Goal: Information Seeking & Learning: Learn about a topic

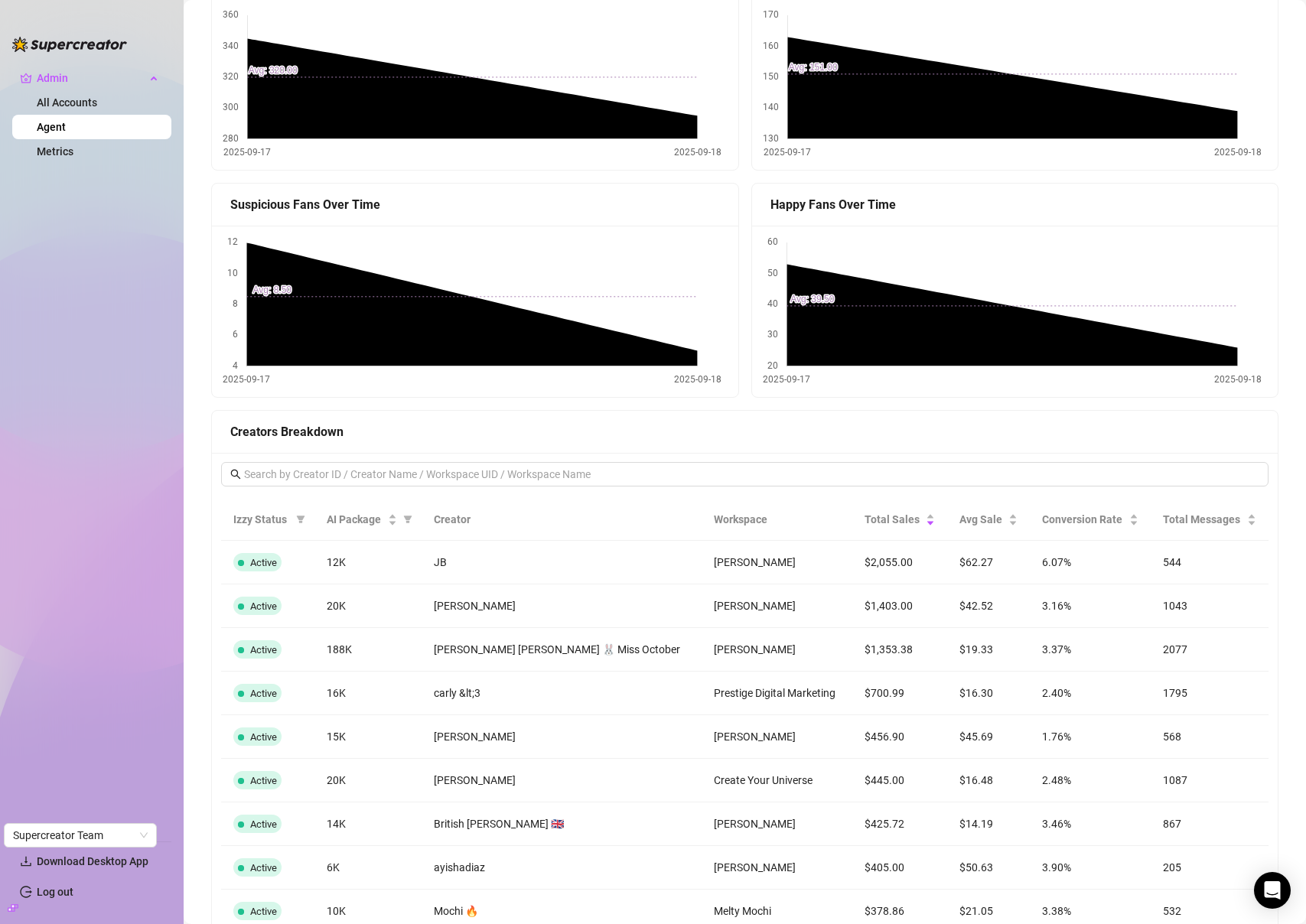
scroll to position [1258, 0]
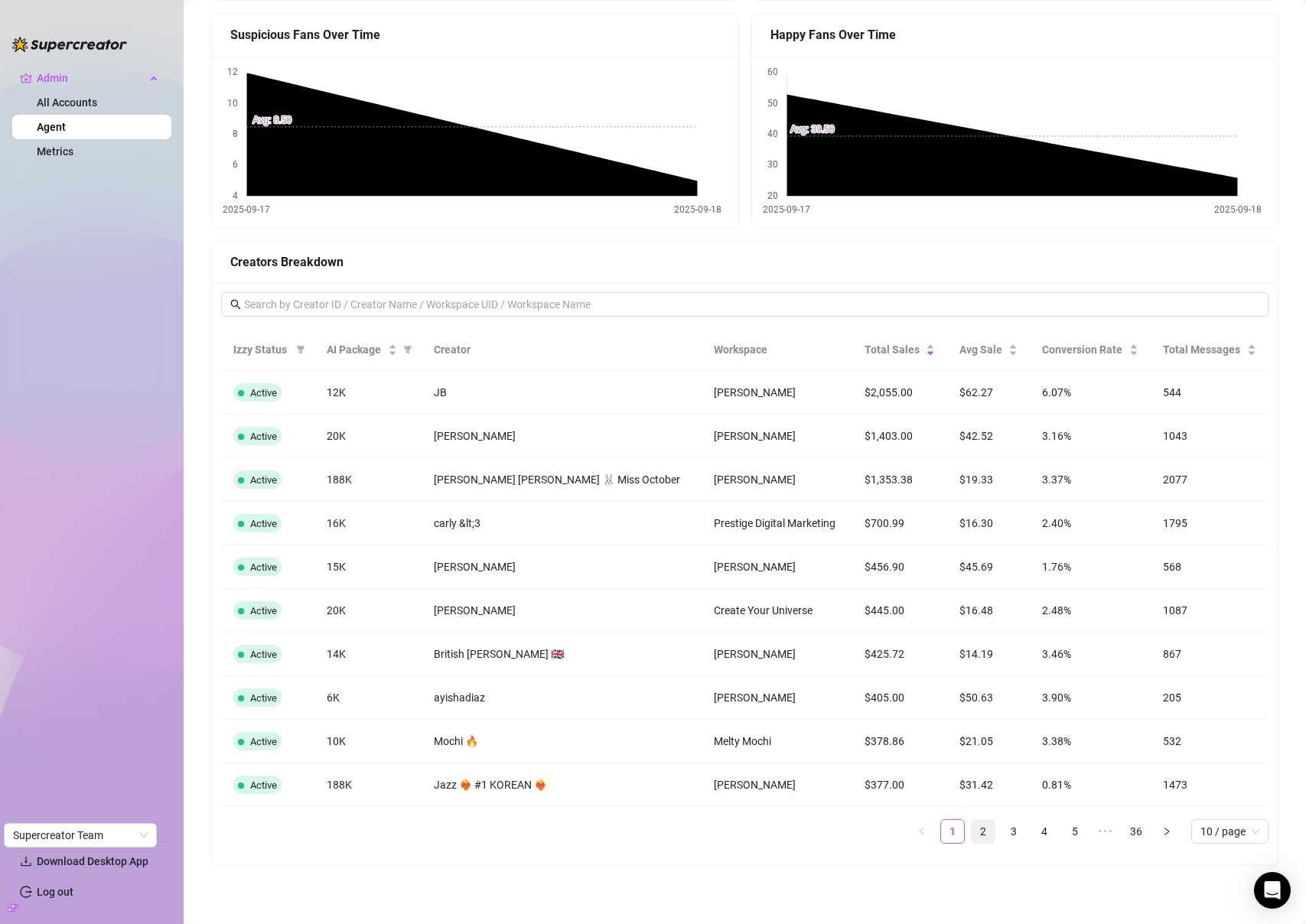
click at [973, 836] on link "2" at bounding box center [983, 831] width 23 height 23
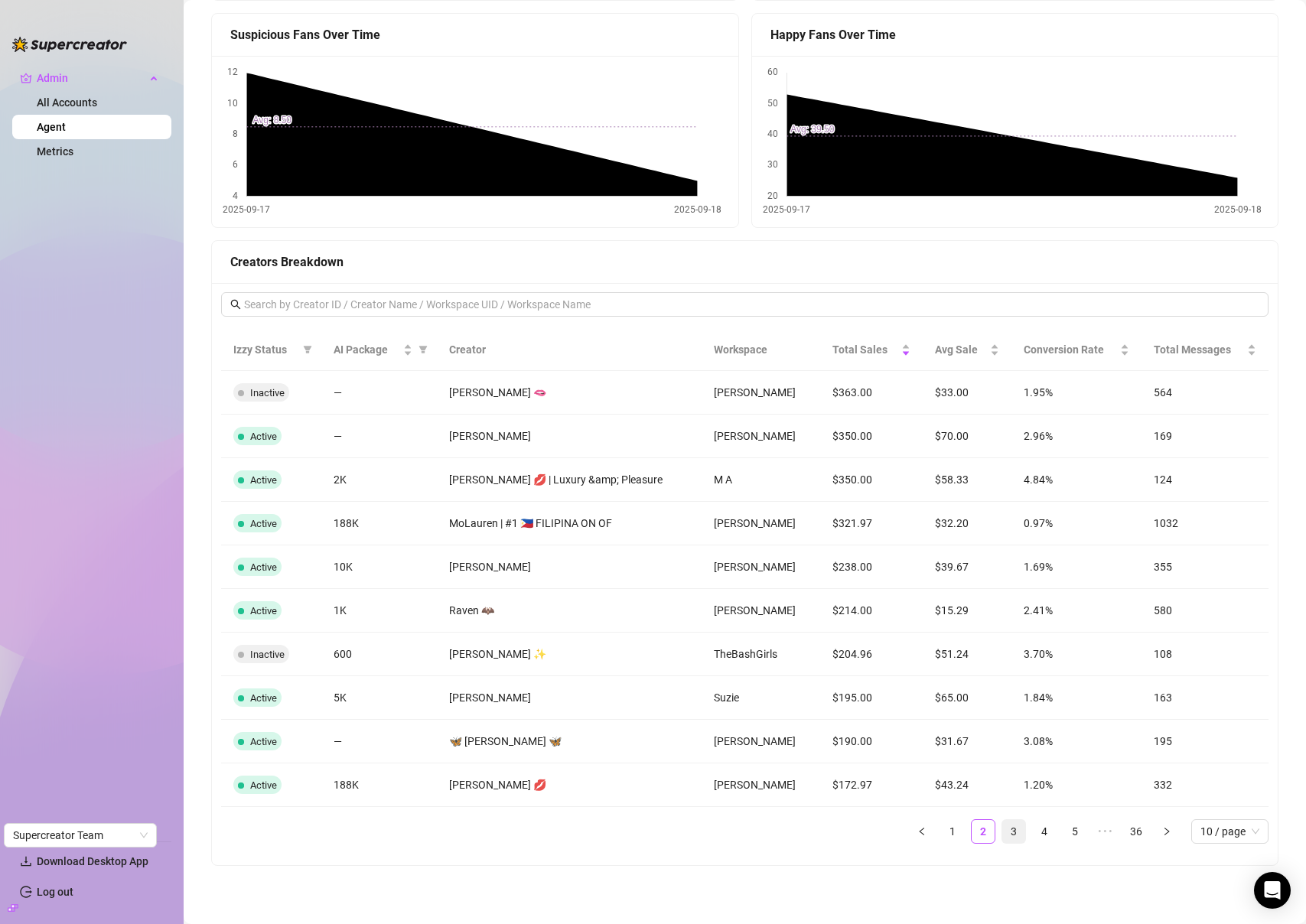
click at [1004, 838] on link "3" at bounding box center [1013, 831] width 23 height 23
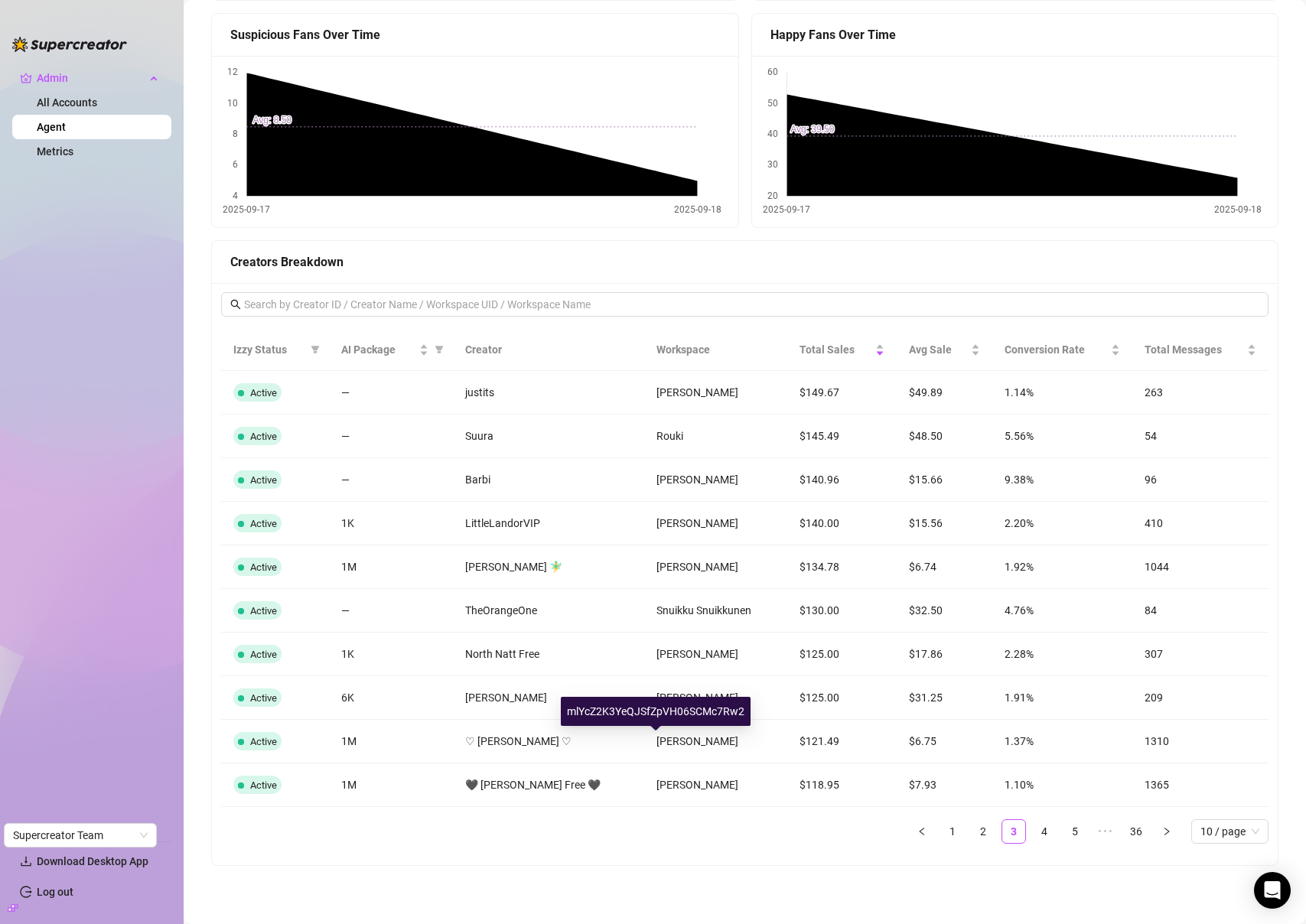
click at [661, 706] on div "mlYcZ2K3YeQJSfZpVH06SCMc7Rw2" at bounding box center [655, 711] width 190 height 29
click at [660, 706] on div "mlYcZ2K3YeQJSfZpVH06SCMc7Rw2" at bounding box center [655, 711] width 190 height 29
copy div "mlYcZ2K3YeQJSfZpVH06SCMc7Rw2"
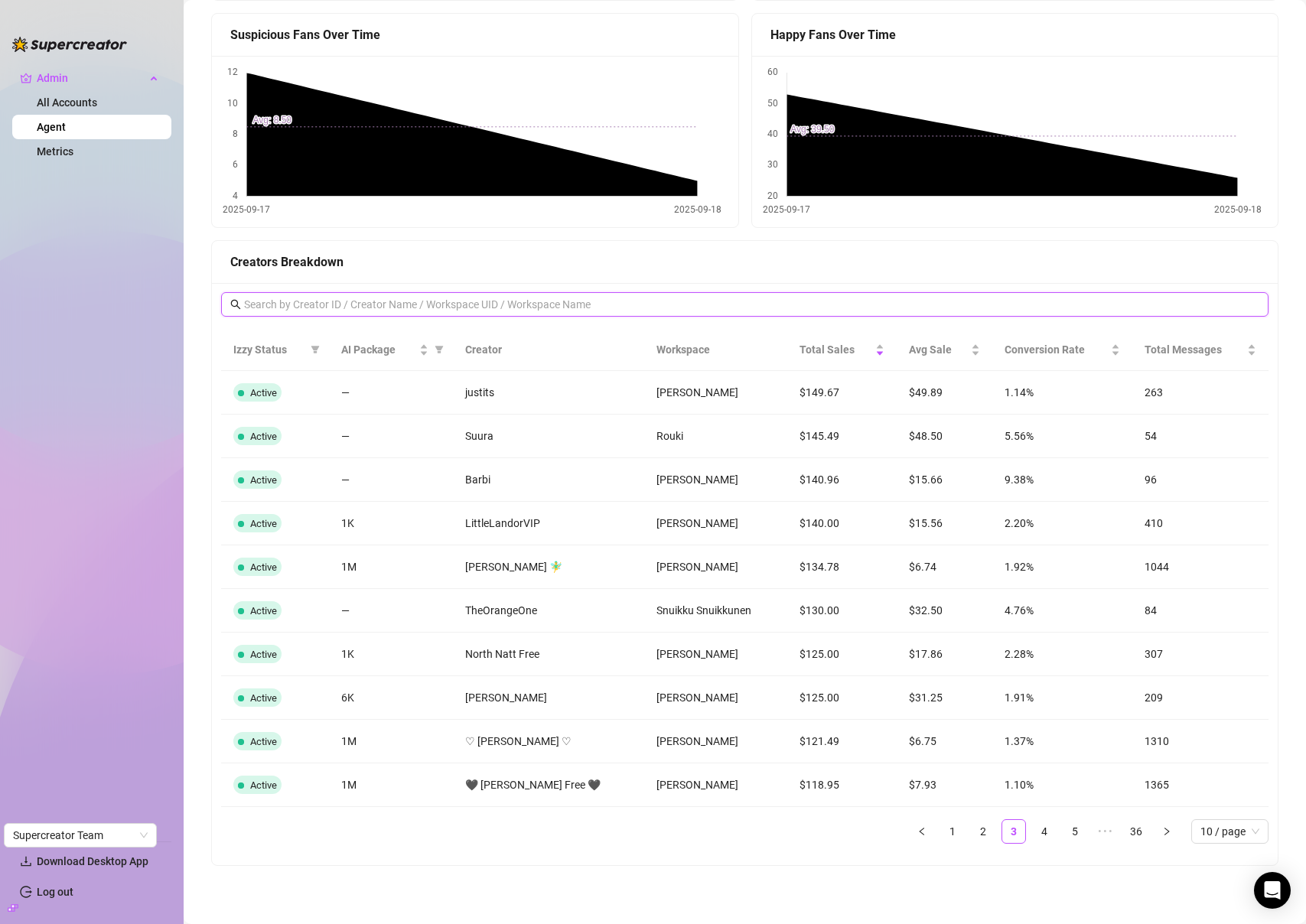
click at [554, 303] on input "text" at bounding box center [745, 304] width 1003 height 17
paste input "mlYcZ2K3YeQJSfZpVH06SCMc7Rw2"
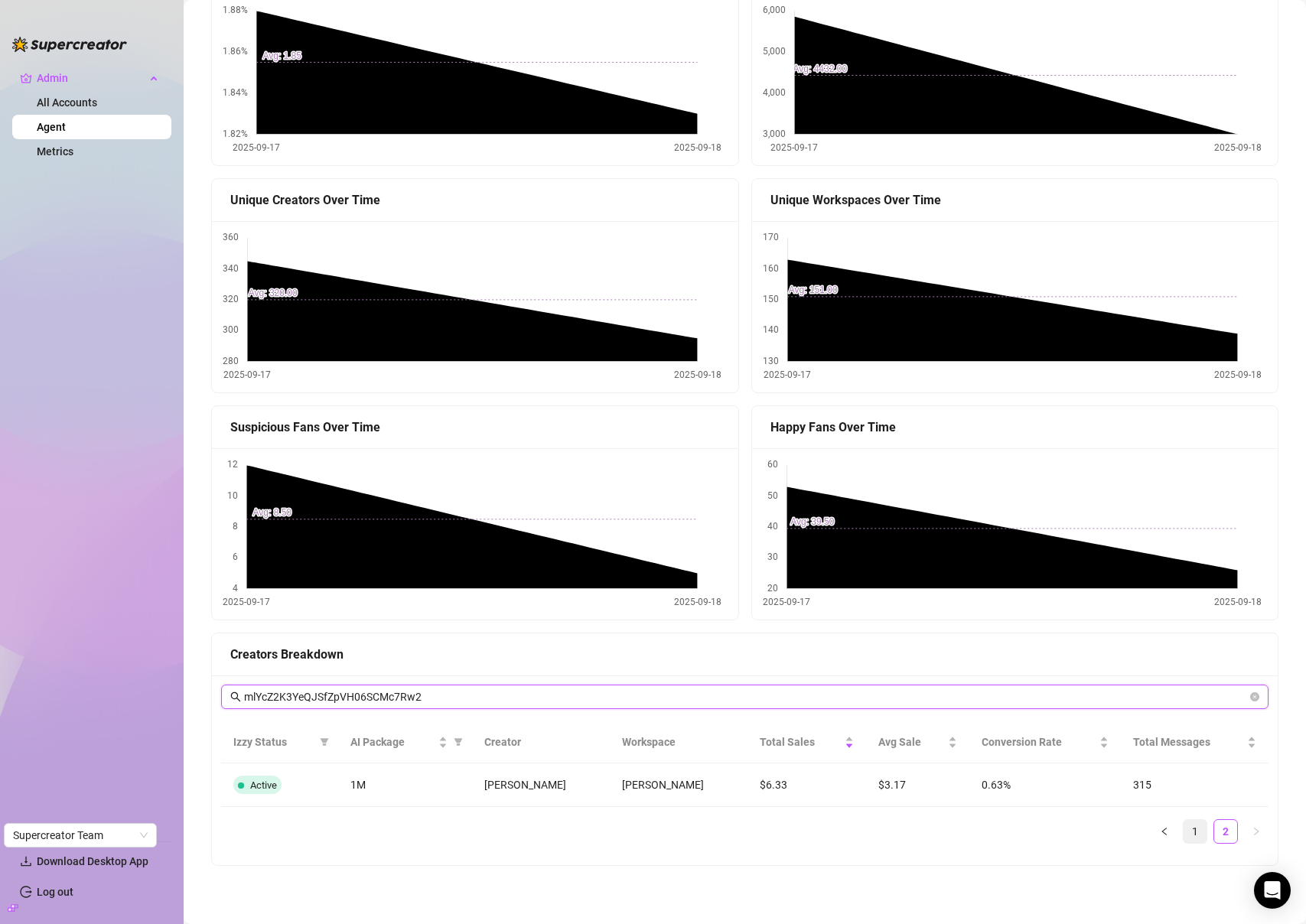
type input "mlYcZ2K3YeQJSfZpVH06SCMc7Rw2"
click at [1183, 826] on link "1" at bounding box center [1195, 831] width 23 height 23
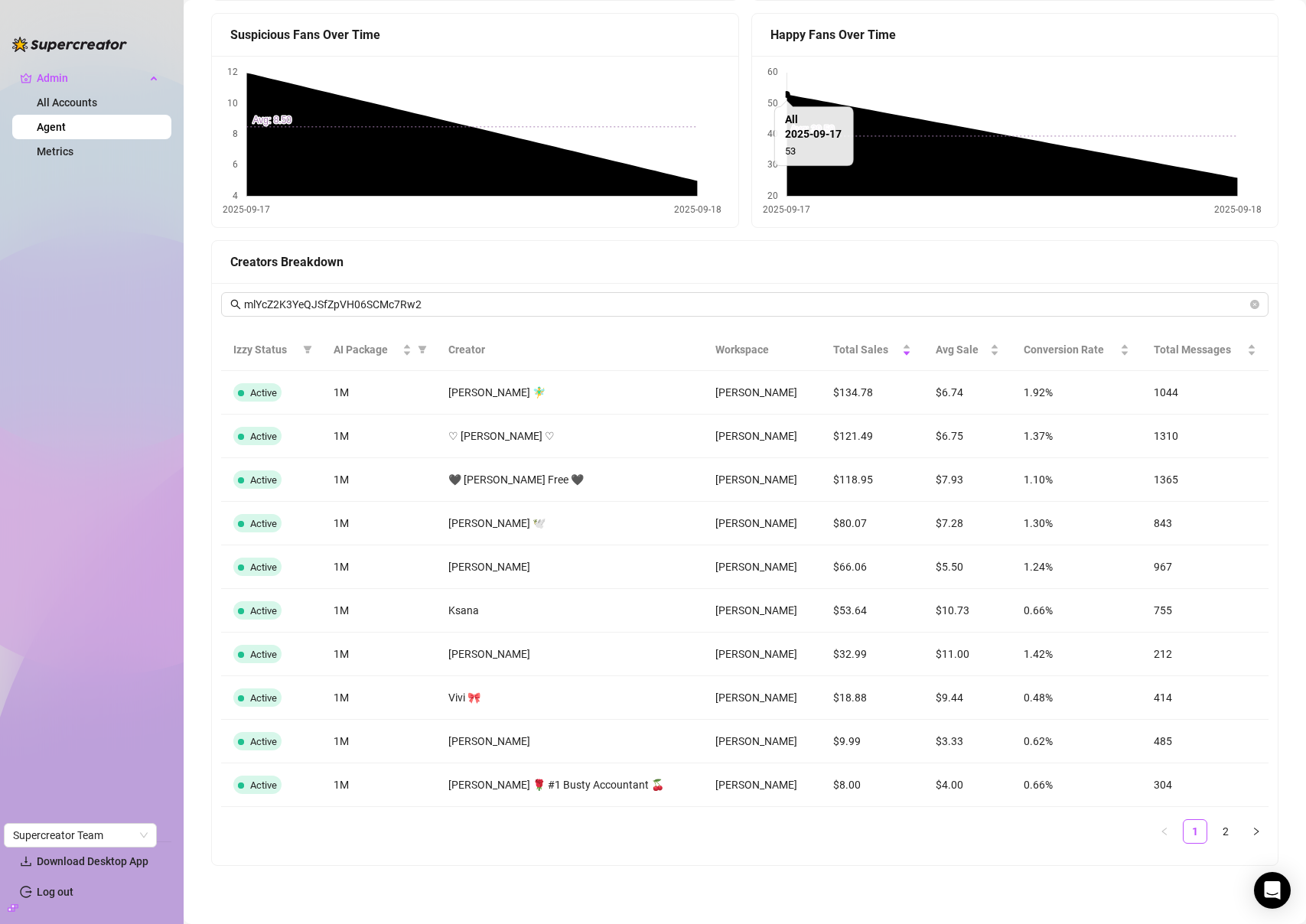
scroll to position [0, 0]
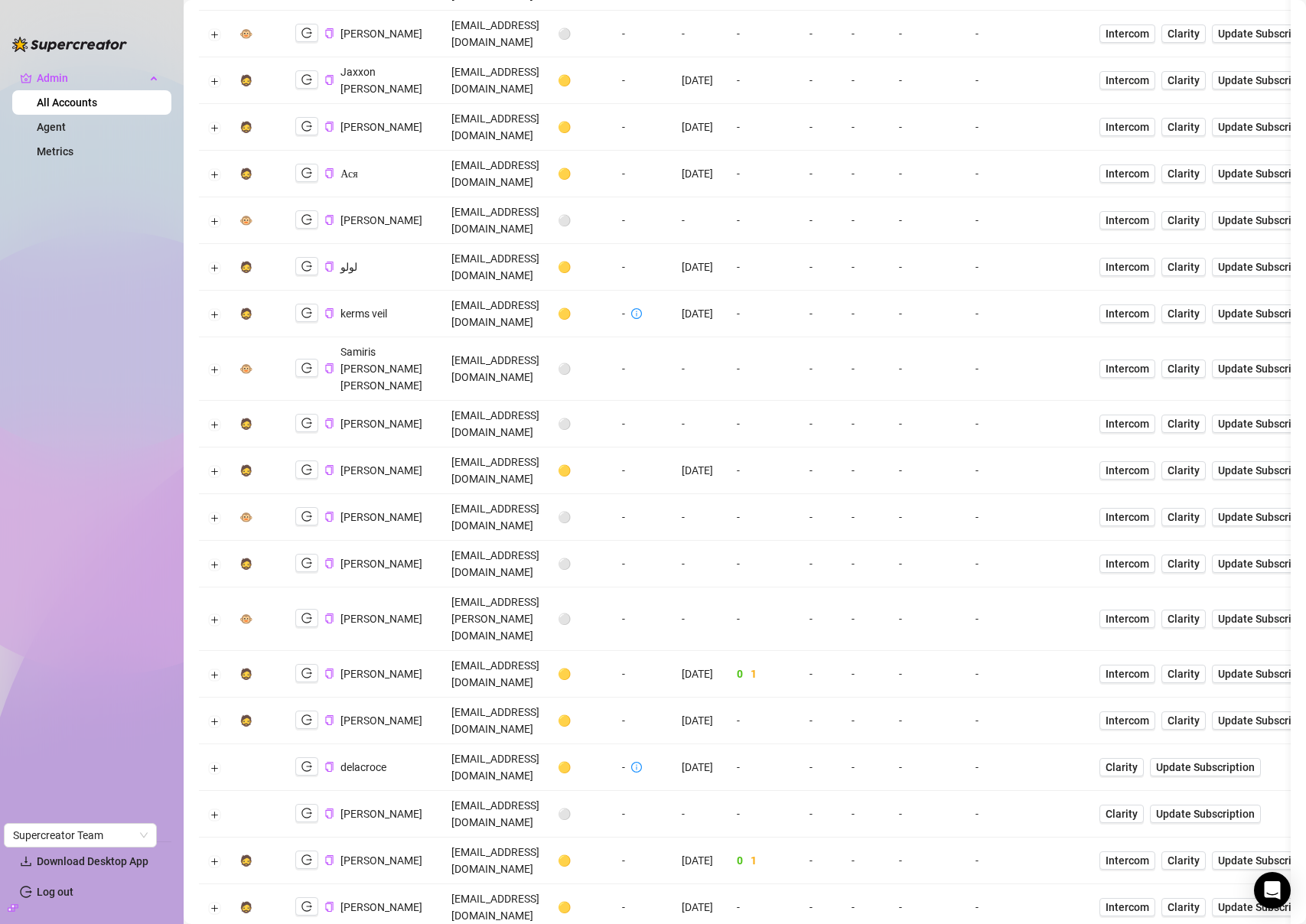
scroll to position [275, 0]
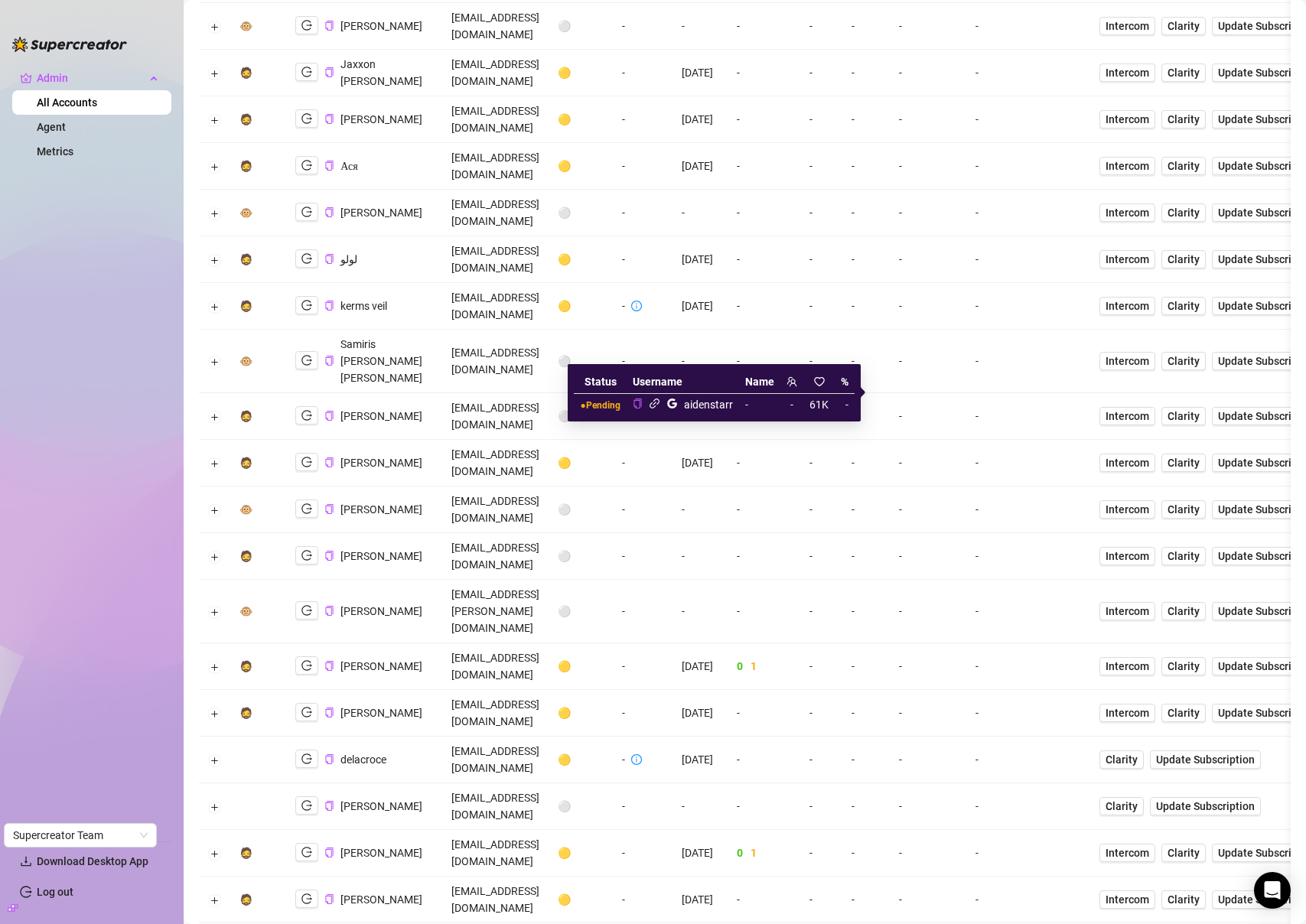
click at [660, 401] on icon "link" at bounding box center [654, 403] width 10 height 10
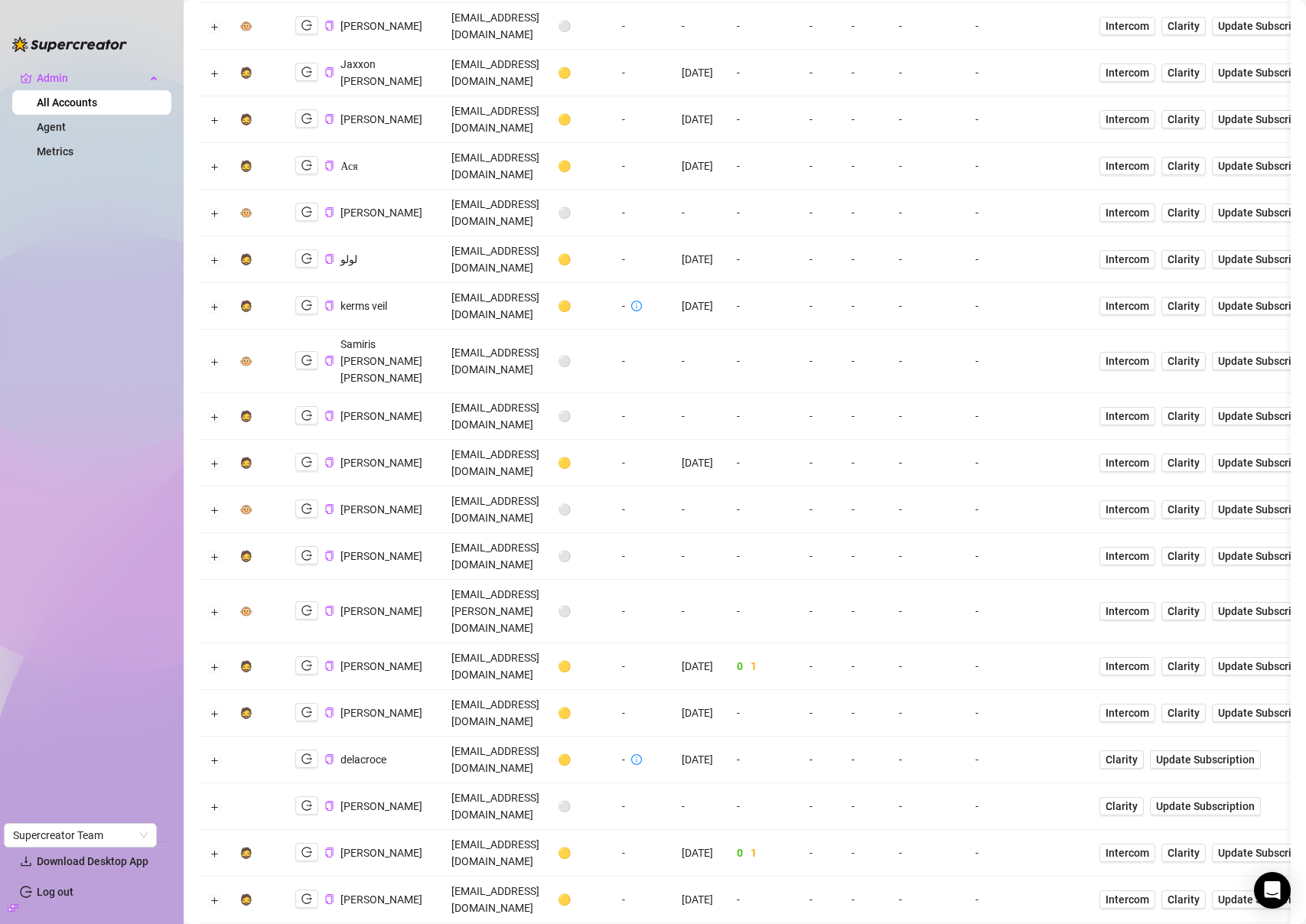
scroll to position [0, 0]
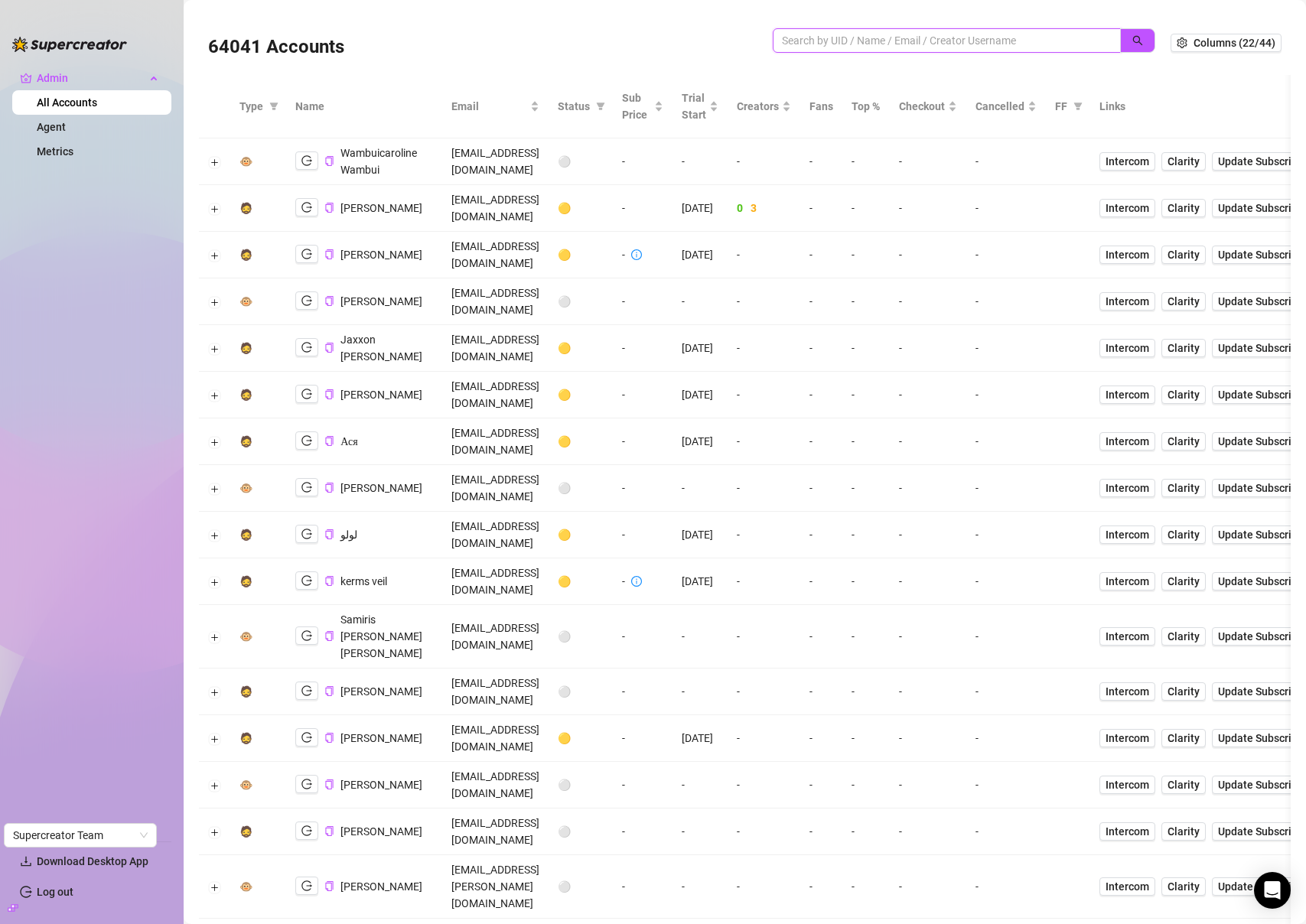
click at [1001, 38] on input "search" at bounding box center [940, 40] width 317 height 17
paste input "5456bFJVE3OWOdOZKlKMcZzbRoX2"
click at [1134, 42] on button "button" at bounding box center [1138, 41] width 35 height 25
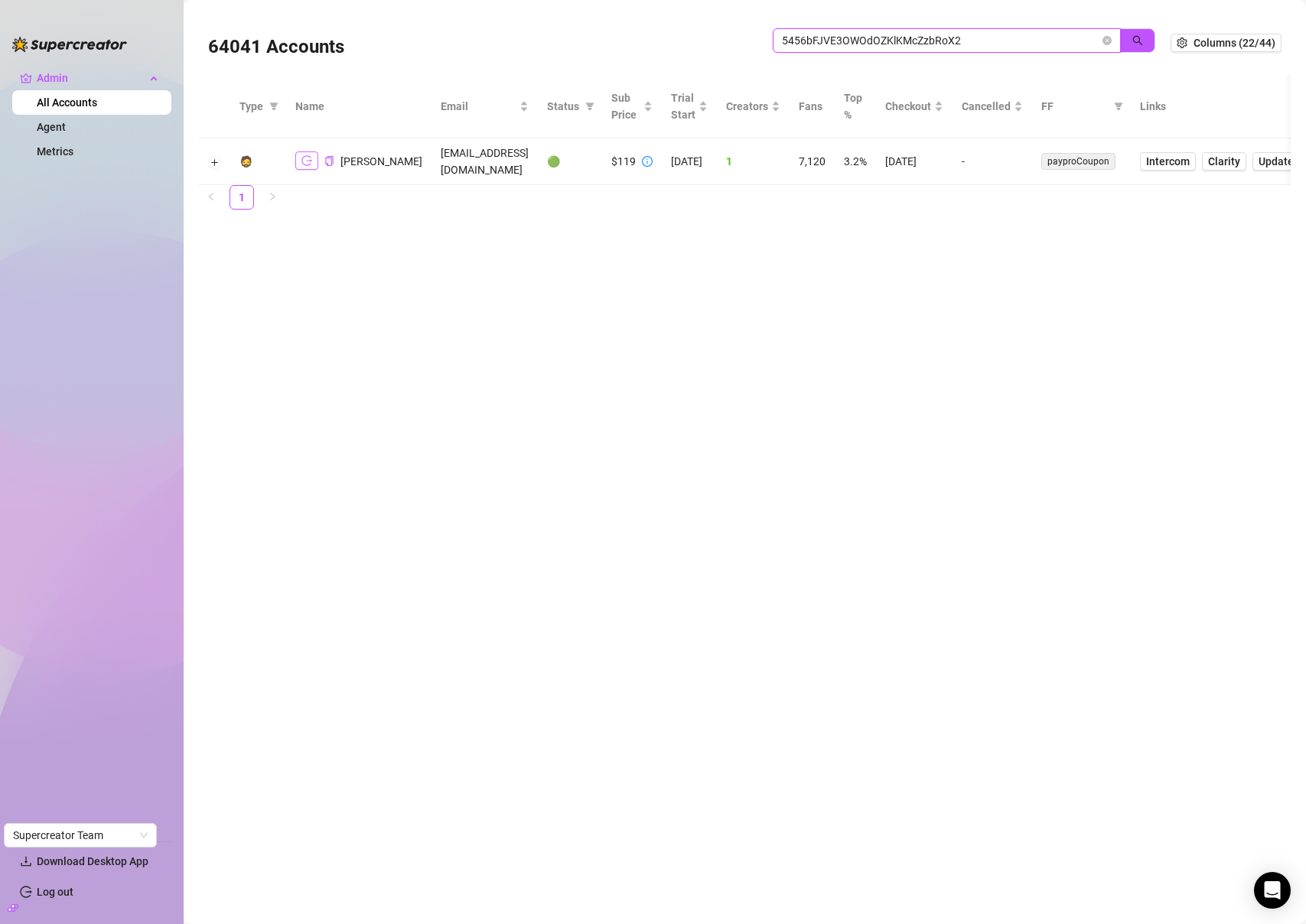
type input "5456bFJVE3OWOdOZKlKMcZzbRoX2"
click at [309, 156] on icon "logout" at bounding box center [307, 161] width 11 height 11
click at [1109, 39] on icon "close-circle" at bounding box center [1107, 41] width 9 height 9
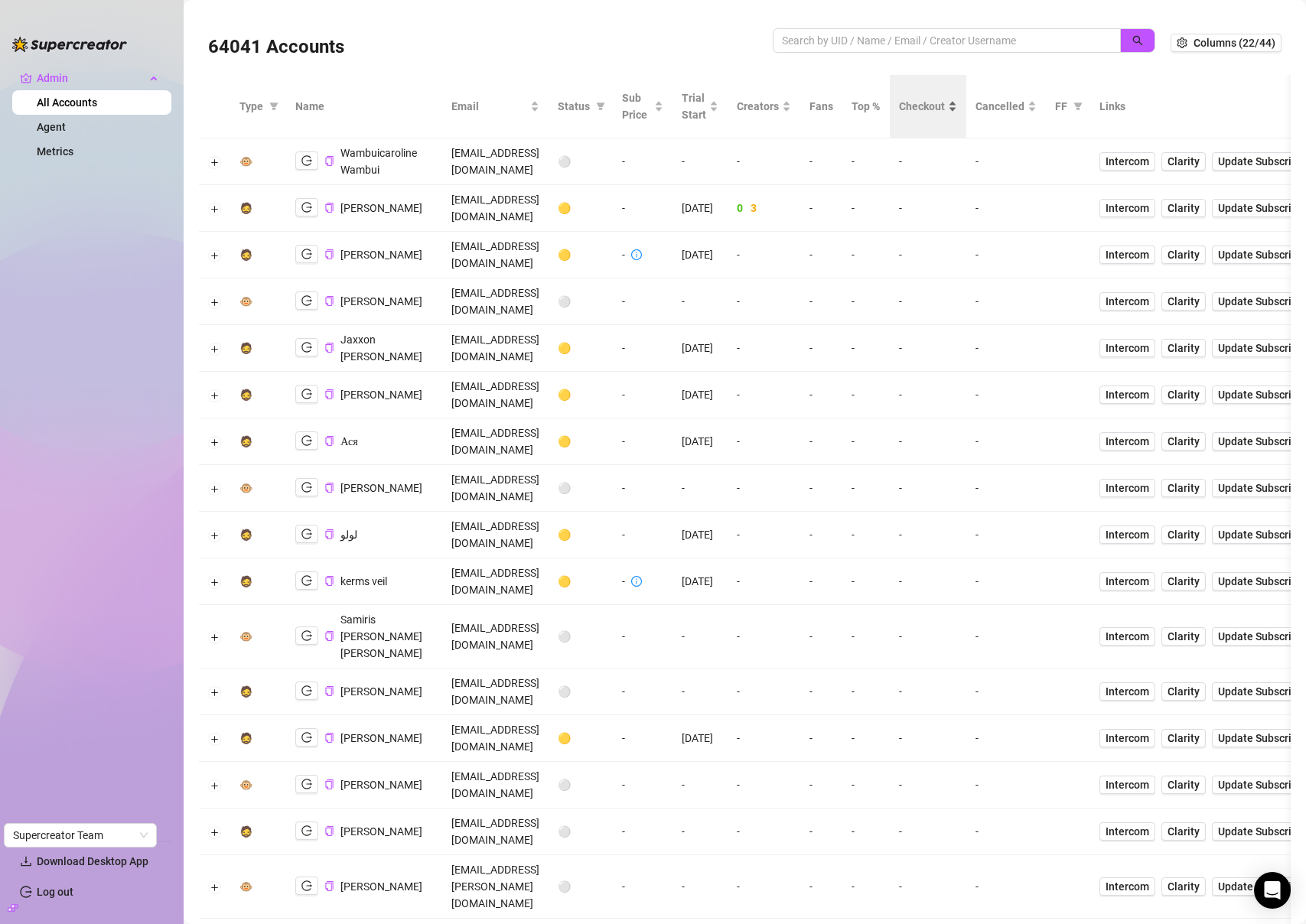
click at [944, 106] on span "Checkout" at bounding box center [922, 106] width 46 height 17
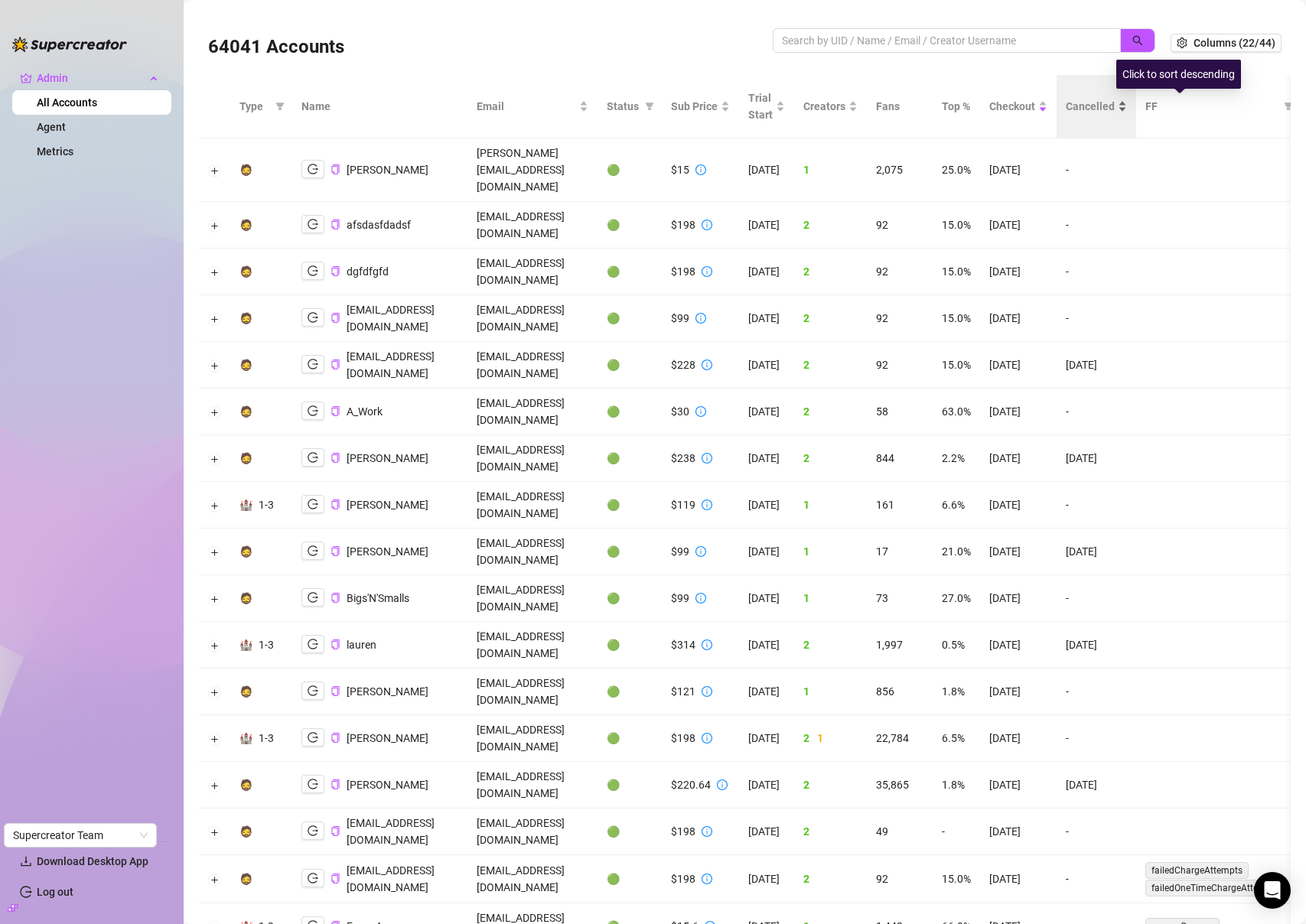
click at [1115, 106] on span "Cancelled" at bounding box center [1089, 106] width 49 height 17
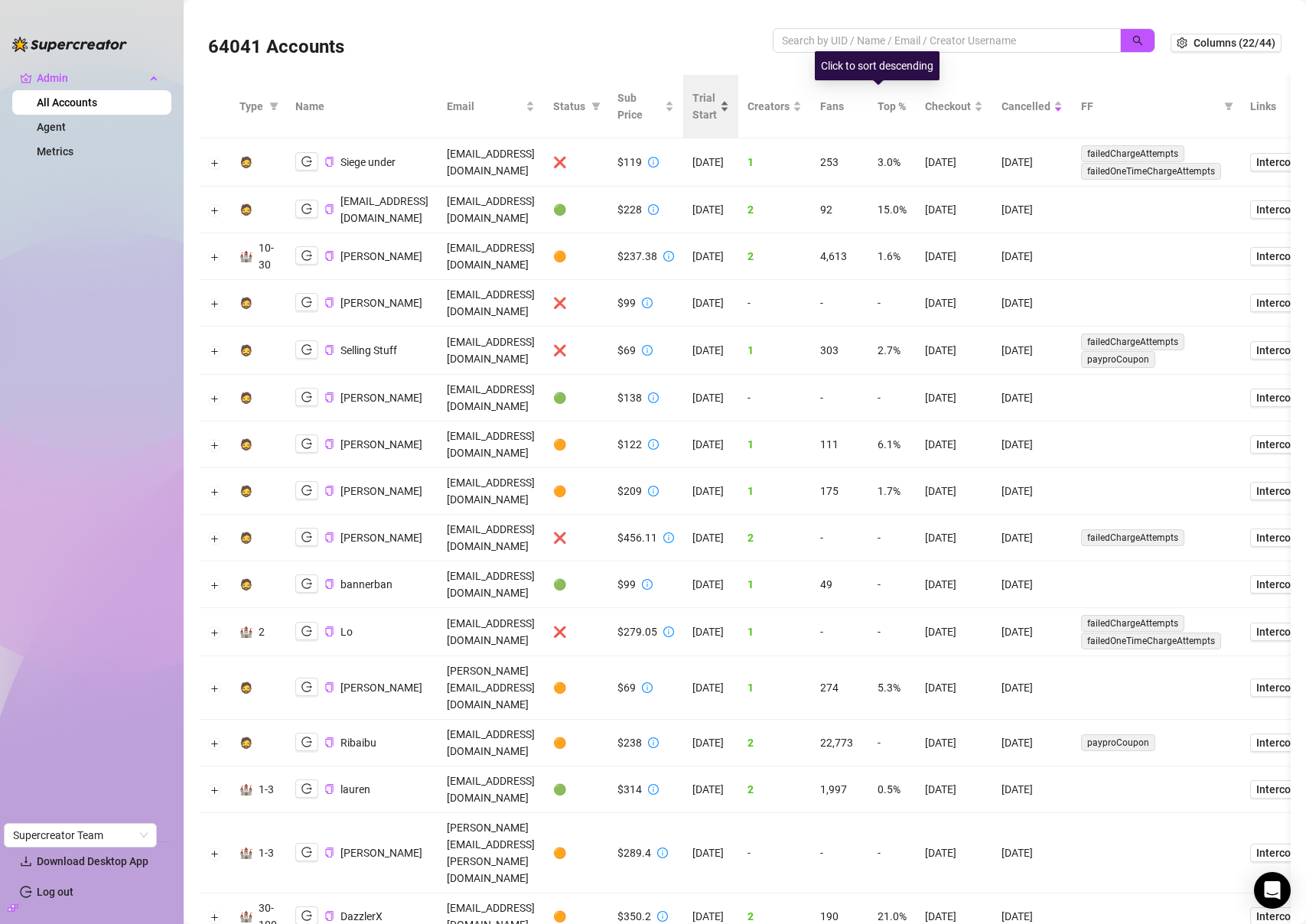
click at [717, 111] on span "Trial Start" at bounding box center [705, 106] width 25 height 34
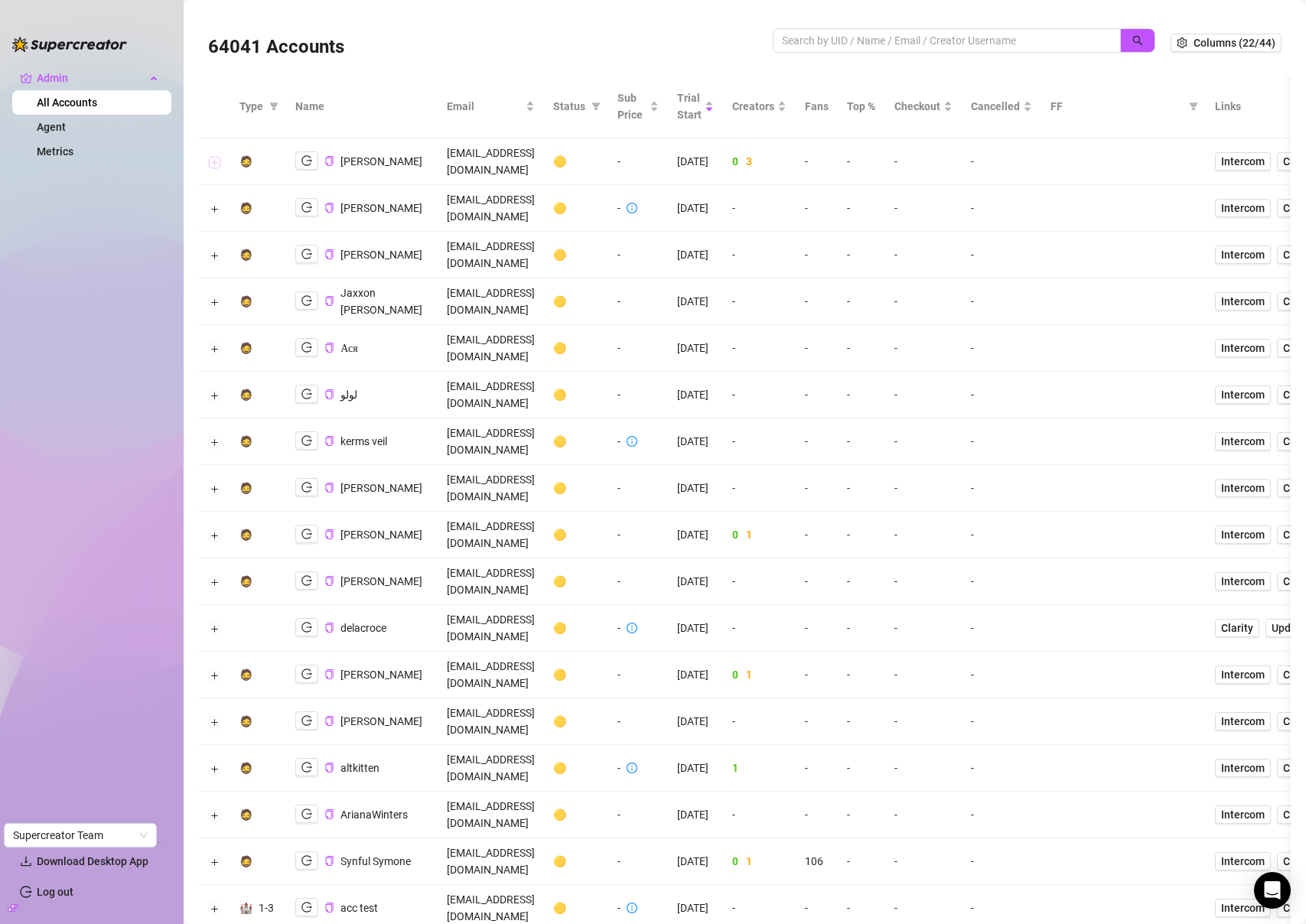
click at [210, 156] on button "Expand row" at bounding box center [215, 162] width 12 height 12
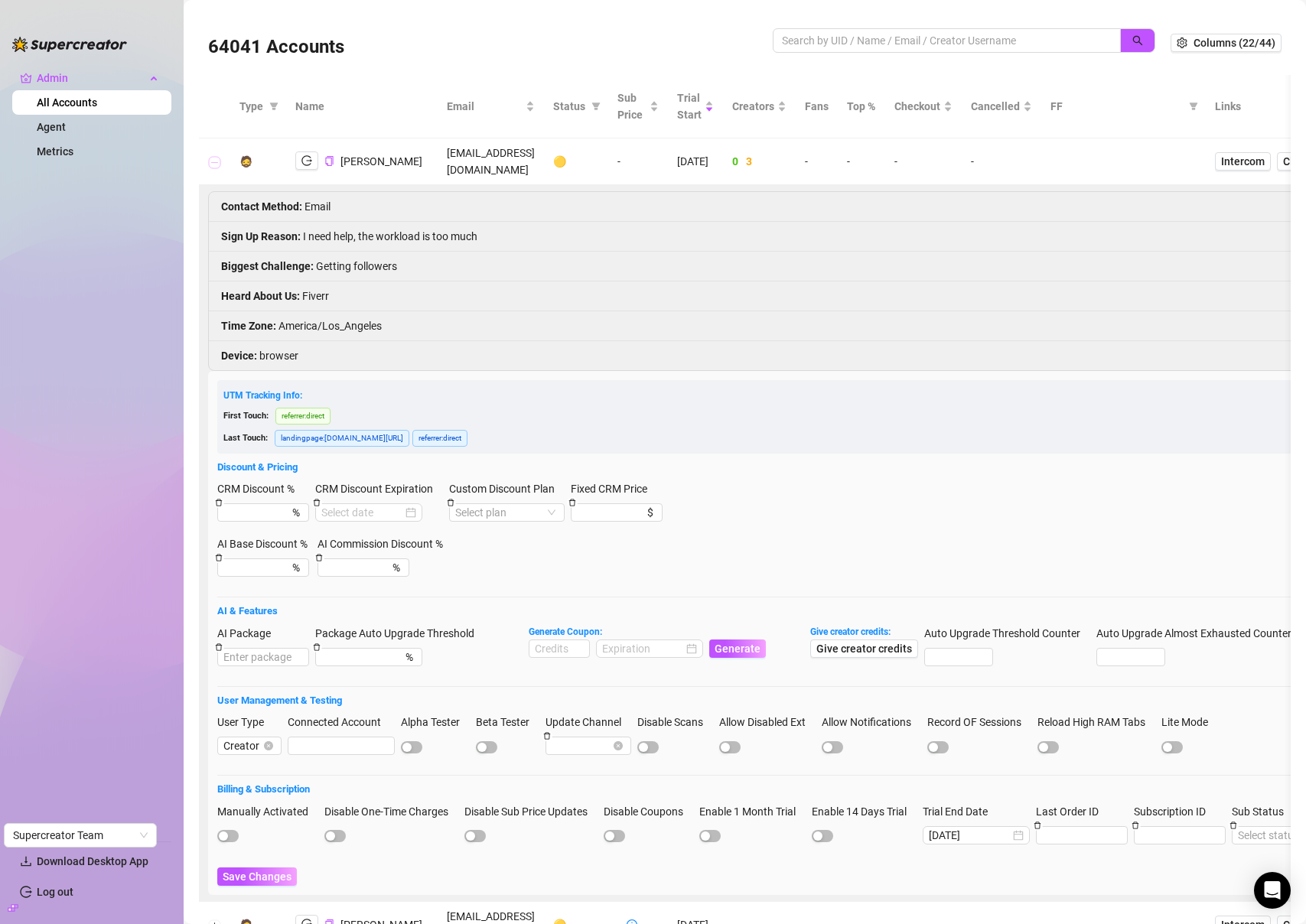
click at [210, 156] on button "Collapse row" at bounding box center [215, 162] width 12 height 12
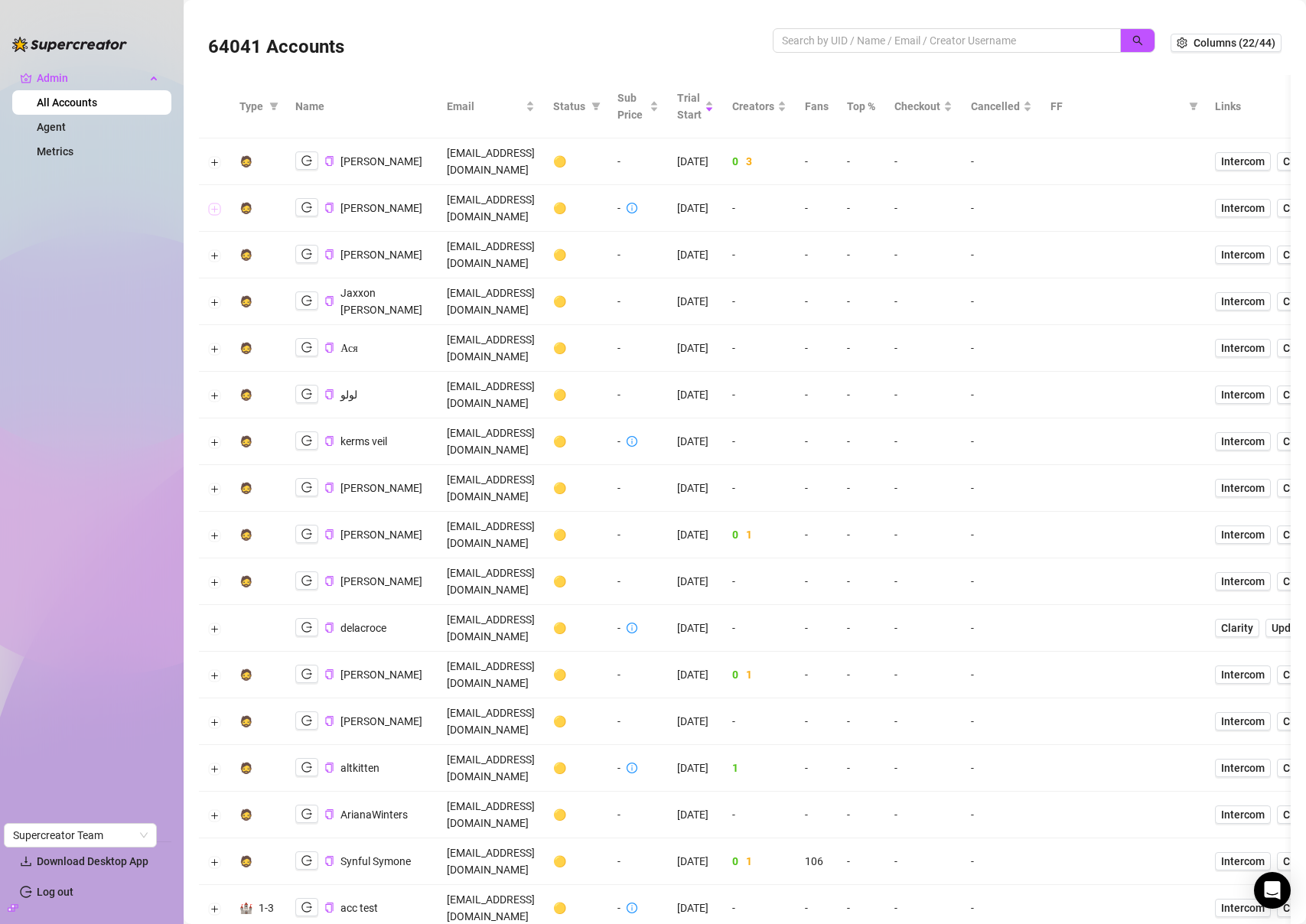
click at [219, 202] on button "Expand row" at bounding box center [215, 209] width 12 height 12
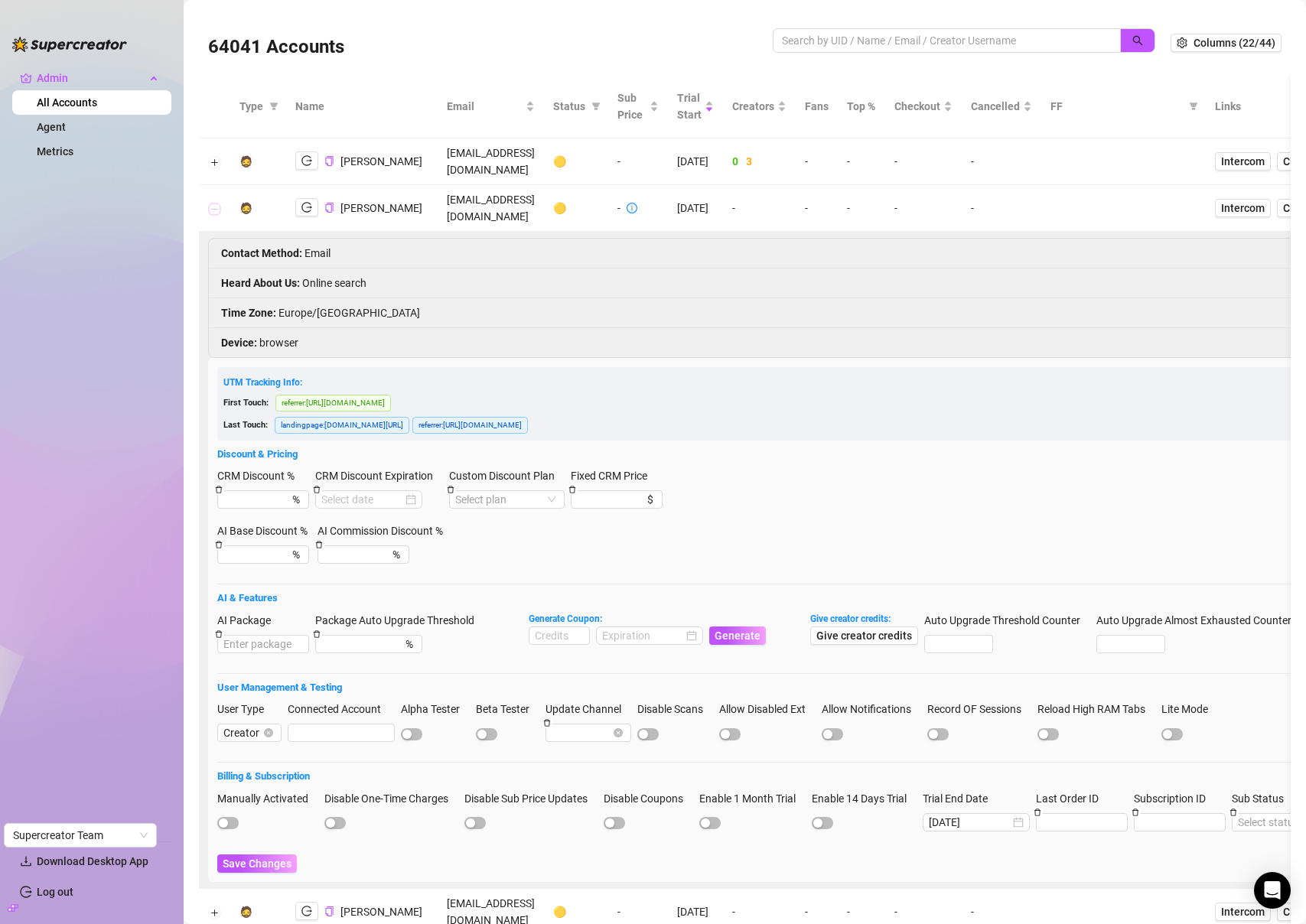
click at [218, 202] on button "Collapse row" at bounding box center [215, 209] width 12 height 12
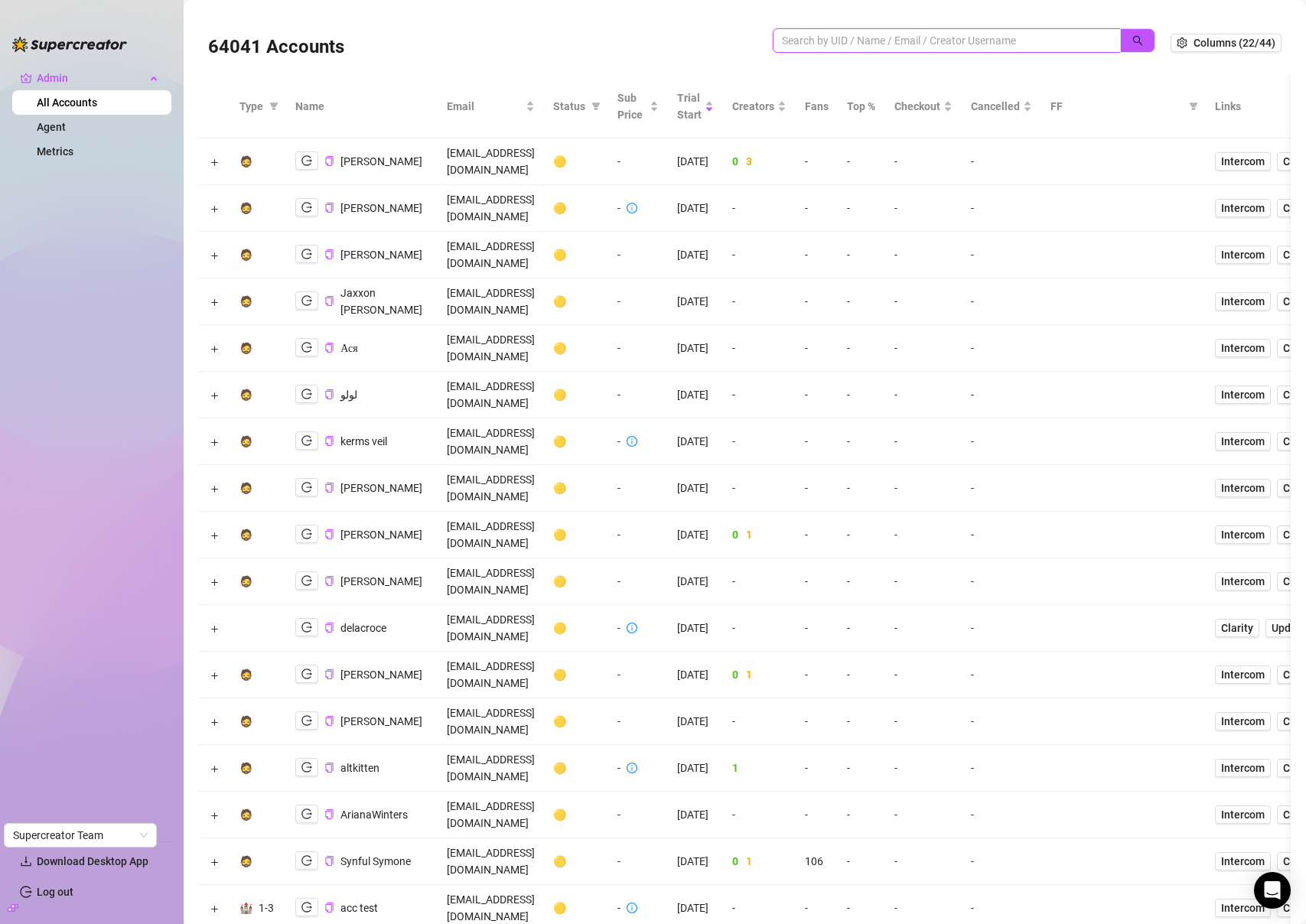
click at [1029, 43] on input "search" at bounding box center [940, 40] width 317 height 17
paste input "careon.contact@gmail.com"
click at [1132, 38] on icon "search" at bounding box center [1137, 41] width 11 height 11
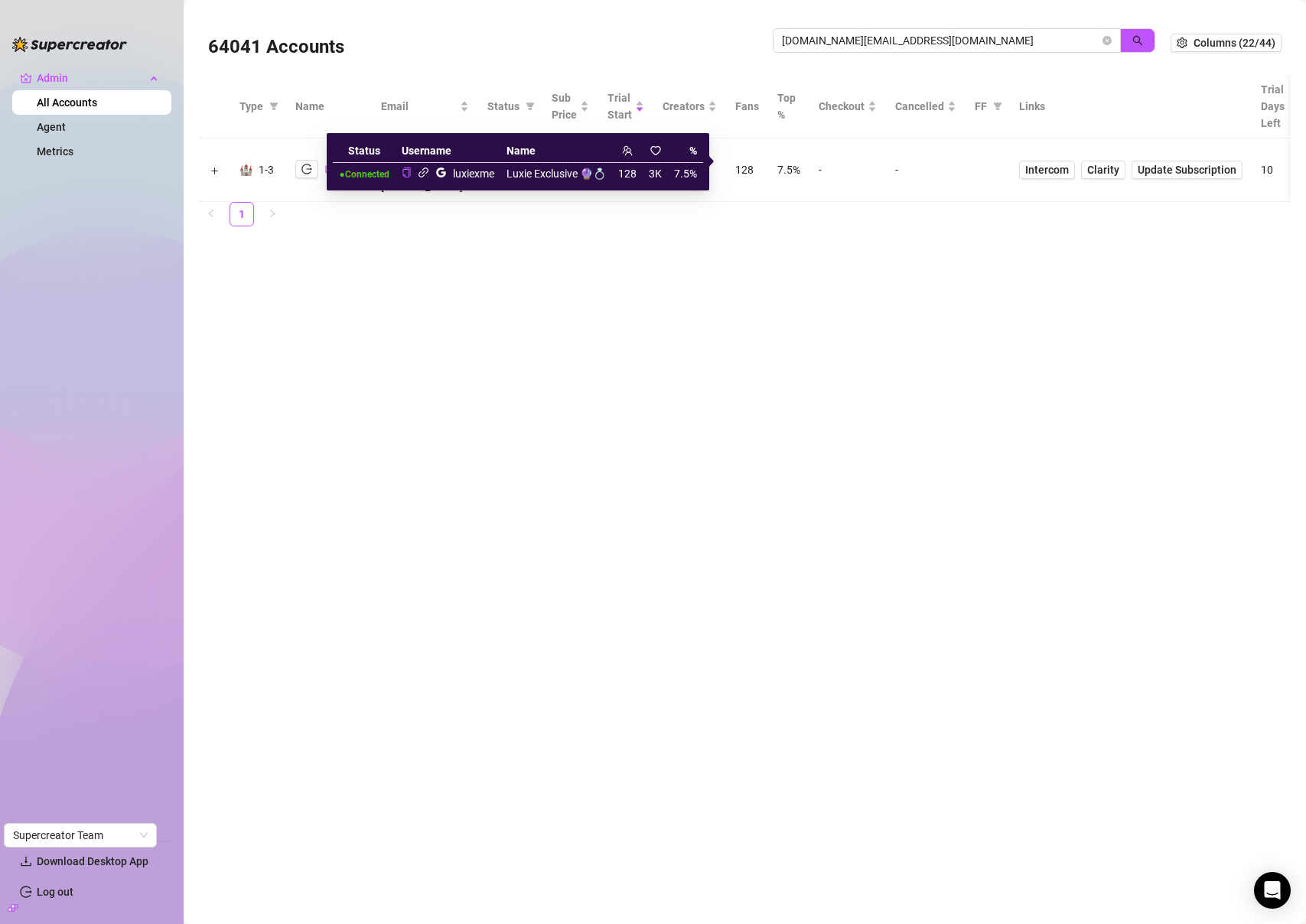
click at [421, 177] on icon "link" at bounding box center [423, 172] width 11 height 11
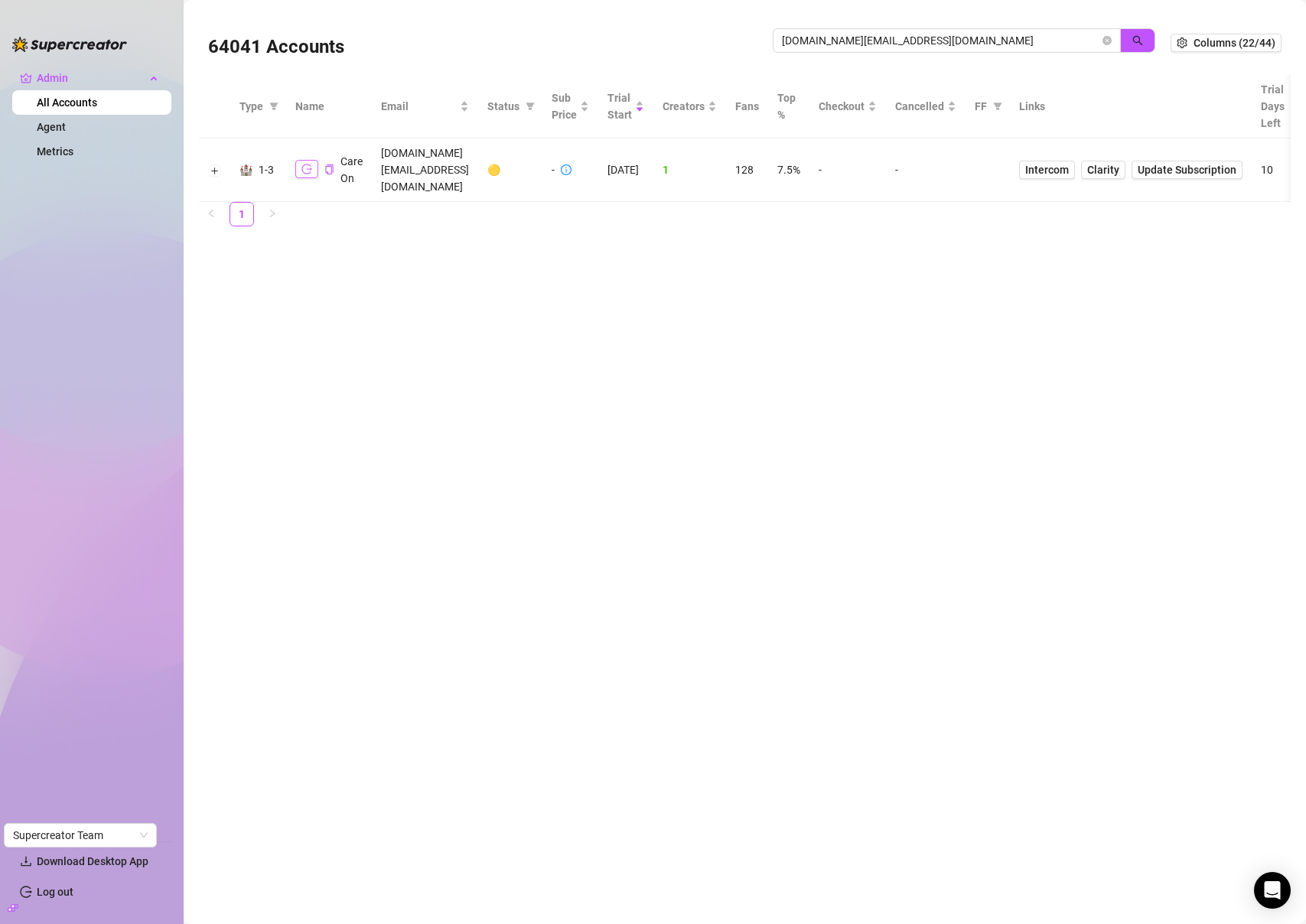
click at [299, 160] on button "button" at bounding box center [307, 169] width 23 height 19
click at [968, 39] on input "careon.contact@gmail.com" at bounding box center [940, 40] width 317 height 17
type input "erin k"
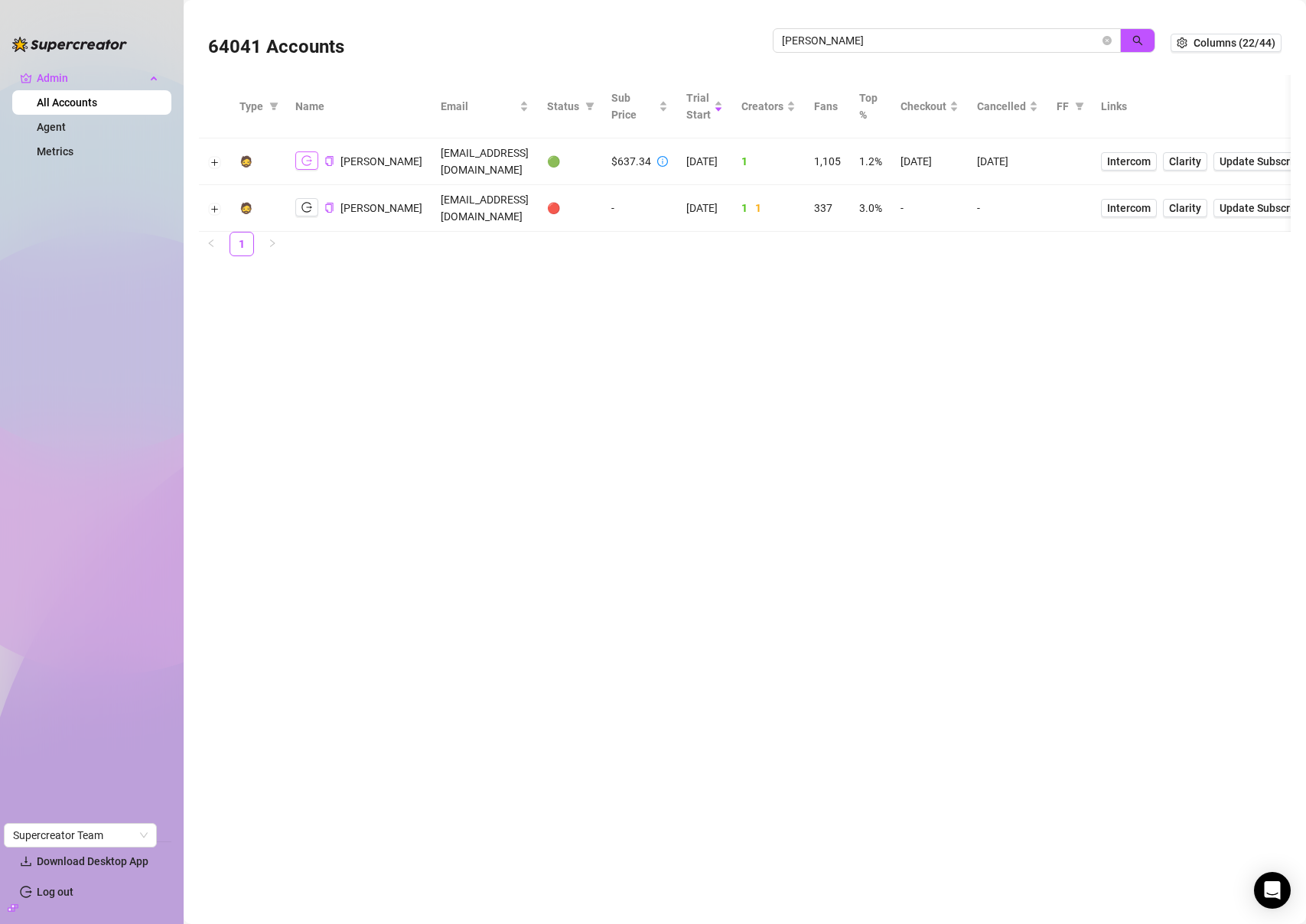
click at [309, 161] on icon "logout" at bounding box center [307, 160] width 11 height 10
click at [332, 157] on icon "copy" at bounding box center [329, 160] width 8 height 10
click at [1107, 37] on icon "close-circle" at bounding box center [1107, 41] width 9 height 9
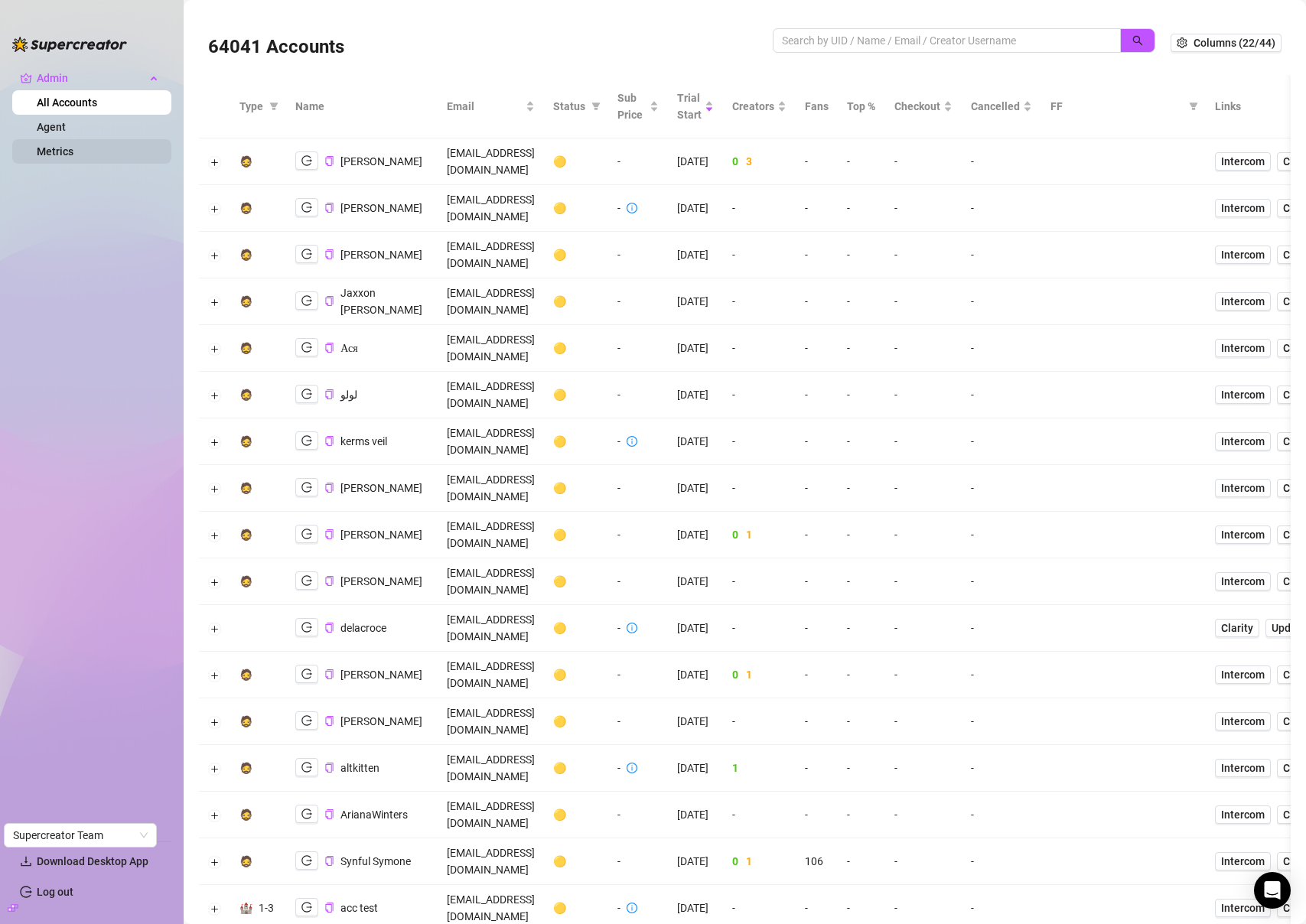
click at [73, 148] on link "Metrics" at bounding box center [56, 151] width 37 height 12
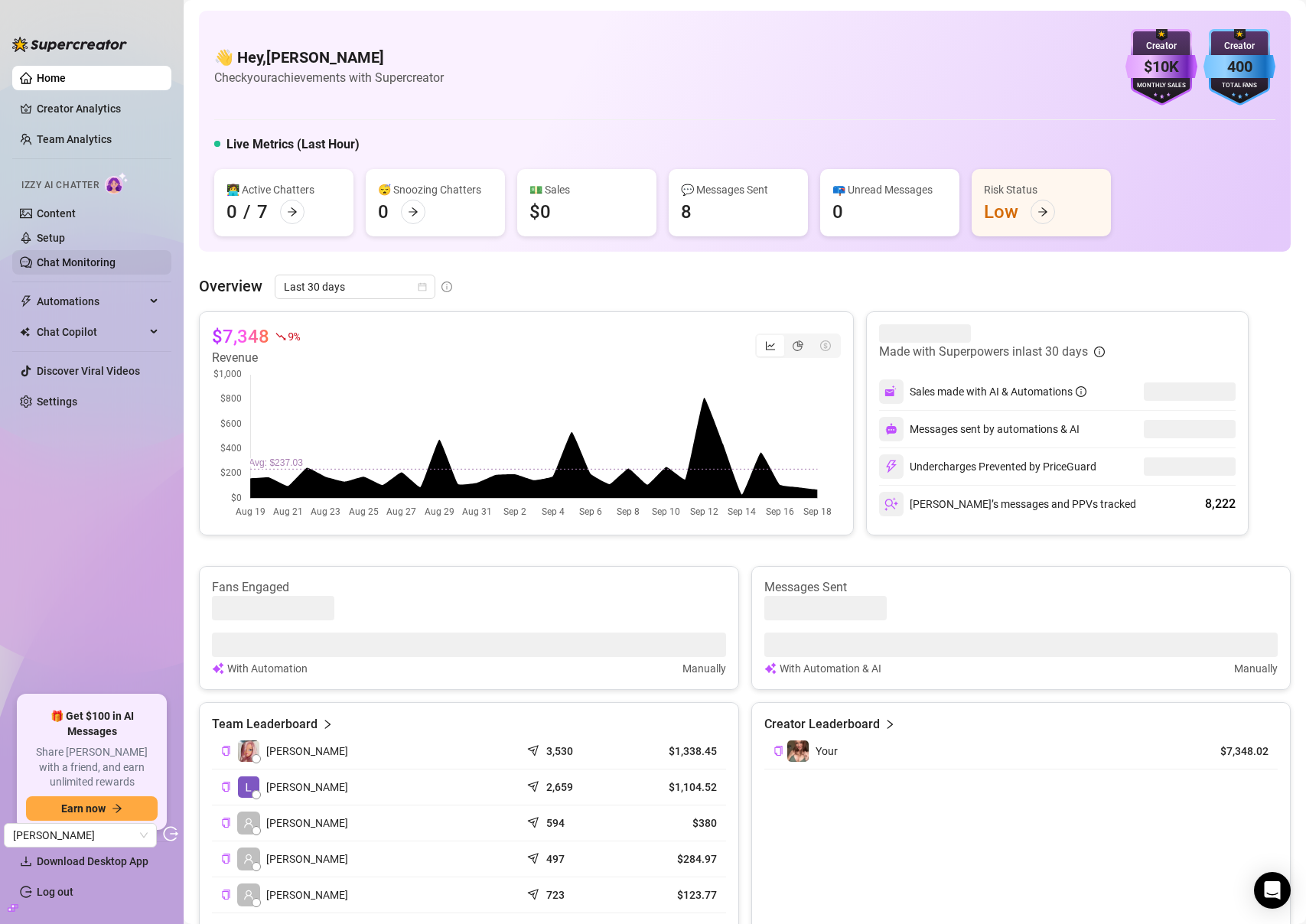
click at [69, 266] on link "Chat Monitoring" at bounding box center [76, 263] width 79 height 12
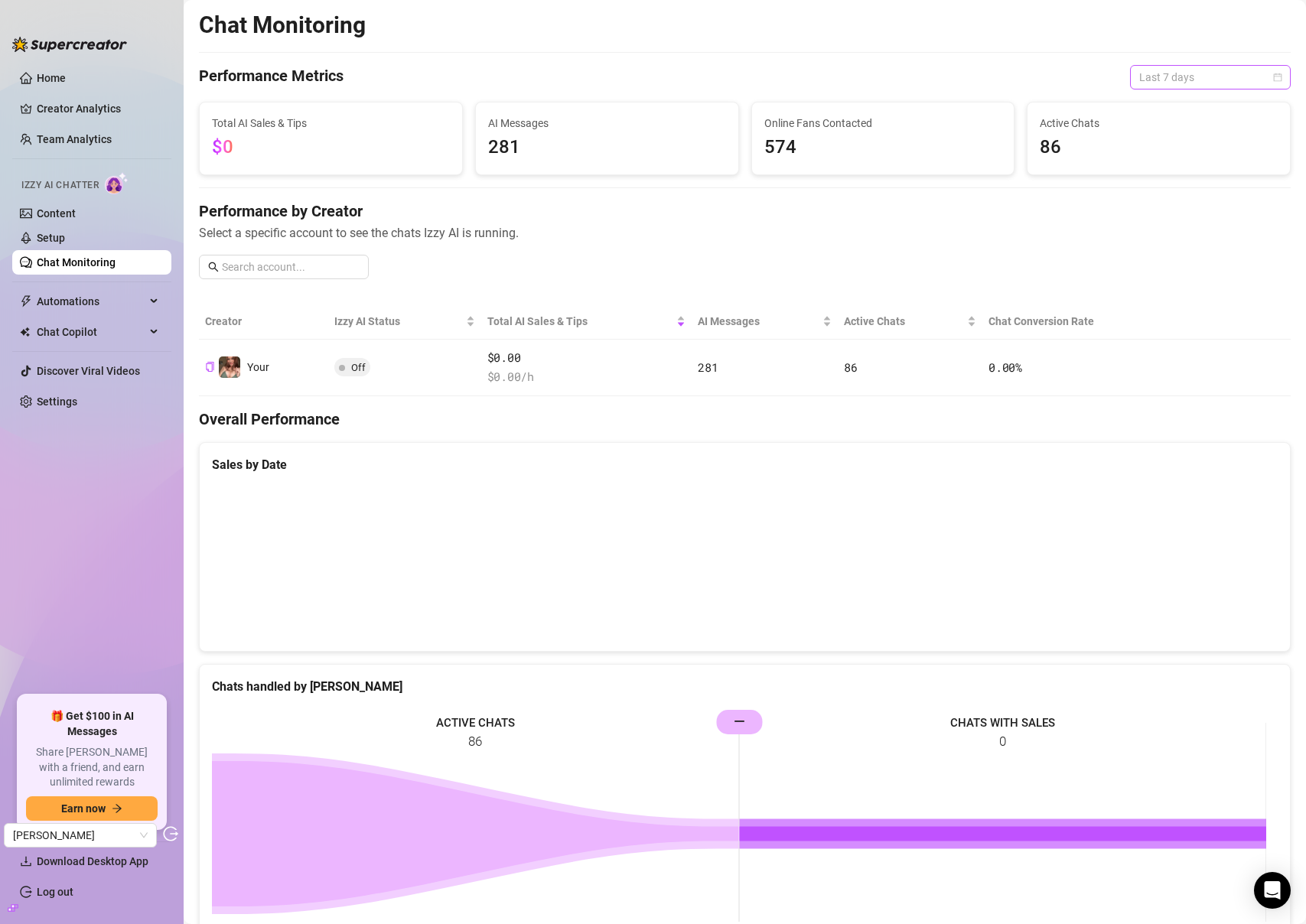
click at [1198, 68] on span "Last 7 days" at bounding box center [1210, 77] width 142 height 23
click at [1169, 161] on div "Last 30 days" at bounding box center [1199, 157] width 136 height 17
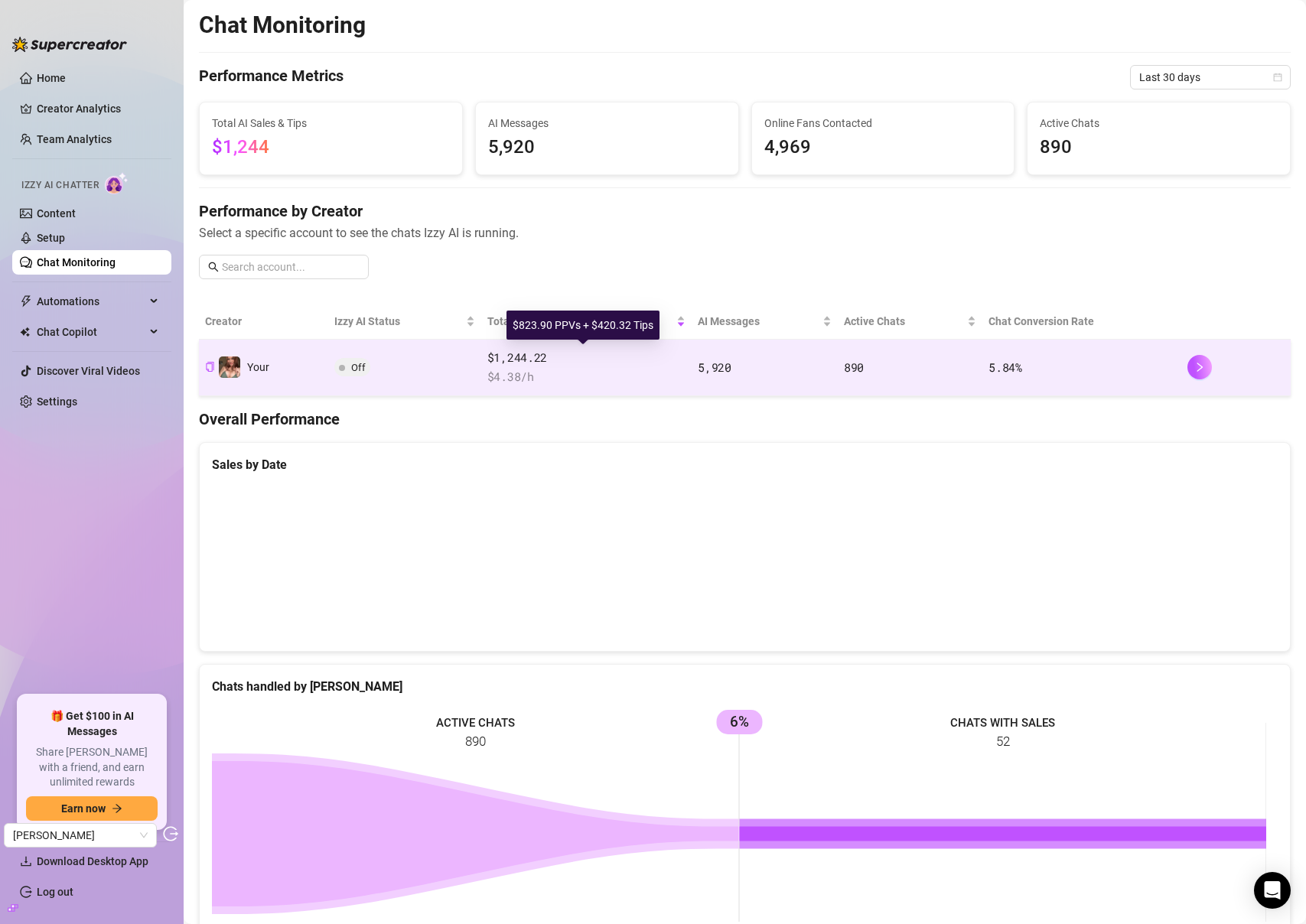
click at [676, 356] on span "$1,244.22" at bounding box center [586, 358] width 198 height 19
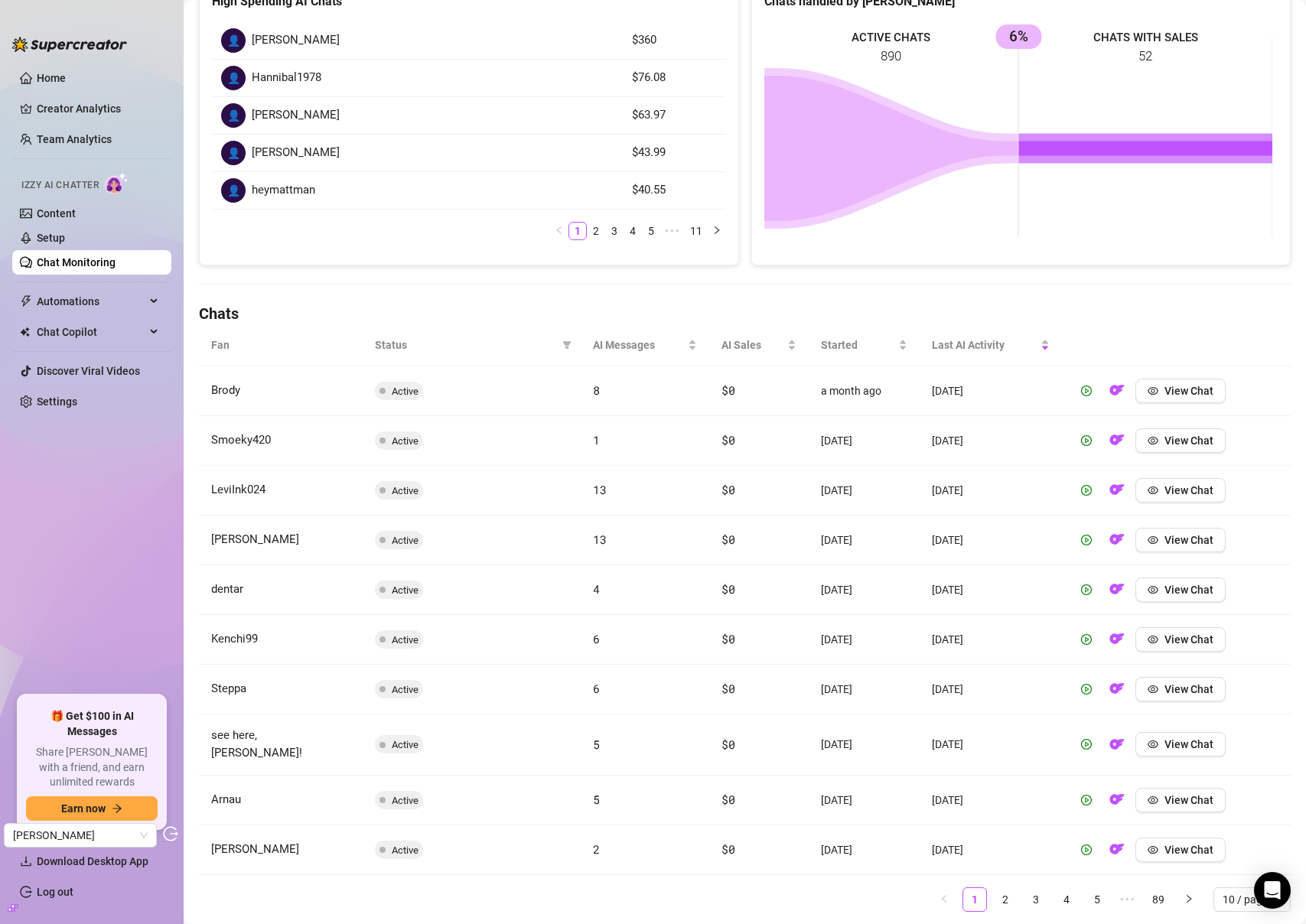
scroll to position [280, 0]
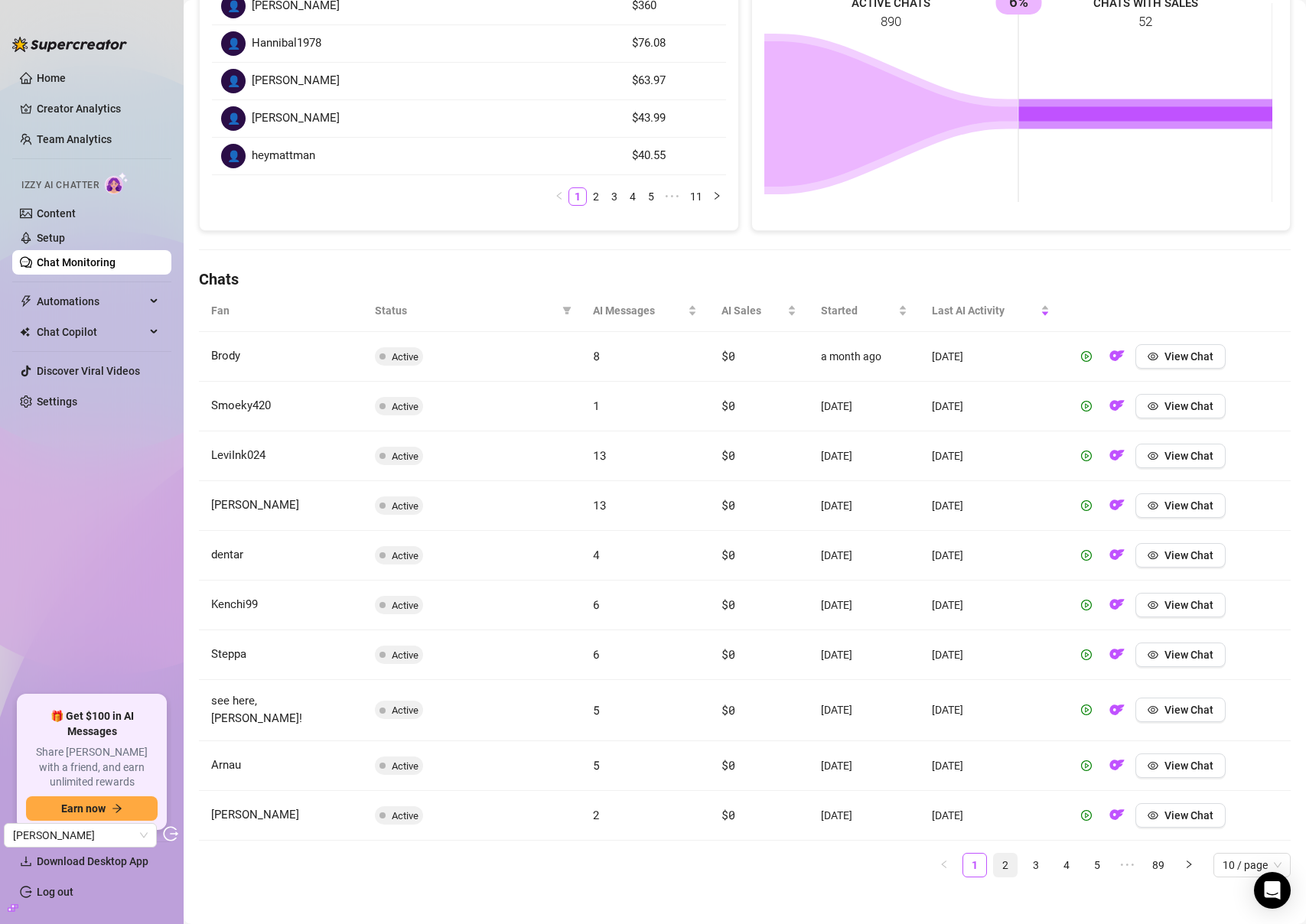
click at [994, 856] on link "2" at bounding box center [1005, 866] width 23 height 23
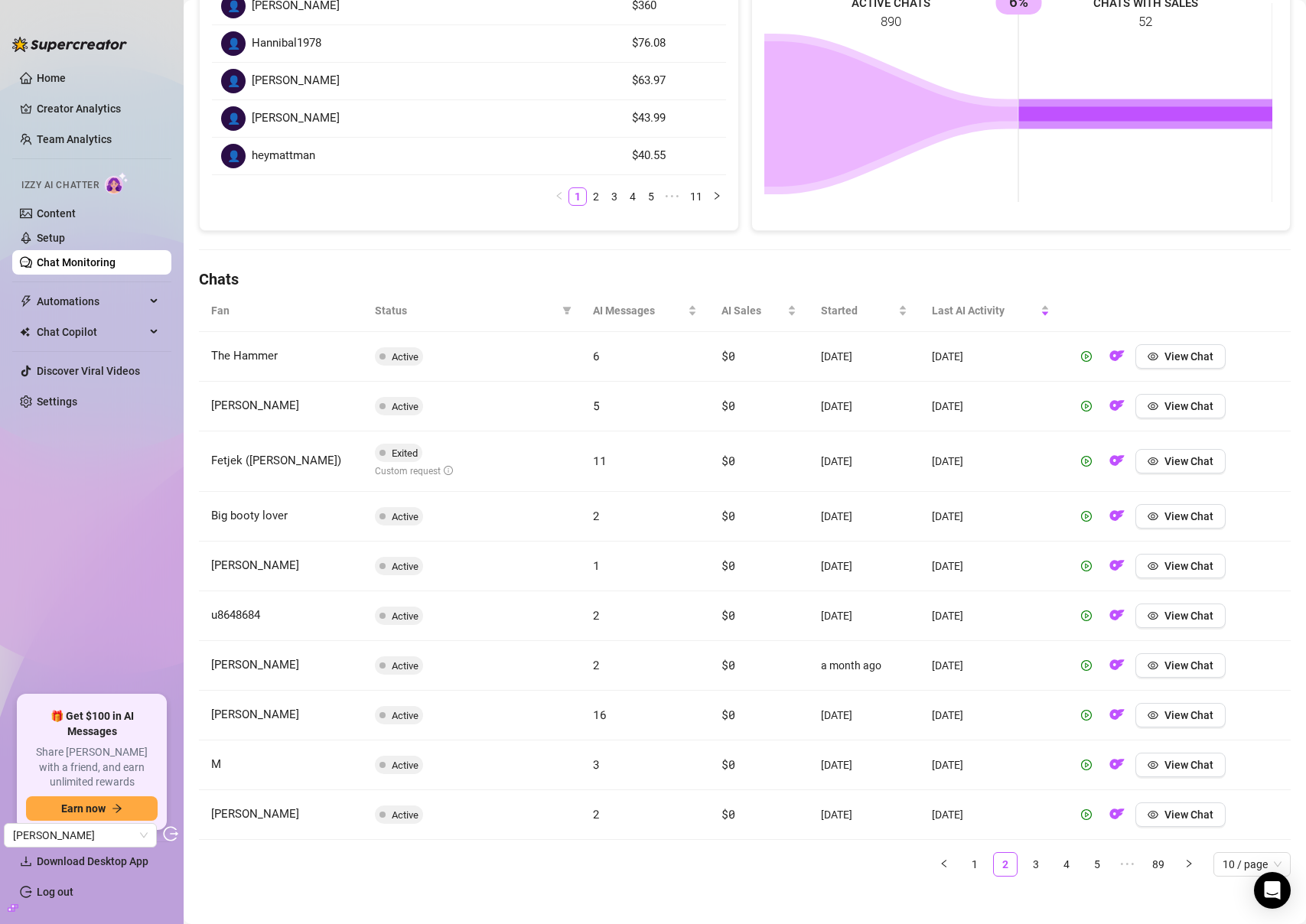
drag, startPoint x: 964, startPoint y: 864, endPoint x: 939, endPoint y: 831, distance: 41.4
click at [964, 862] on link "1" at bounding box center [974, 865] width 23 height 23
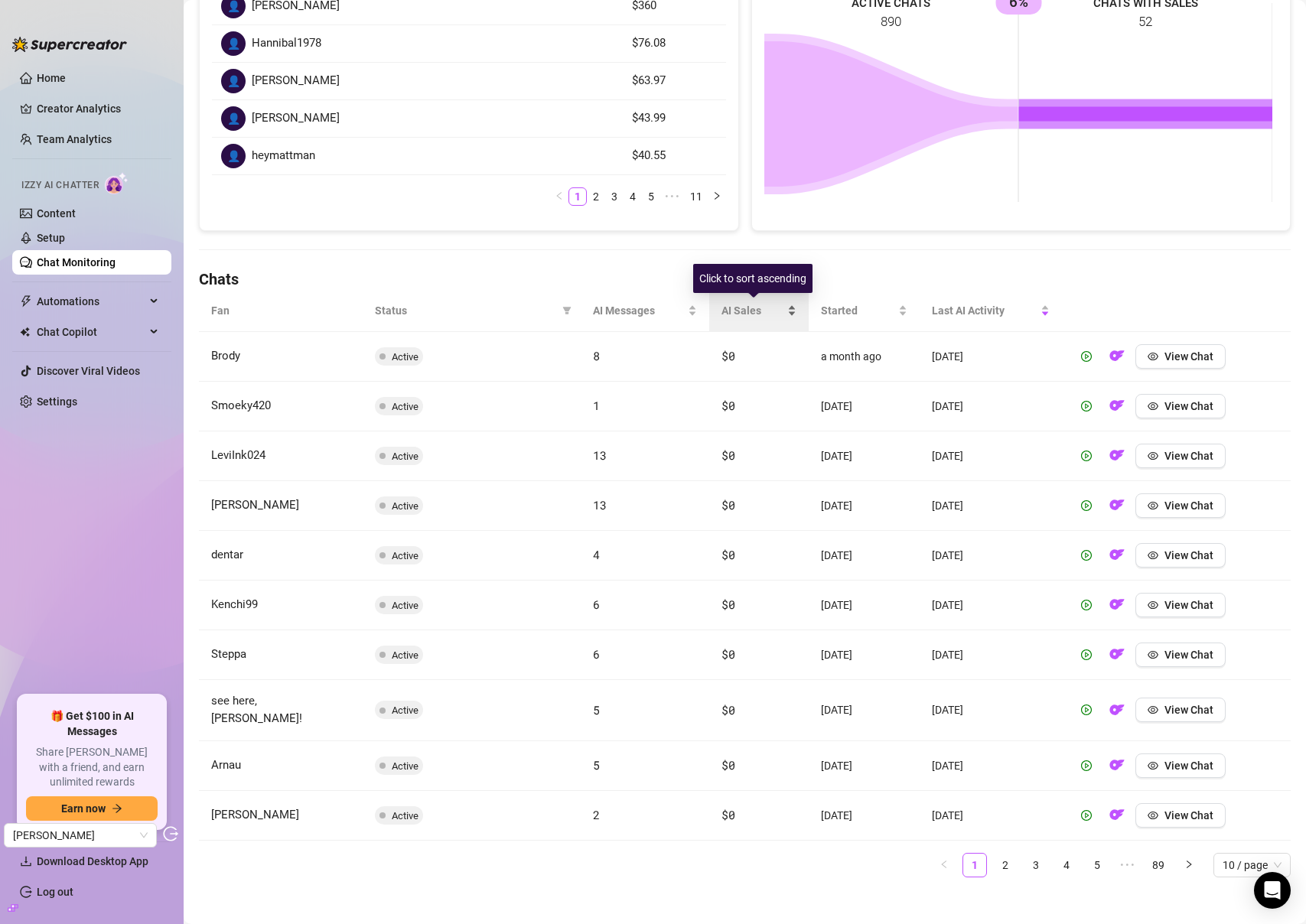
click at [757, 303] on span "AI Sales" at bounding box center [752, 310] width 63 height 17
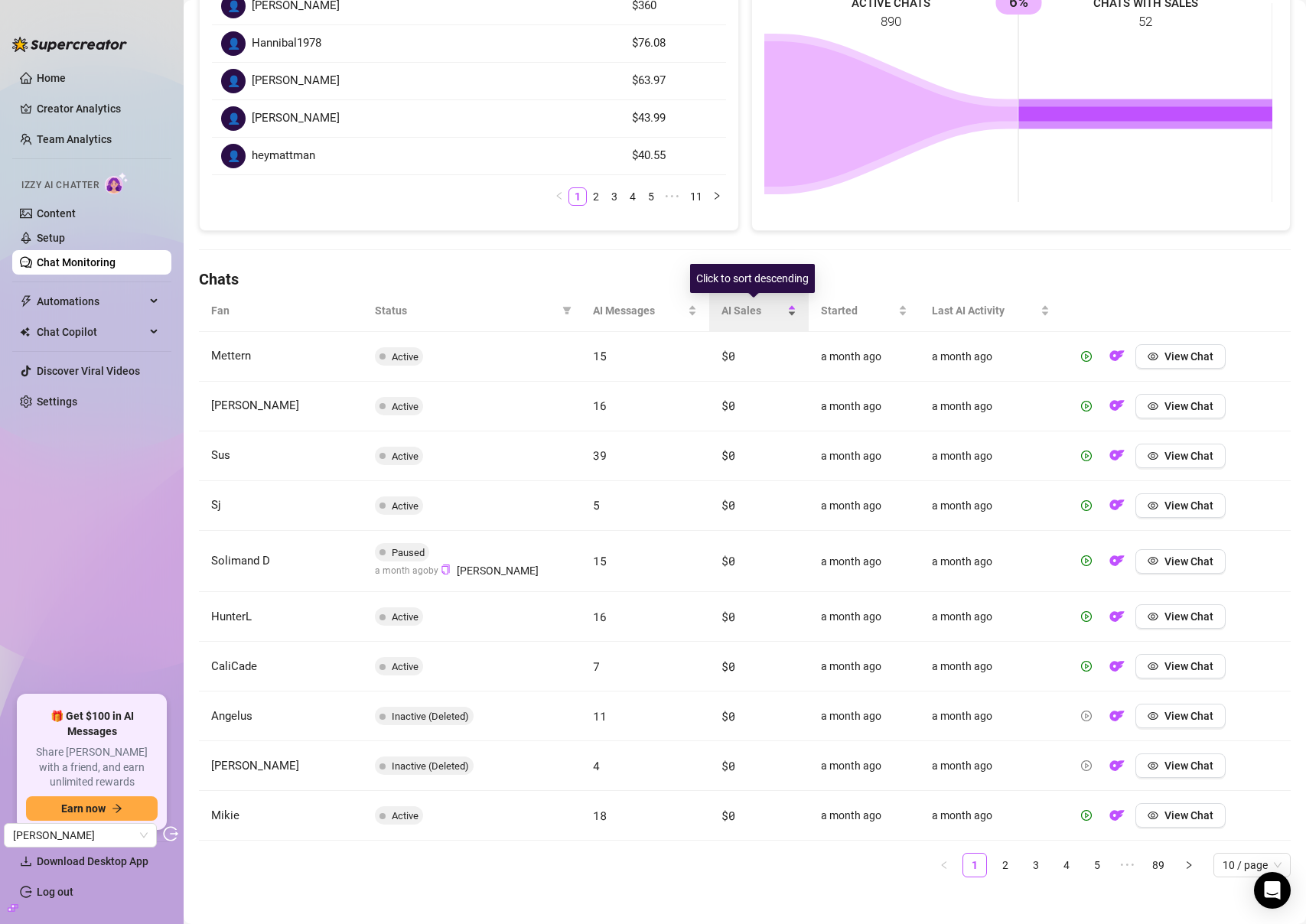
click at [757, 303] on span "AI Sales" at bounding box center [752, 310] width 63 height 17
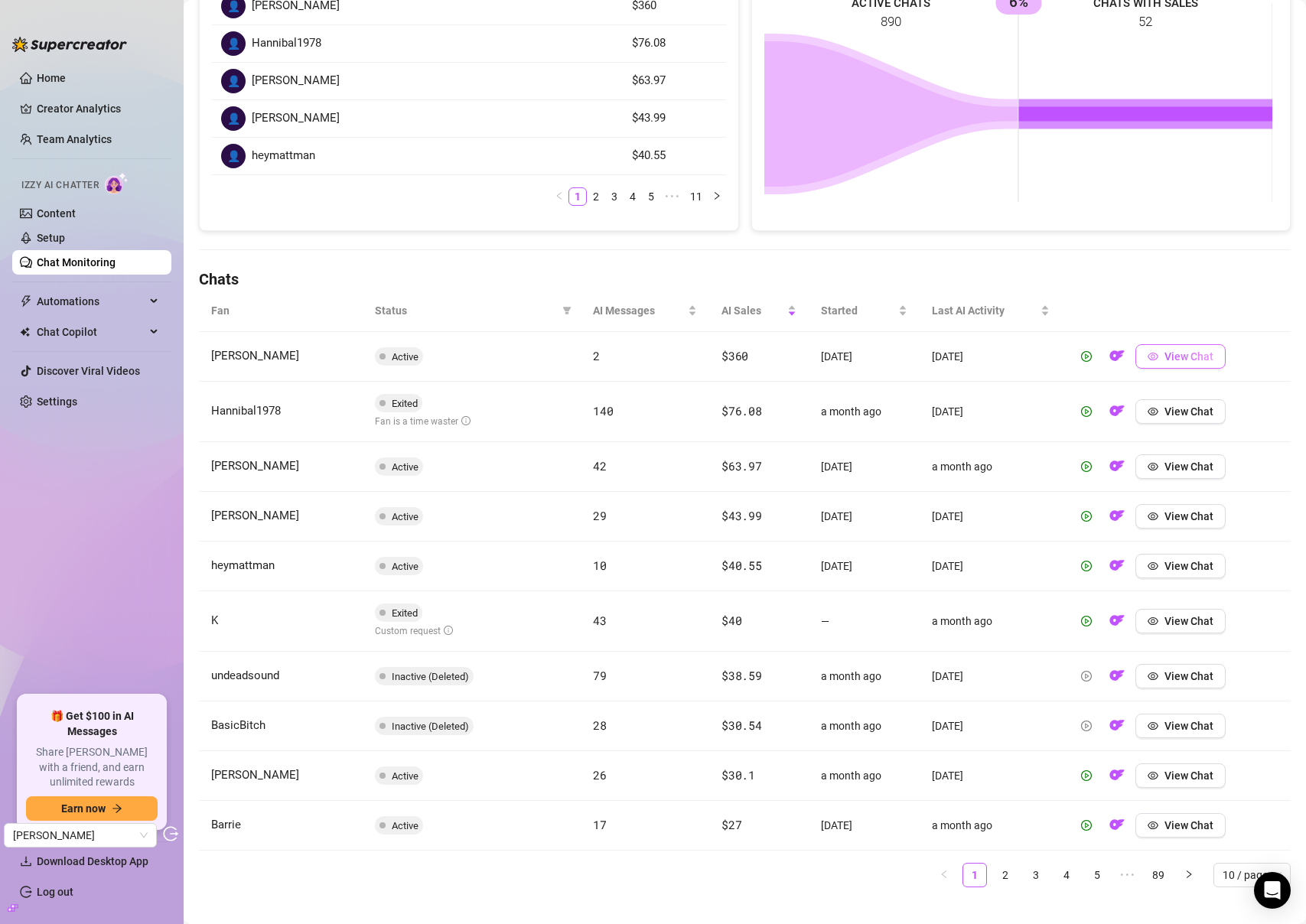
click at [1151, 356] on icon "eye" at bounding box center [1153, 356] width 11 height 11
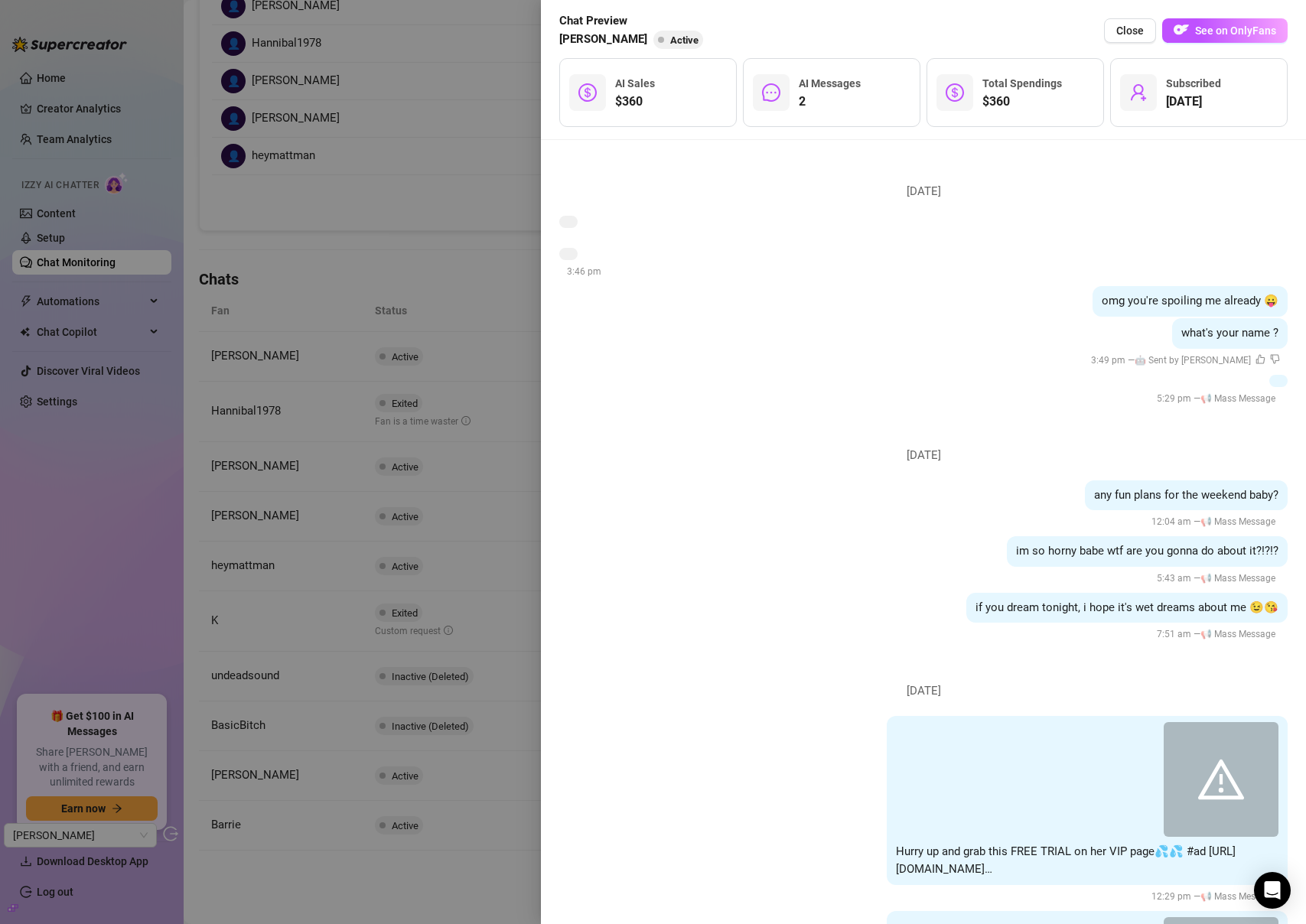
scroll to position [1218, 0]
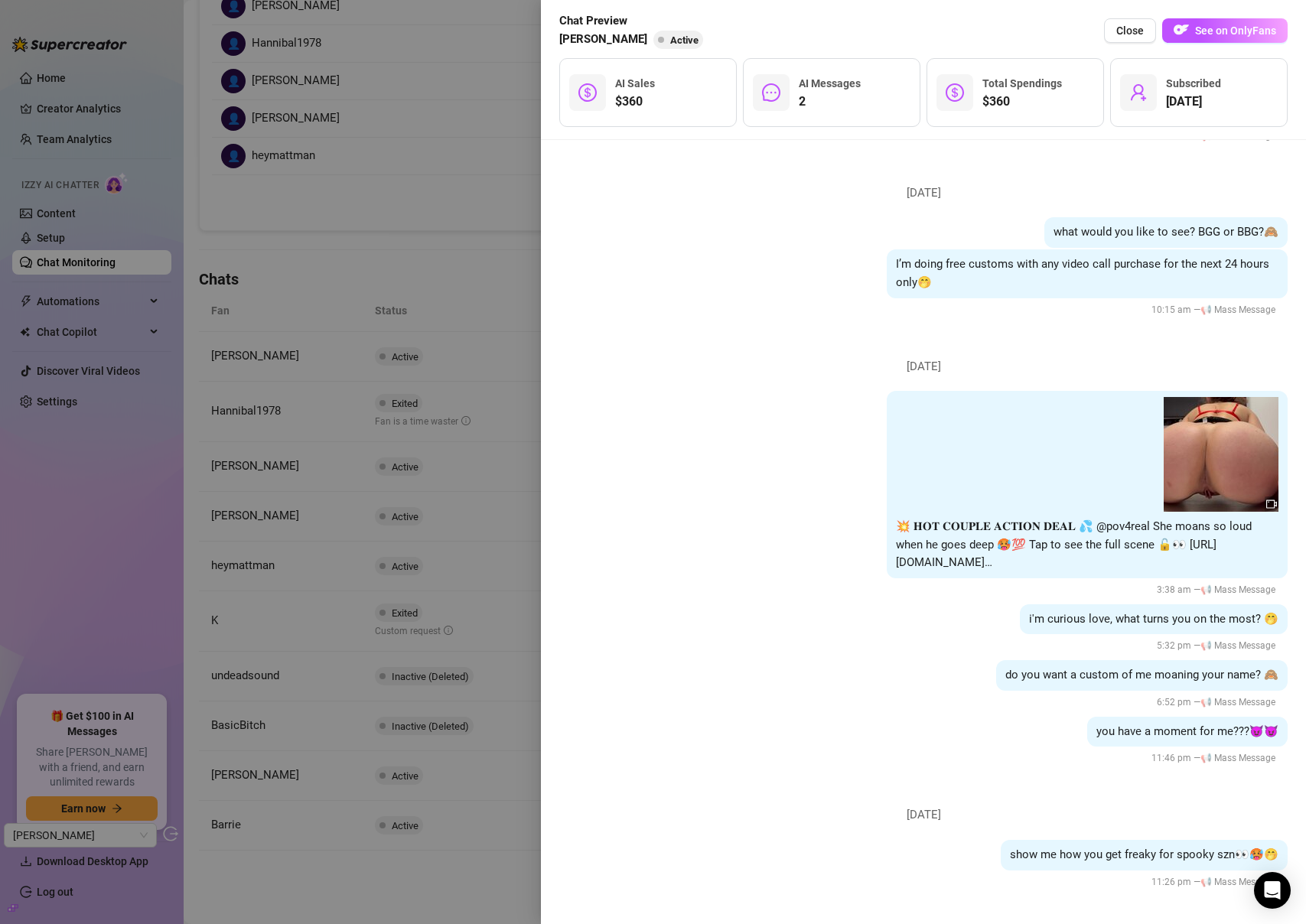
click at [454, 454] on div at bounding box center [653, 462] width 1306 height 924
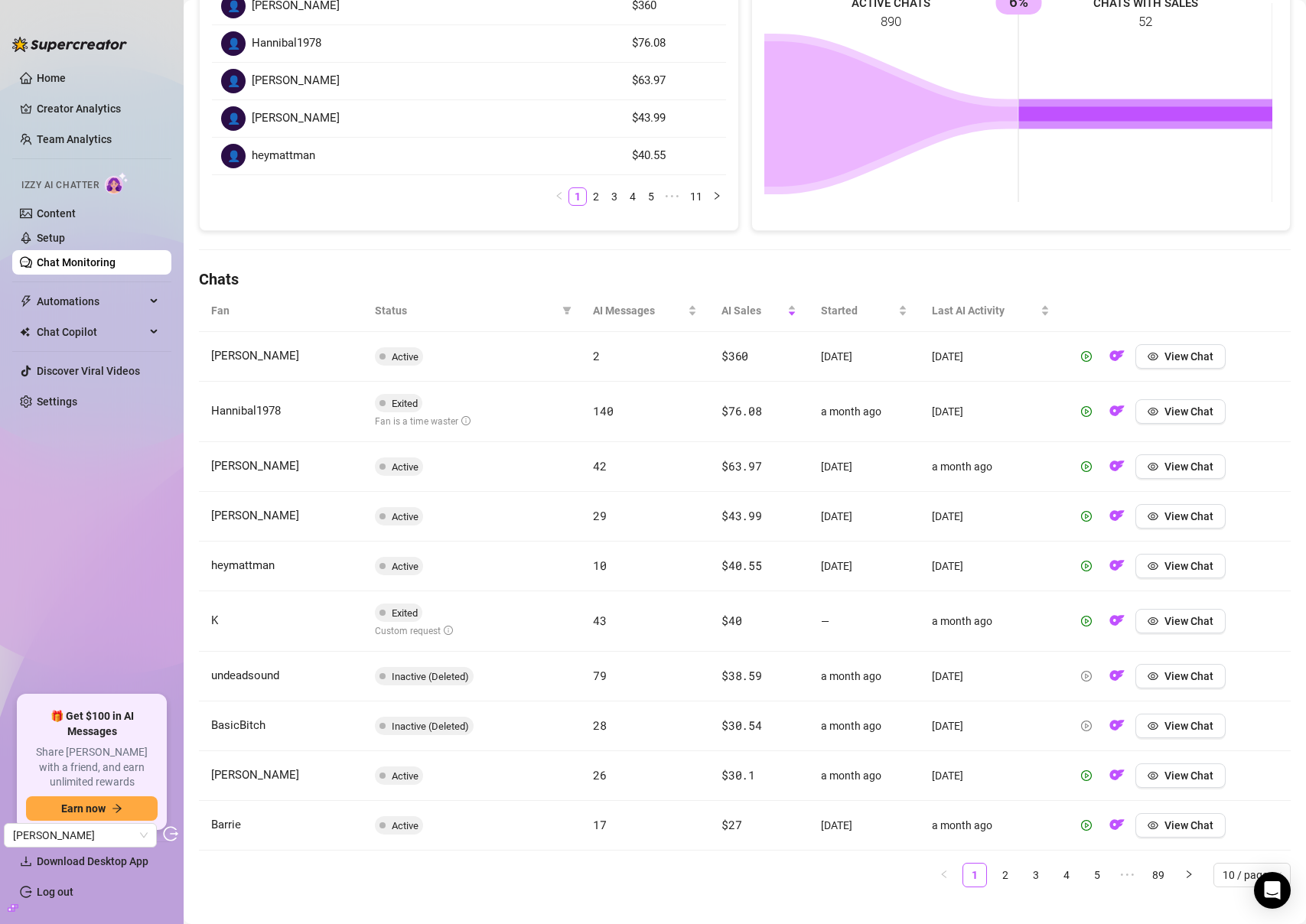
scroll to position [0, 0]
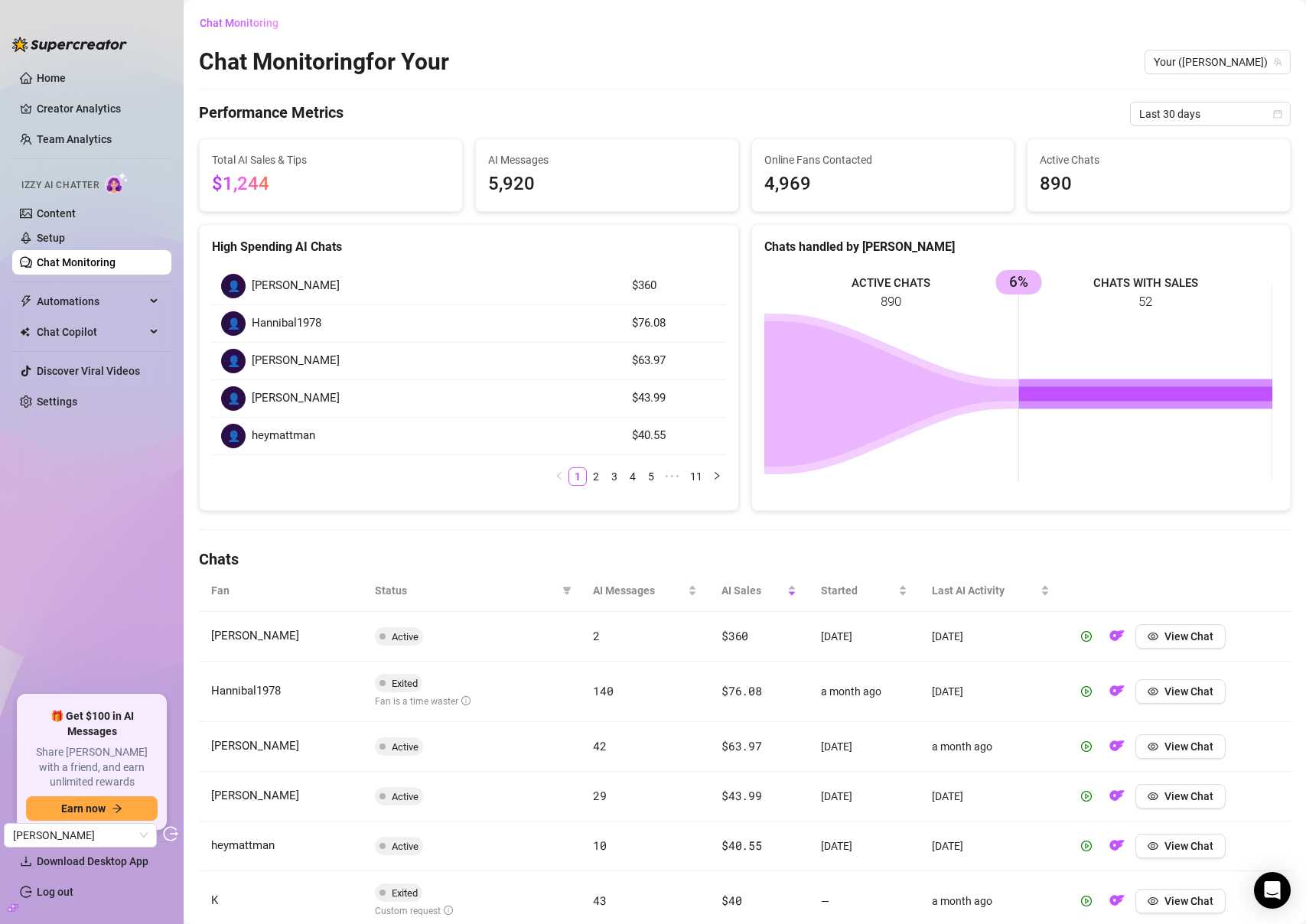
click at [78, 257] on link "Chat Monitoring" at bounding box center [76, 263] width 79 height 12
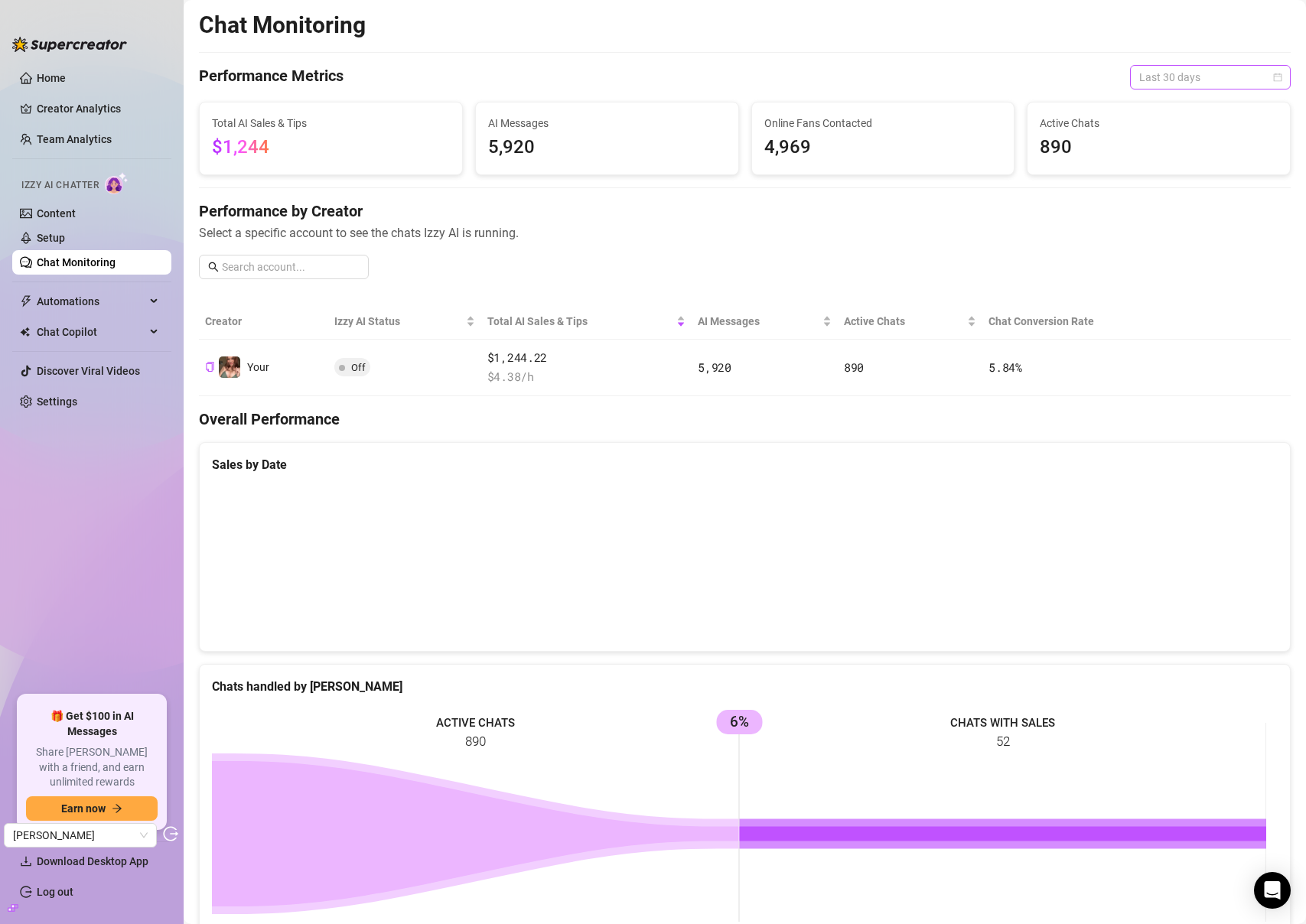
click at [1180, 83] on span "Last 30 days" at bounding box center [1210, 77] width 142 height 23
click at [1181, 178] on div "Last 90 days" at bounding box center [1199, 181] width 136 height 17
drag, startPoint x: 508, startPoint y: 146, endPoint x: 460, endPoint y: 145, distance: 48.0
click at [476, 148] on div "AI Messages 16,015" at bounding box center [607, 138] width 263 height 72
click at [242, 142] on span "$2,981" at bounding box center [241, 147] width 57 height 21
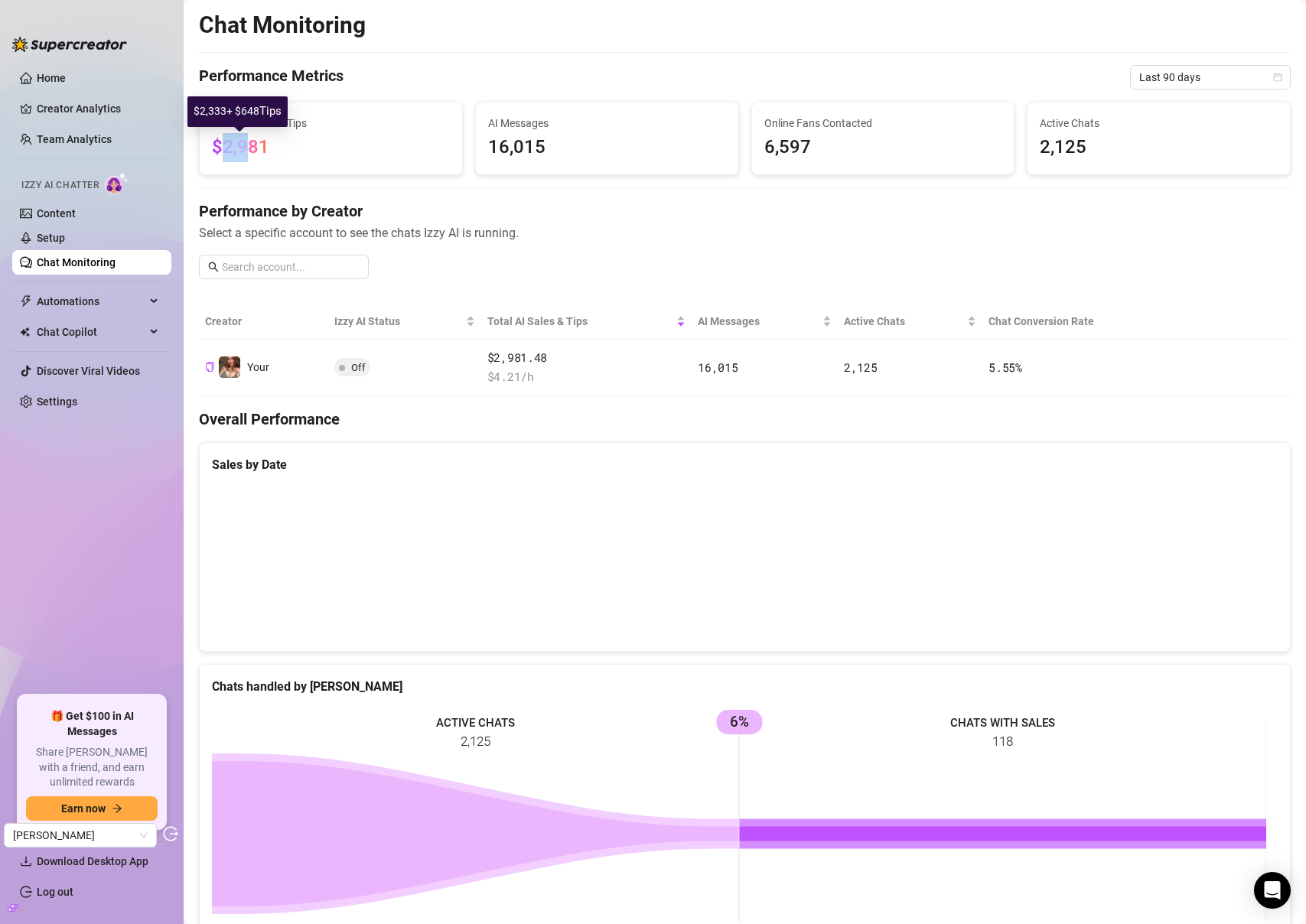
drag, startPoint x: 228, startPoint y: 146, endPoint x: 252, endPoint y: 145, distance: 24.0
click at [252, 145] on span "$2,981" at bounding box center [241, 147] width 57 height 21
drag, startPoint x: 487, startPoint y: 146, endPoint x: 587, endPoint y: 144, distance: 100.0
click at [587, 144] on span "16,015" at bounding box center [607, 148] width 238 height 29
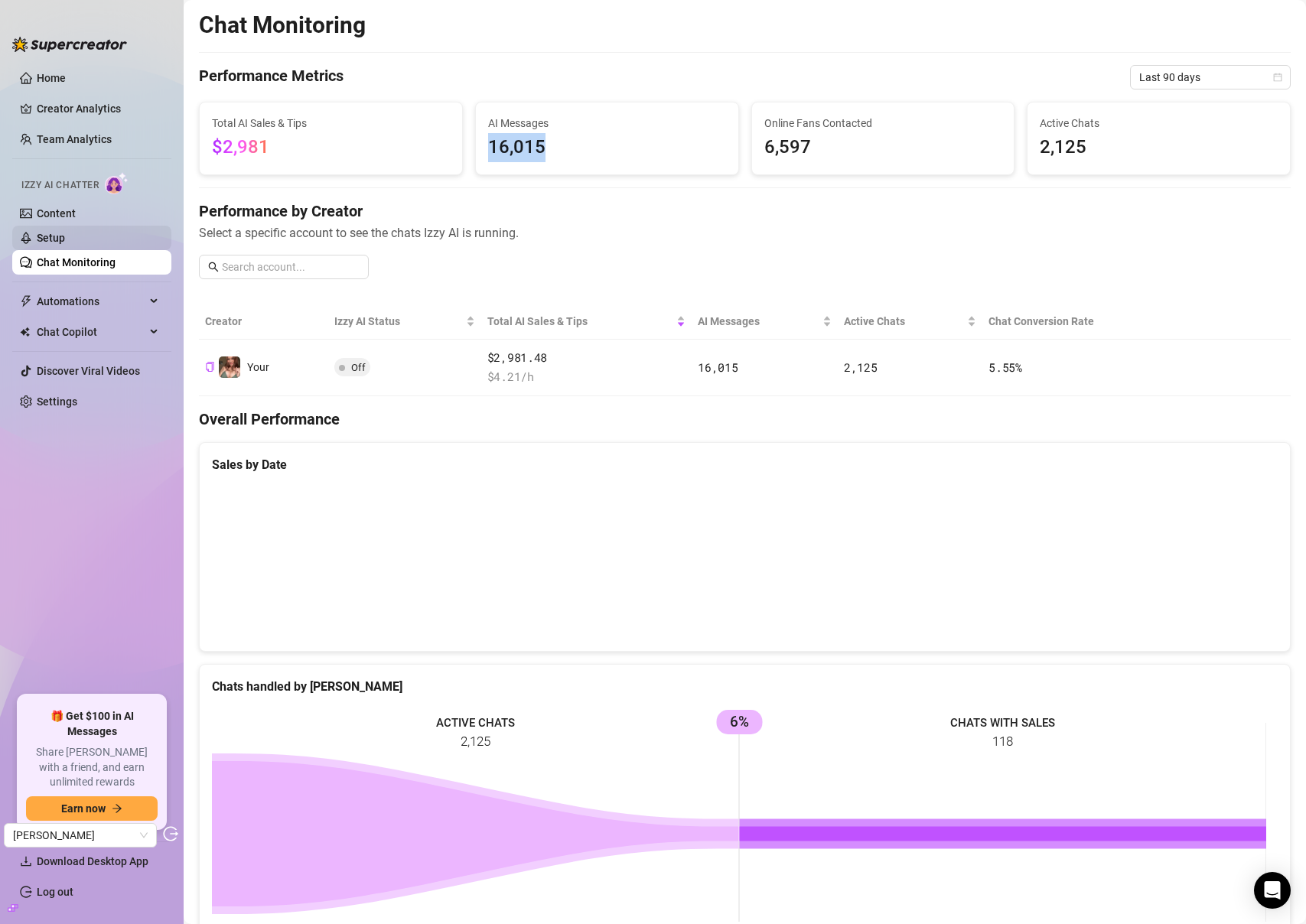
click at [65, 236] on link "Setup" at bounding box center [51, 238] width 28 height 12
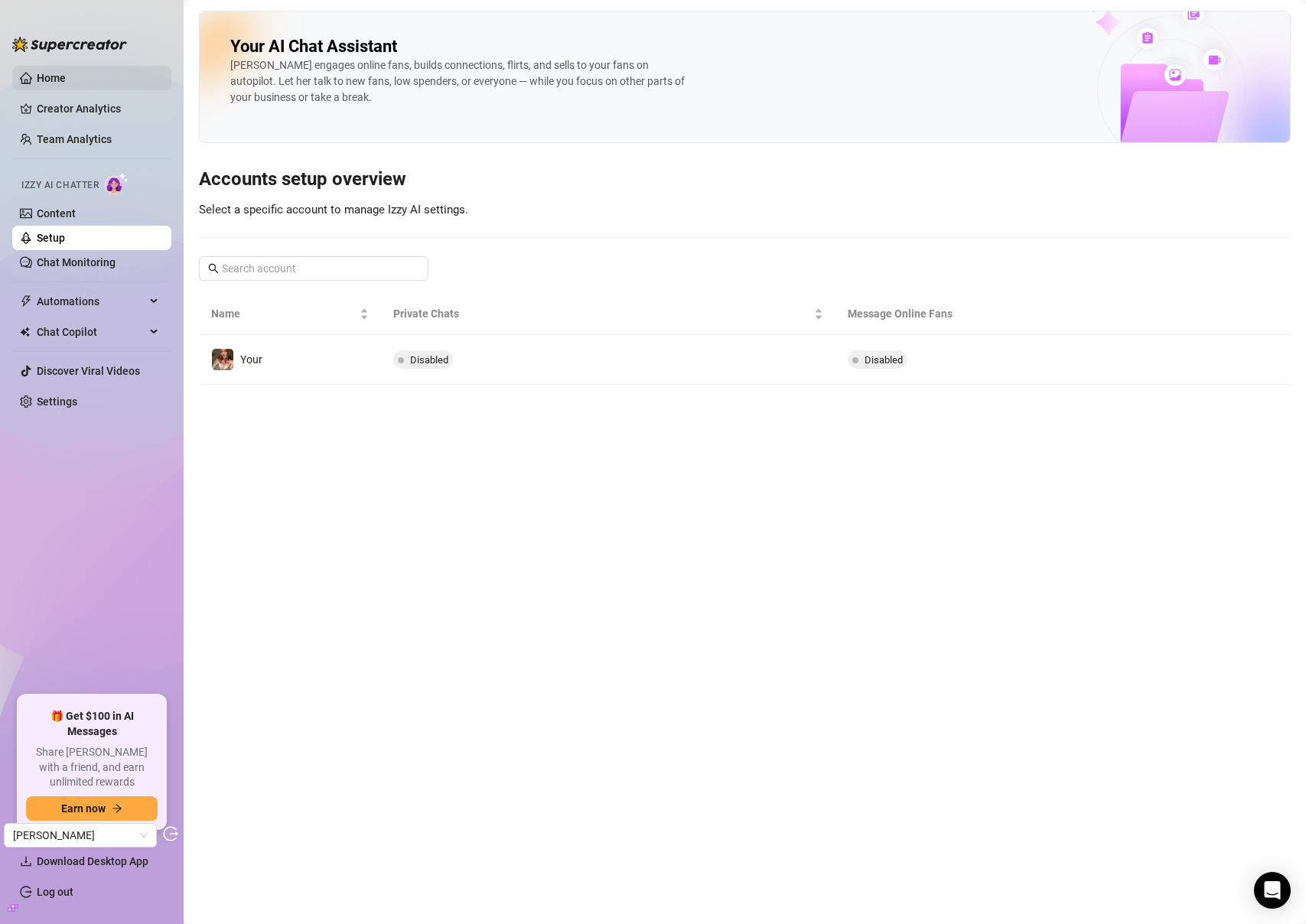
click at [51, 76] on link "Home" at bounding box center [51, 78] width 29 height 12
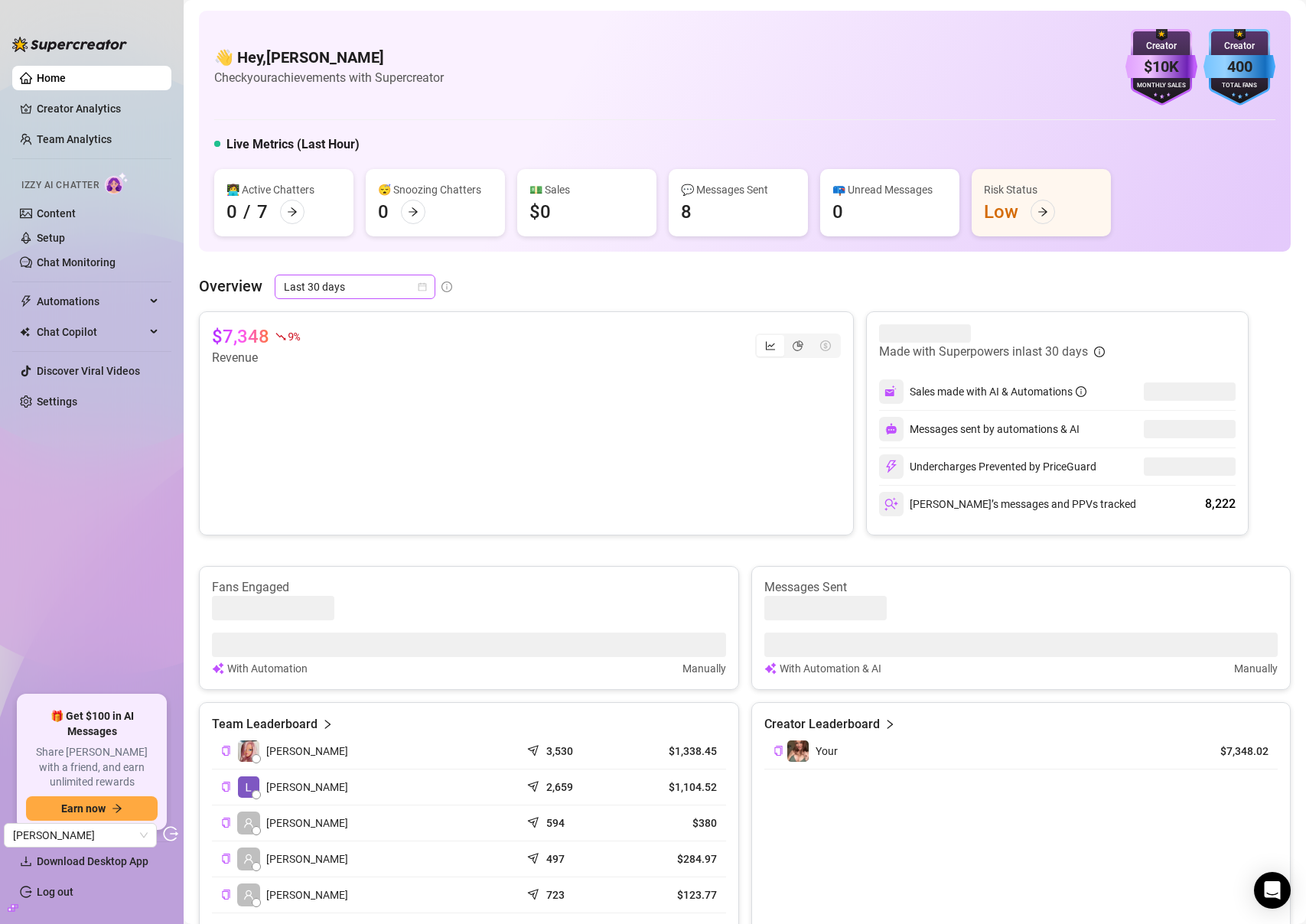
click at [389, 292] on span "Last 30 days" at bounding box center [355, 286] width 142 height 23
click at [378, 393] on div "Last 90 days" at bounding box center [355, 391] width 136 height 17
click at [49, 232] on link "Setup" at bounding box center [51, 238] width 28 height 12
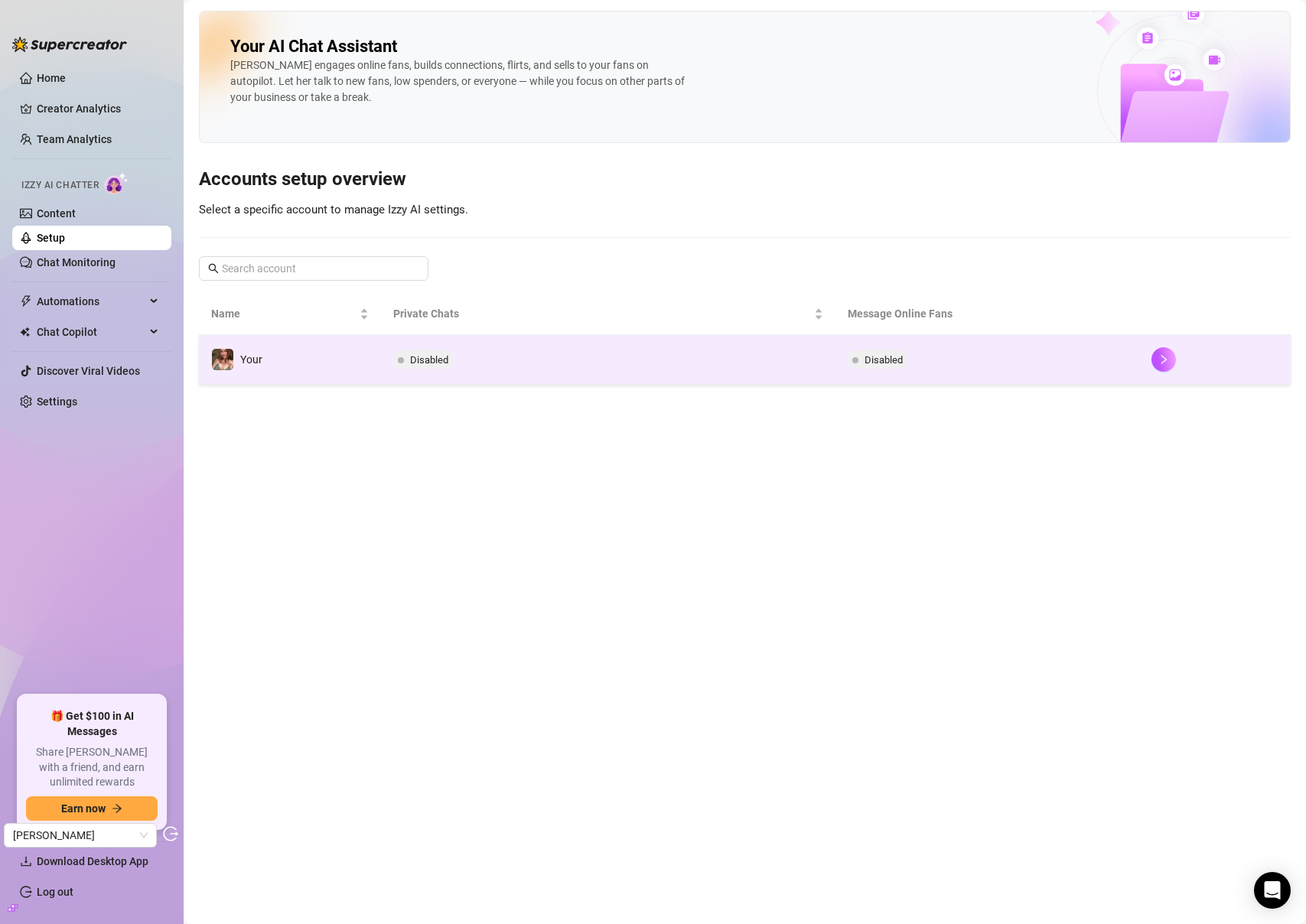
click at [269, 355] on td "Your" at bounding box center [290, 360] width 182 height 50
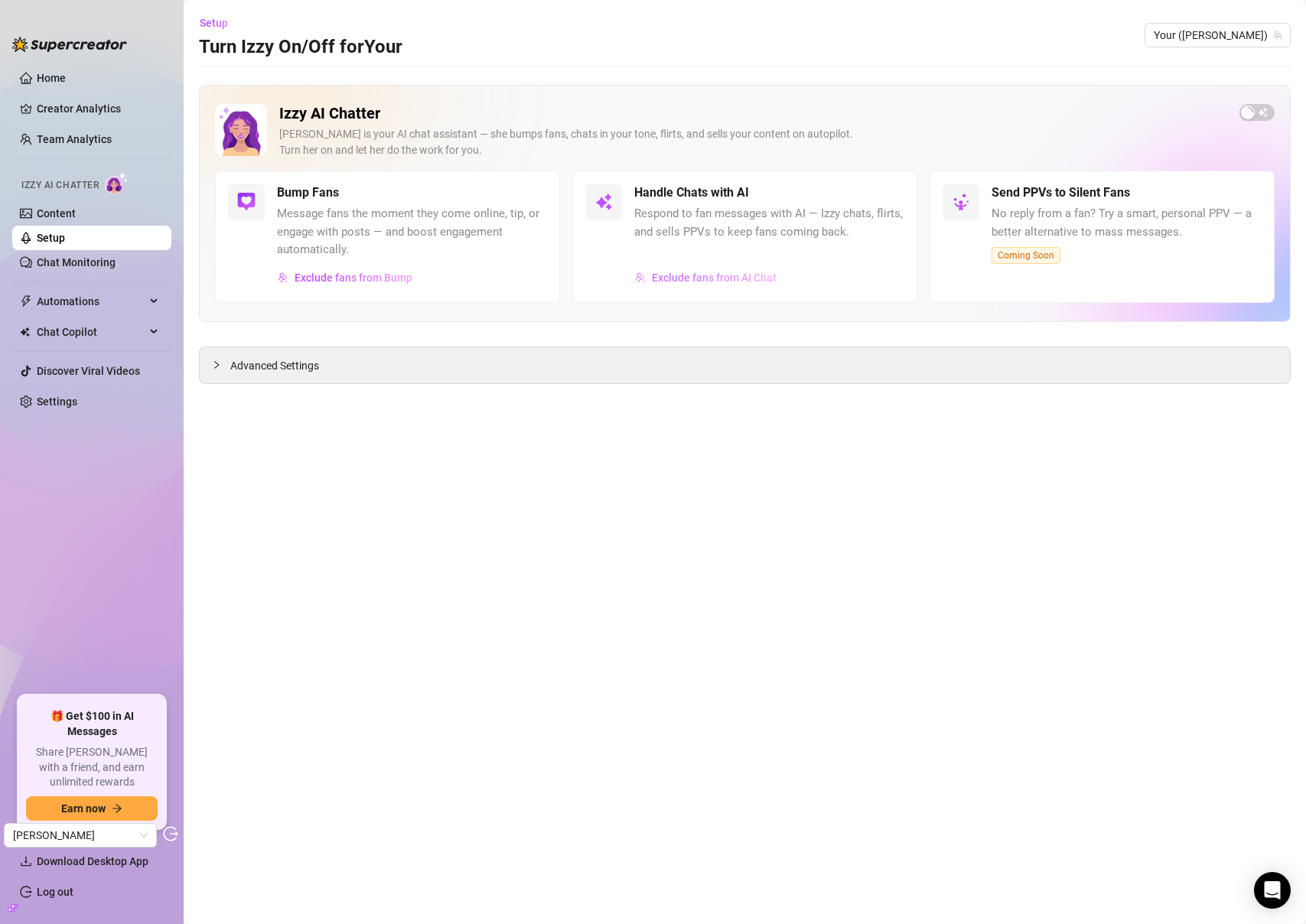
click at [680, 276] on span "Exclude fans from AI Chat" at bounding box center [714, 278] width 125 height 12
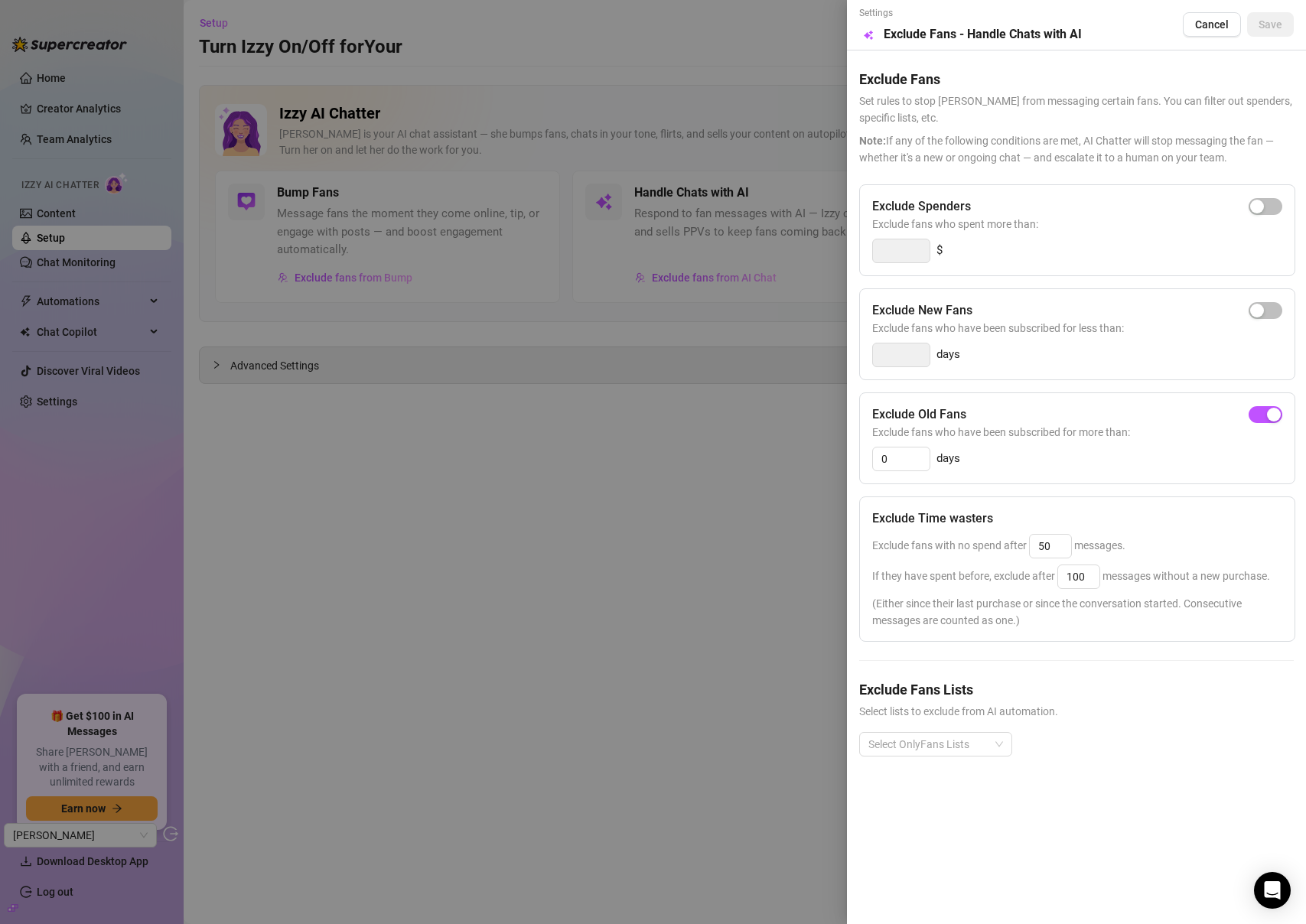
drag, startPoint x: 597, startPoint y: 464, endPoint x: 573, endPoint y: 451, distance: 27.3
click at [597, 464] on div at bounding box center [653, 462] width 1306 height 924
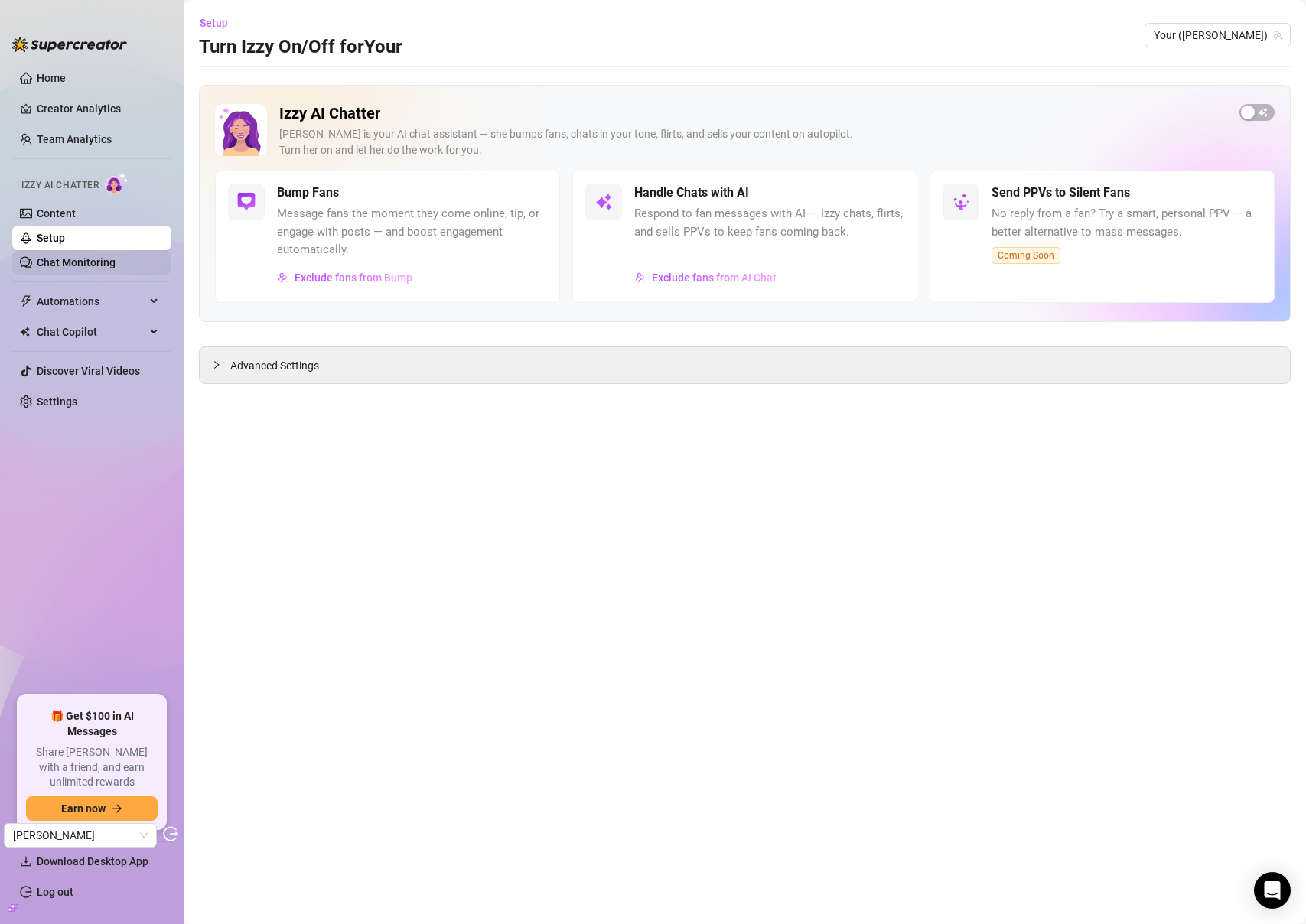
click at [63, 256] on link "Chat Monitoring" at bounding box center [76, 263] width 79 height 12
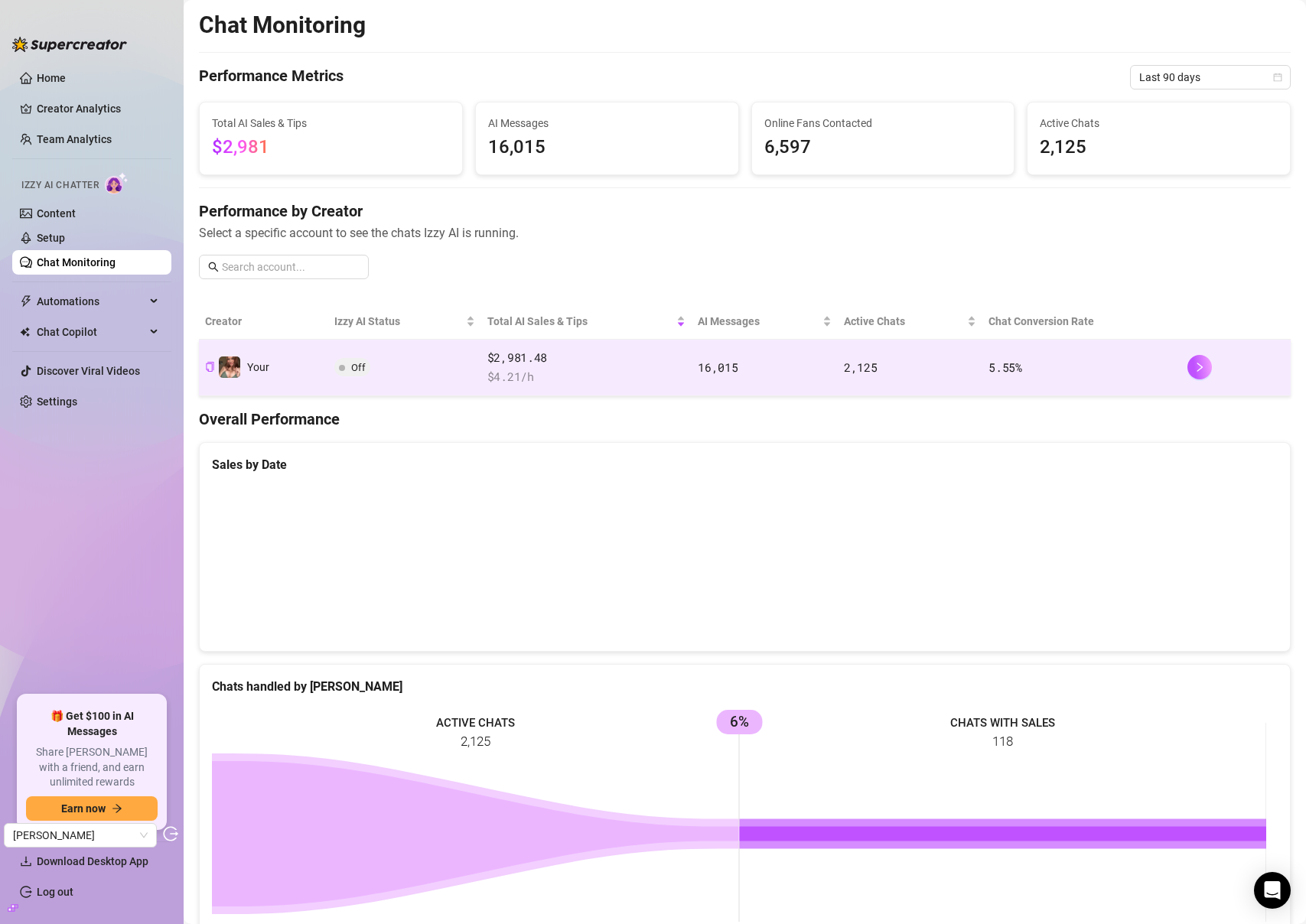
click at [504, 370] on span "$ 4.21 /h" at bounding box center [586, 377] width 198 height 19
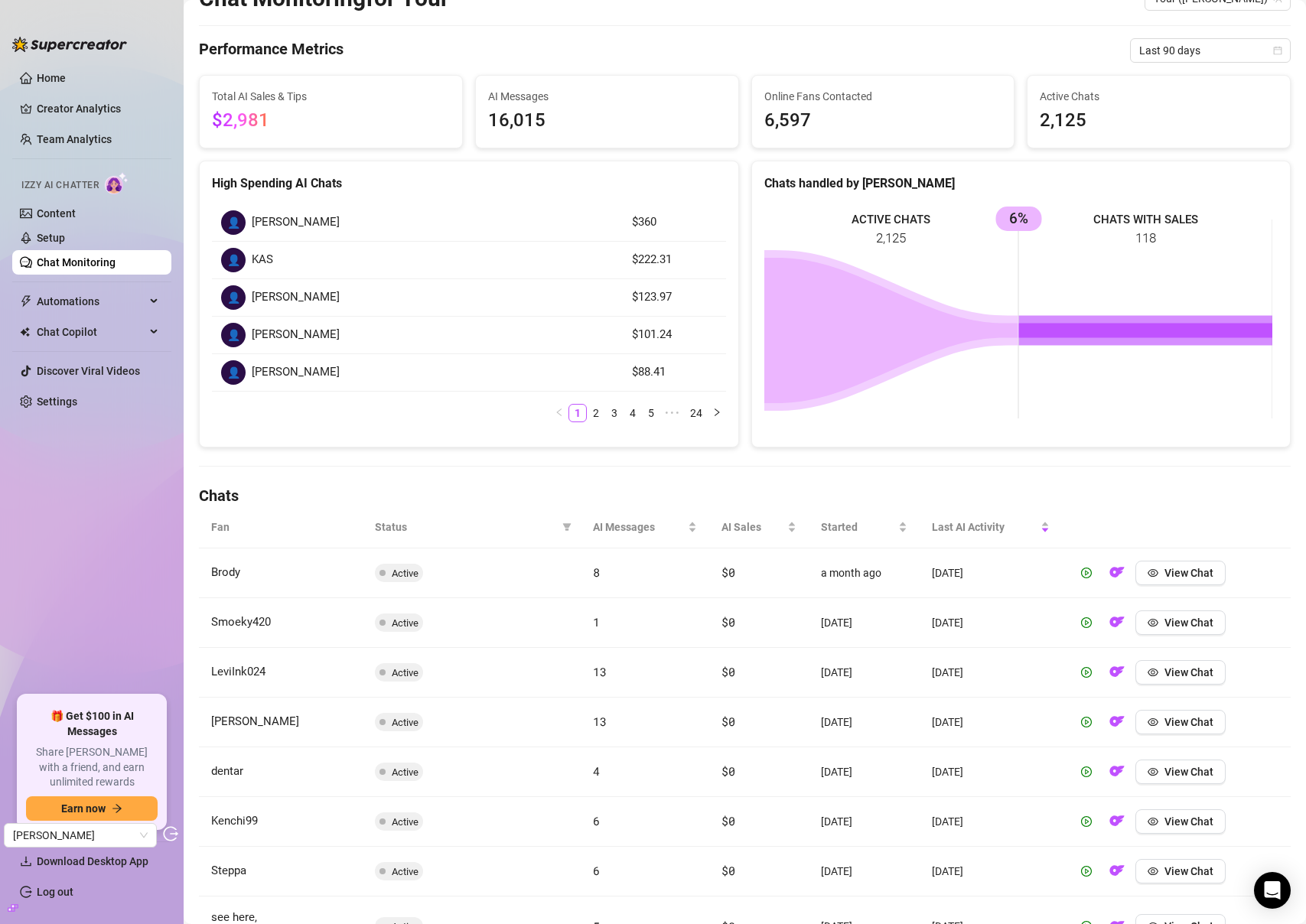
scroll to position [122, 0]
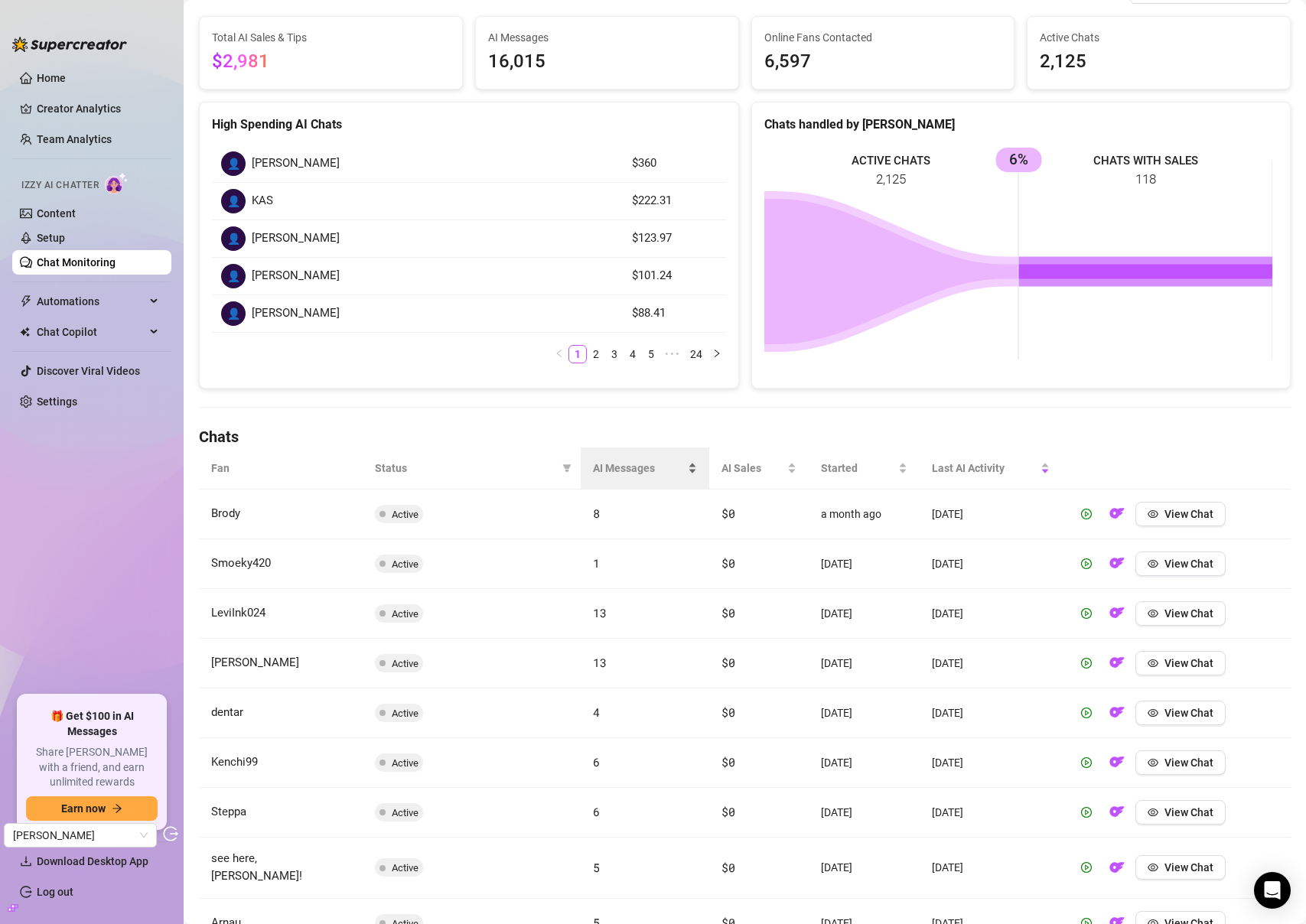
click at [625, 475] on span "AI Messages" at bounding box center [639, 468] width 92 height 17
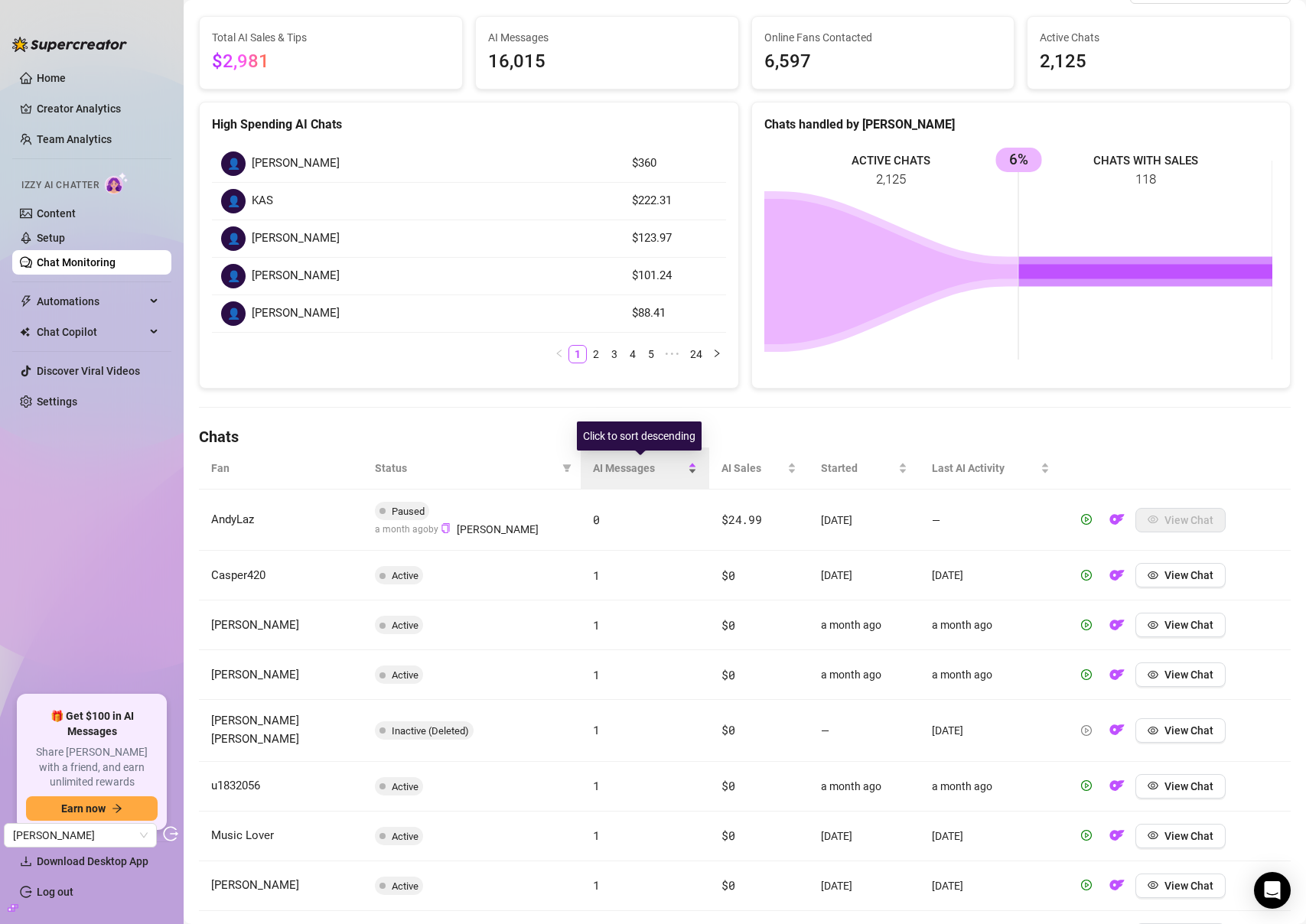
click at [626, 469] on span "AI Messages" at bounding box center [639, 468] width 92 height 17
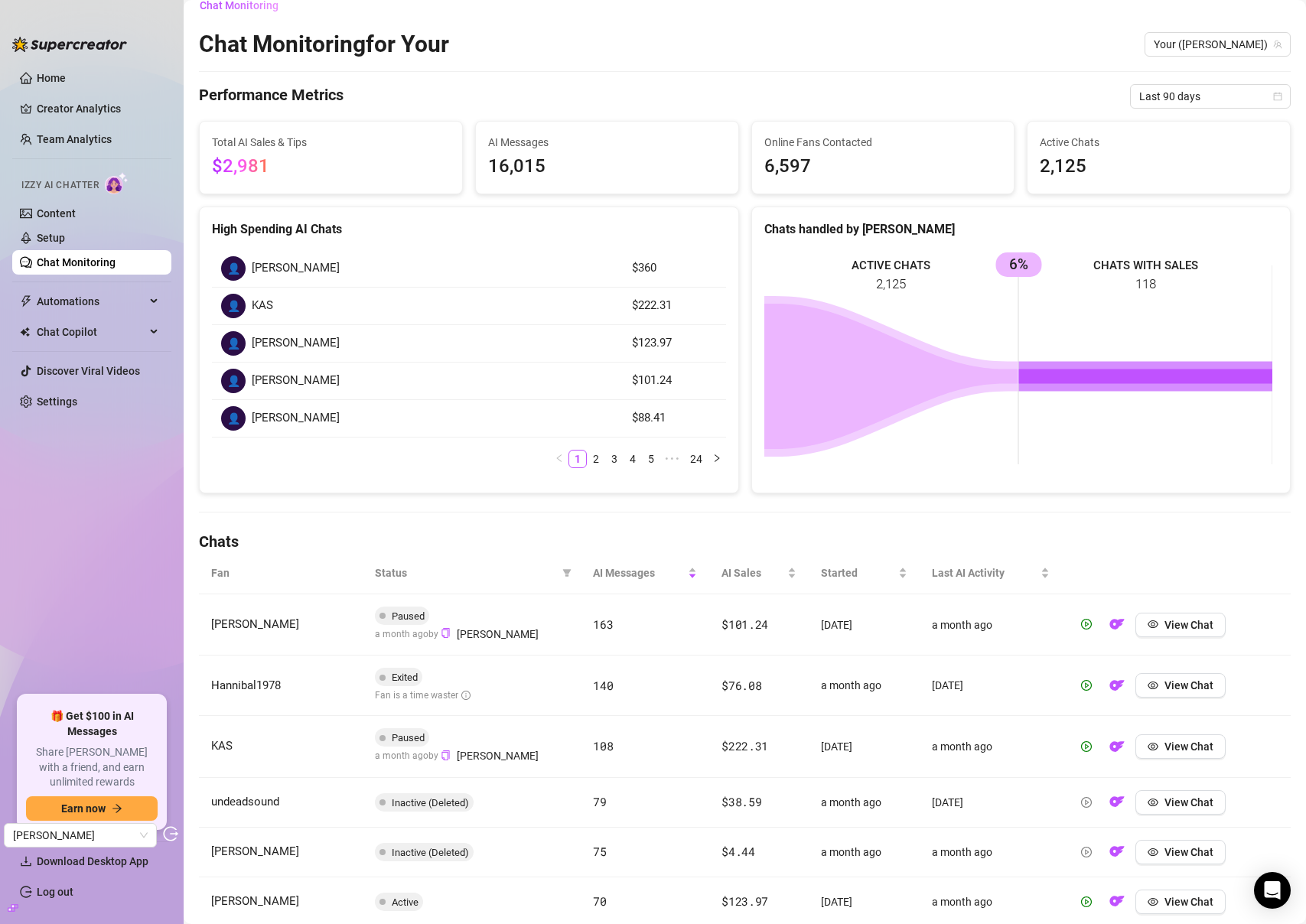
scroll to position [0, 0]
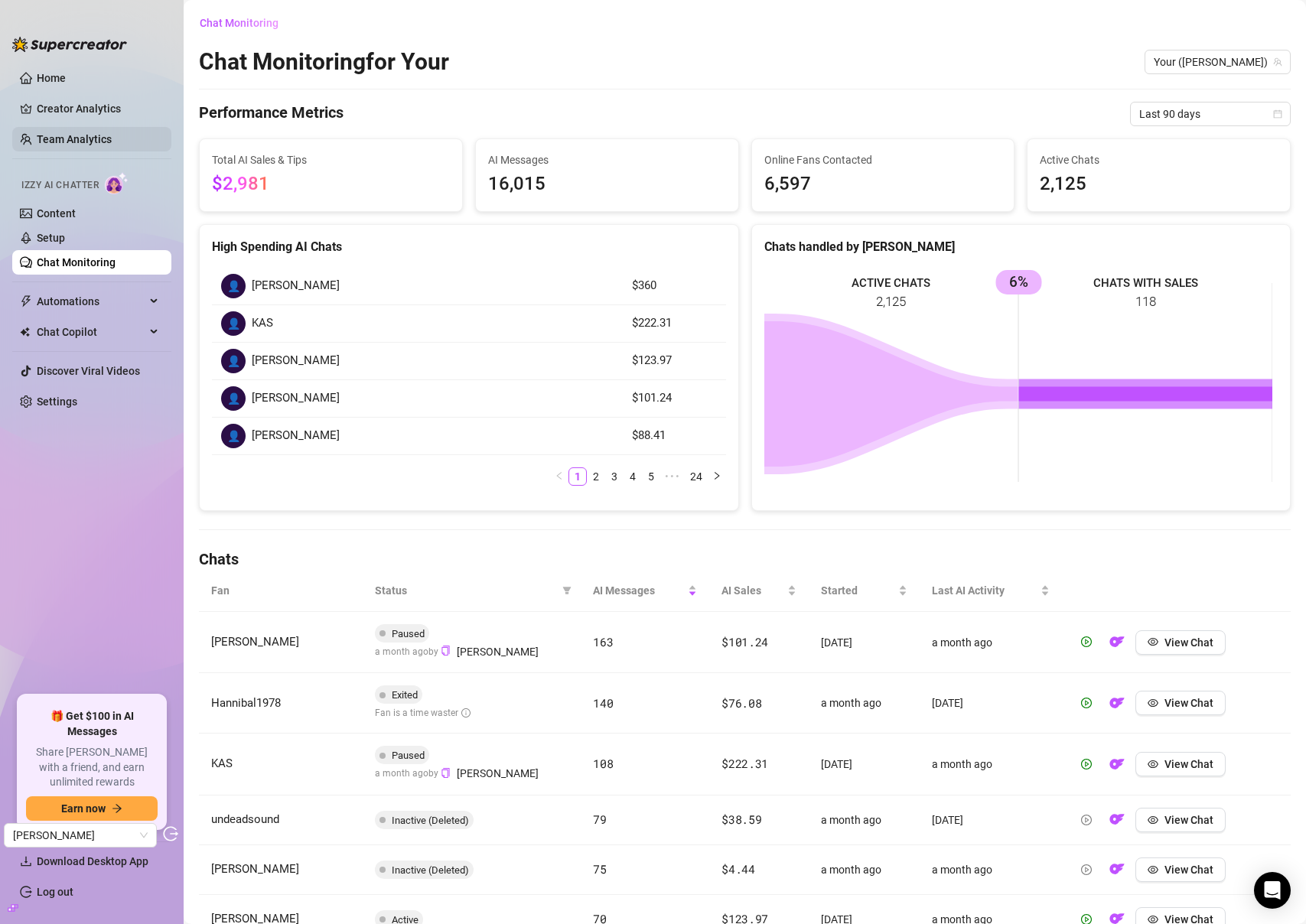
click at [57, 144] on link "Team Analytics" at bounding box center [74, 140] width 75 height 12
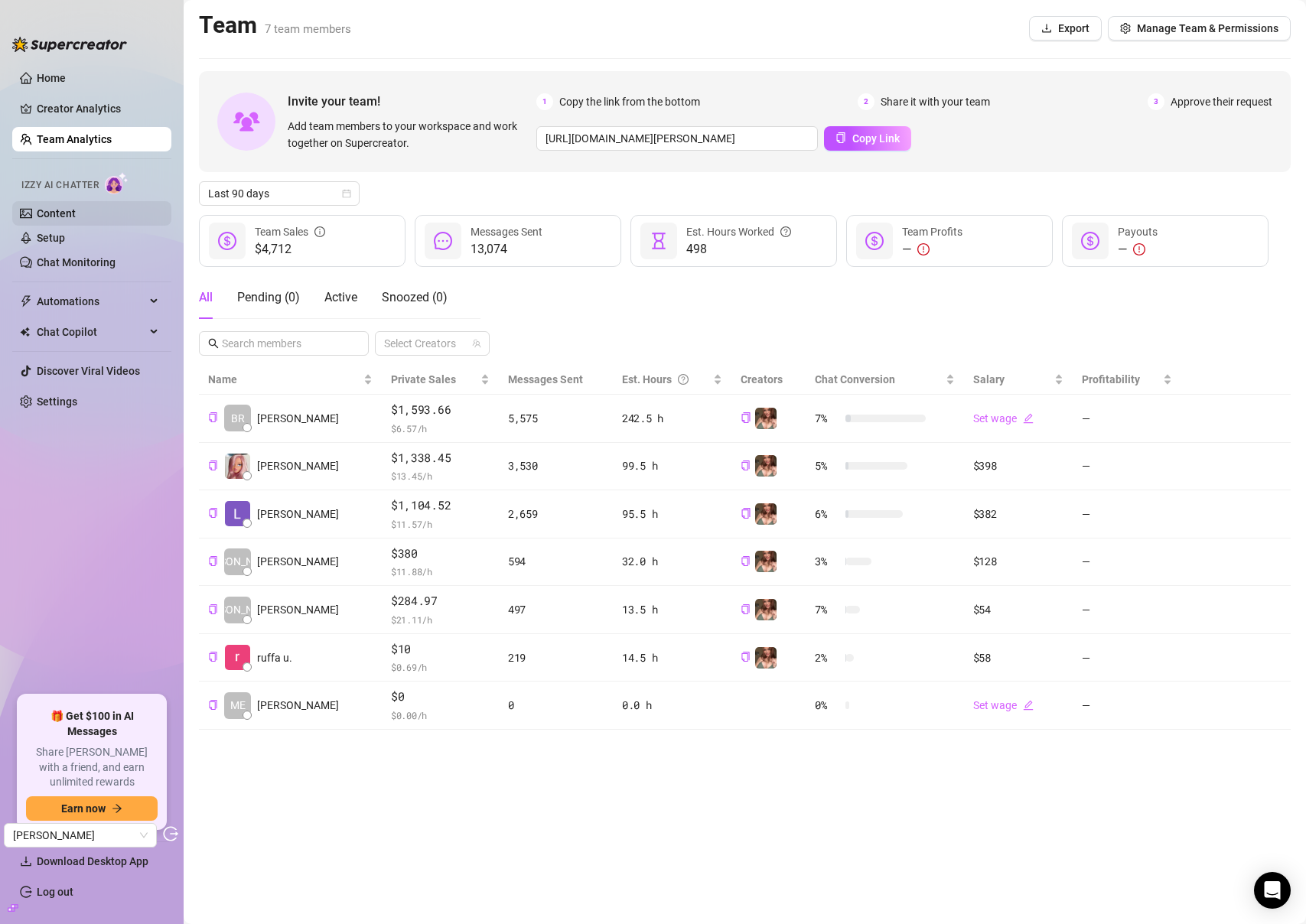
click at [76, 209] on link "Content" at bounding box center [57, 213] width 39 height 12
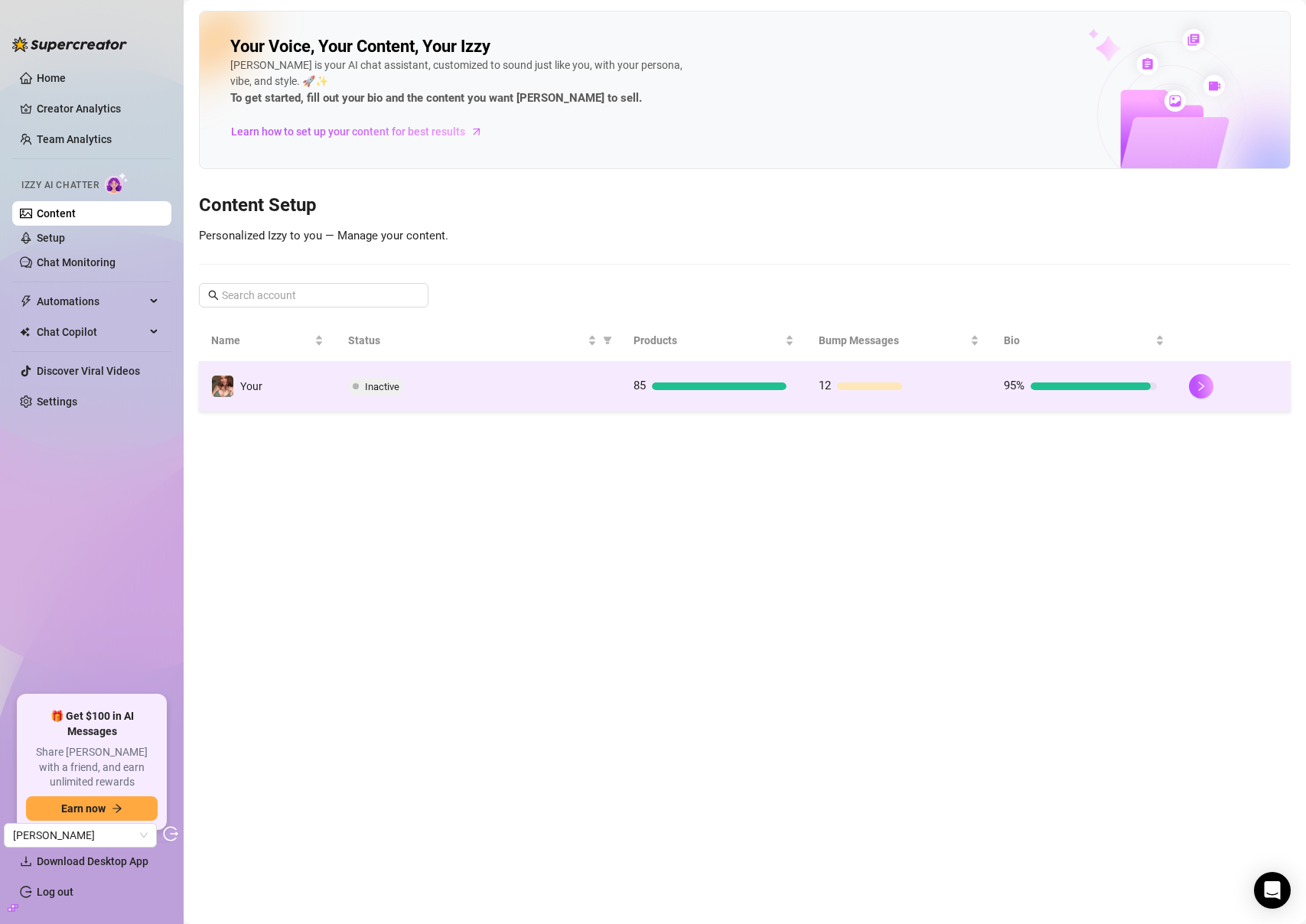
click at [445, 398] on td "Inactive" at bounding box center [478, 386] width 286 height 50
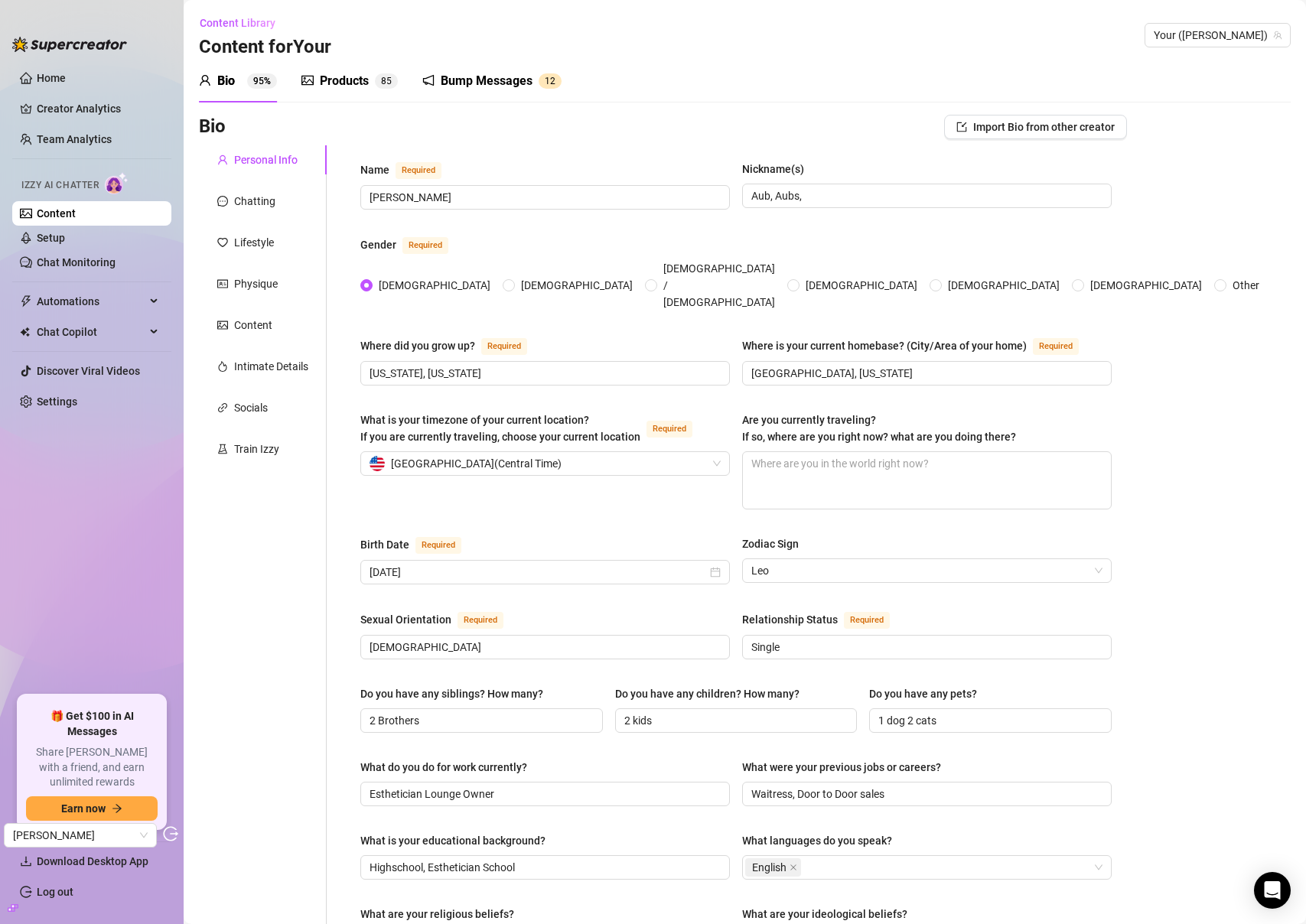
click at [74, 216] on link "Content" at bounding box center [57, 213] width 39 height 12
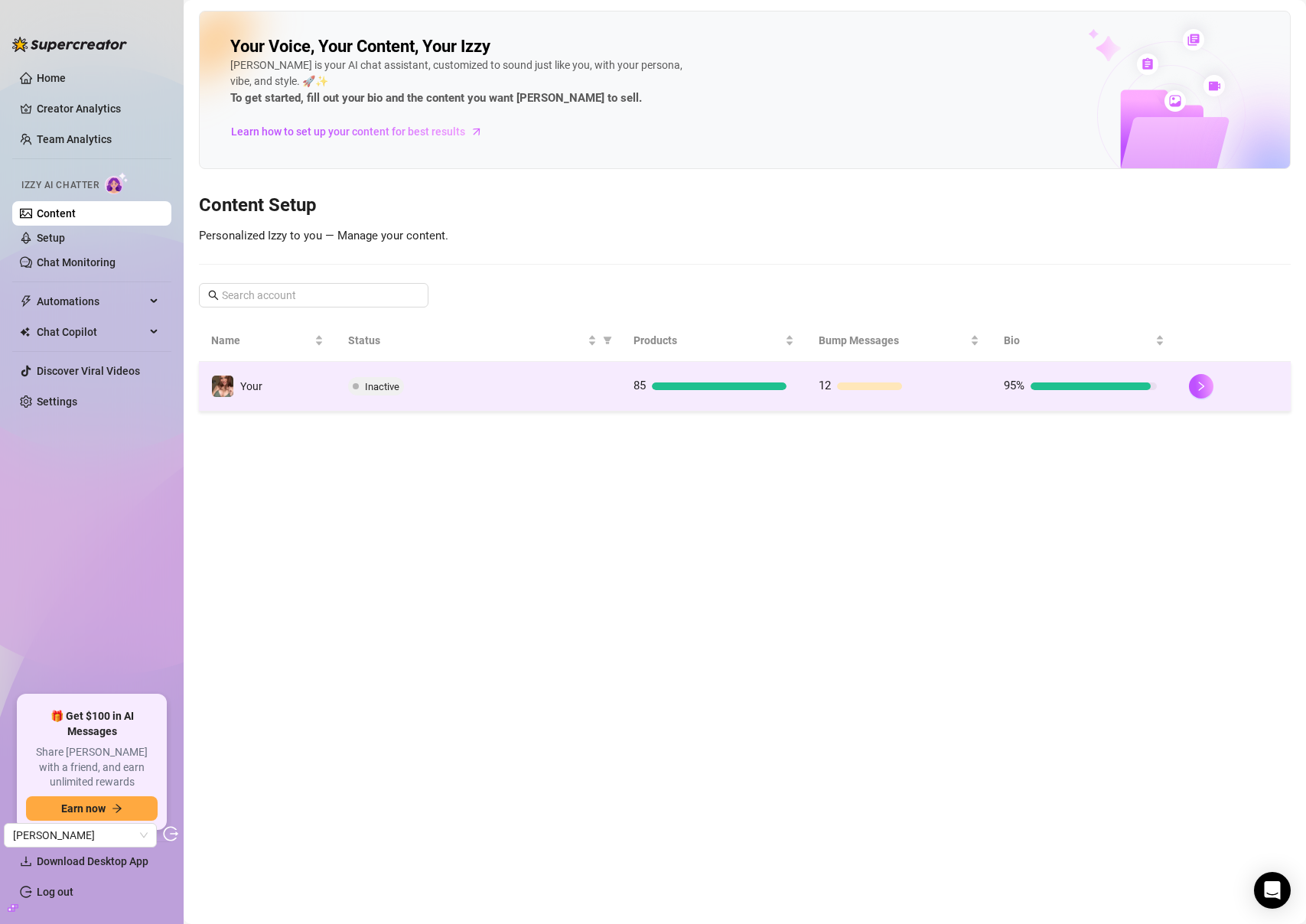
click at [563, 390] on div "Inactive" at bounding box center [478, 386] width 261 height 19
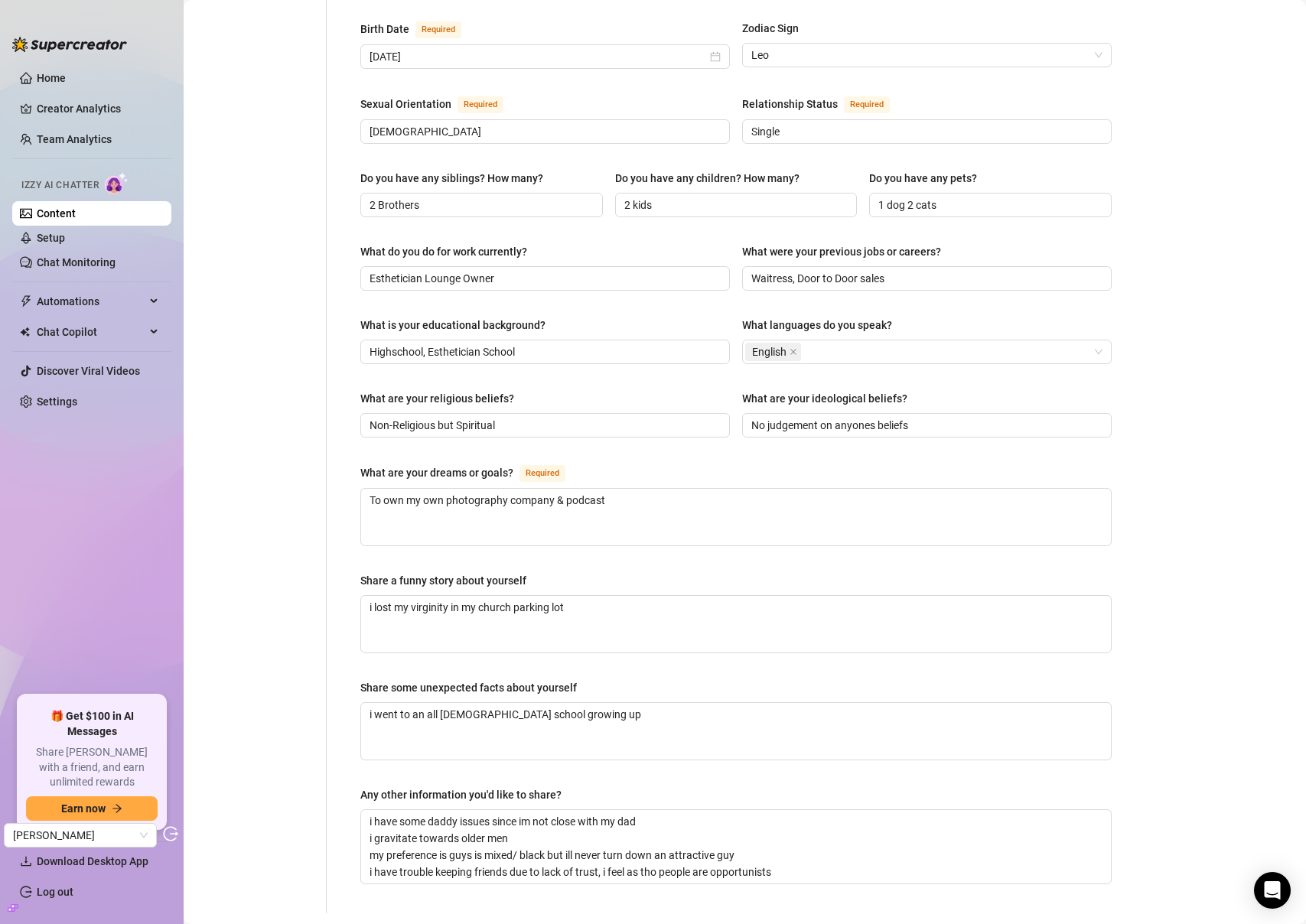
scroll to position [613, 0]
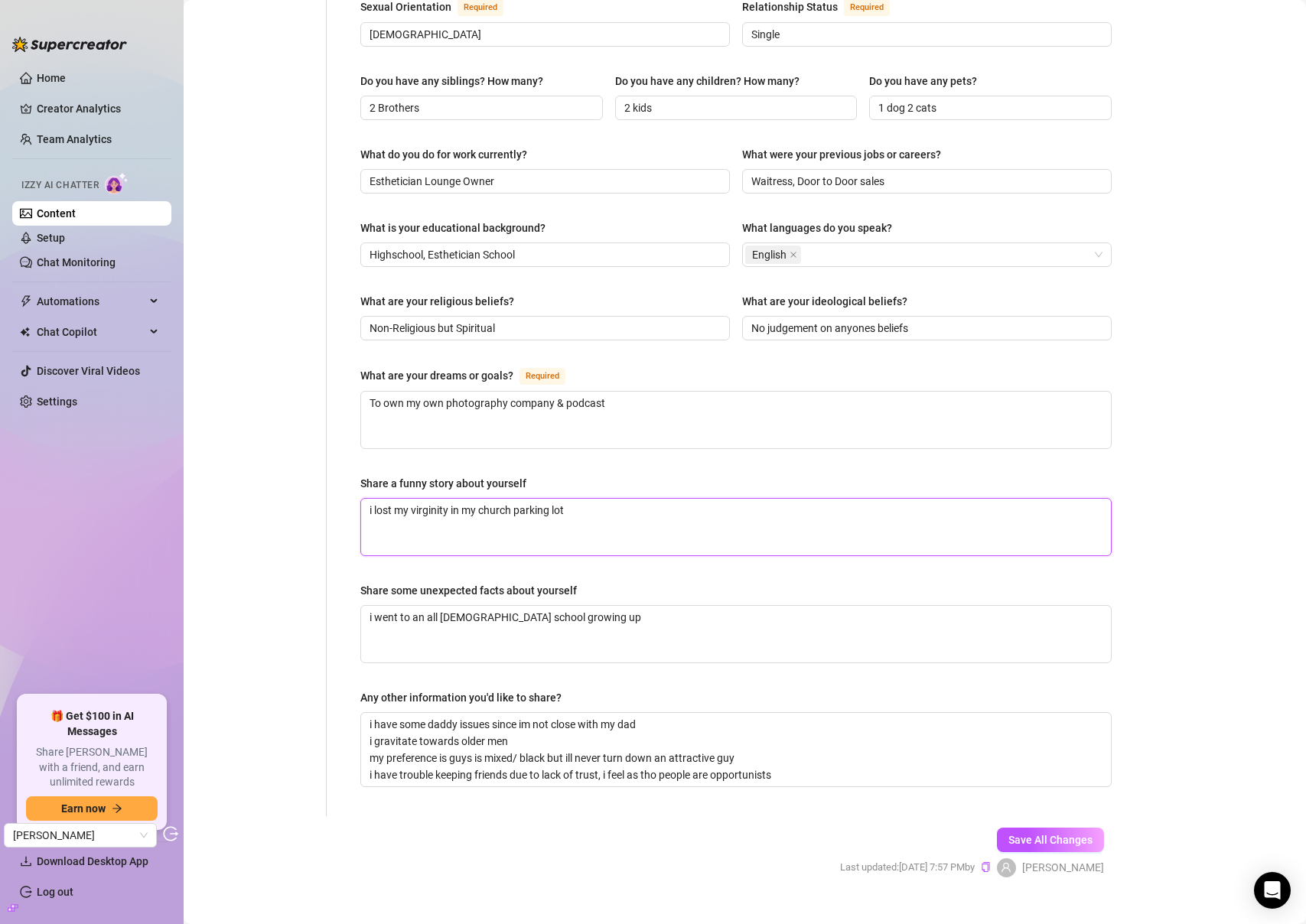
drag, startPoint x: 592, startPoint y: 489, endPoint x: 338, endPoint y: 492, distance: 254.0
click at [338, 492] on div "Name Required Aubrey Nickname(s) Aub, Aubs, Gender Required Female Male Non-Bin…" at bounding box center [726, 174] width 800 height 1284
click at [322, 483] on div "Personal Info Chatting Lifestyle Physique Content Intimate Details Socials Trai…" at bounding box center [263, 174] width 127 height 1284
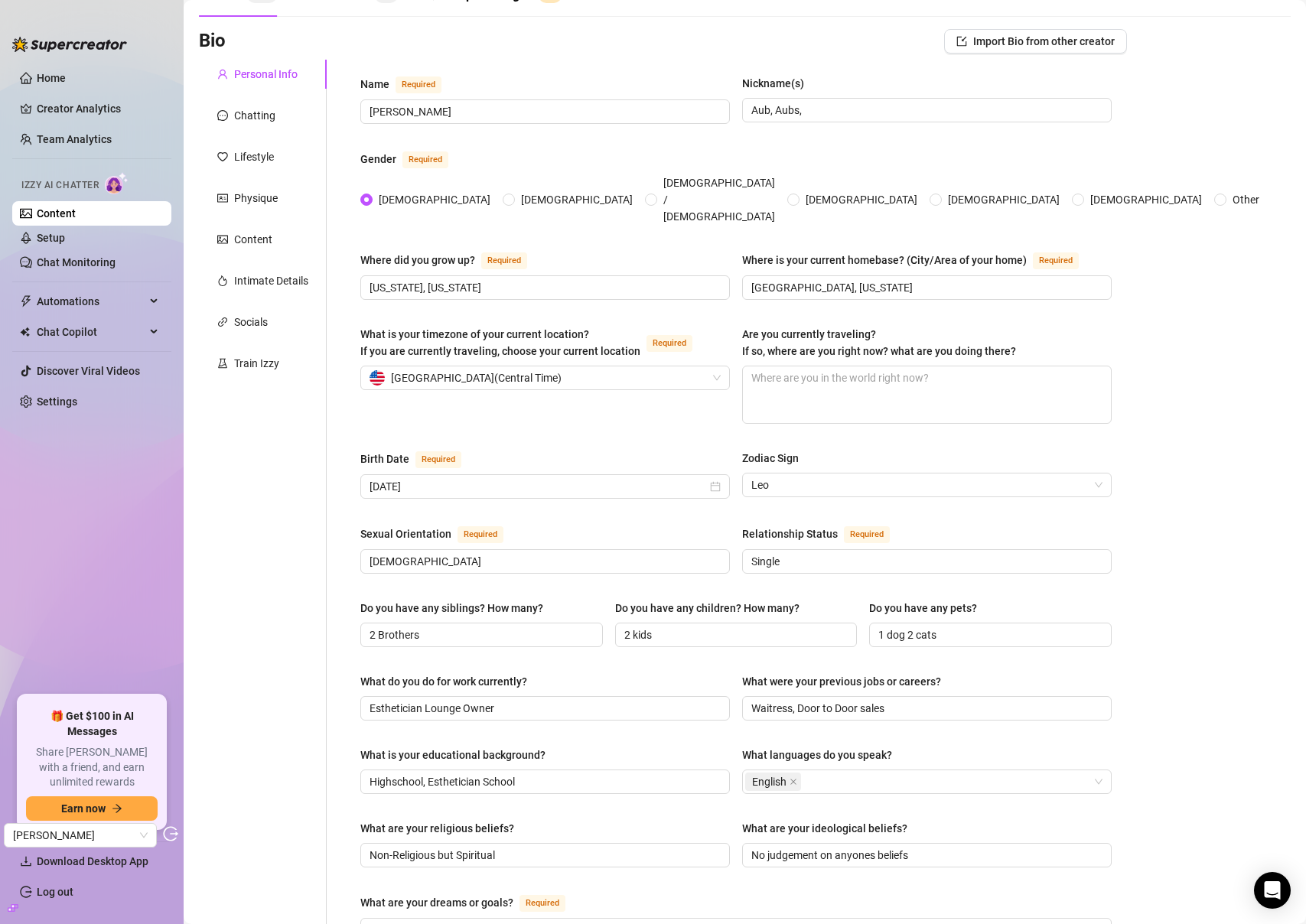
scroll to position [0, 0]
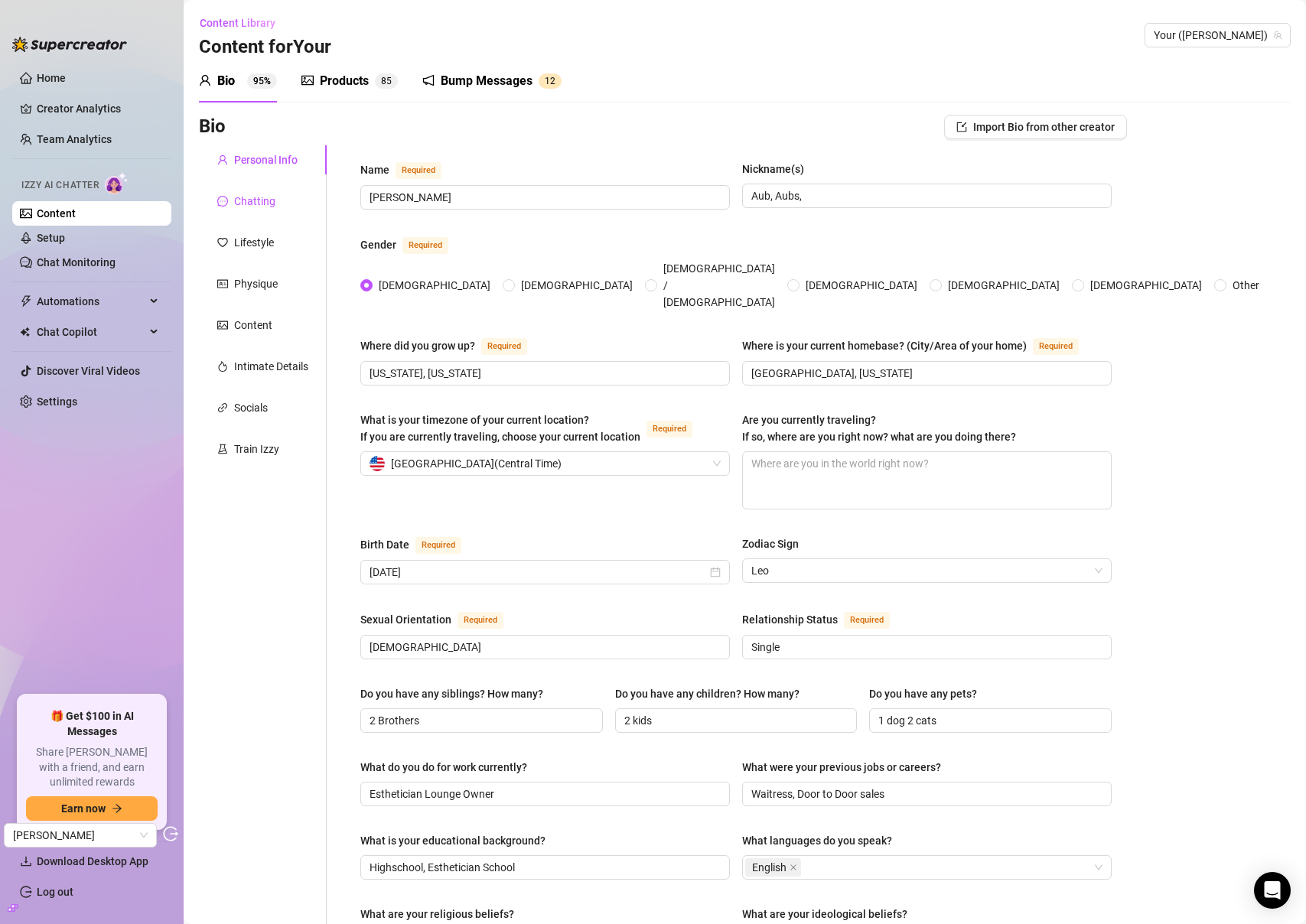
click at [256, 202] on div "Chatting" at bounding box center [255, 201] width 42 height 17
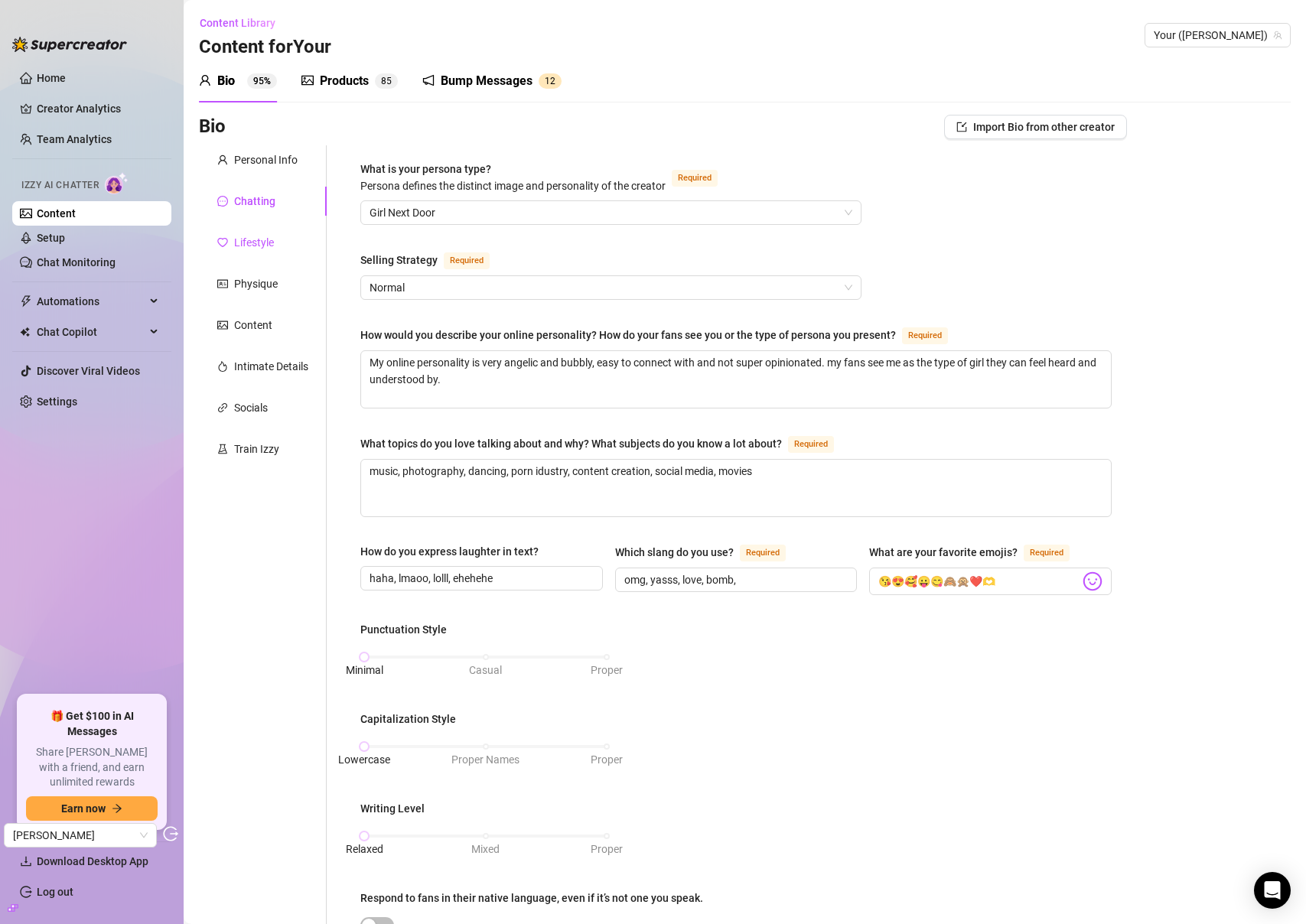
click at [248, 234] on div "Lifestyle" at bounding box center [254, 242] width 40 height 17
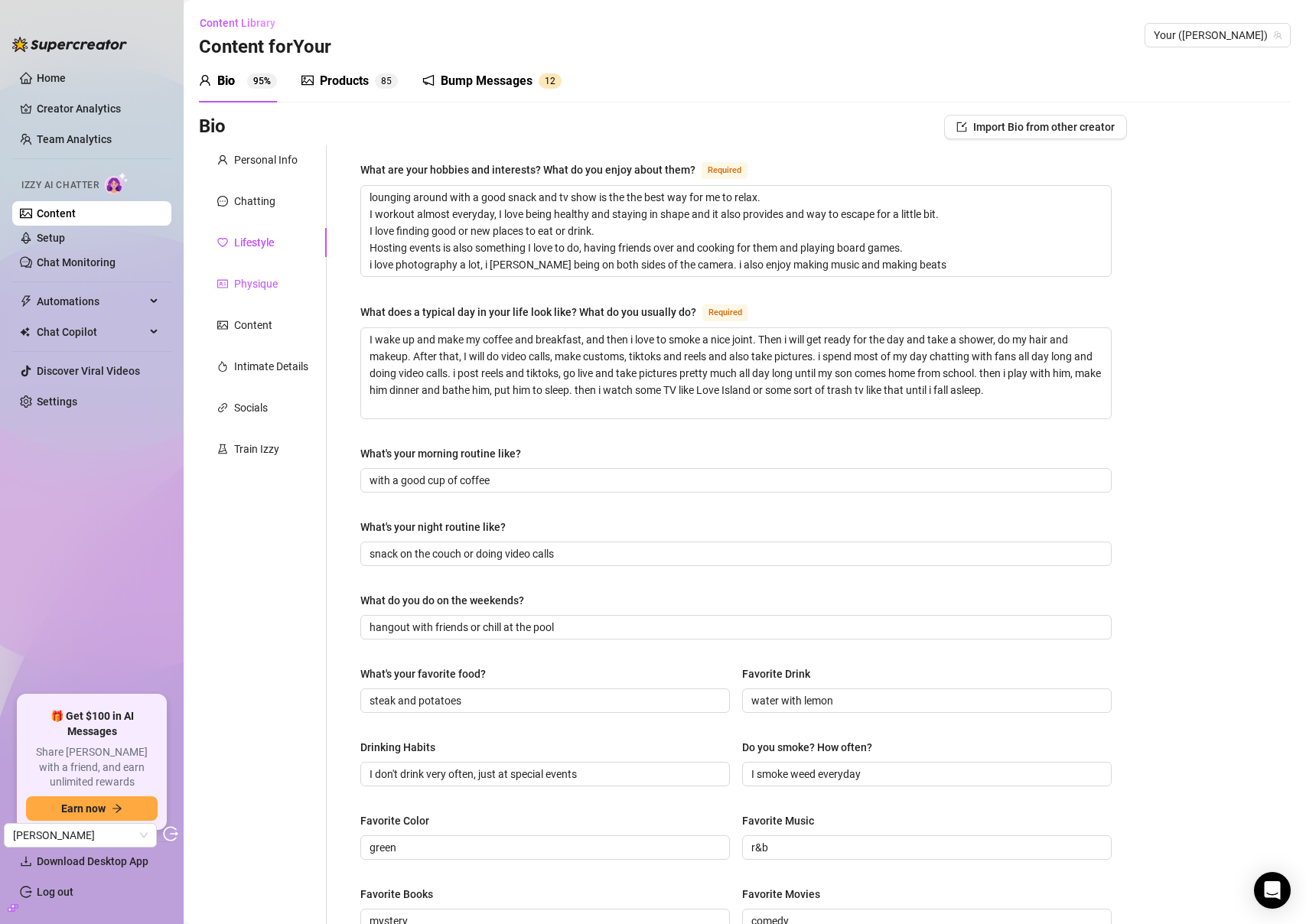
click at [253, 275] on div "Physique" at bounding box center [256, 283] width 43 height 17
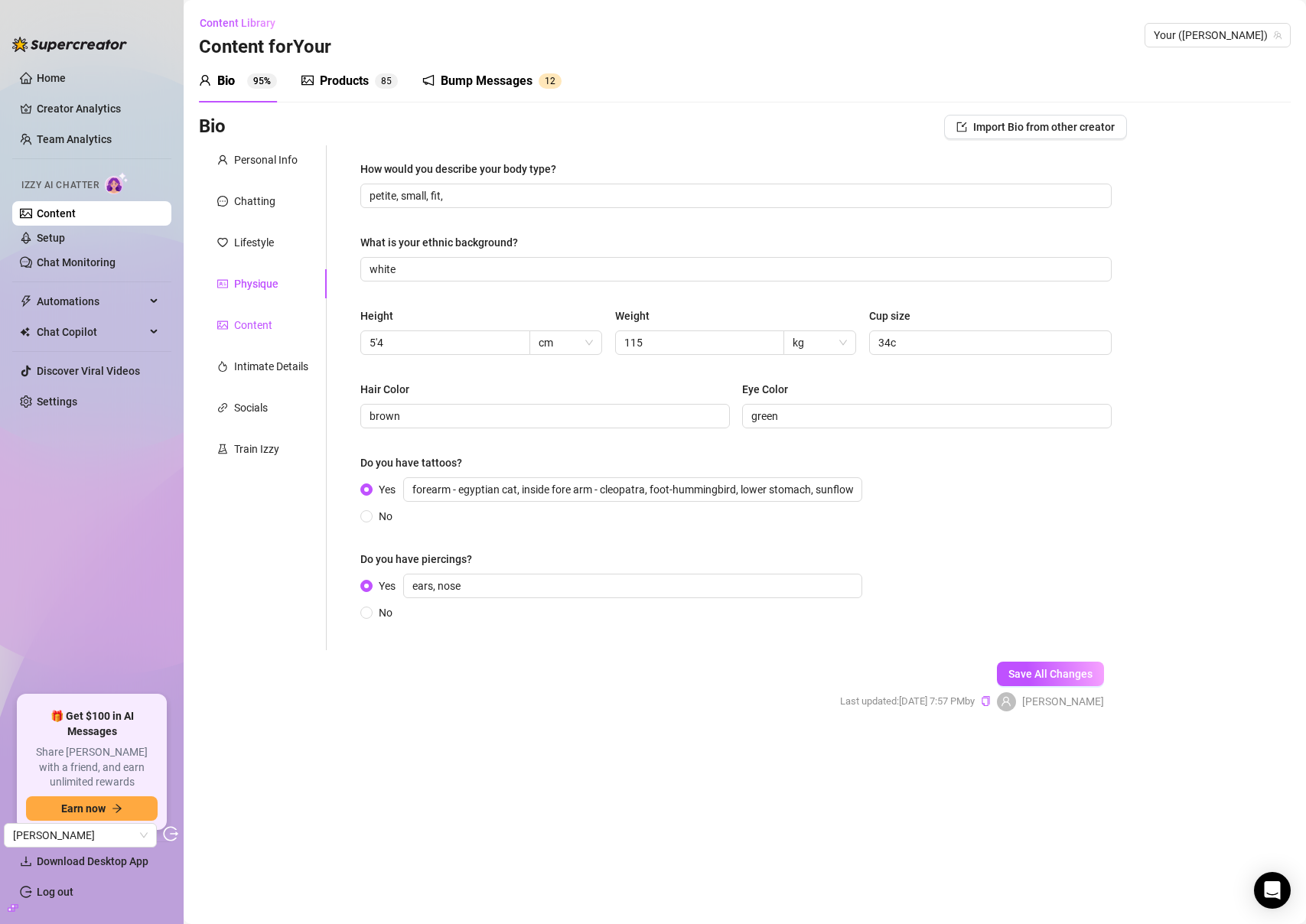
click at [258, 325] on div "Content" at bounding box center [253, 325] width 38 height 17
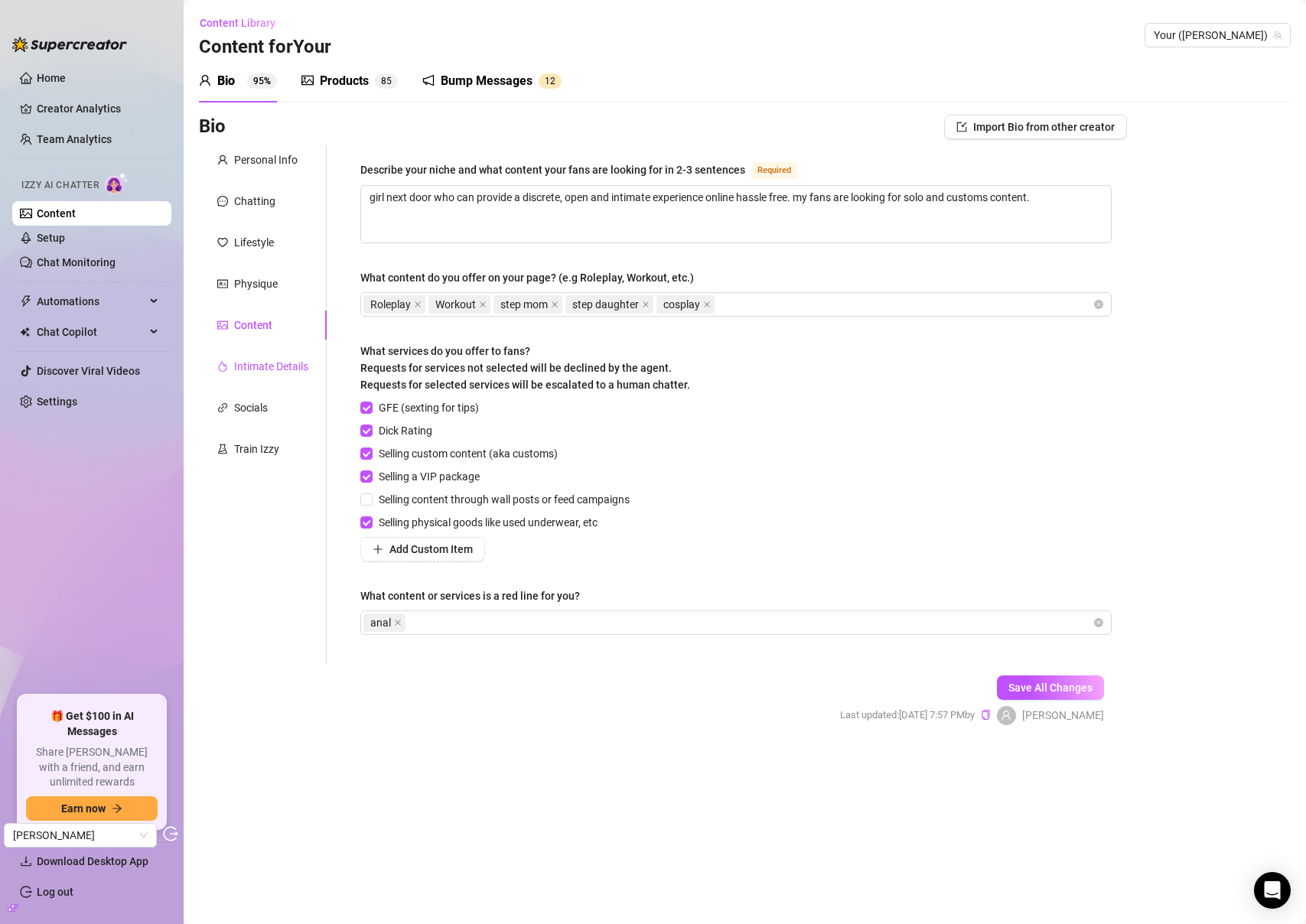
click at [263, 358] on div "Intimate Details" at bounding box center [271, 366] width 74 height 17
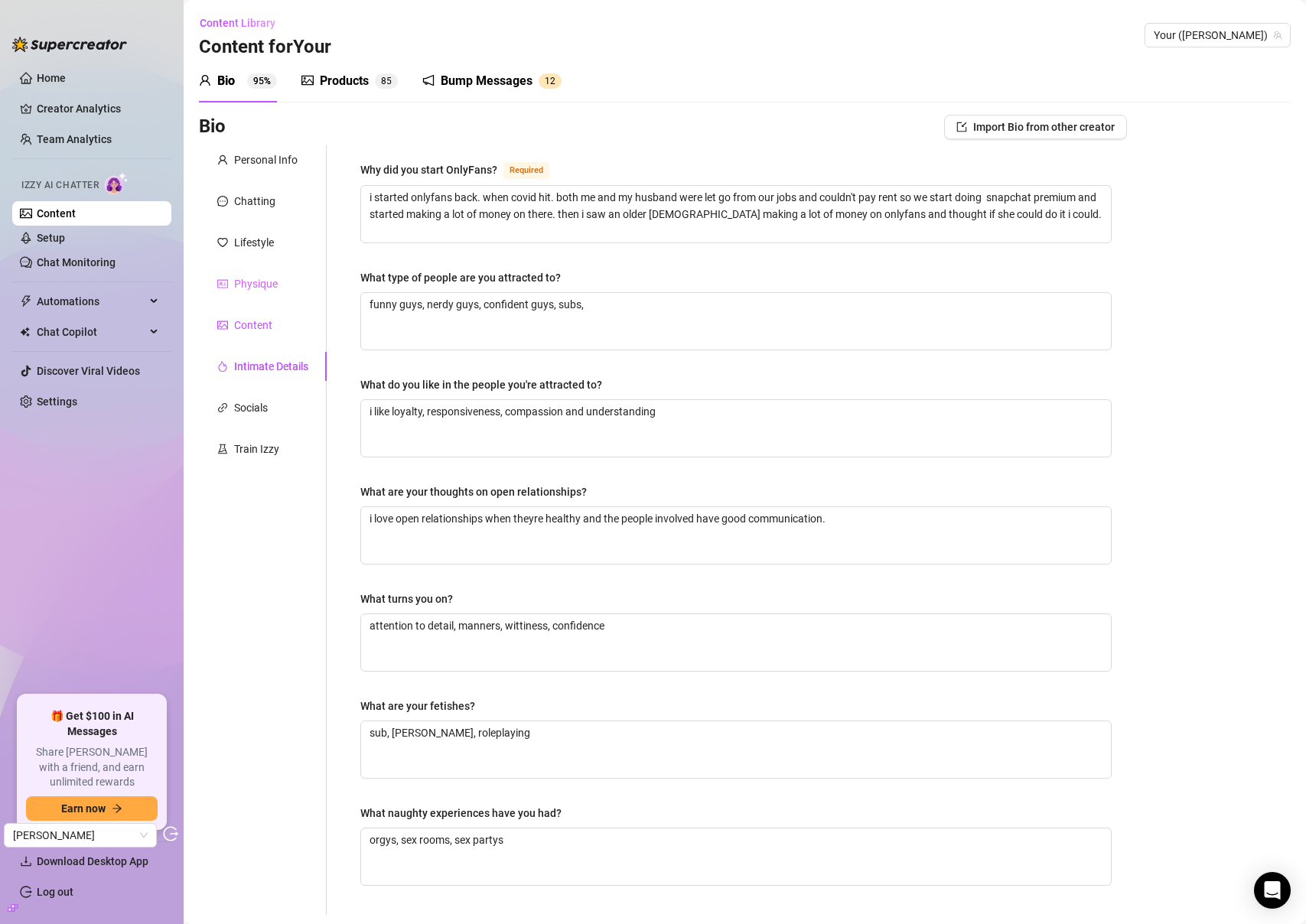
drag, startPoint x: 250, startPoint y: 326, endPoint x: 254, endPoint y: 297, distance: 29.3
click at [250, 325] on div "Content" at bounding box center [253, 325] width 38 height 17
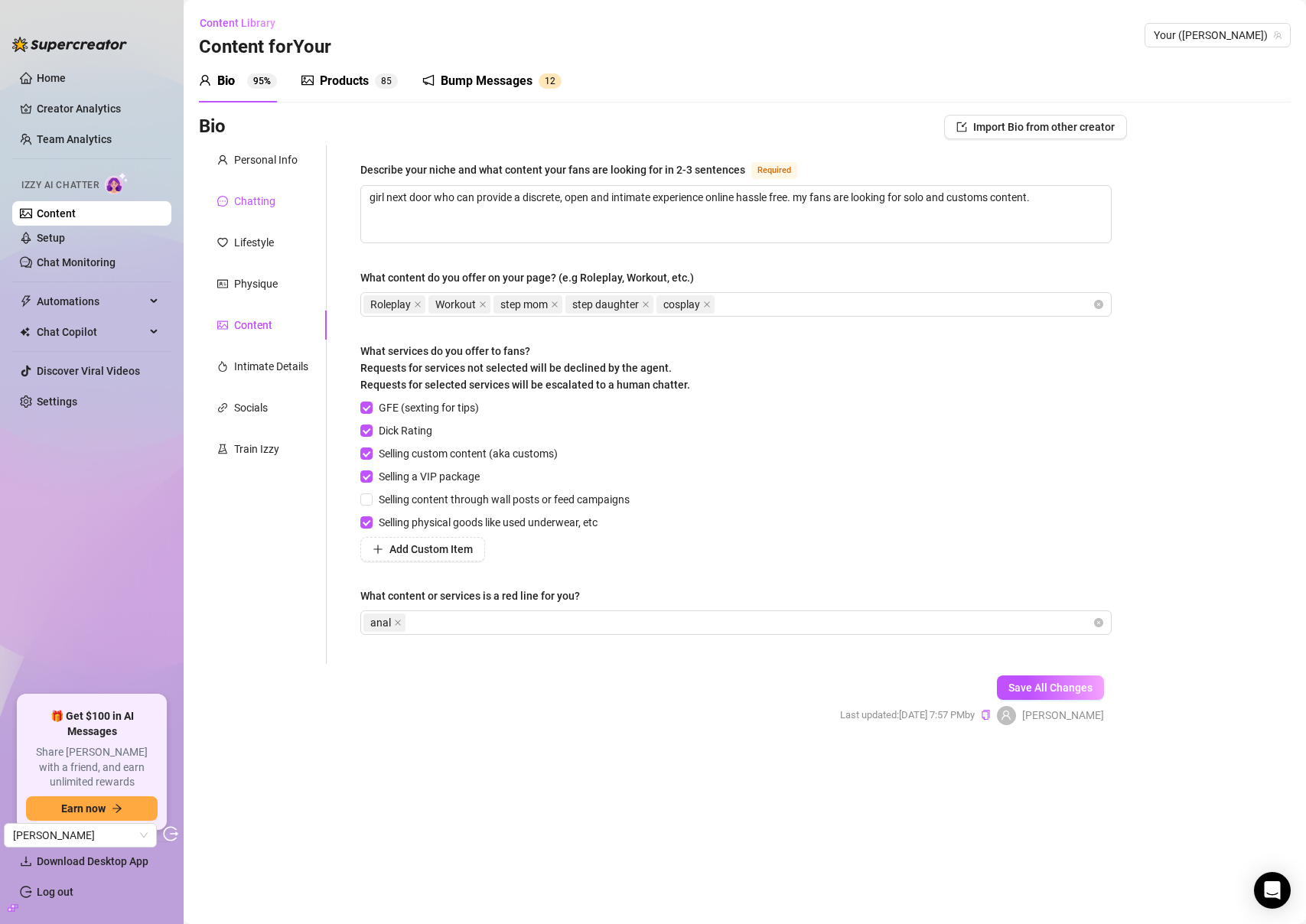
click at [258, 208] on div "Chatting" at bounding box center [255, 201] width 42 height 17
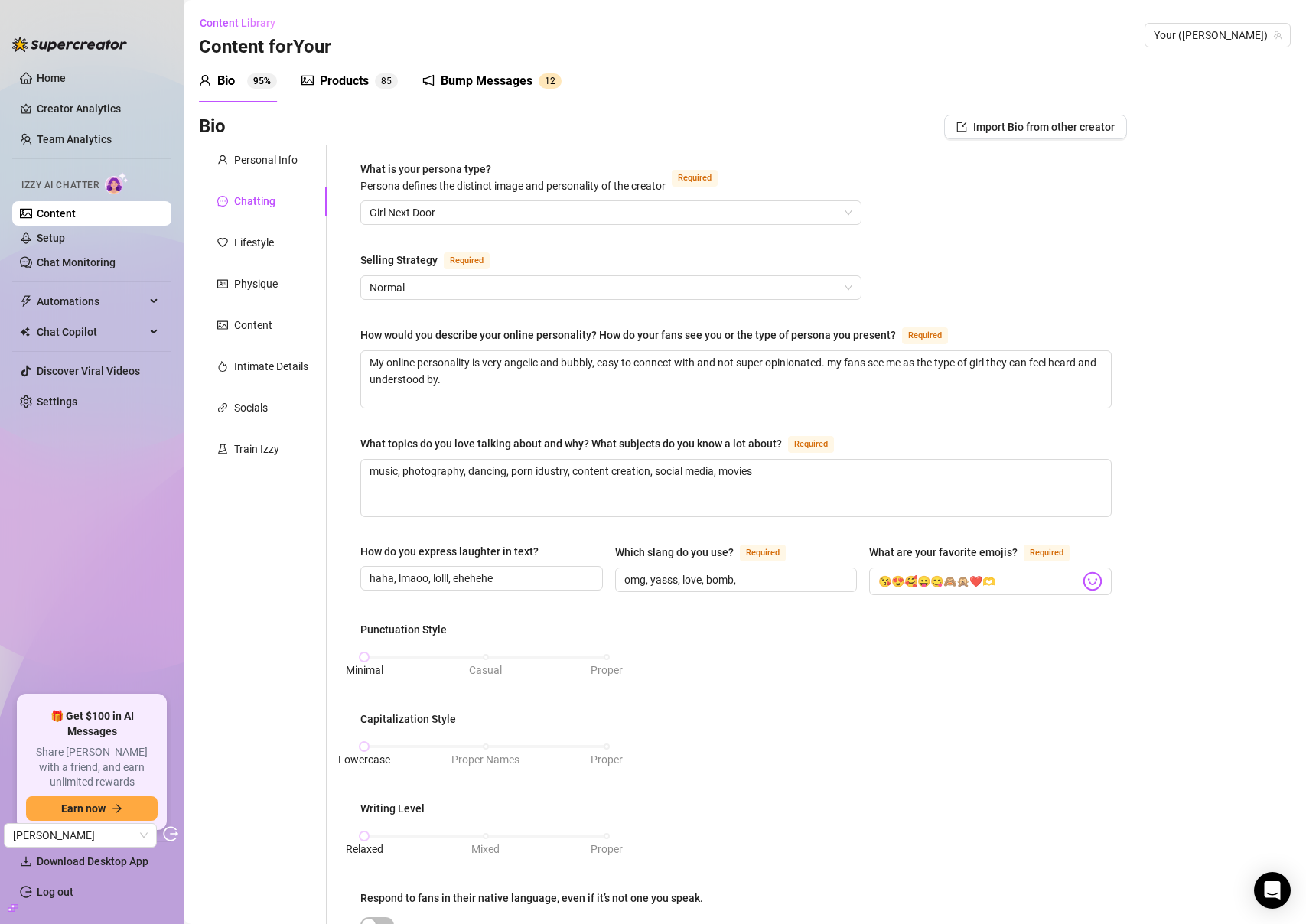
click at [343, 73] on div "Products" at bounding box center [344, 80] width 49 height 19
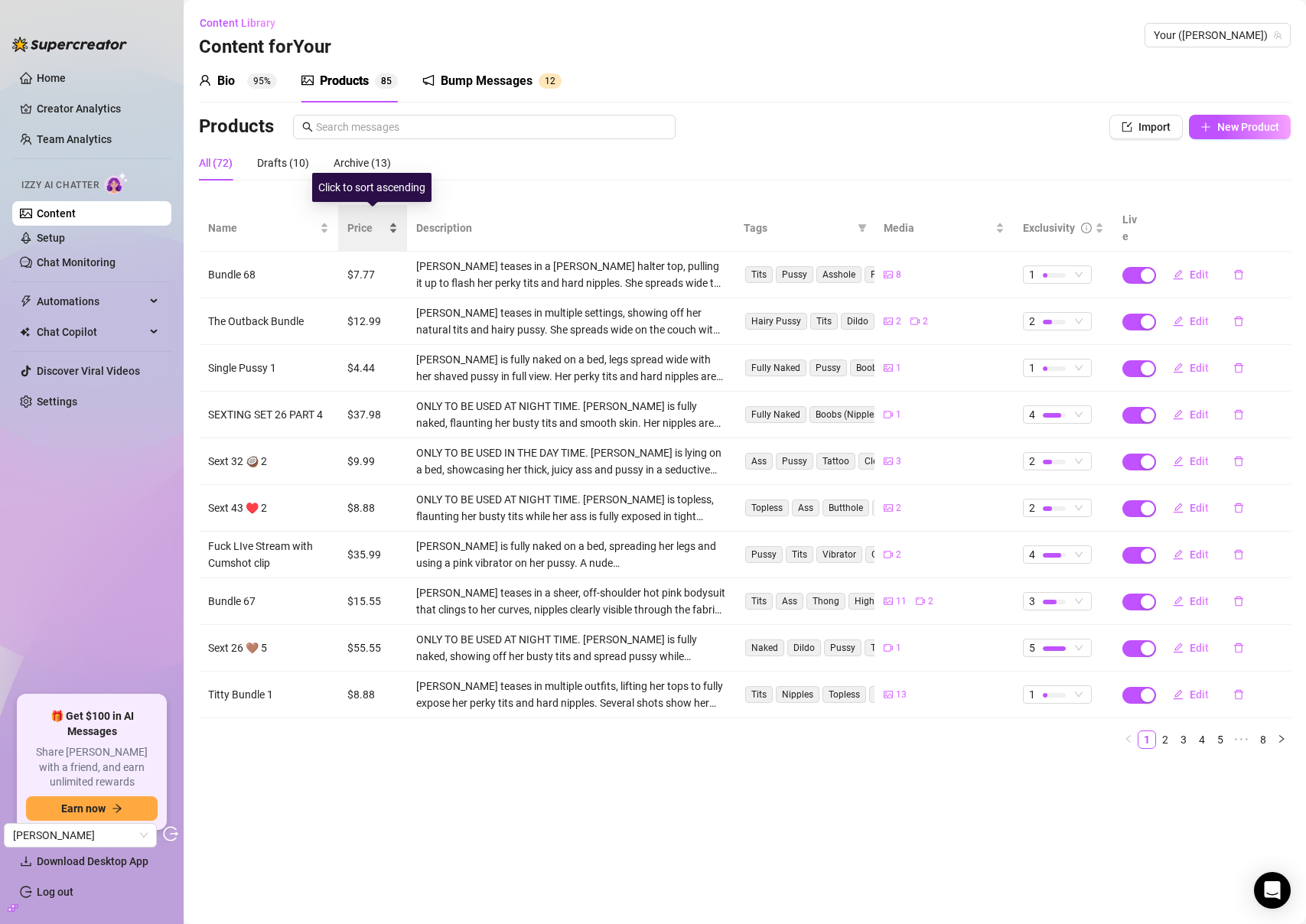
click at [366, 219] on span "Price" at bounding box center [366, 227] width 38 height 17
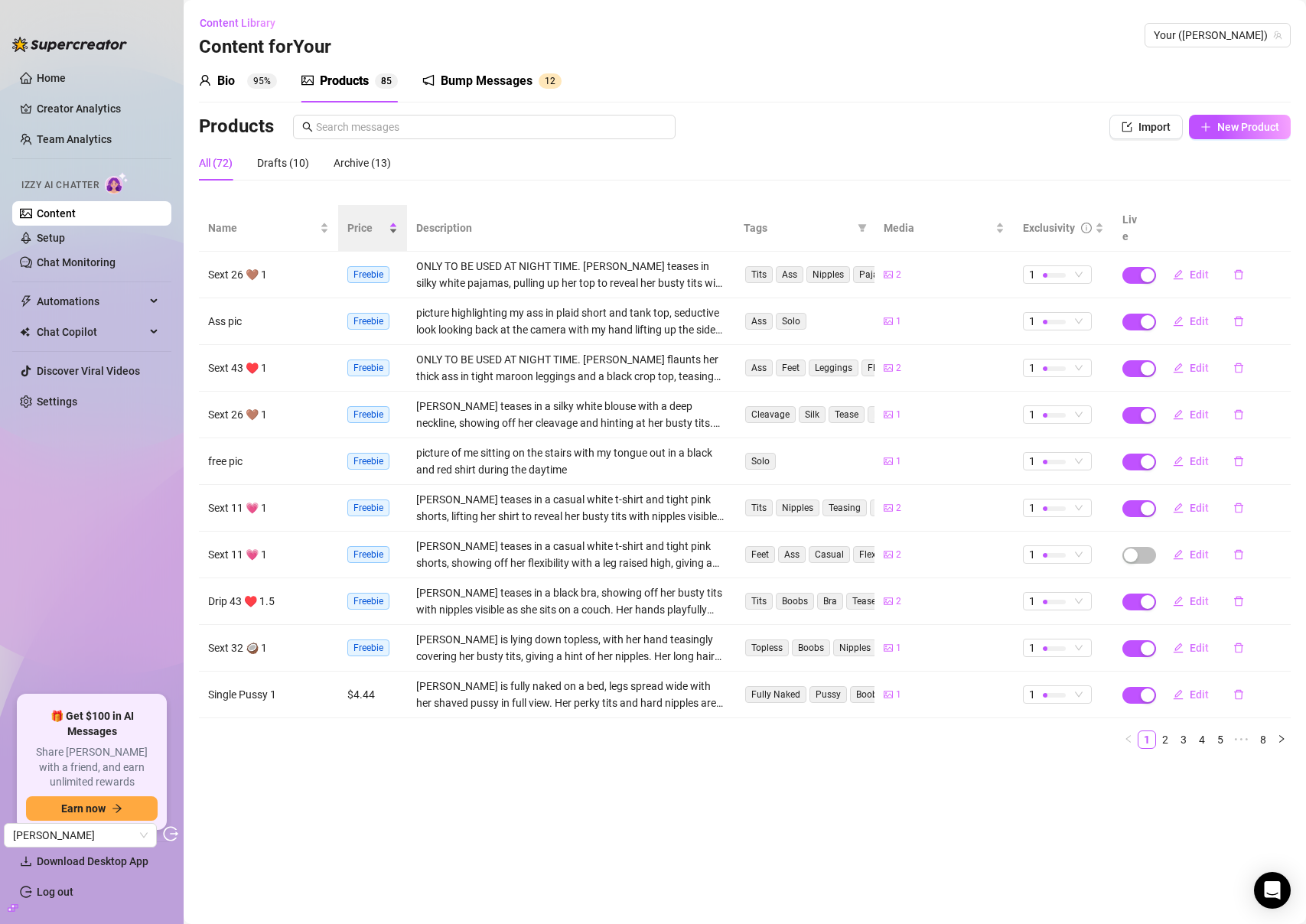
click at [360, 220] on span "Price" at bounding box center [366, 227] width 38 height 17
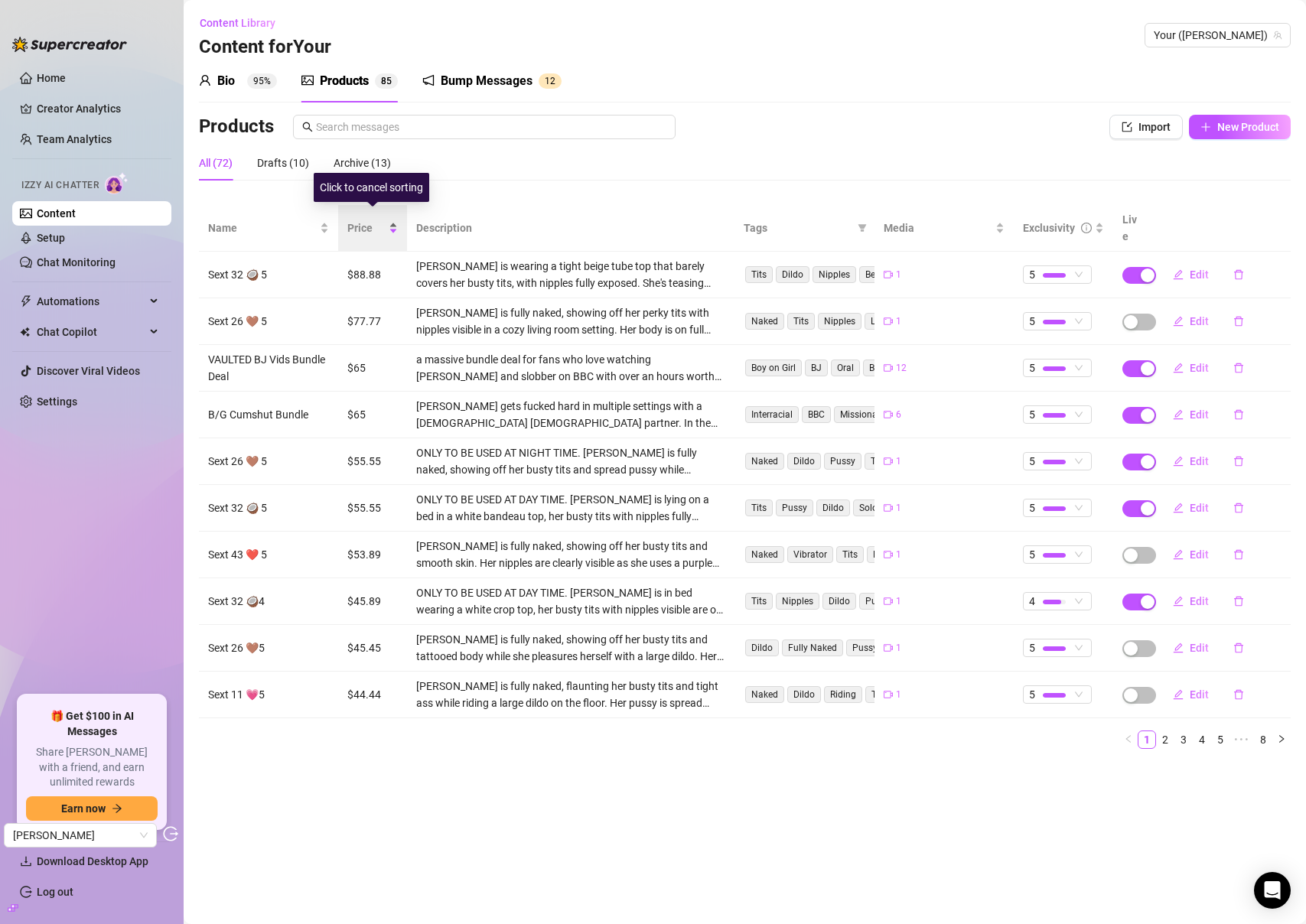
click at [360, 220] on span "Price" at bounding box center [366, 227] width 38 height 17
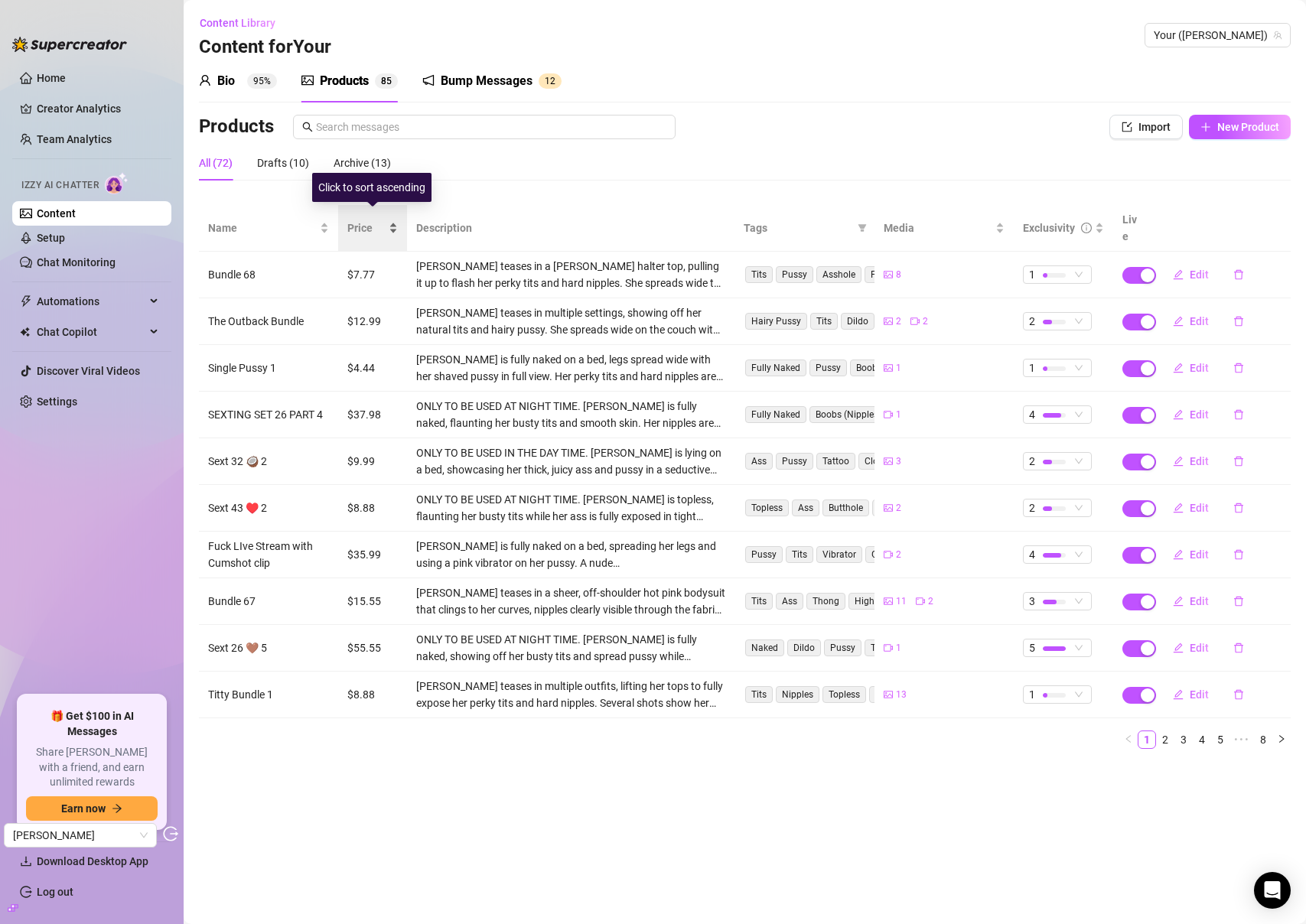
click at [360, 220] on span "Price" at bounding box center [366, 227] width 38 height 17
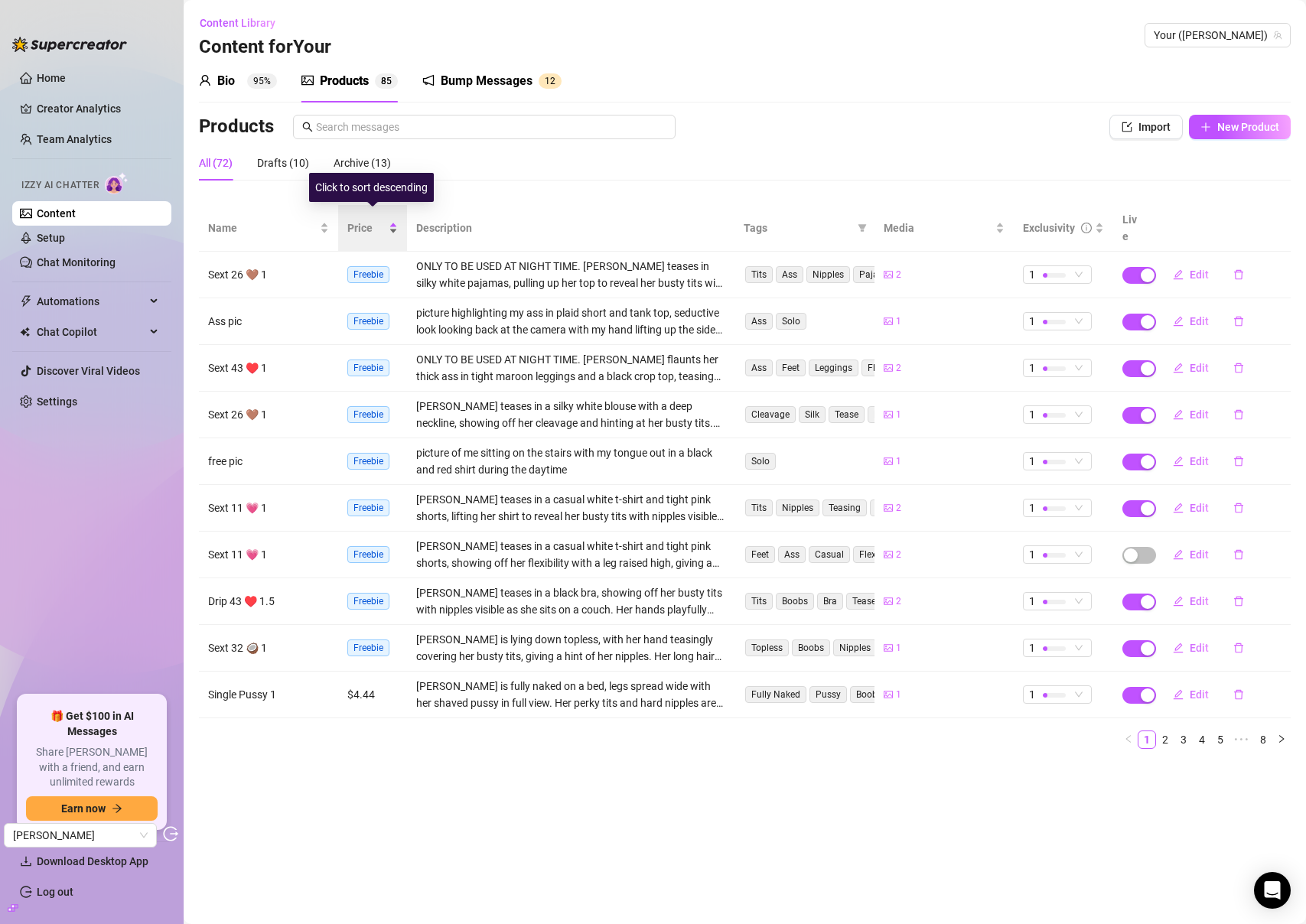
click at [371, 222] on span "Price" at bounding box center [366, 227] width 38 height 17
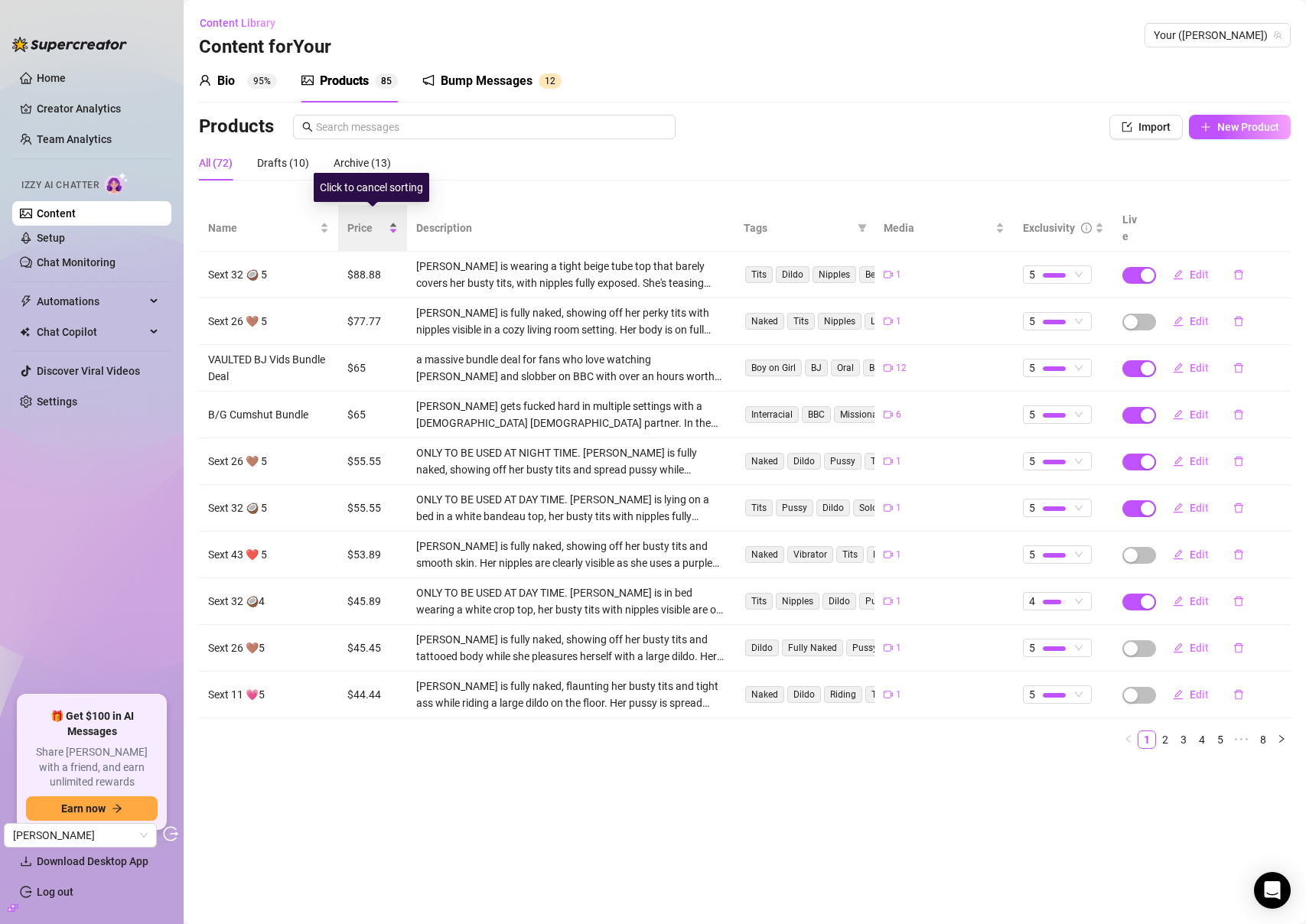
click at [363, 226] on span "Price" at bounding box center [366, 227] width 38 height 17
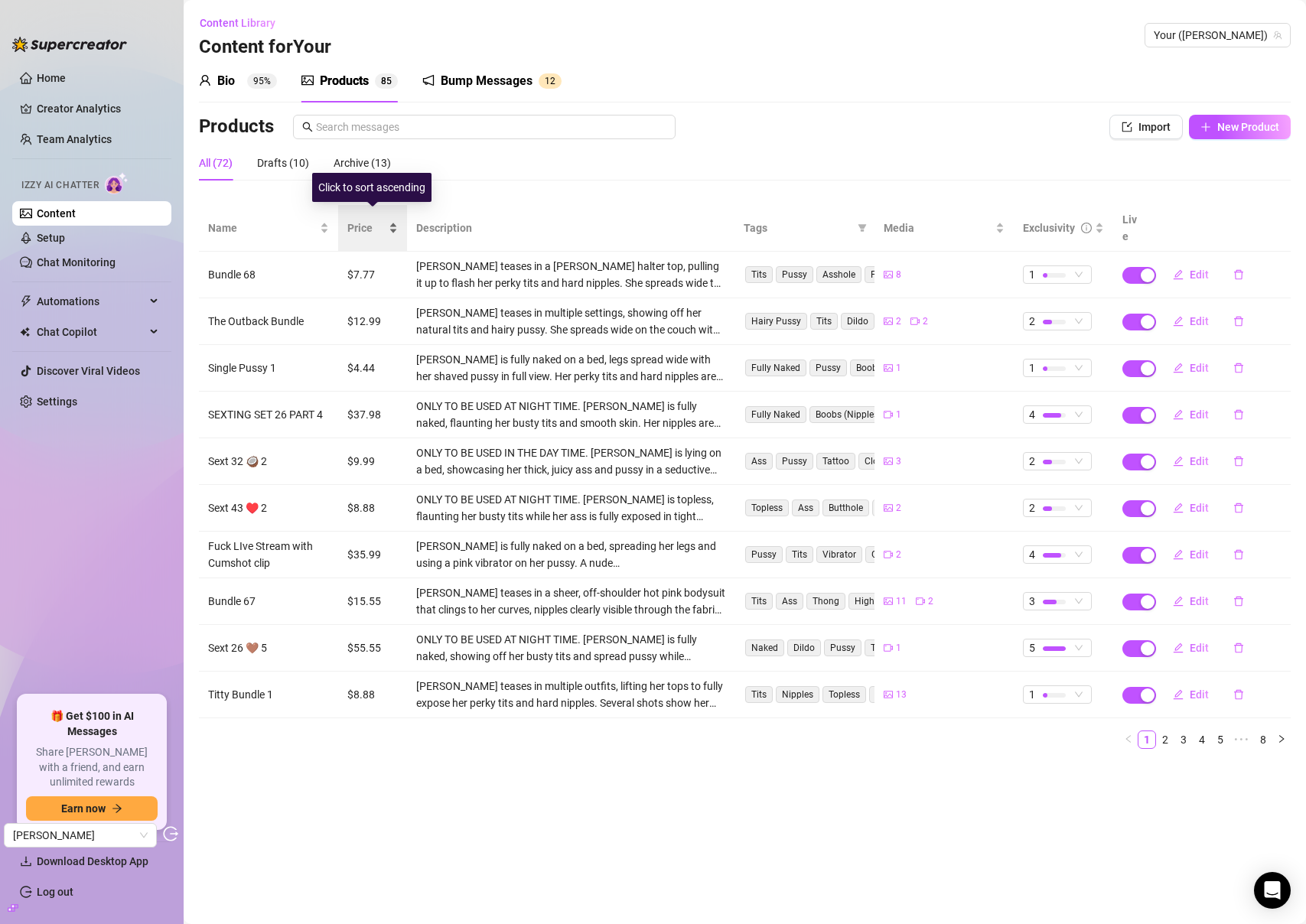
click at [351, 219] on span "Price" at bounding box center [366, 227] width 38 height 17
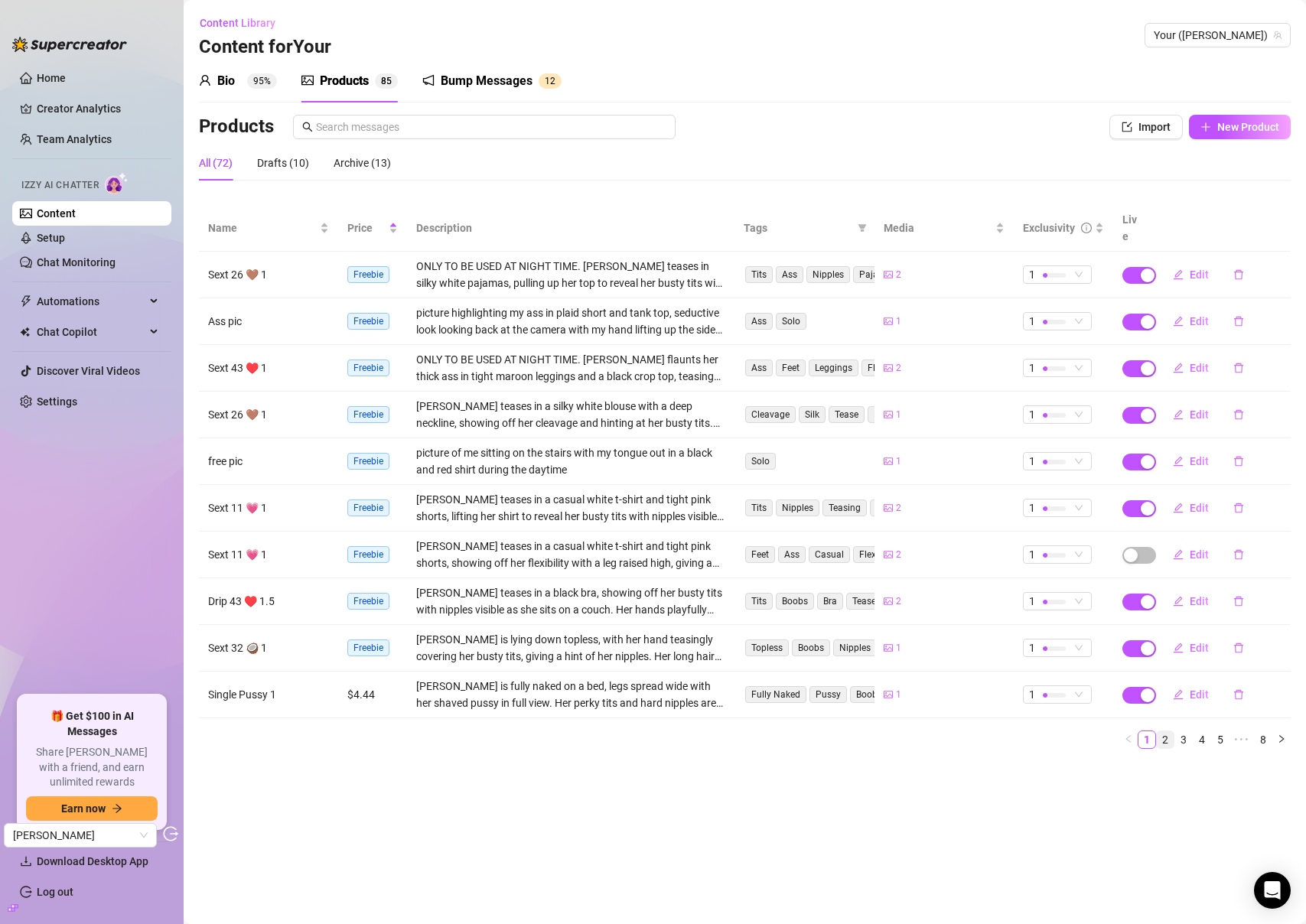
click at [1159, 731] on link "2" at bounding box center [1165, 739] width 17 height 17
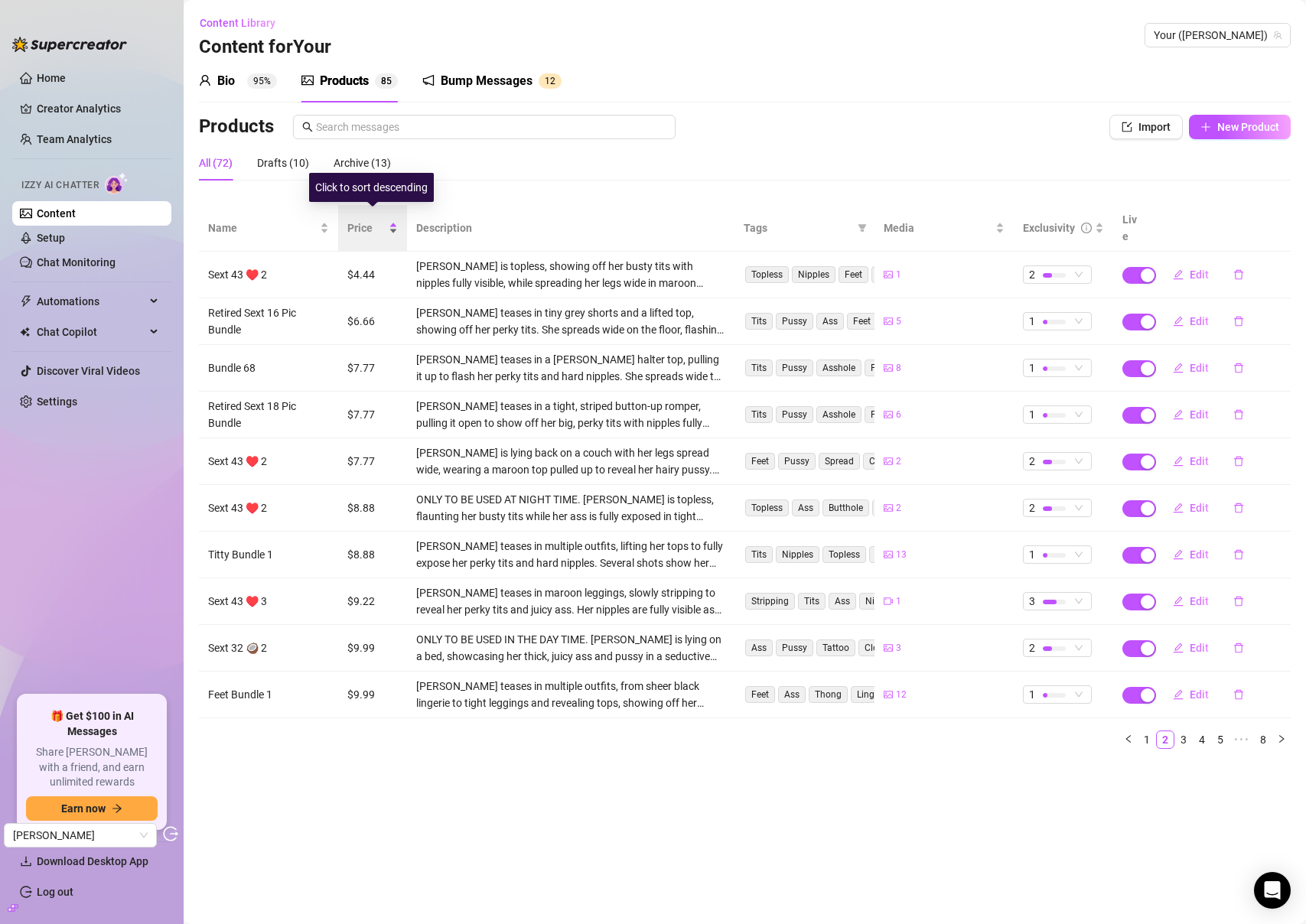
click at [357, 225] on span "Price" at bounding box center [366, 227] width 38 height 17
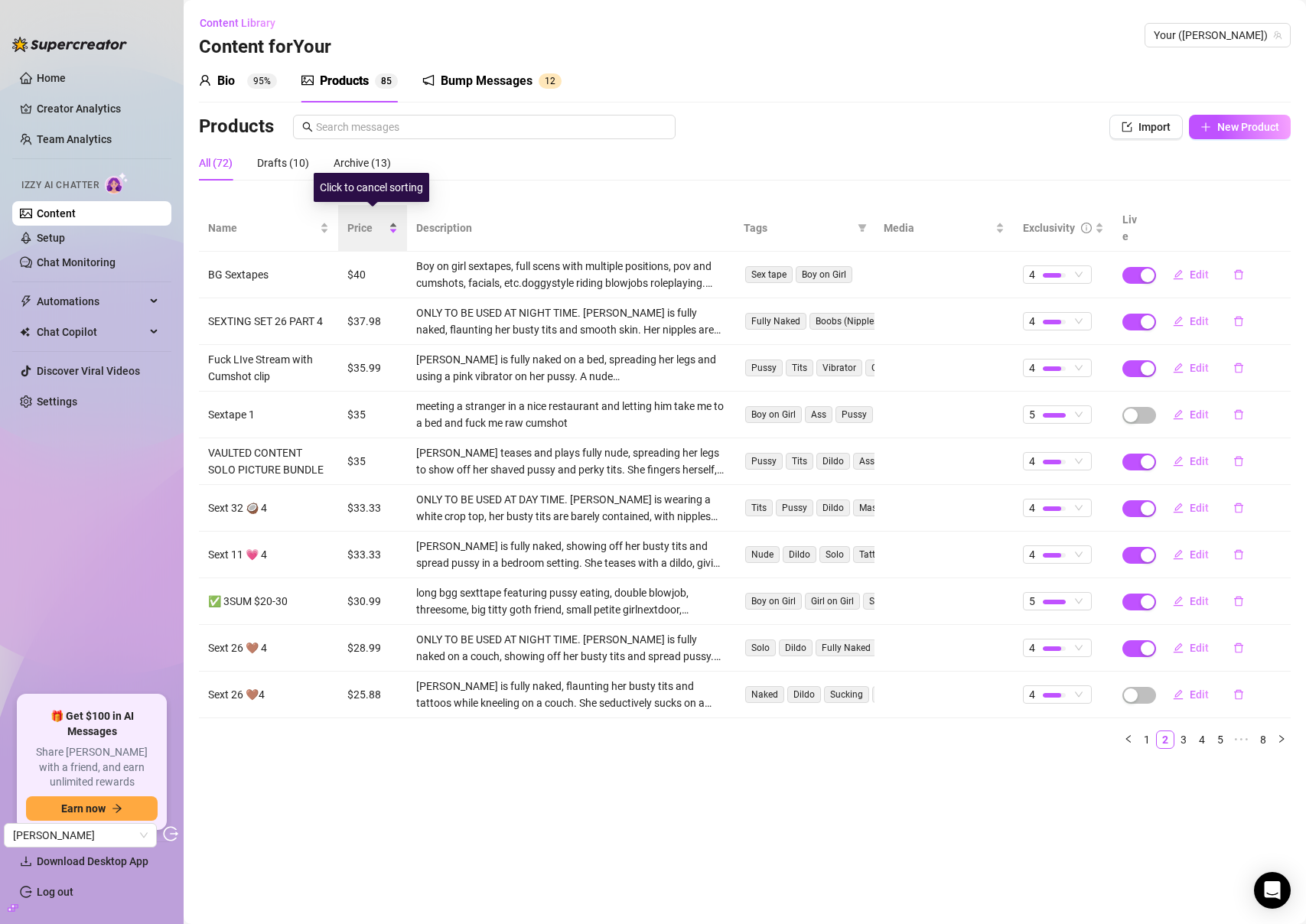
click at [362, 221] on span "Price" at bounding box center [366, 227] width 38 height 17
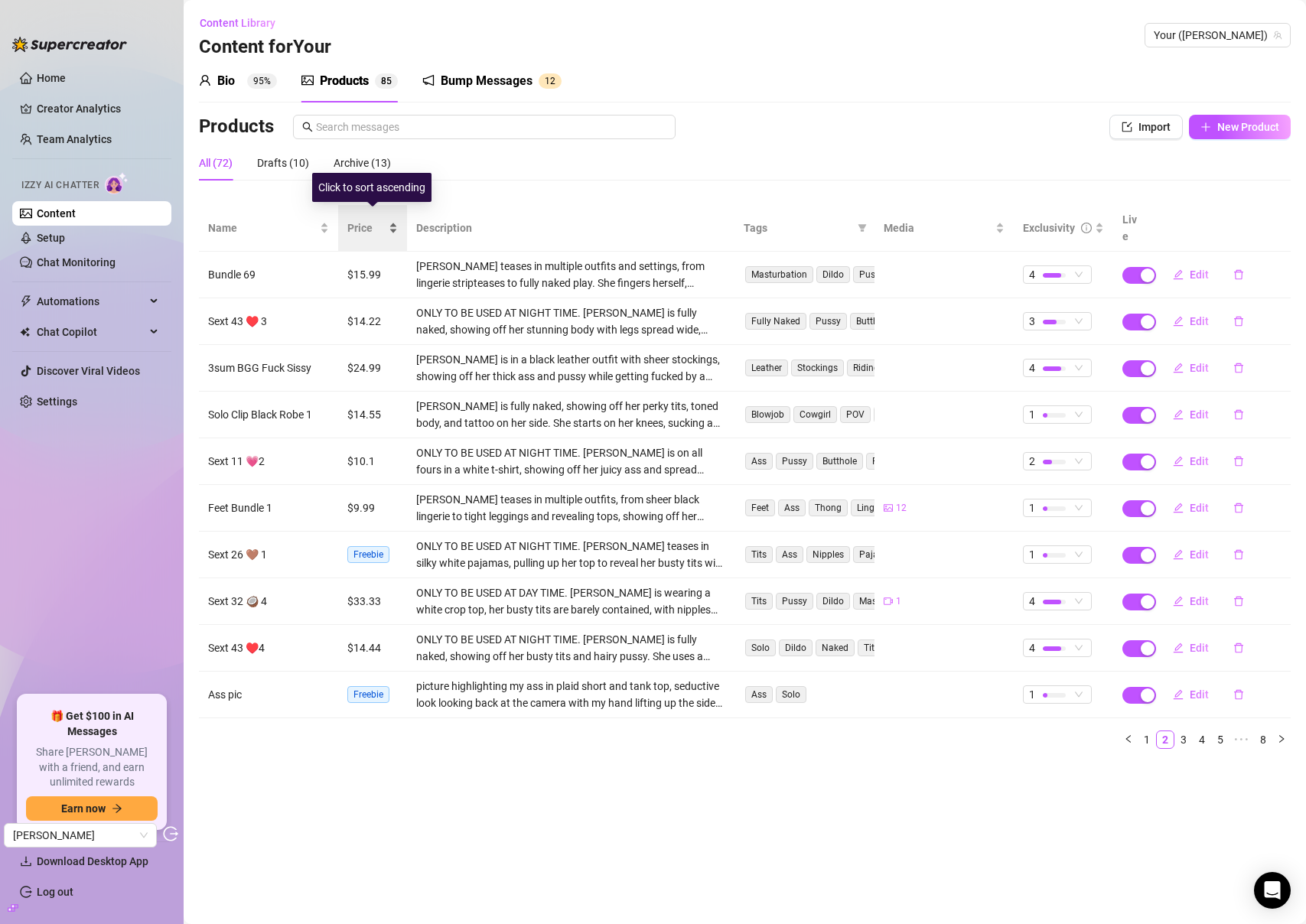
click at [362, 221] on span "Price" at bounding box center [366, 227] width 38 height 17
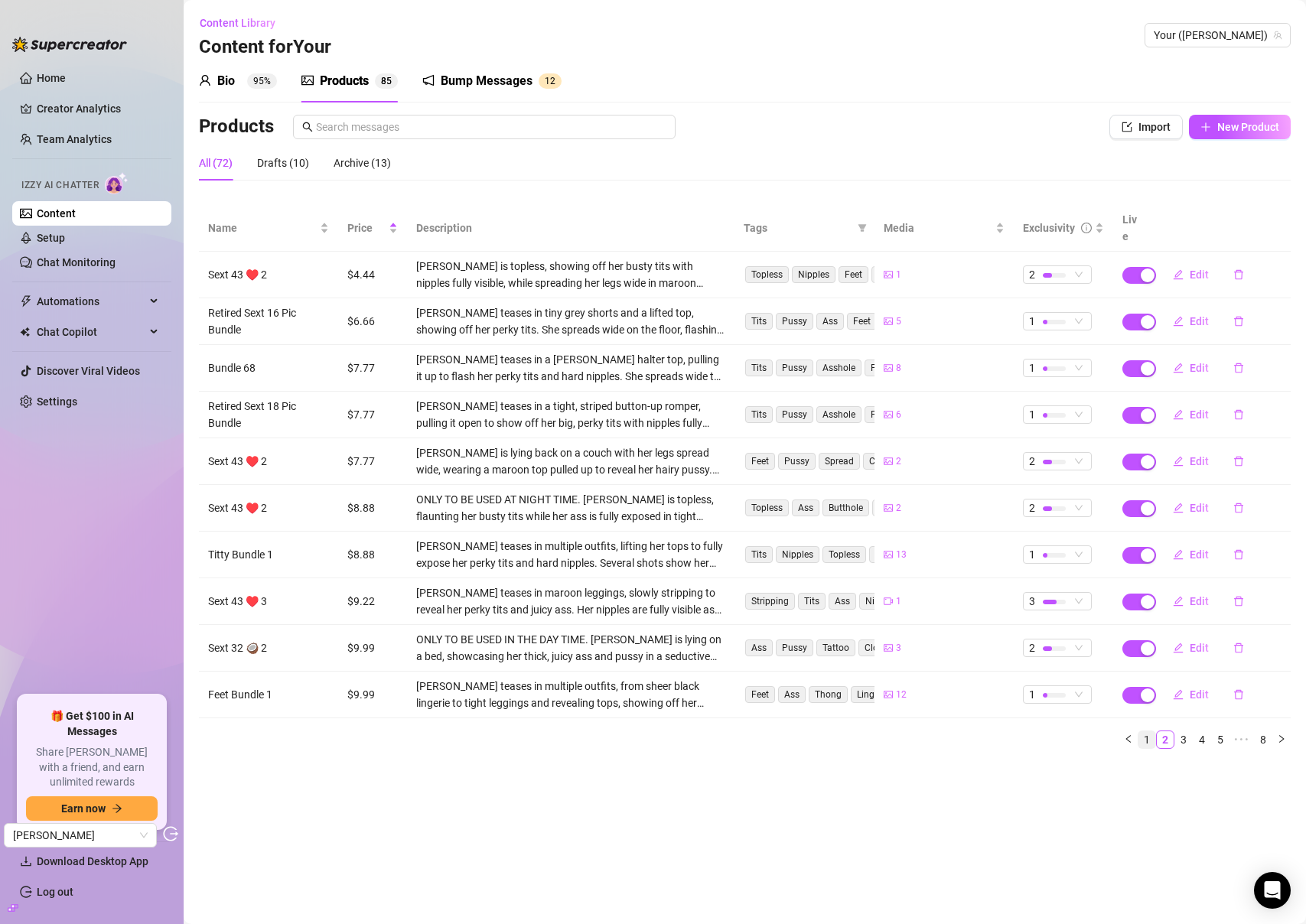
click at [1142, 731] on link "1" at bounding box center [1146, 739] width 17 height 17
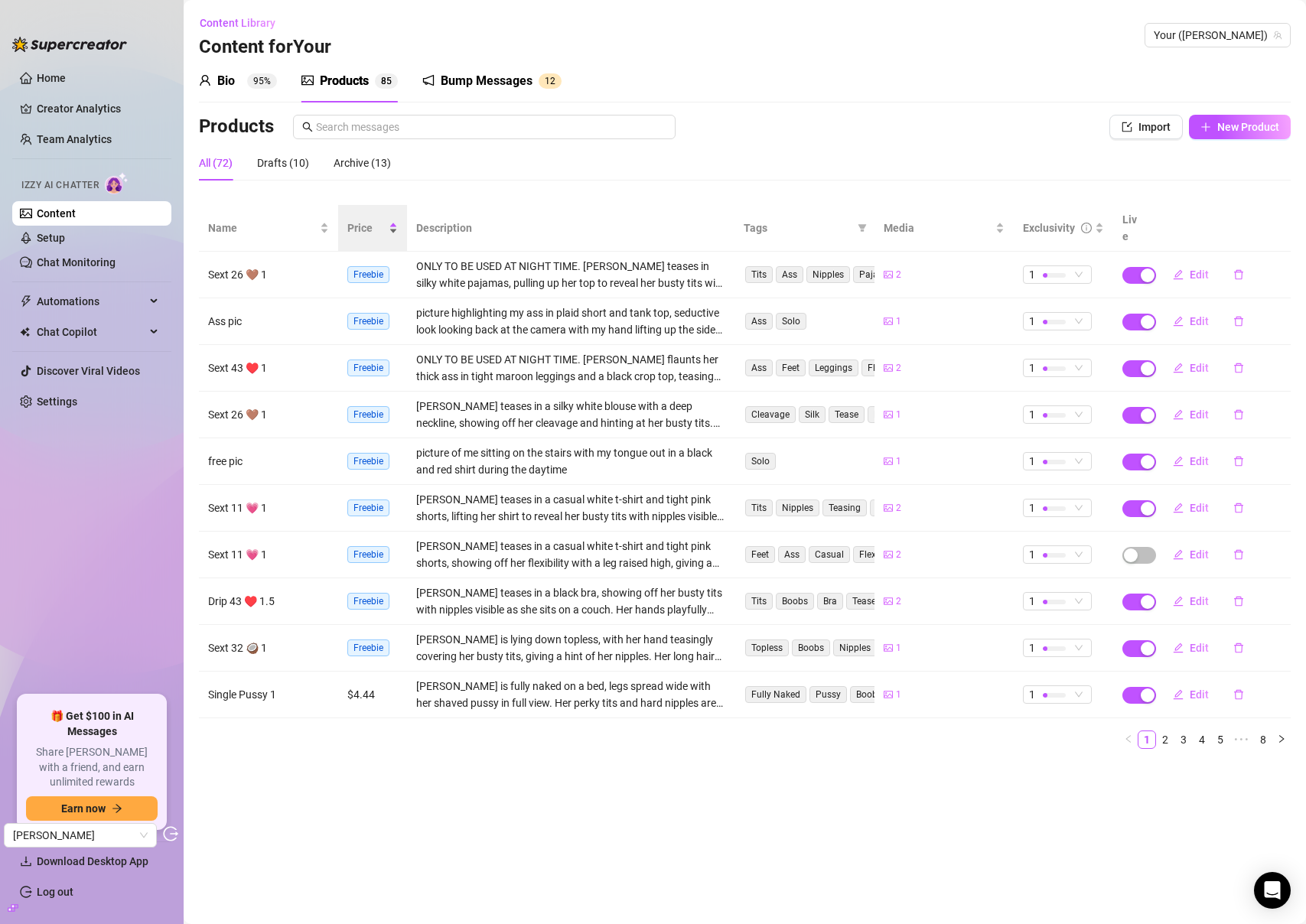
click at [371, 224] on span "Price" at bounding box center [366, 227] width 38 height 17
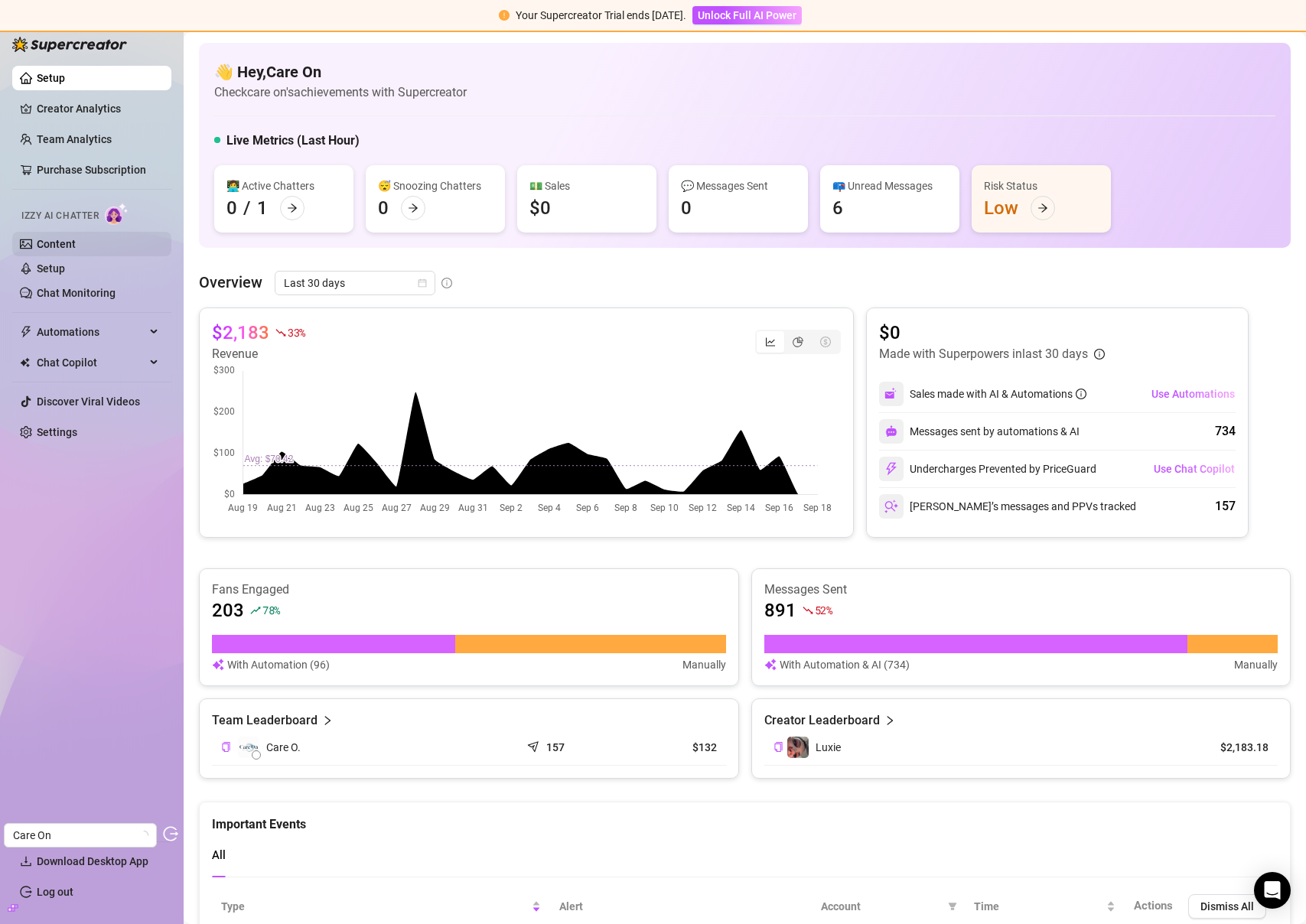
click at [56, 246] on link "Content" at bounding box center [57, 244] width 39 height 12
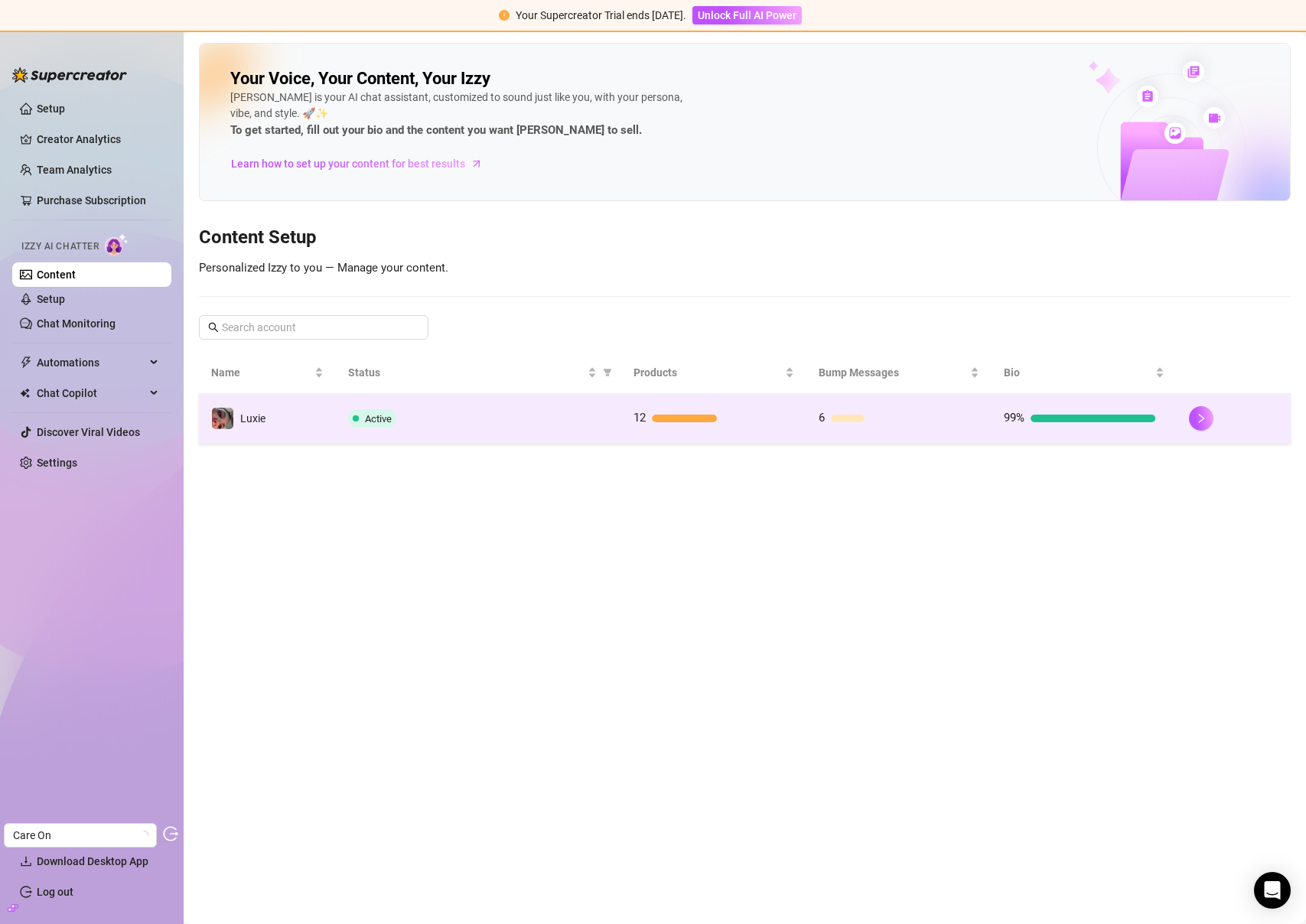
click at [515, 419] on div "Active" at bounding box center [478, 418] width 261 height 19
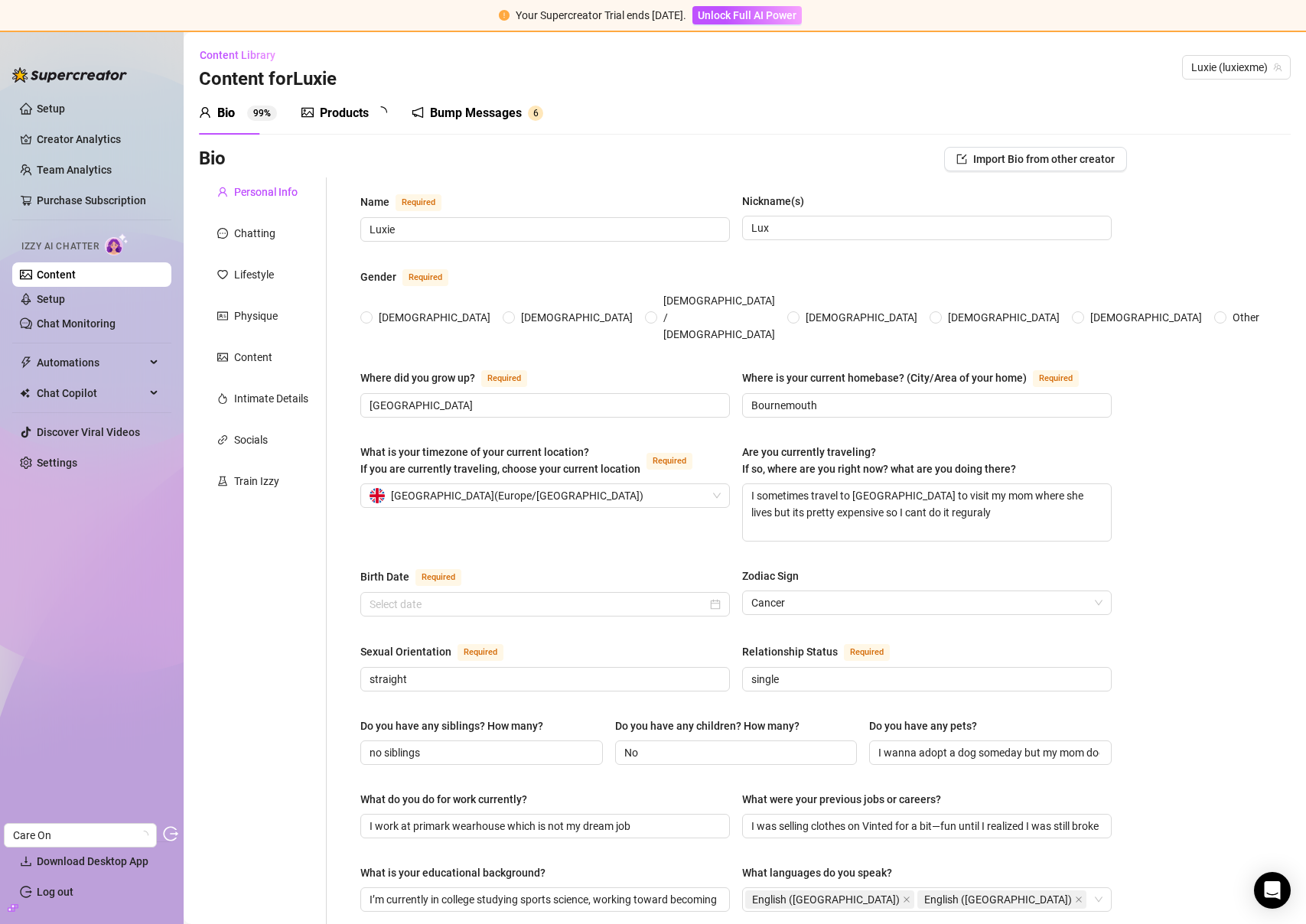
radio input "true"
type input "[DATE]"
click at [80, 320] on link "Chat Monitoring" at bounding box center [76, 324] width 79 height 12
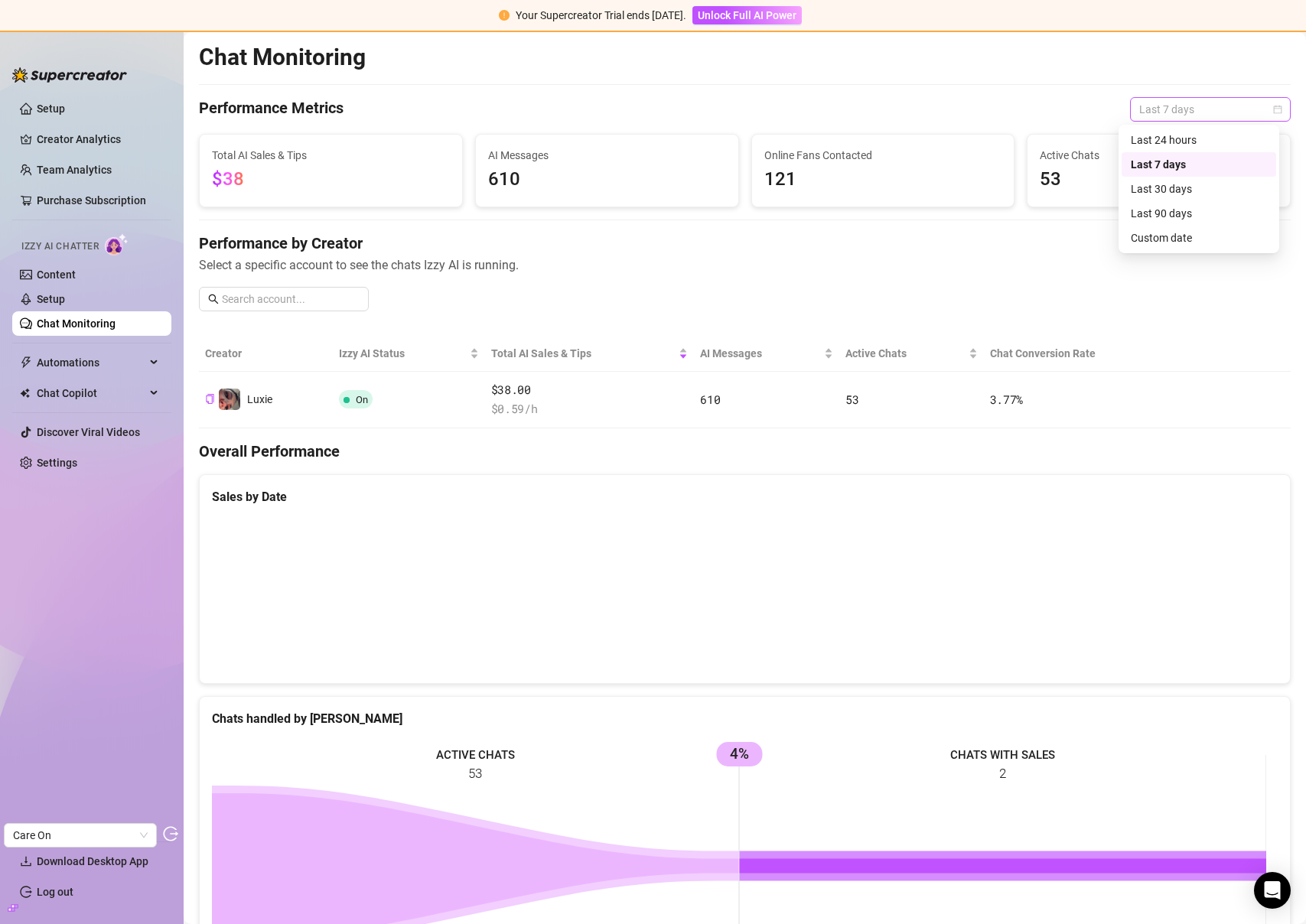
click at [1188, 106] on span "Last 7 days" at bounding box center [1210, 110] width 142 height 23
click at [1185, 210] on div "Last 90 days" at bounding box center [1199, 213] width 136 height 17
click at [65, 293] on link "Setup" at bounding box center [51, 299] width 28 height 12
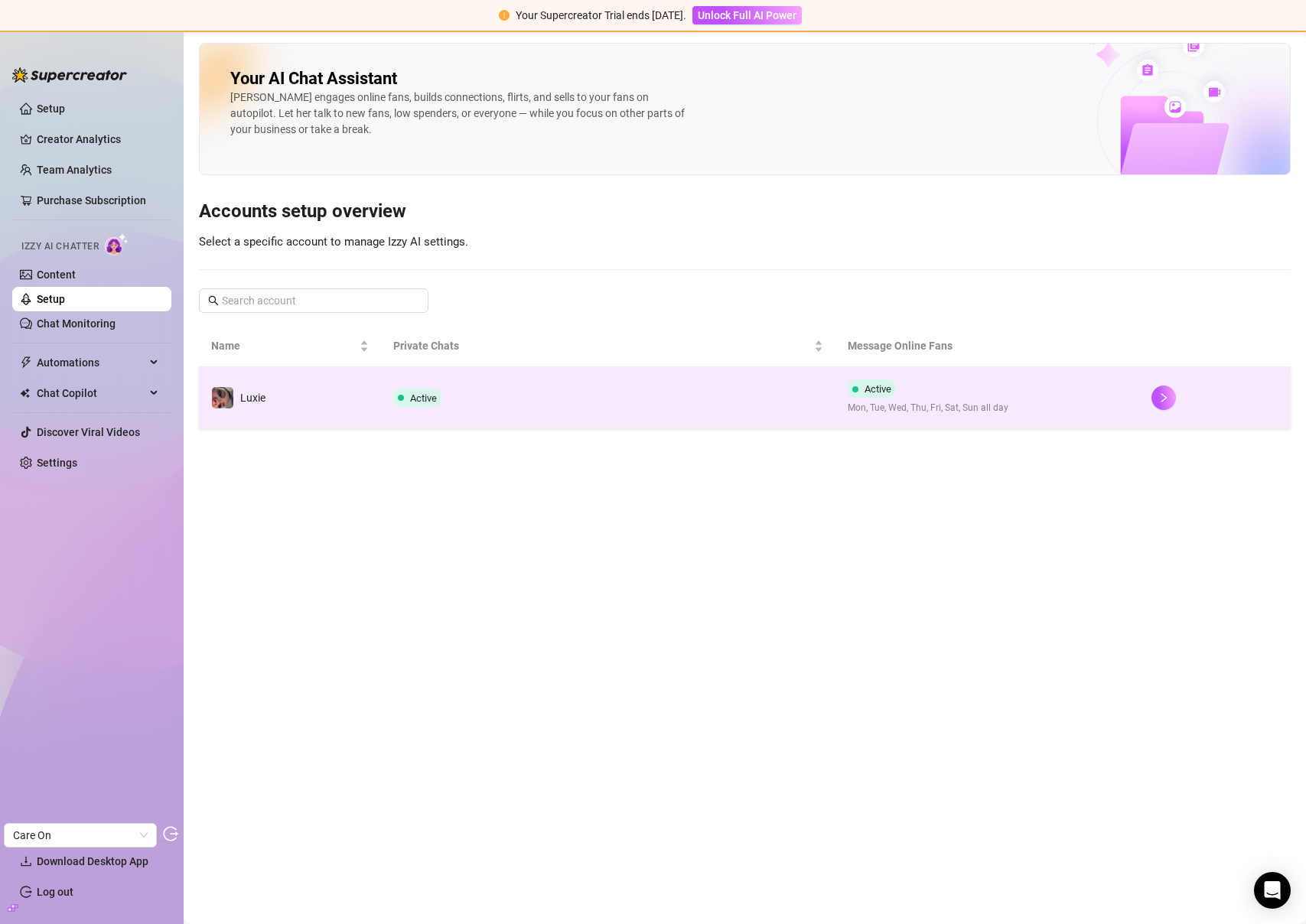
click at [454, 396] on td "Active" at bounding box center [608, 397] width 455 height 61
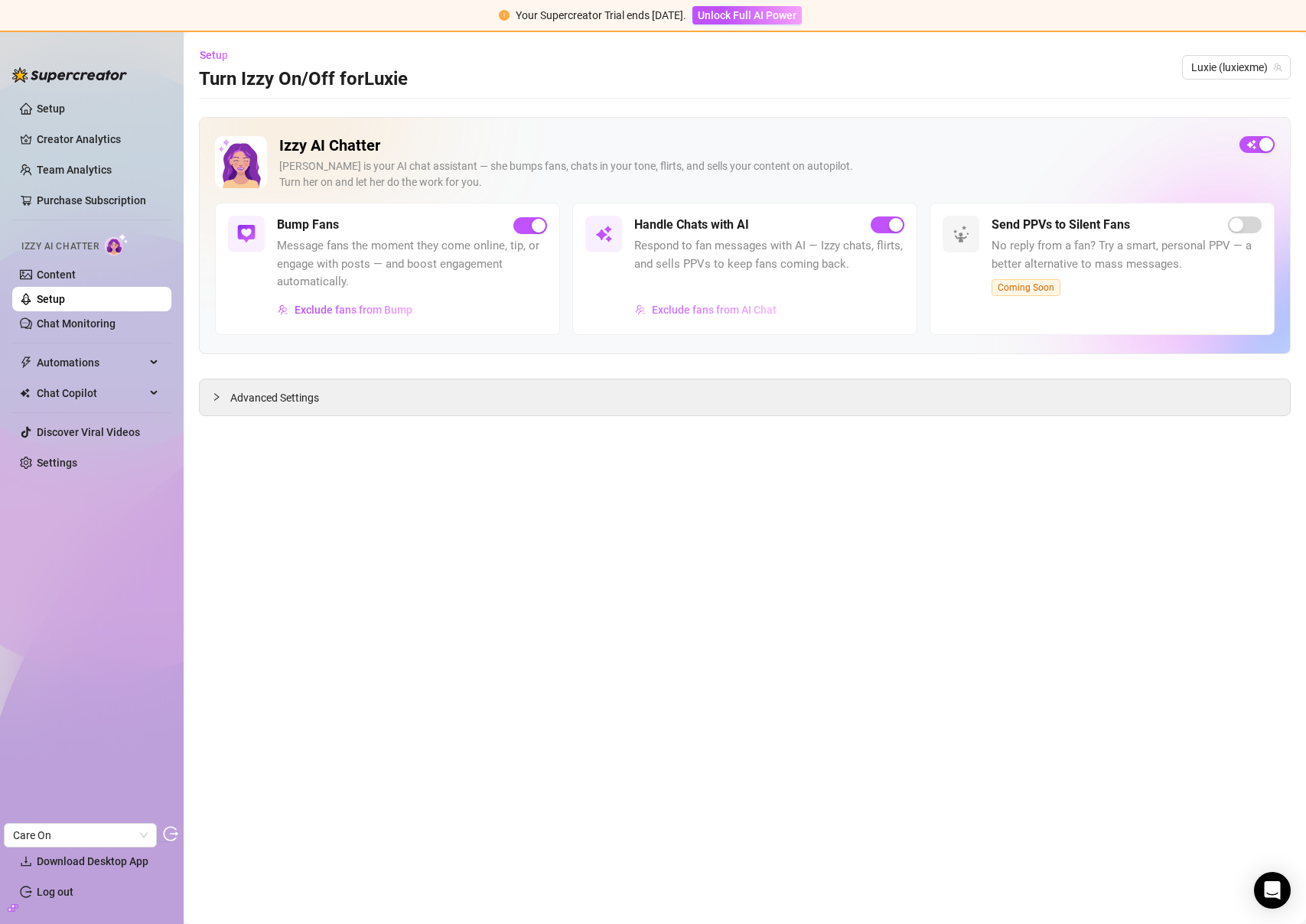
click at [718, 308] on span "Exclude fans from AI Chat" at bounding box center [714, 309] width 125 height 12
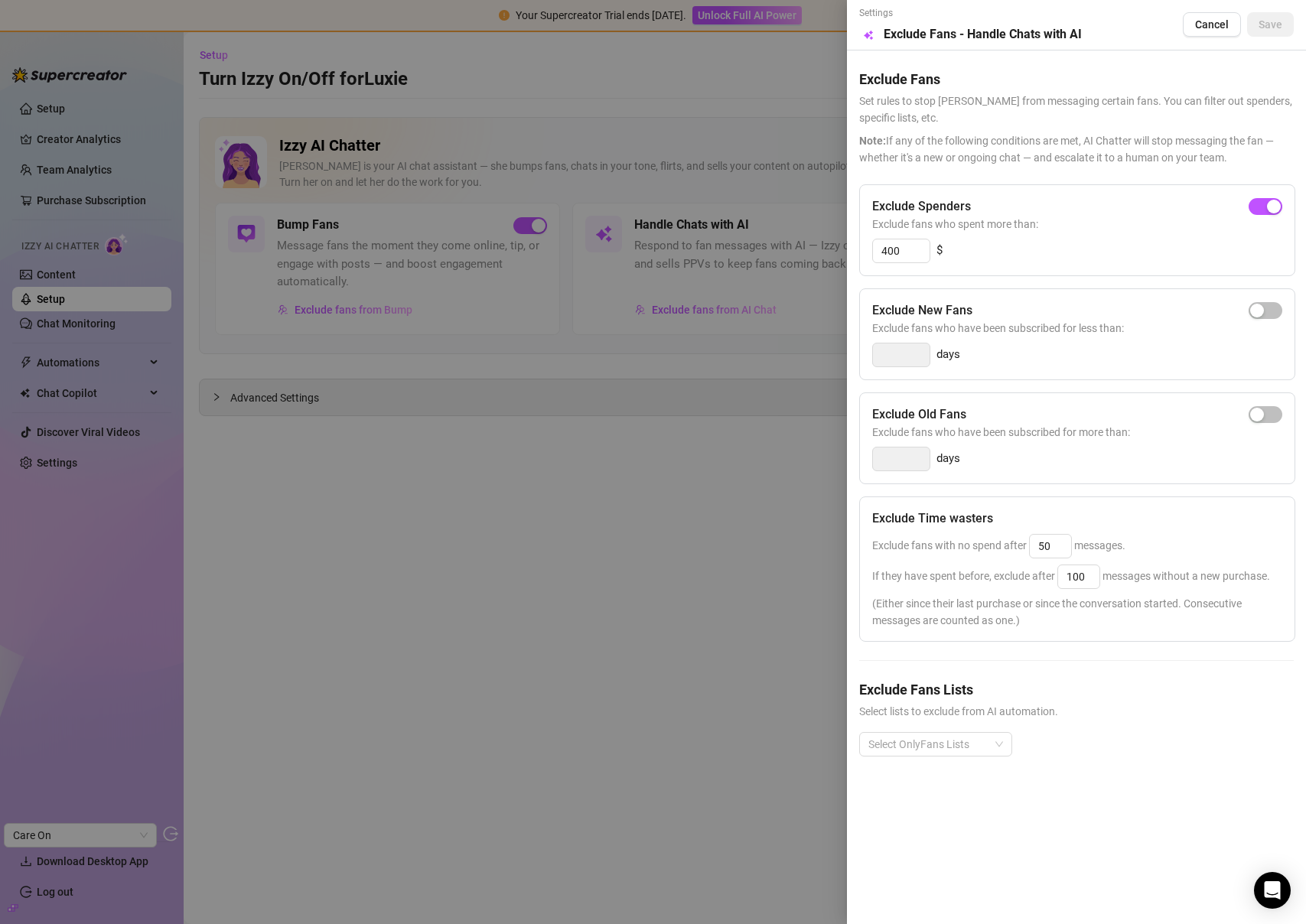
click at [741, 472] on div at bounding box center [653, 462] width 1306 height 924
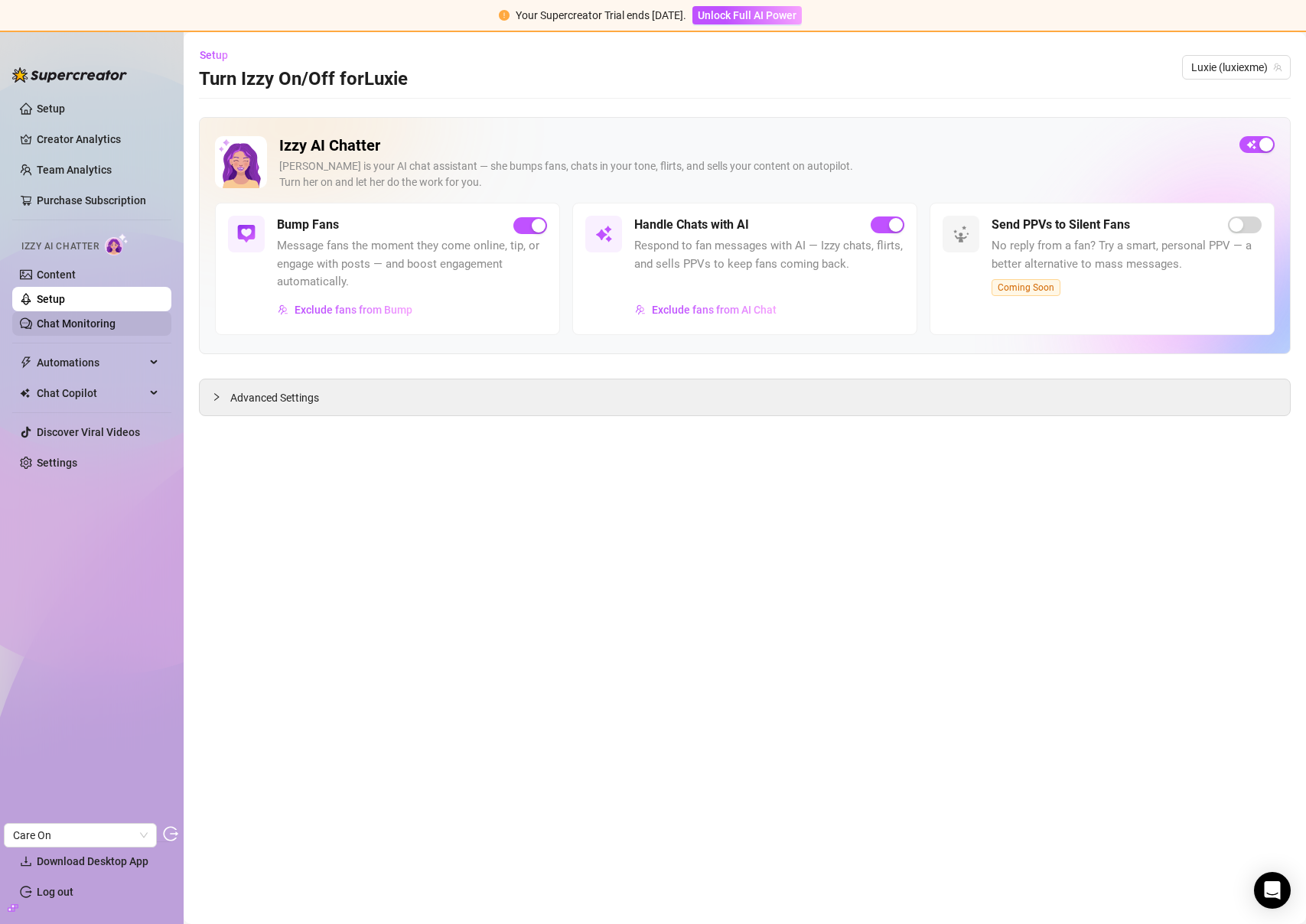
click at [86, 320] on link "Chat Monitoring" at bounding box center [76, 324] width 79 height 12
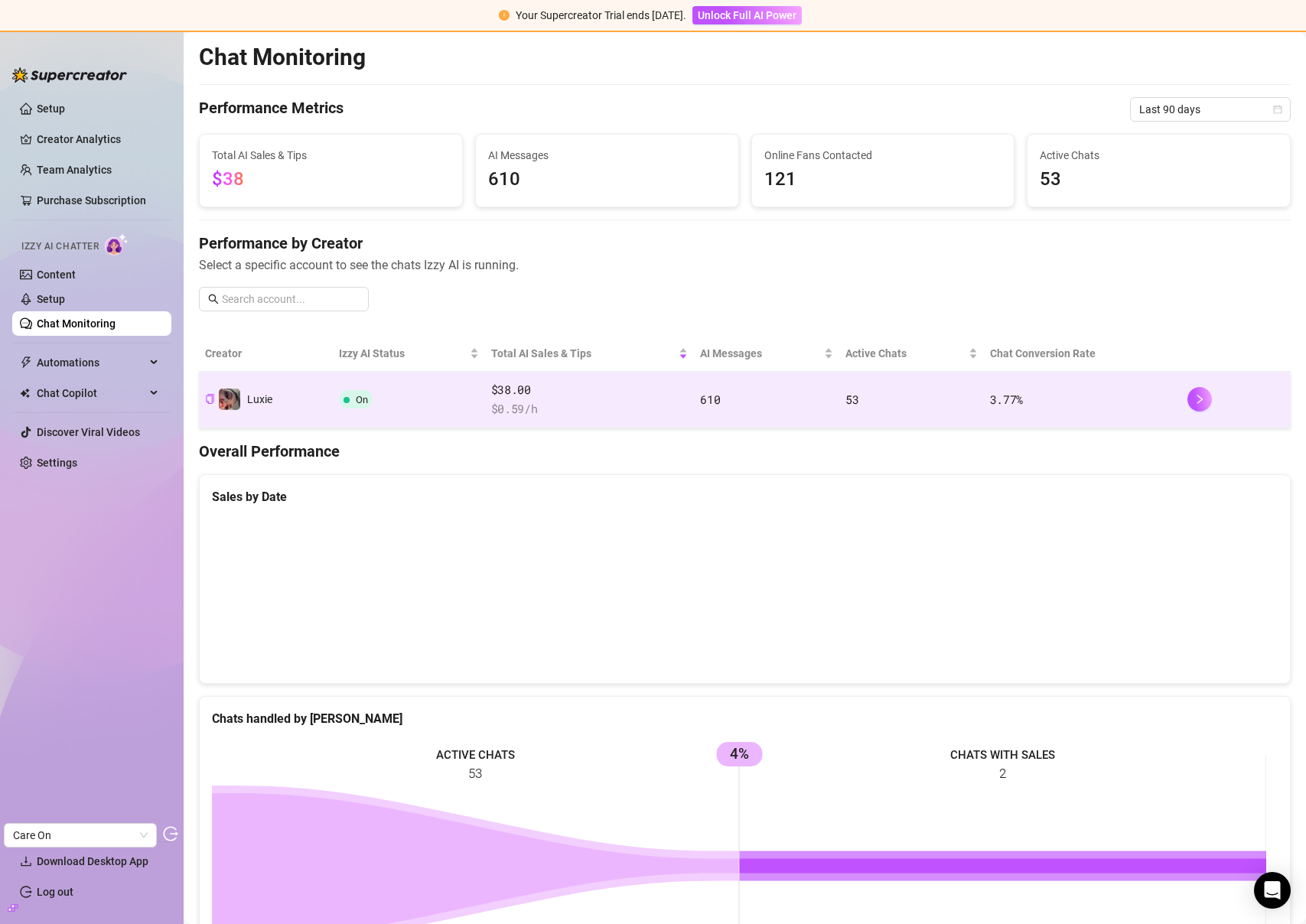
click at [538, 409] on span "$ 0.59 /h" at bounding box center [589, 409] width 197 height 19
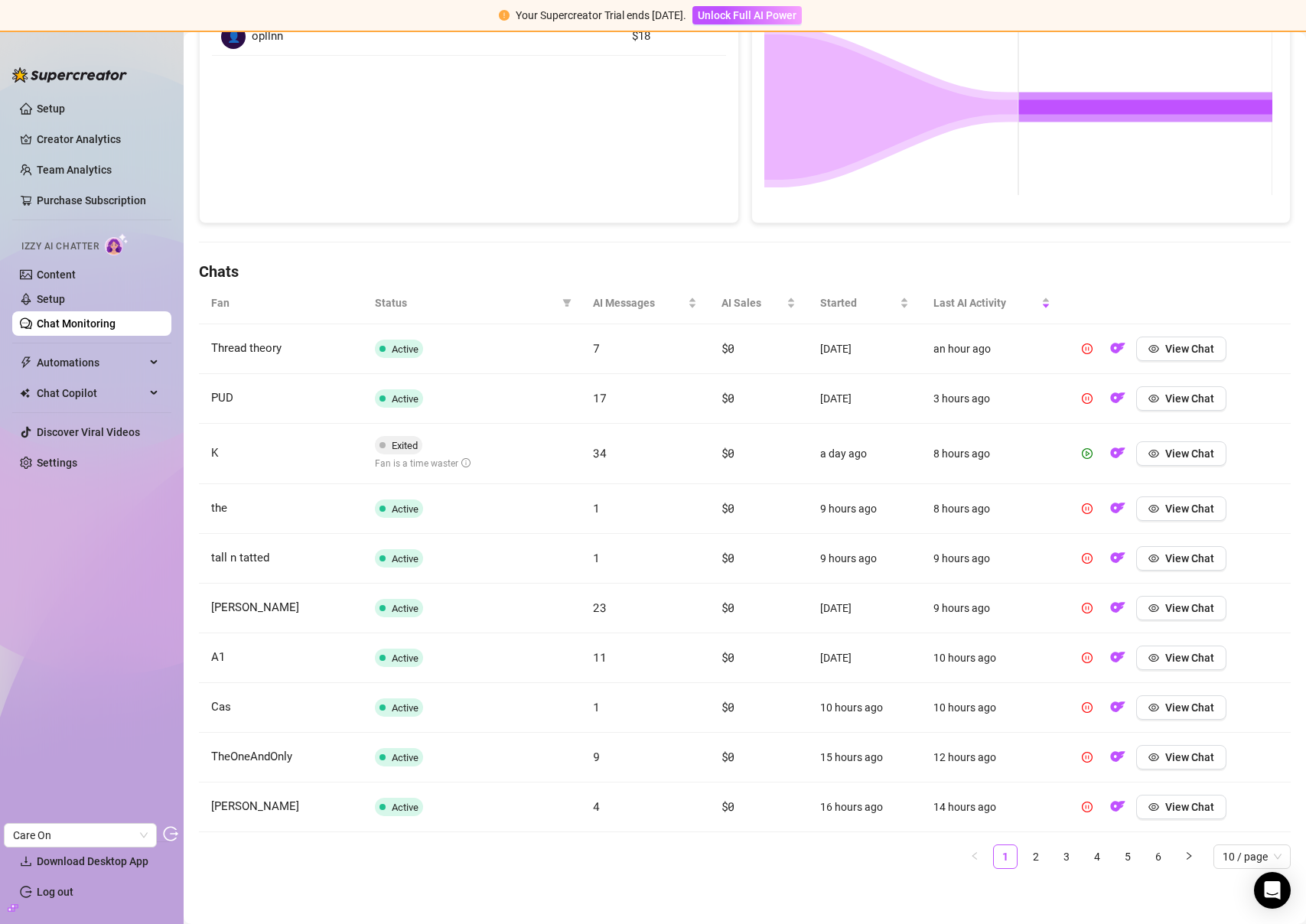
scroll to position [322, 0]
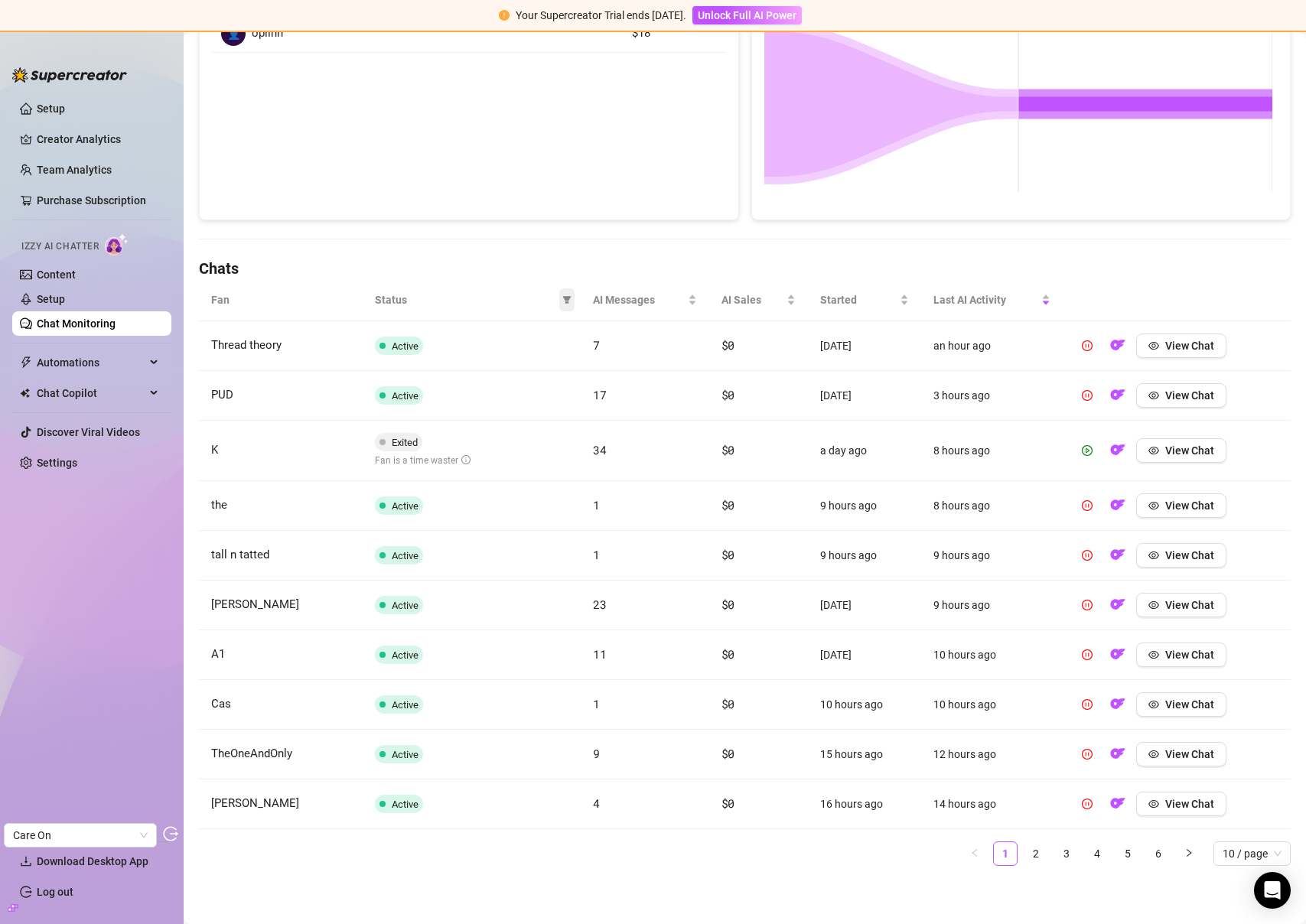
click at [562, 299] on icon "filter" at bounding box center [567, 300] width 9 height 9
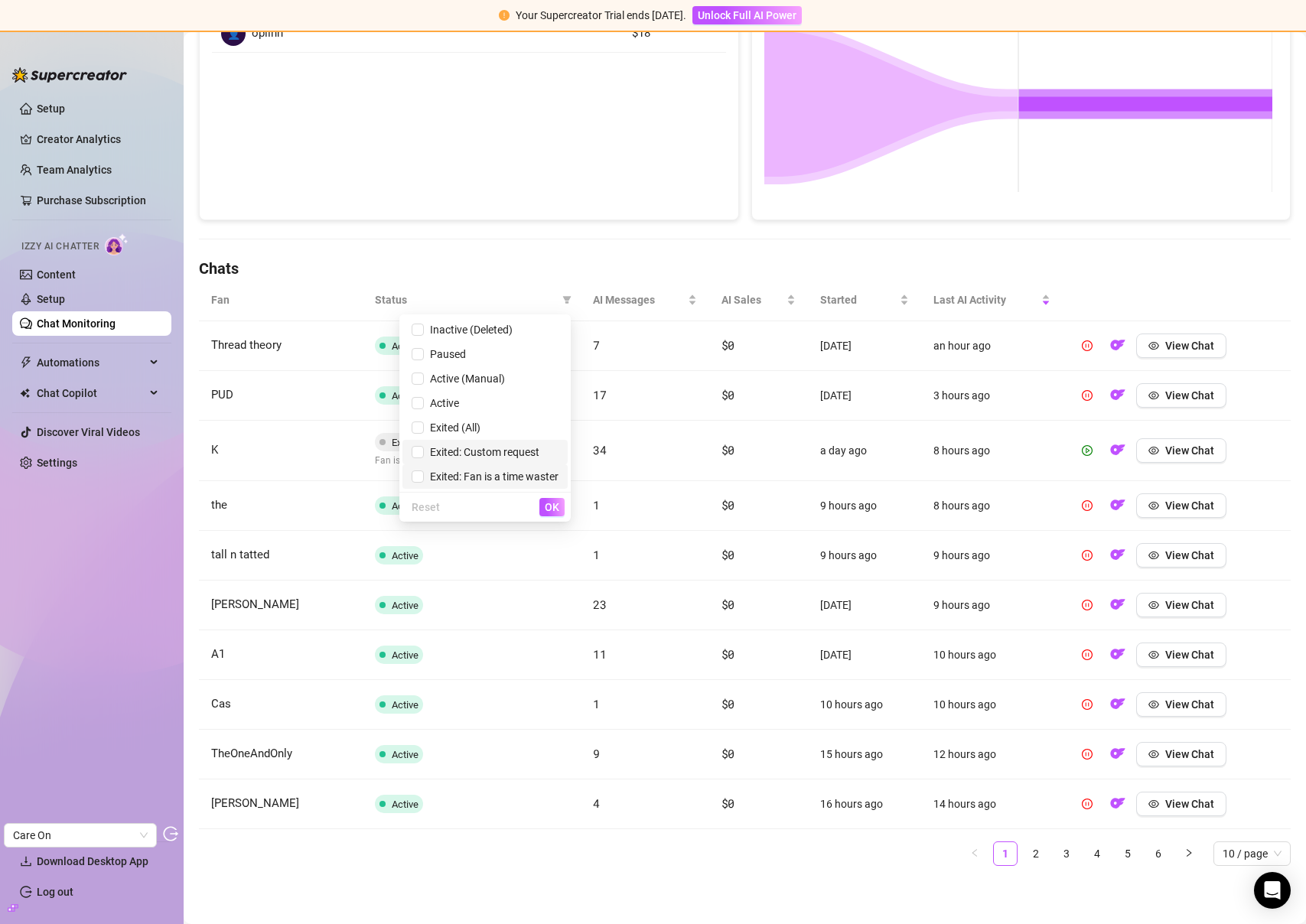
drag, startPoint x: 477, startPoint y: 451, endPoint x: 533, endPoint y: 472, distance: 59.8
click at [477, 451] on span "Exited: Custom request" at bounding box center [481, 452] width 116 height 12
checkbox input "true"
click at [554, 500] on button "OK" at bounding box center [552, 507] width 26 height 19
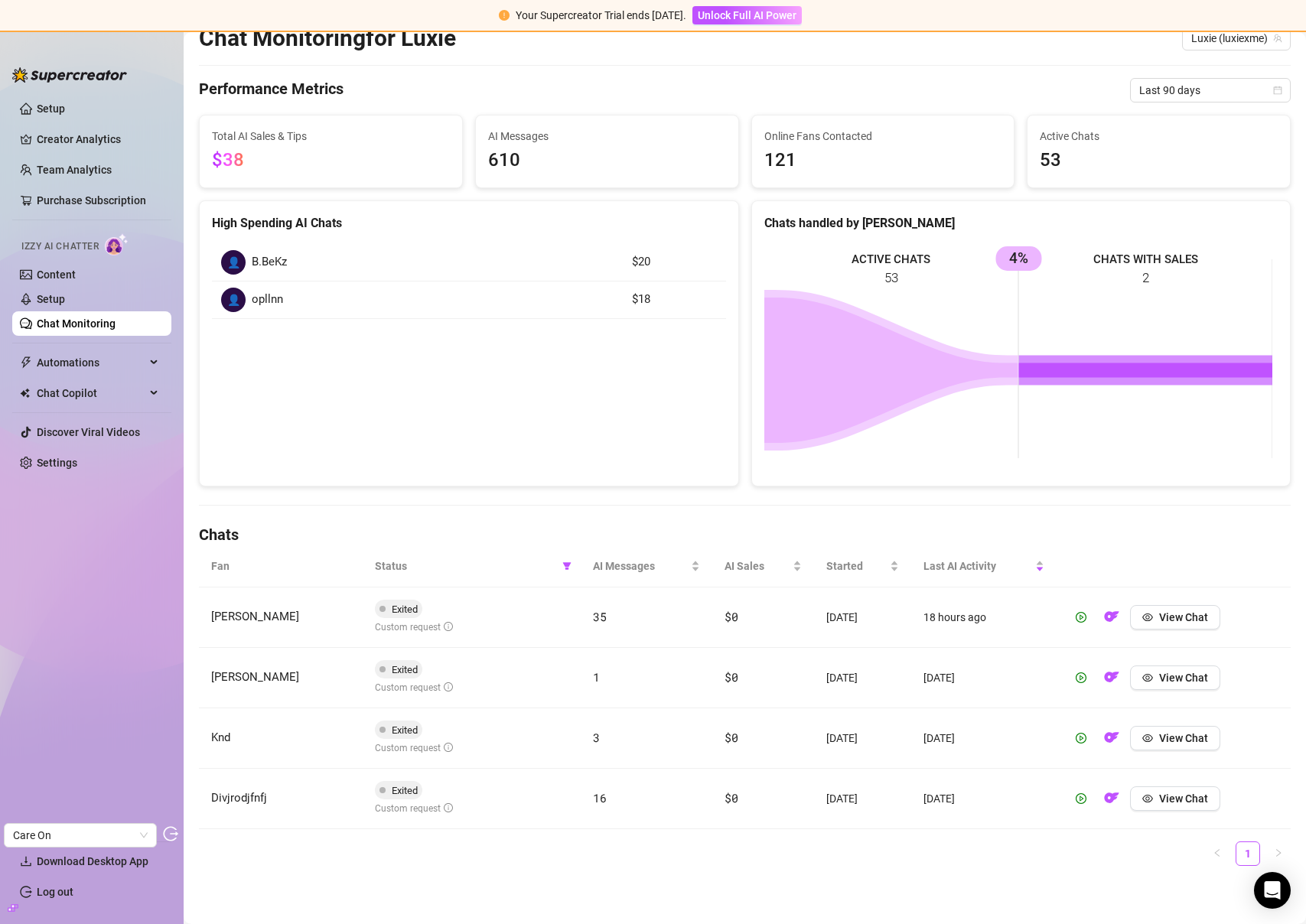
scroll to position [56, 0]
click at [1179, 617] on span "View Chat" at bounding box center [1183, 617] width 49 height 12
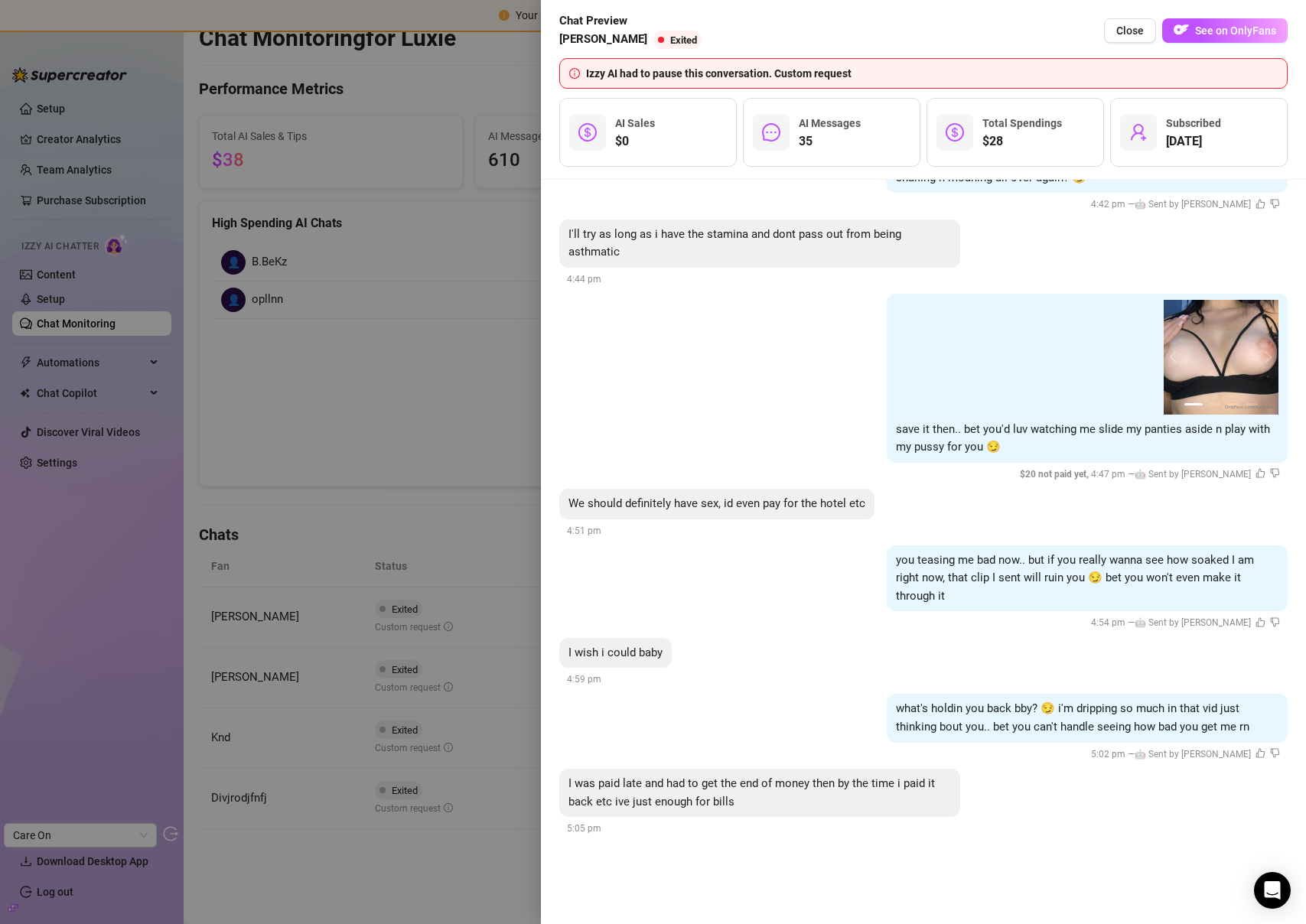
scroll to position [9534, 0]
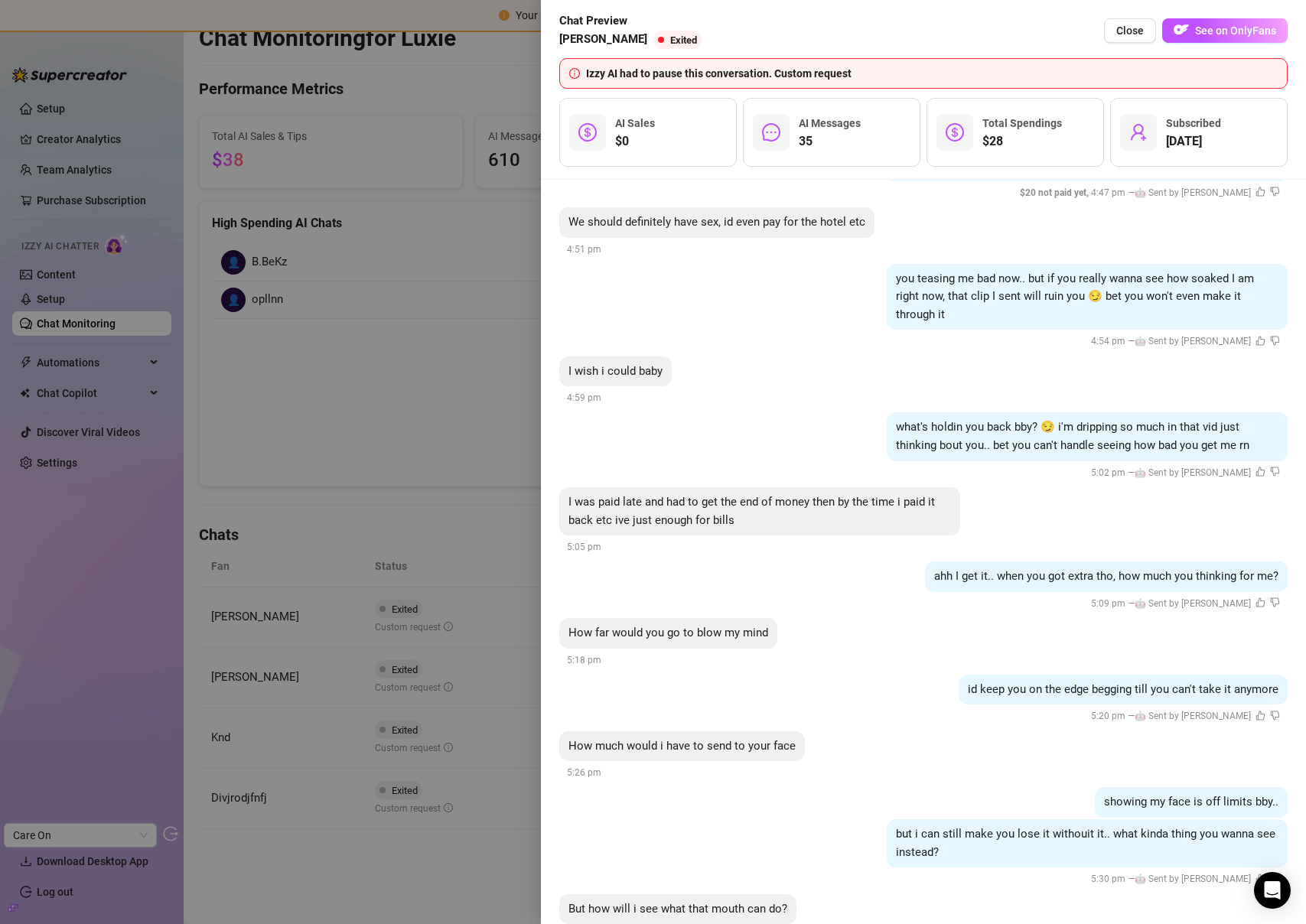
click at [402, 493] on div at bounding box center [653, 462] width 1306 height 924
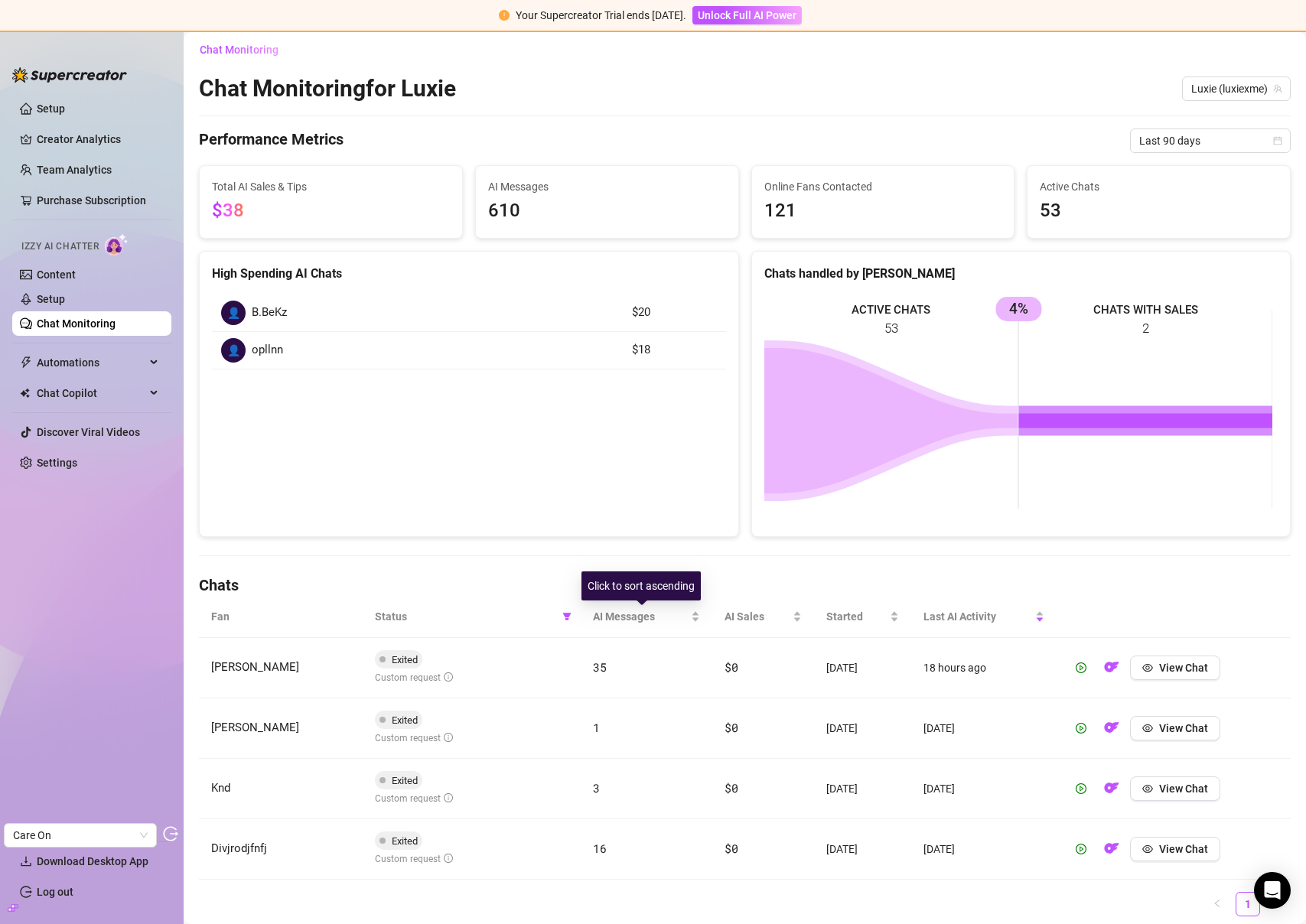
scroll to position [0, 0]
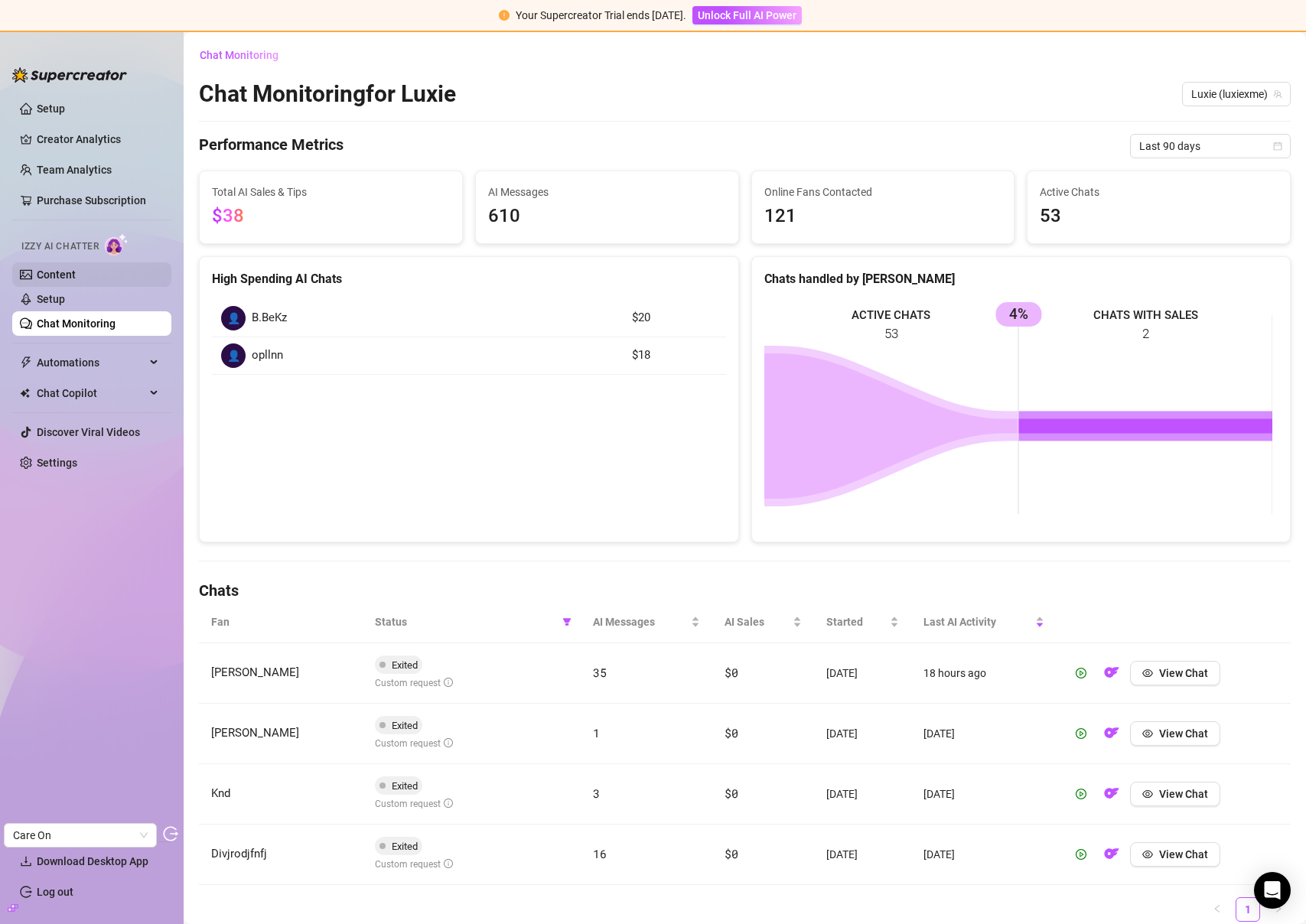
click at [76, 280] on link "Content" at bounding box center [57, 275] width 39 height 12
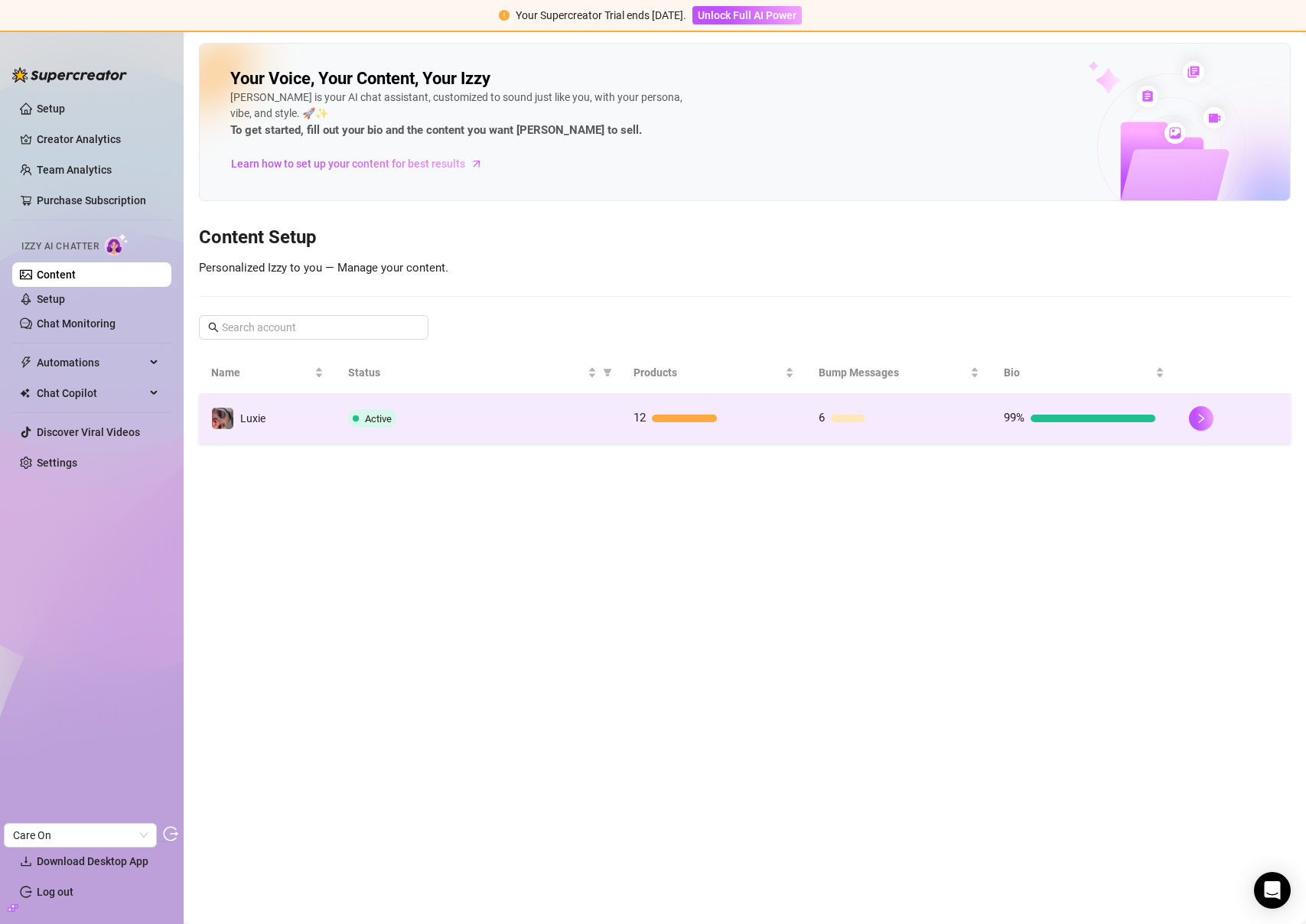
click at [326, 410] on td "Luxie" at bounding box center [267, 419] width 137 height 50
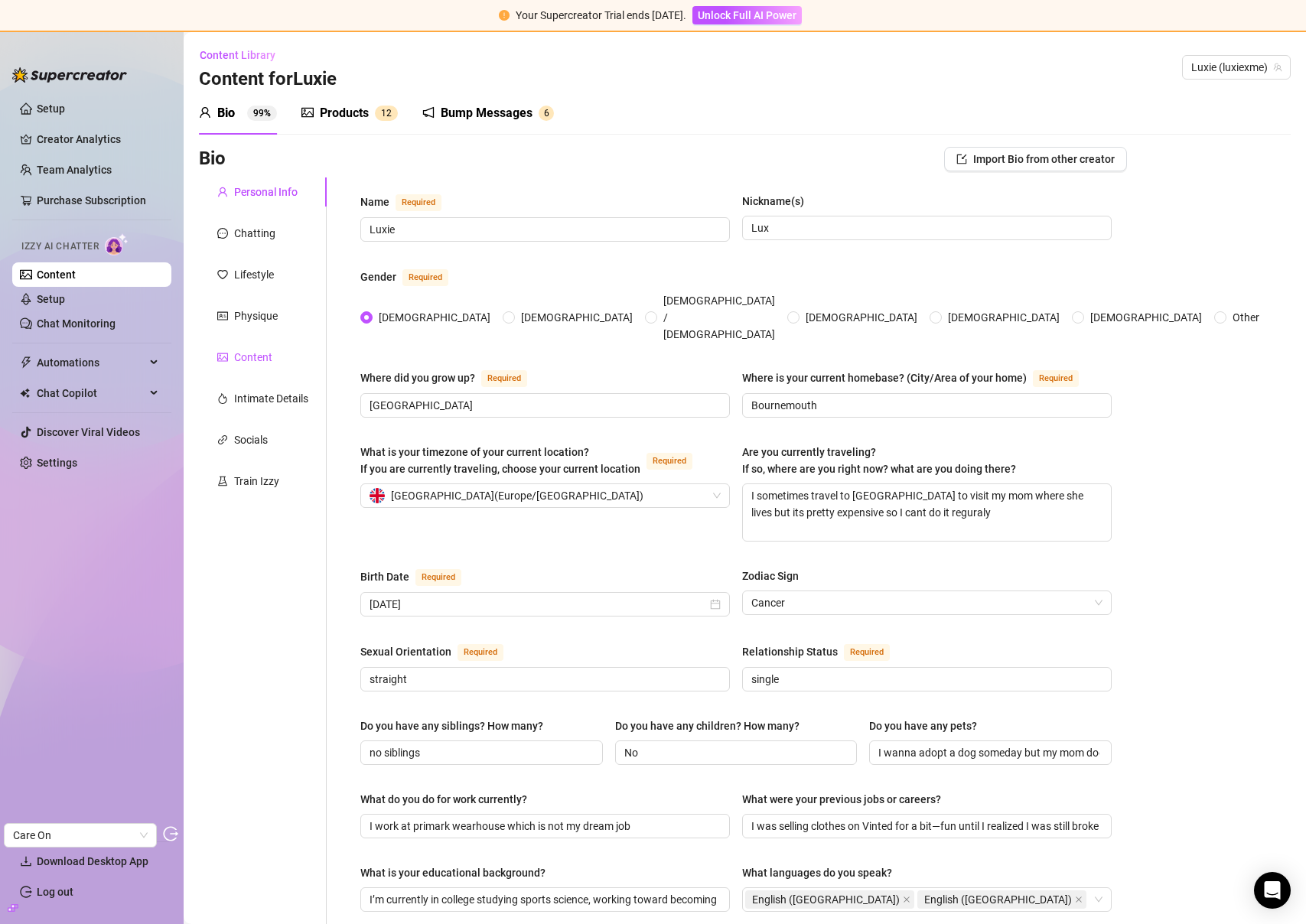
click at [258, 355] on div "Content" at bounding box center [253, 357] width 38 height 17
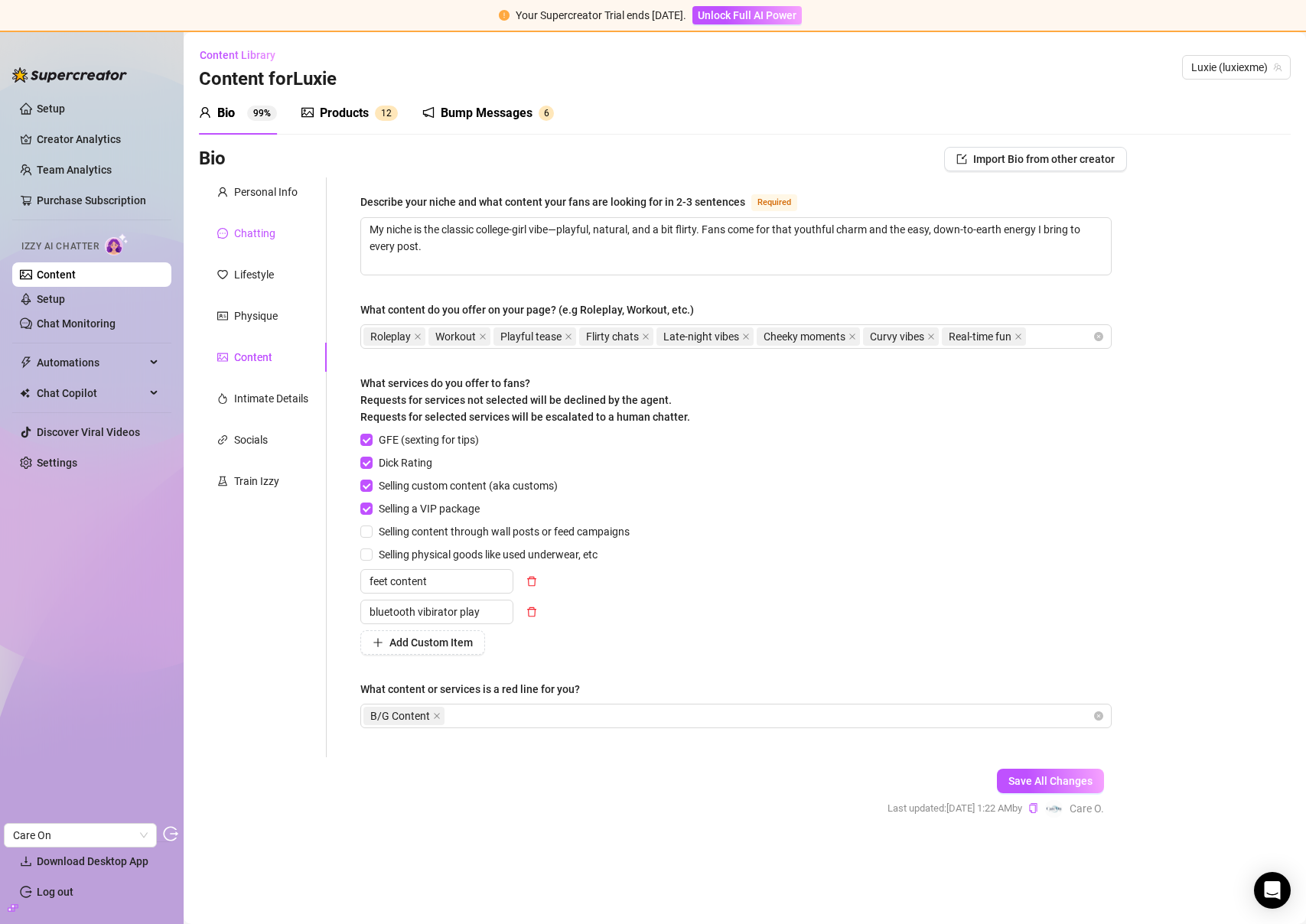
click at [250, 234] on div "Chatting" at bounding box center [255, 233] width 42 height 17
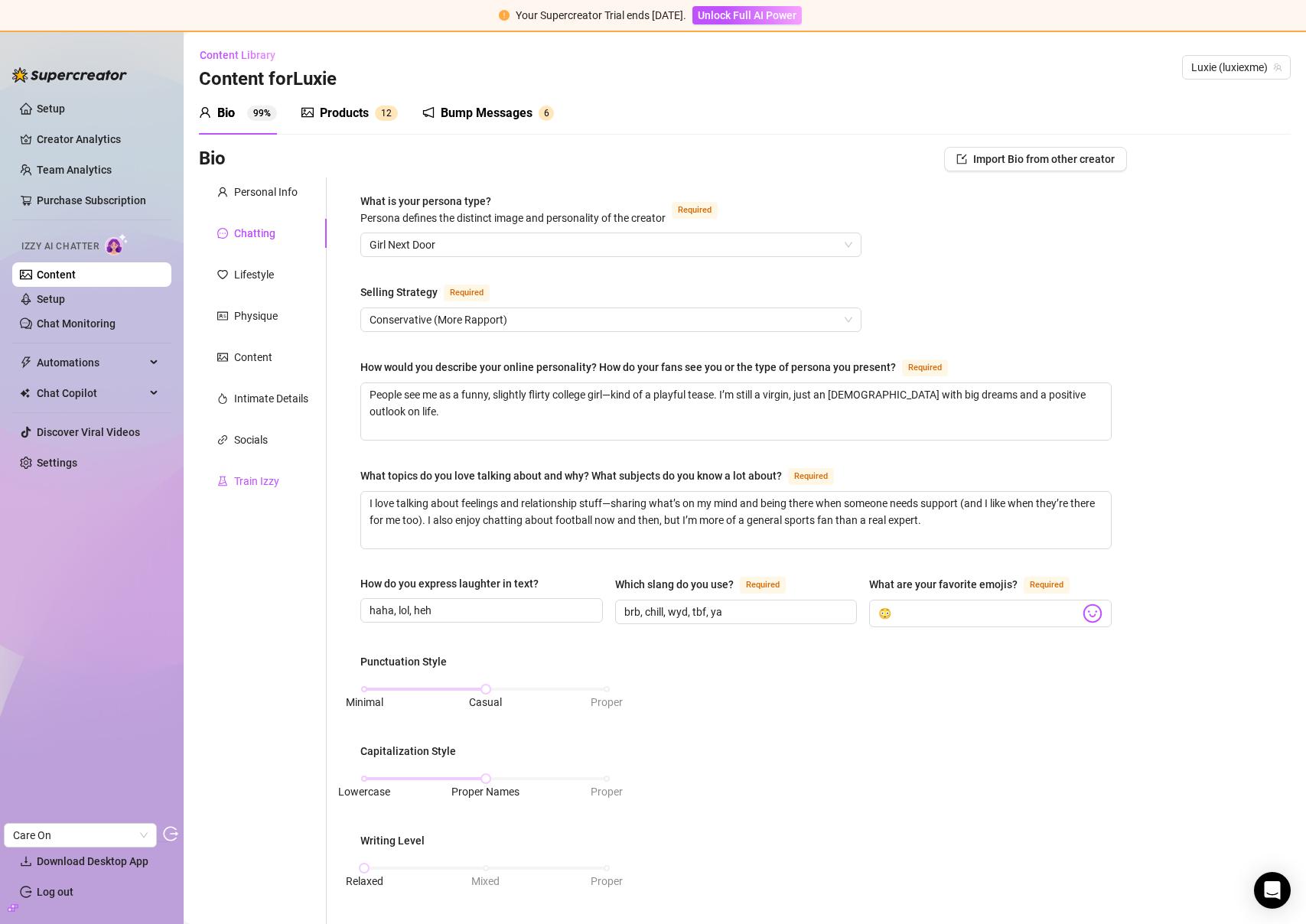
click at [259, 473] on div "Train Izzy" at bounding box center [256, 481] width 45 height 17
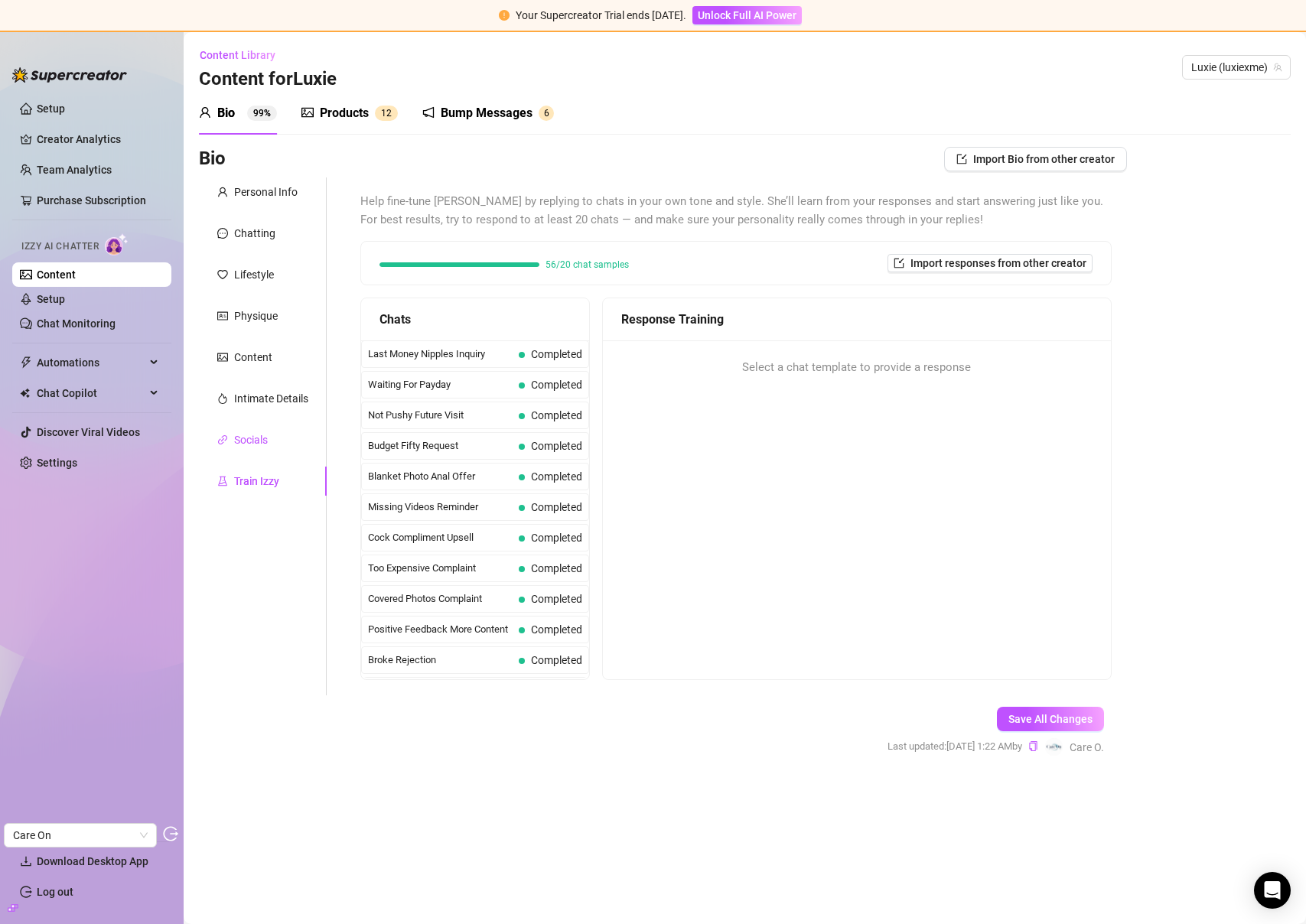
click at [250, 446] on div "Socials" at bounding box center [251, 439] width 34 height 17
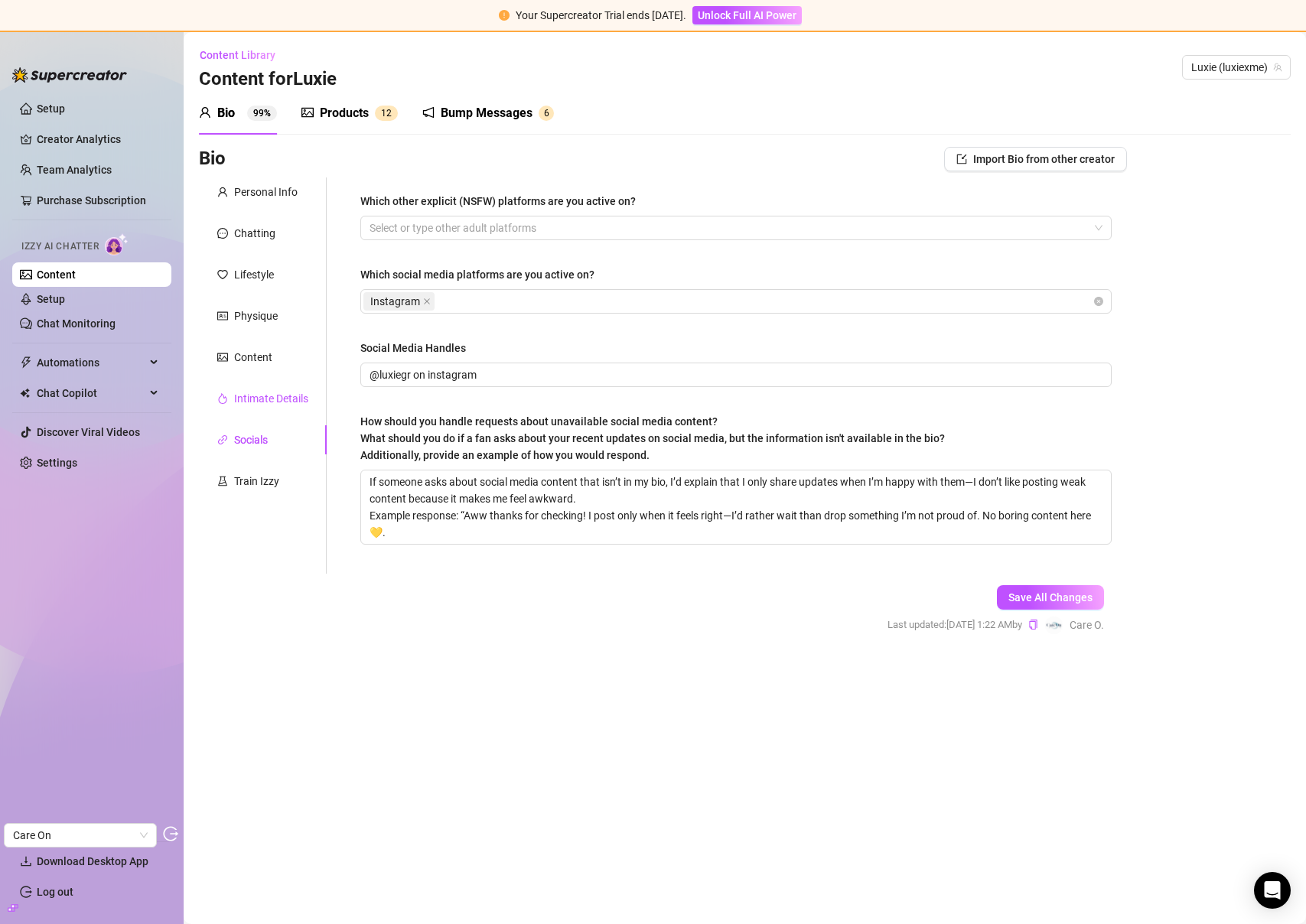
click at [255, 403] on div "Intimate Details" at bounding box center [271, 398] width 74 height 17
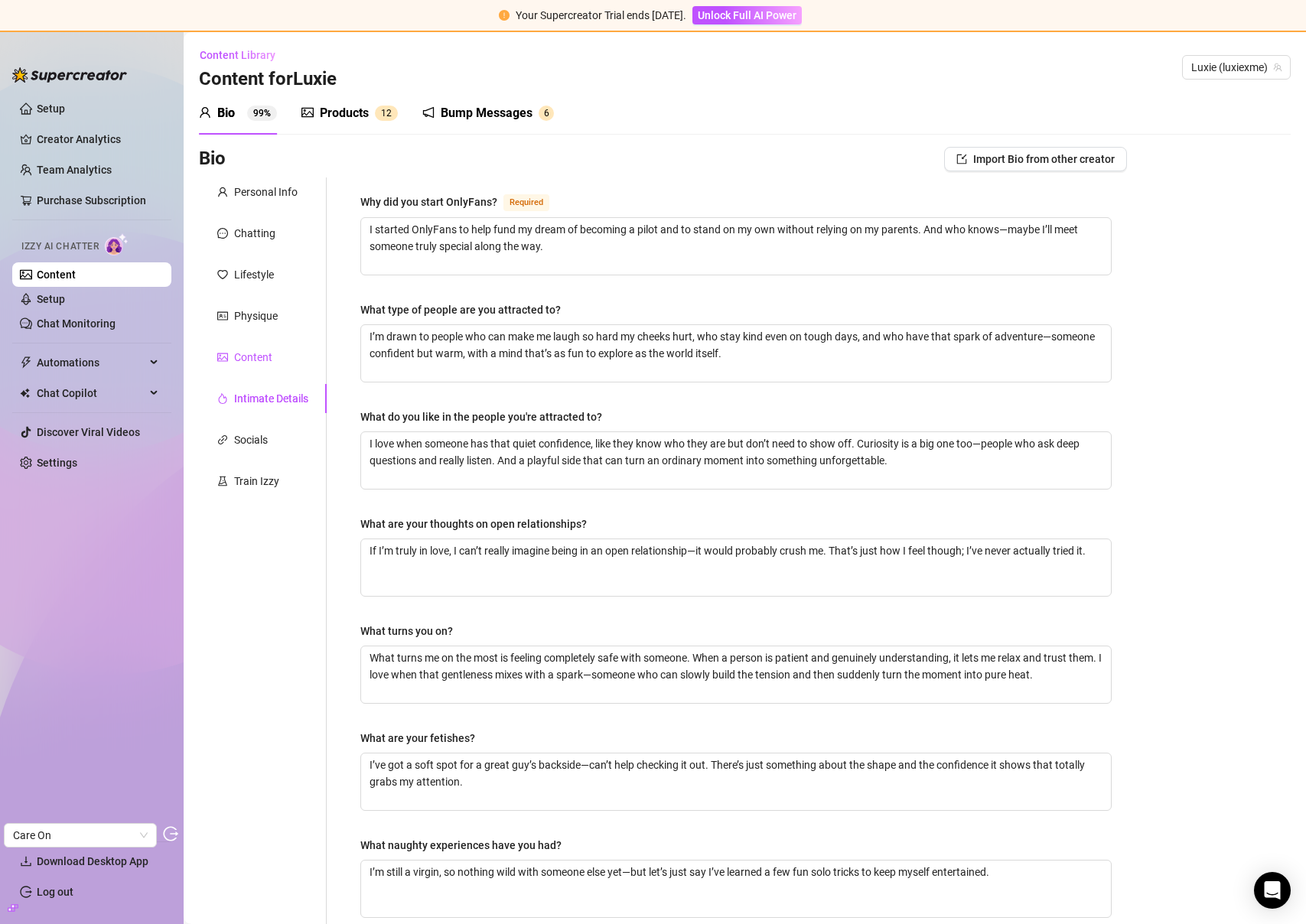
click at [254, 355] on div "Content" at bounding box center [253, 357] width 38 height 17
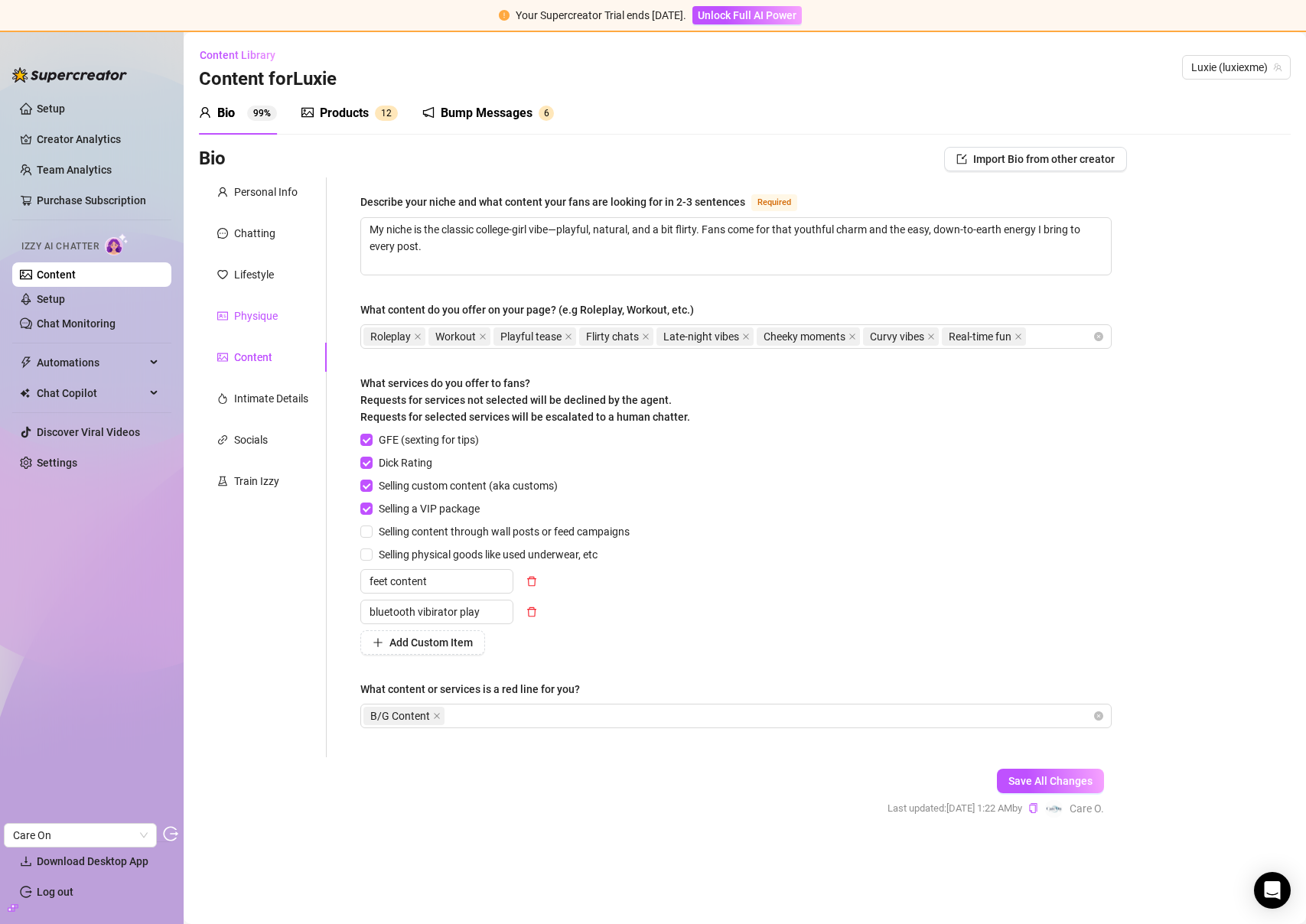
click at [258, 321] on div "Physique" at bounding box center [256, 316] width 43 height 17
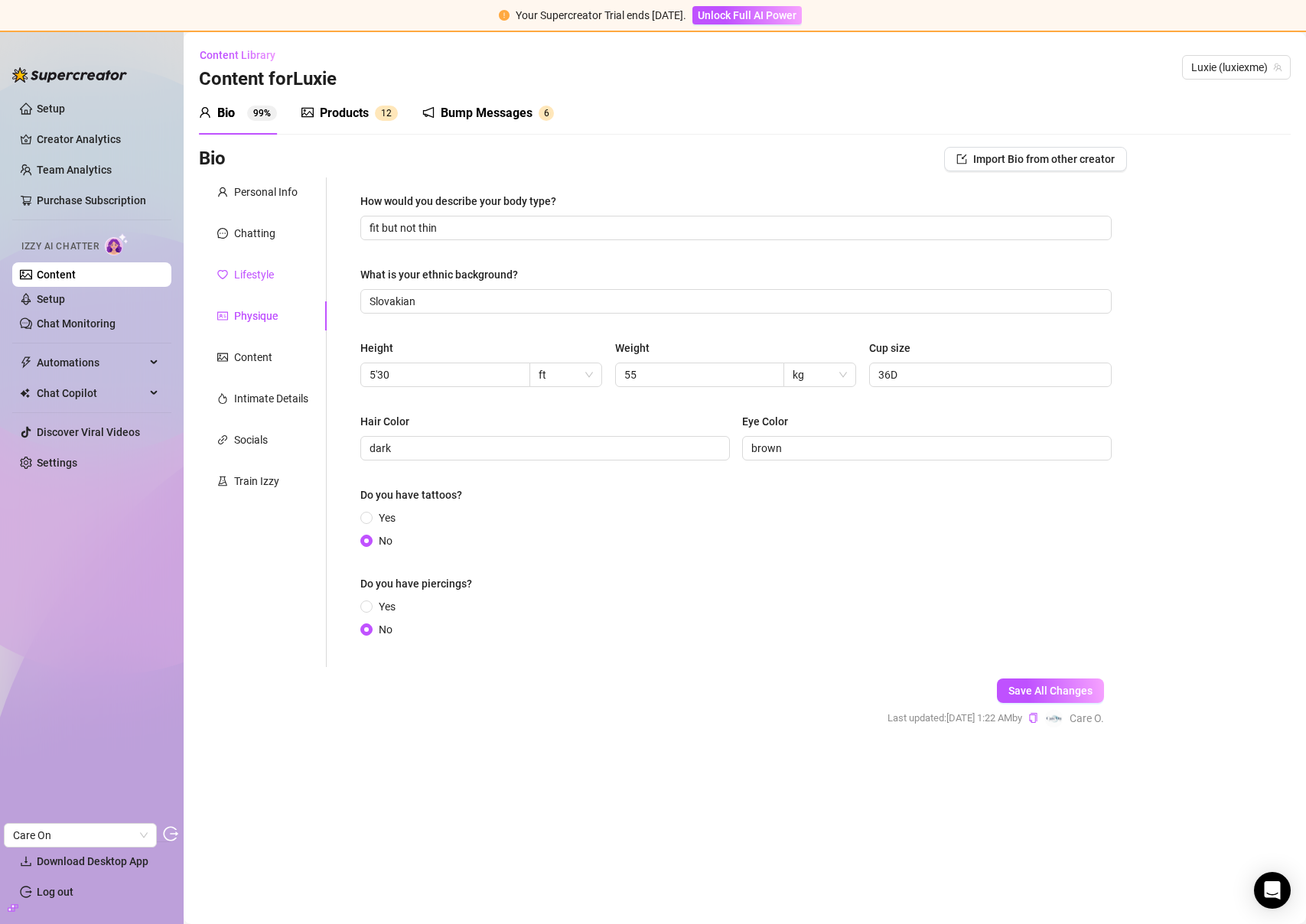
click at [261, 272] on div "Lifestyle" at bounding box center [254, 274] width 40 height 17
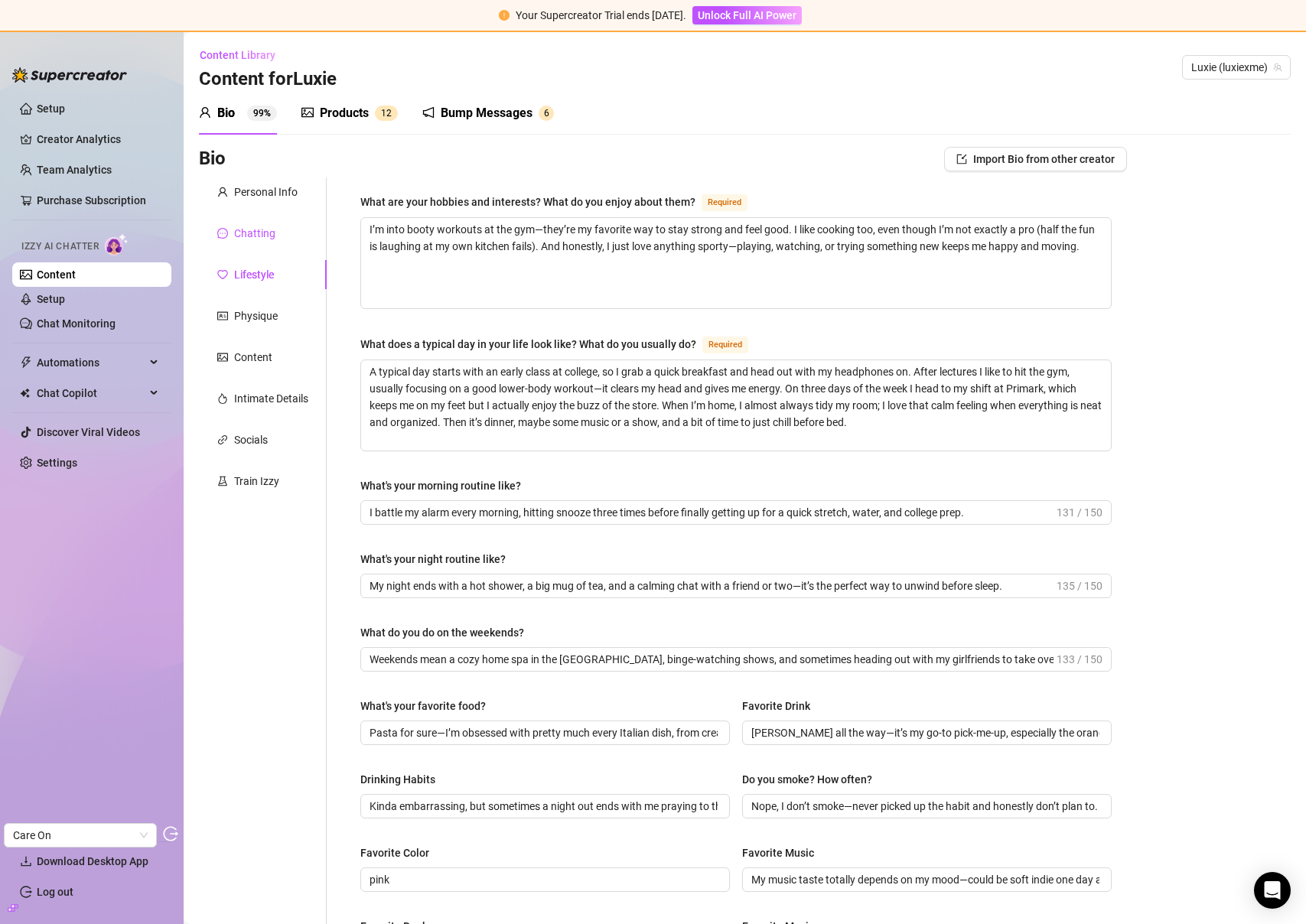
click at [263, 233] on div "Chatting" at bounding box center [255, 233] width 42 height 17
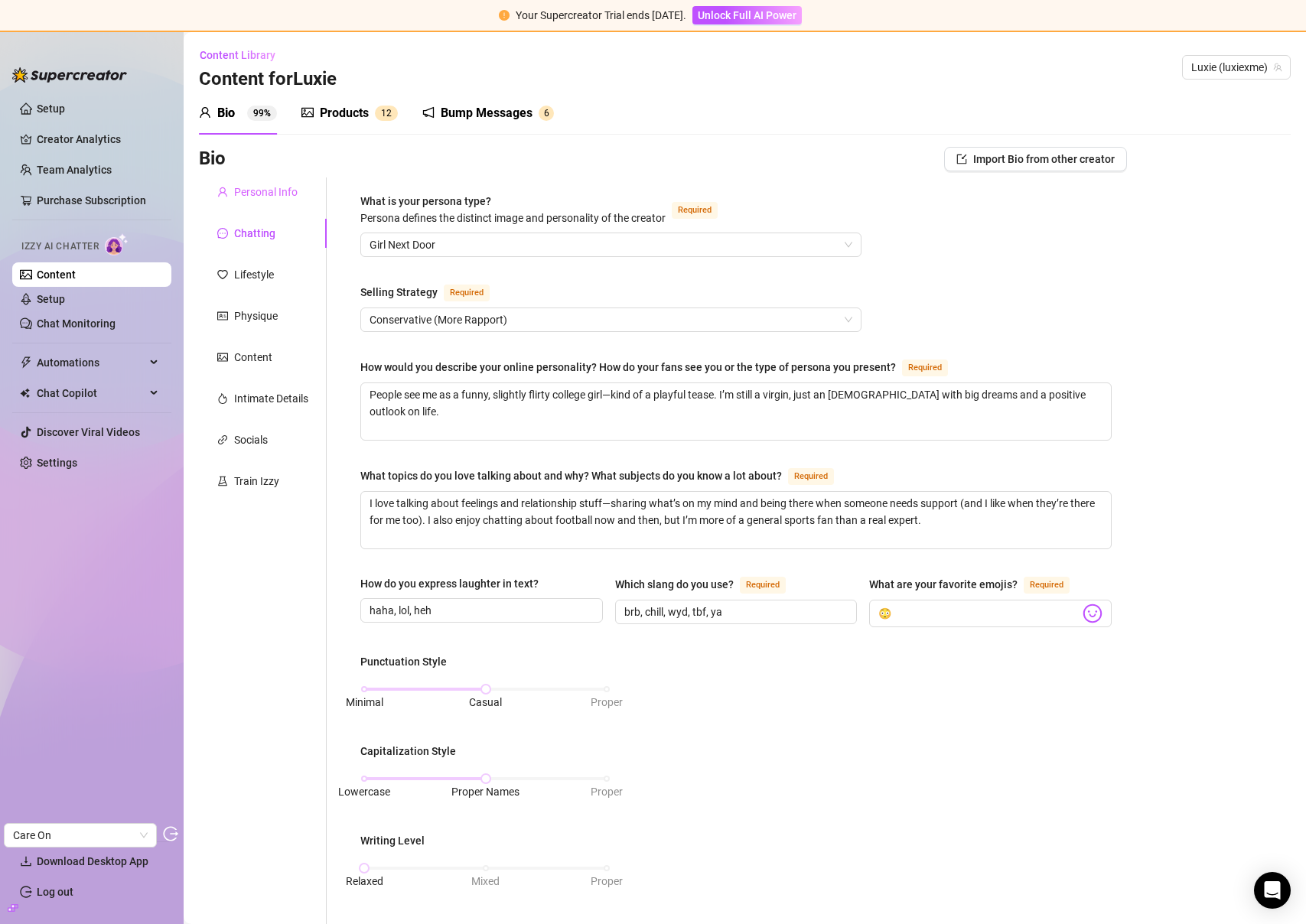
click at [257, 202] on div "Personal Info" at bounding box center [263, 192] width 127 height 29
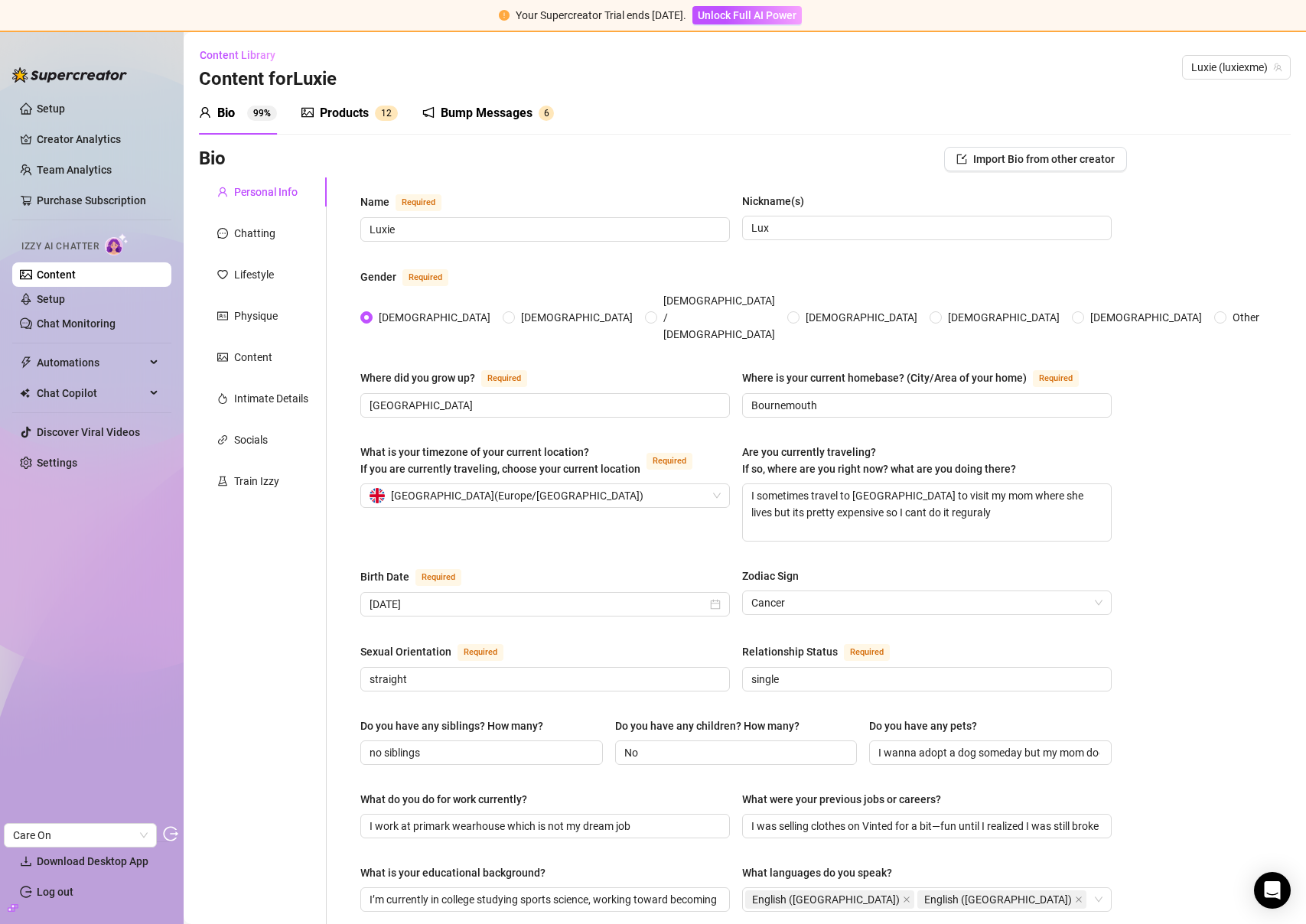
click at [348, 109] on div "Products" at bounding box center [344, 113] width 49 height 19
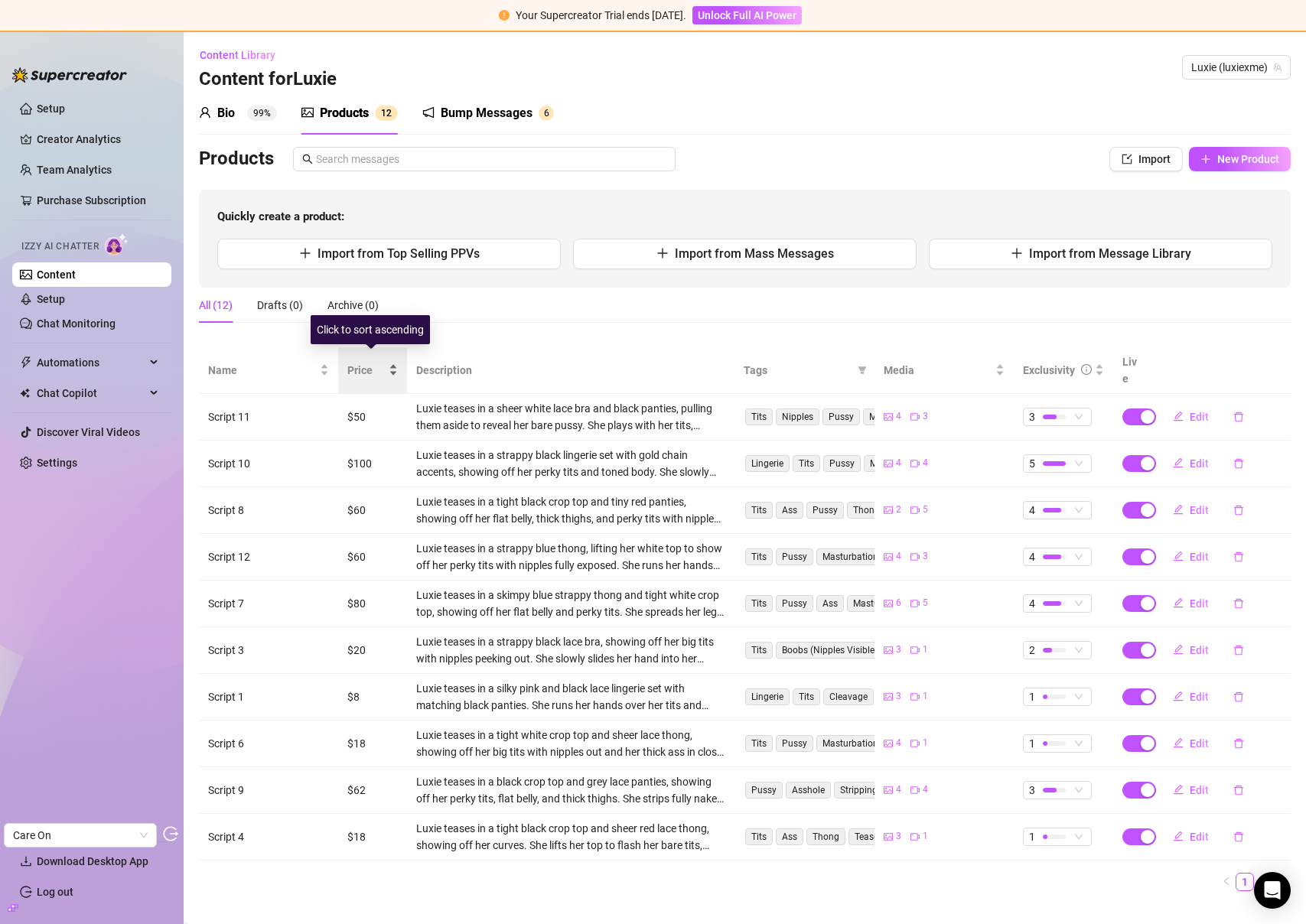
click at [358, 362] on span "Price" at bounding box center [366, 370] width 38 height 17
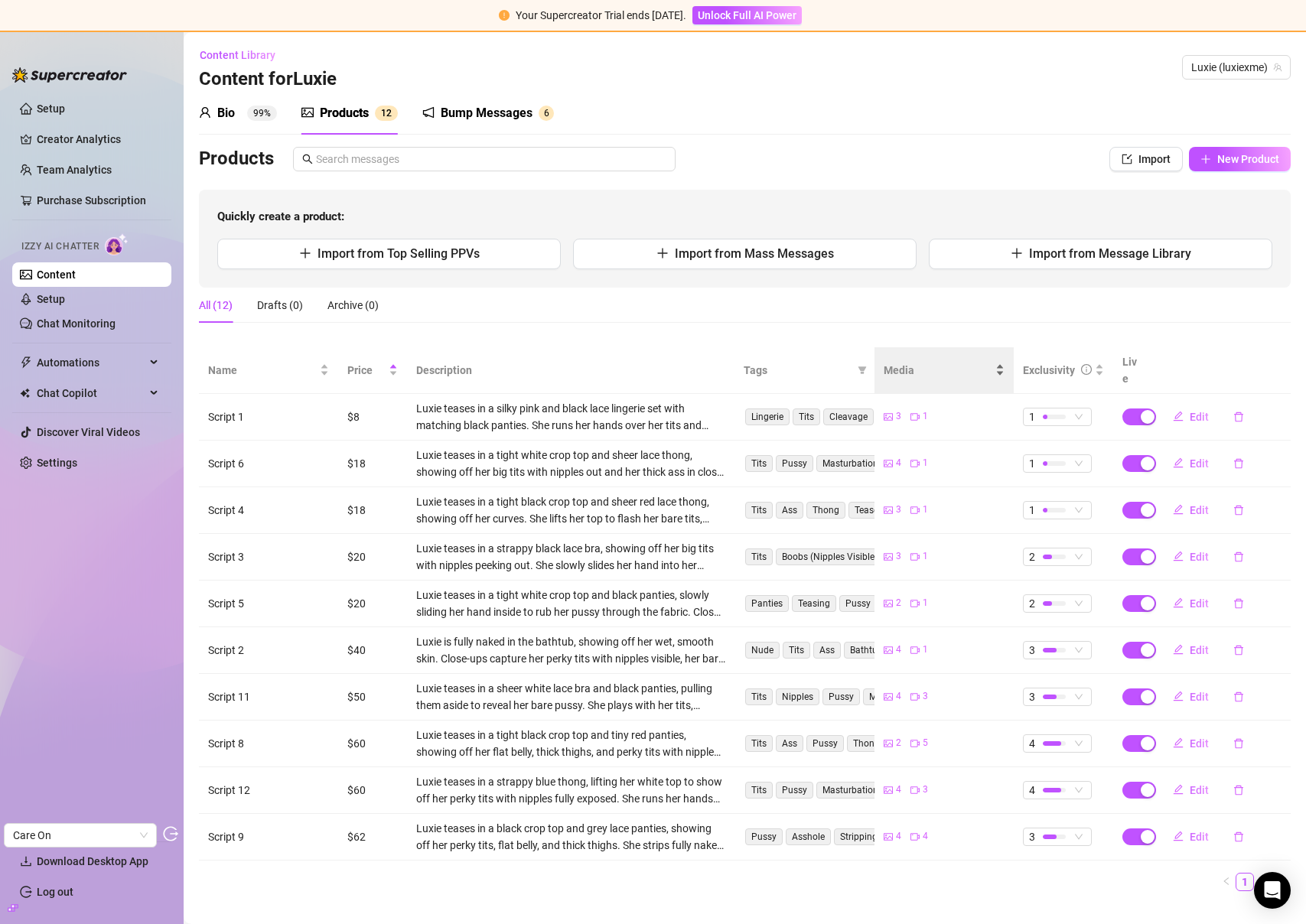
click at [890, 364] on span "Media" at bounding box center [937, 370] width 109 height 17
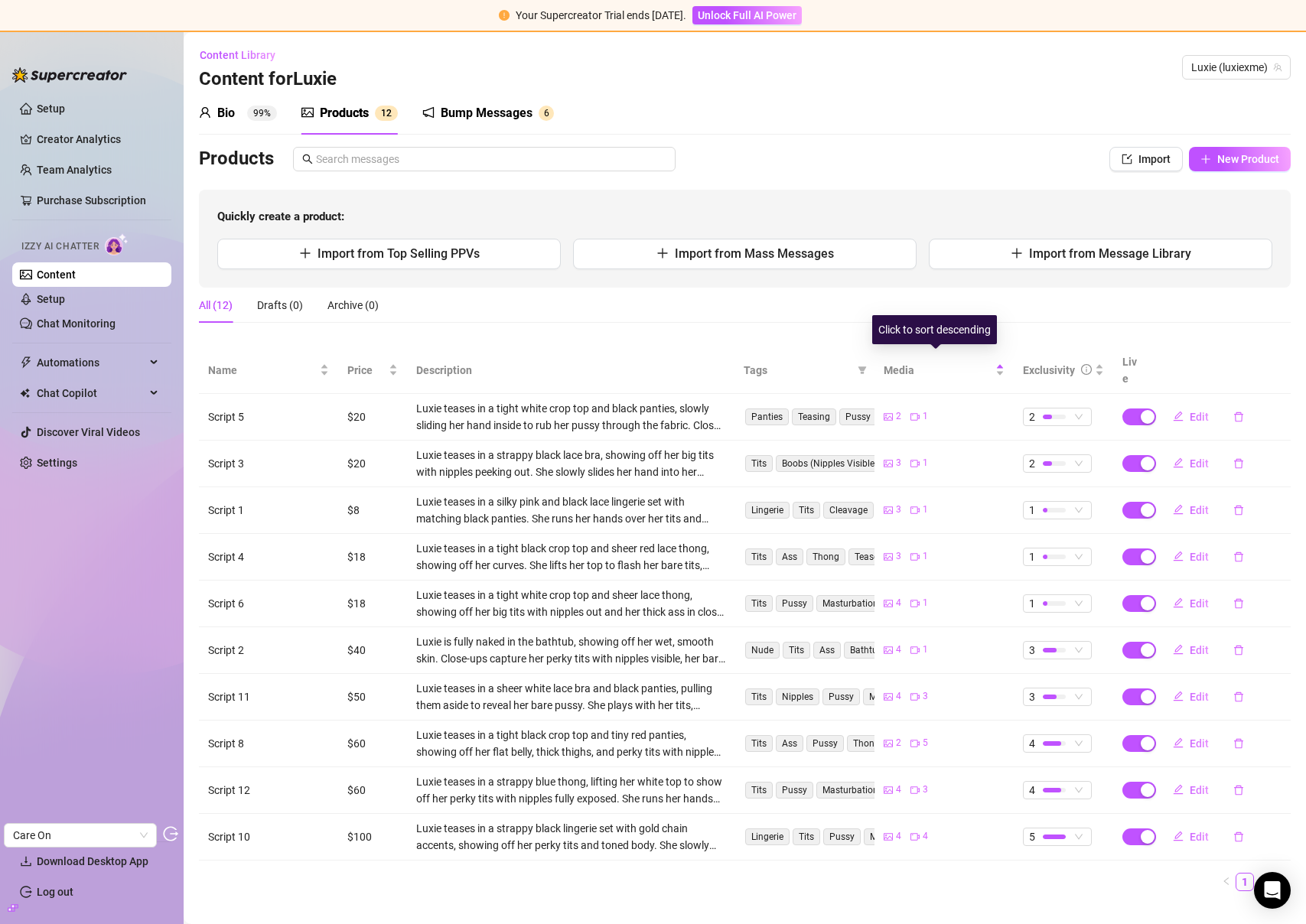
drag, startPoint x: 884, startPoint y: 369, endPoint x: 457, endPoint y: 371, distance: 427.0
click at [883, 370] on span "Media" at bounding box center [937, 370] width 109 height 17
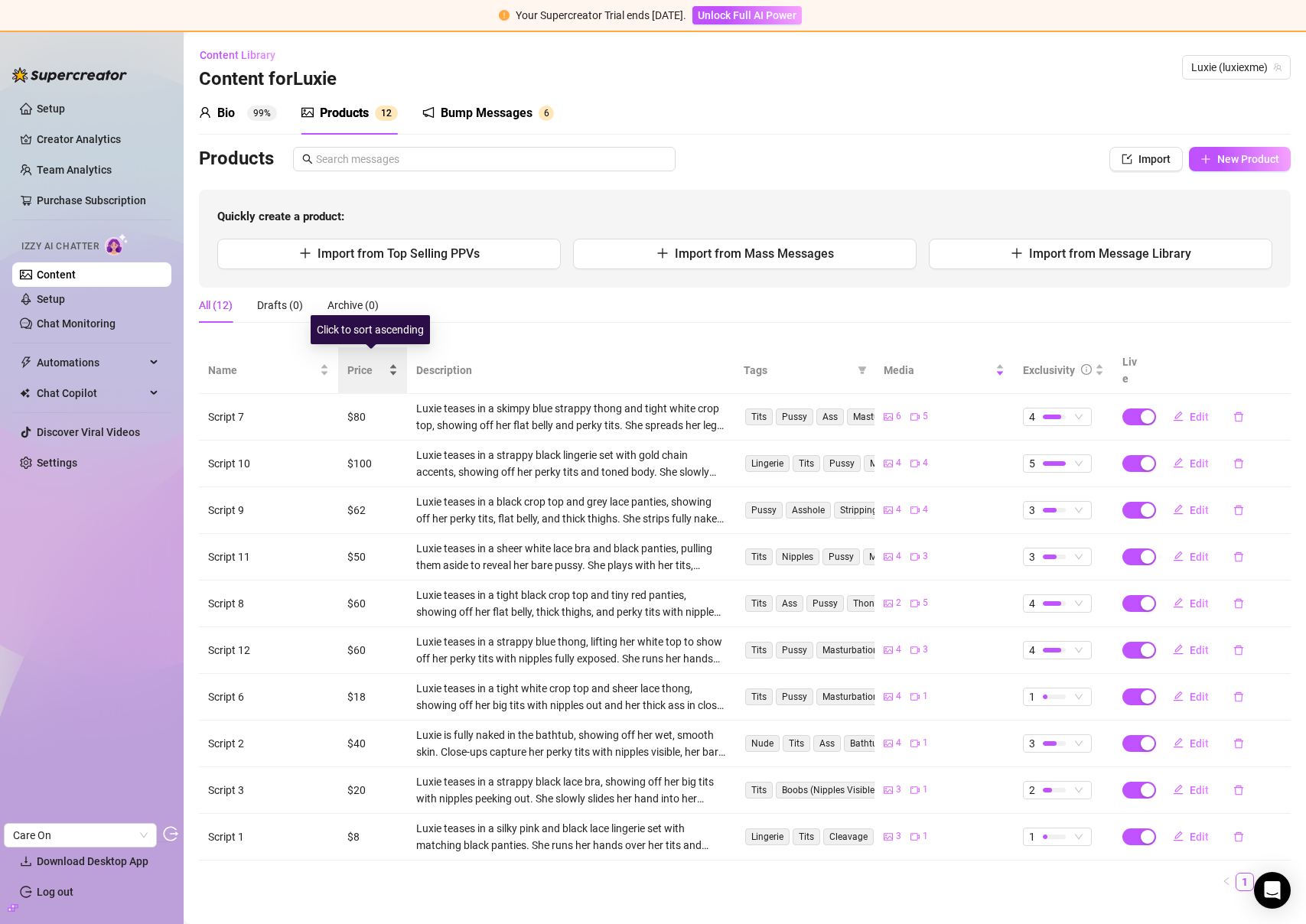
click at [355, 364] on span "Price" at bounding box center [366, 370] width 38 height 17
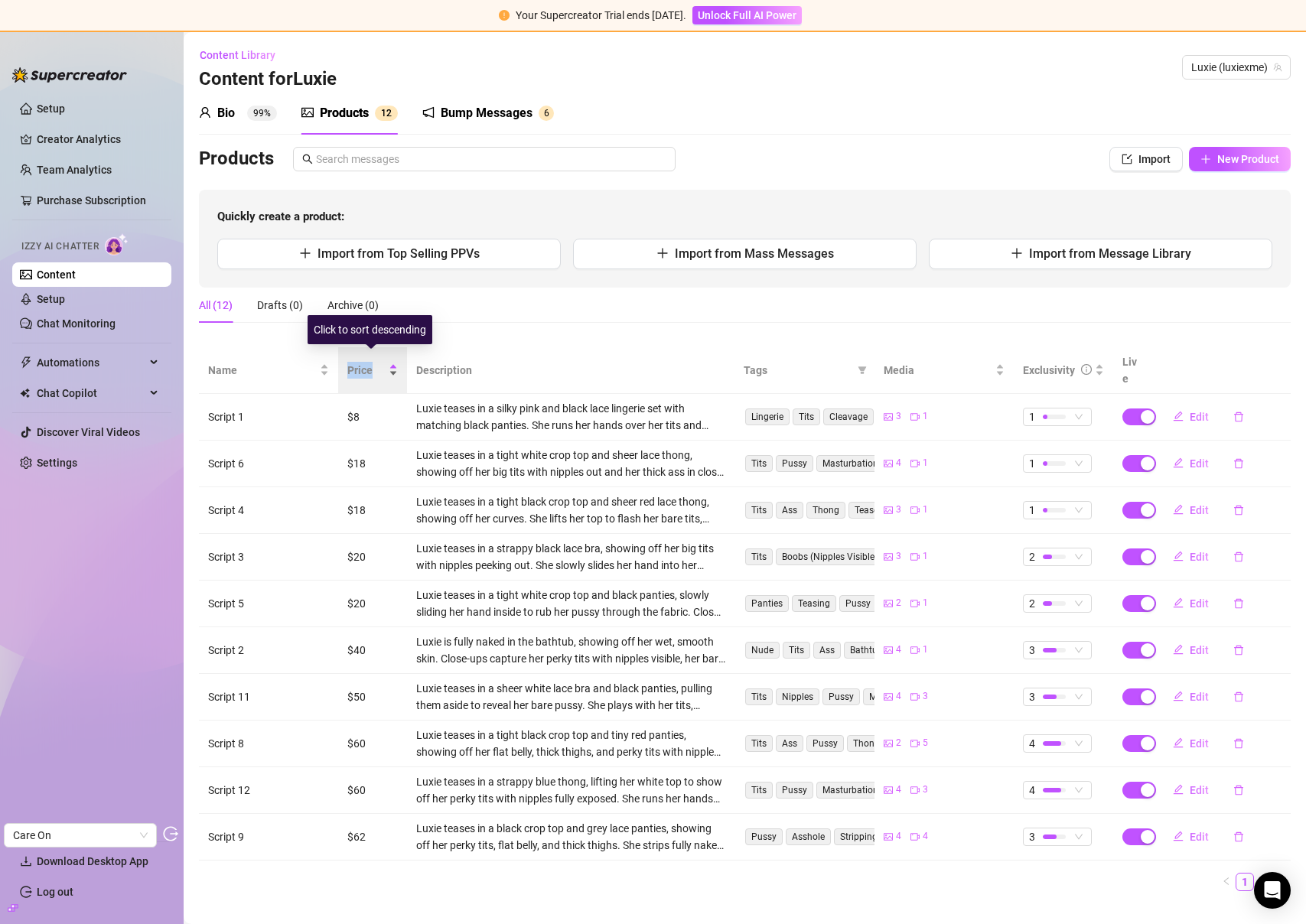
click at [355, 364] on span "Price" at bounding box center [366, 370] width 38 height 17
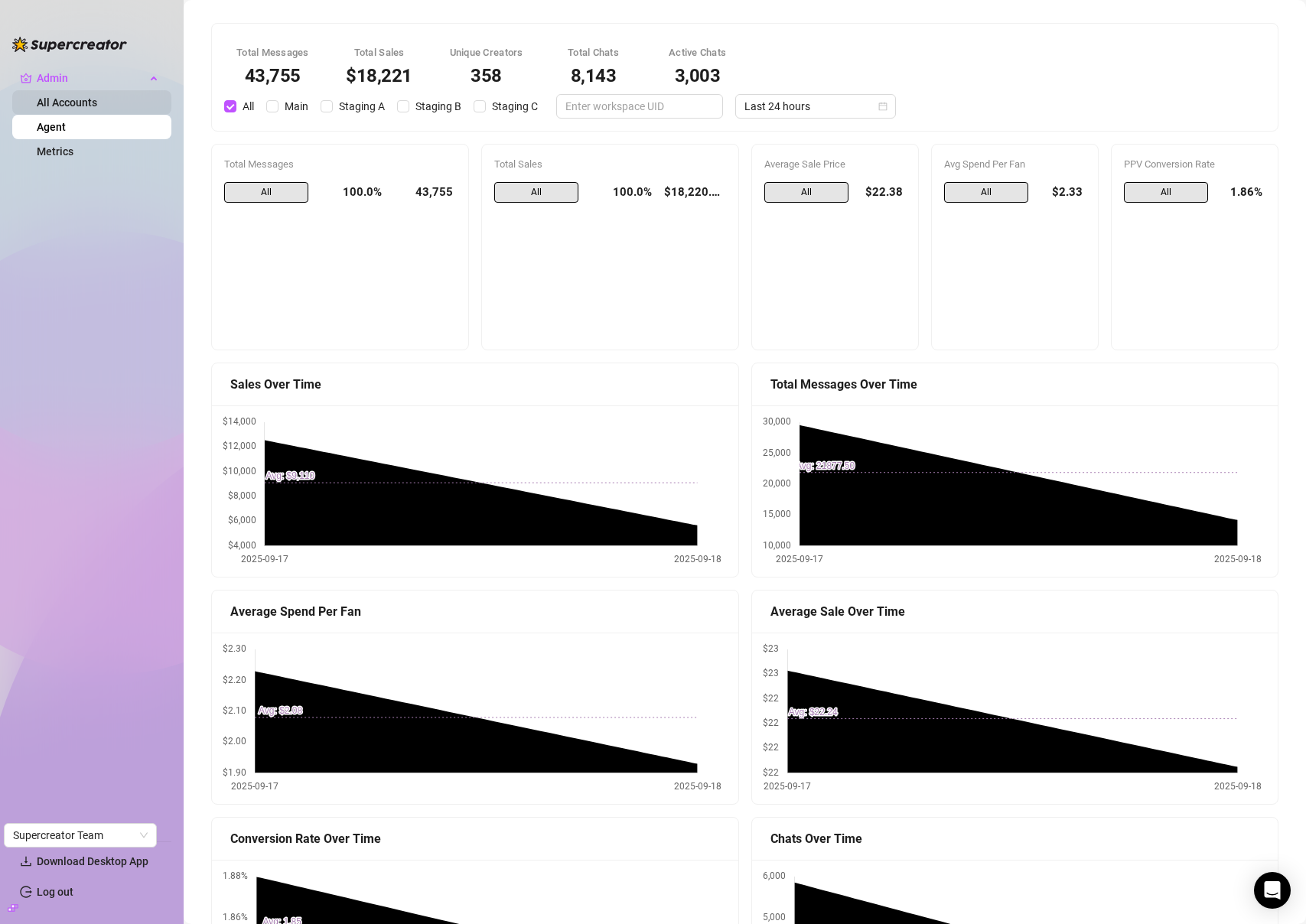
click at [91, 99] on link "All Accounts" at bounding box center [67, 103] width 60 height 12
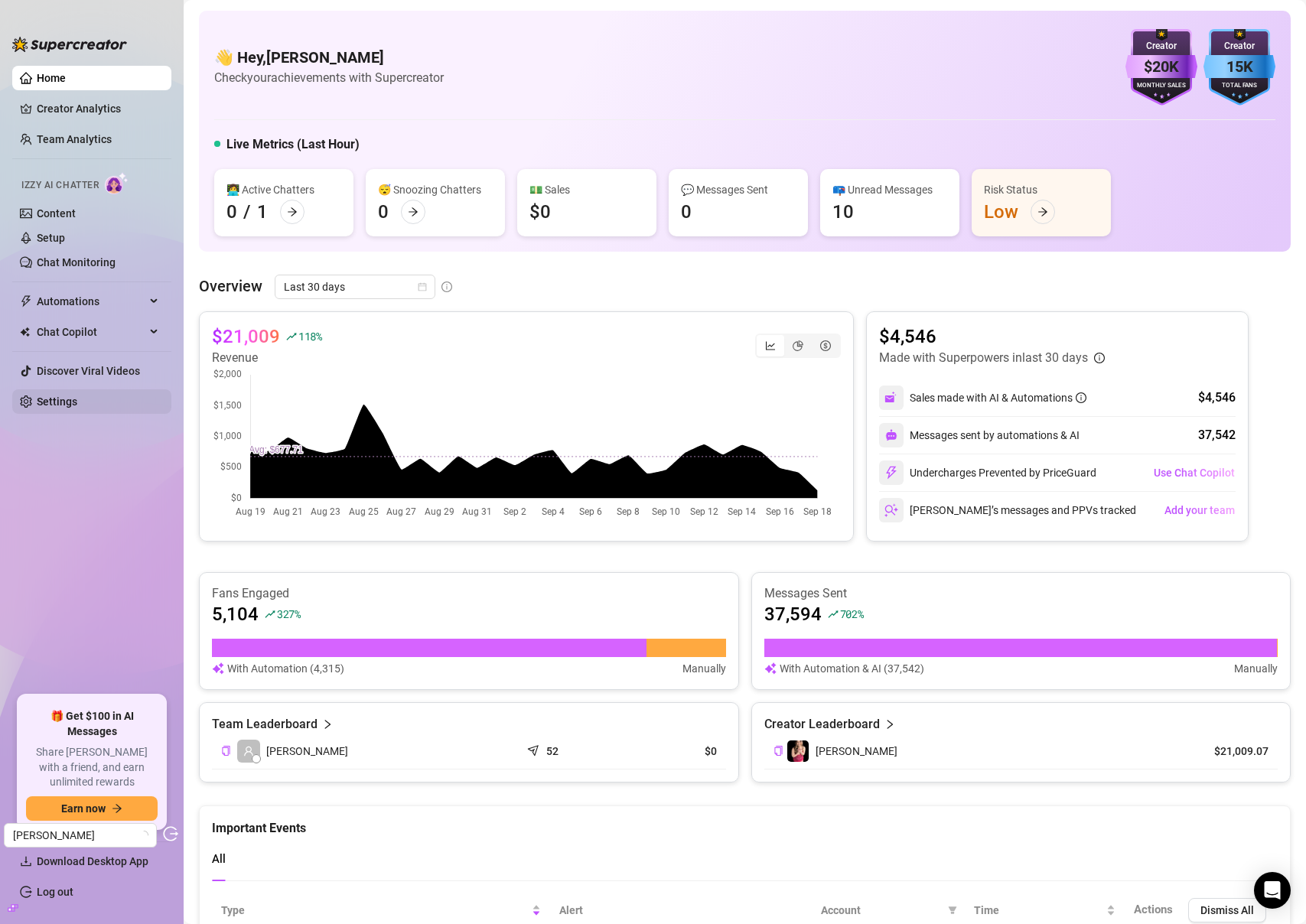
click at [68, 408] on link "Settings" at bounding box center [57, 401] width 41 height 12
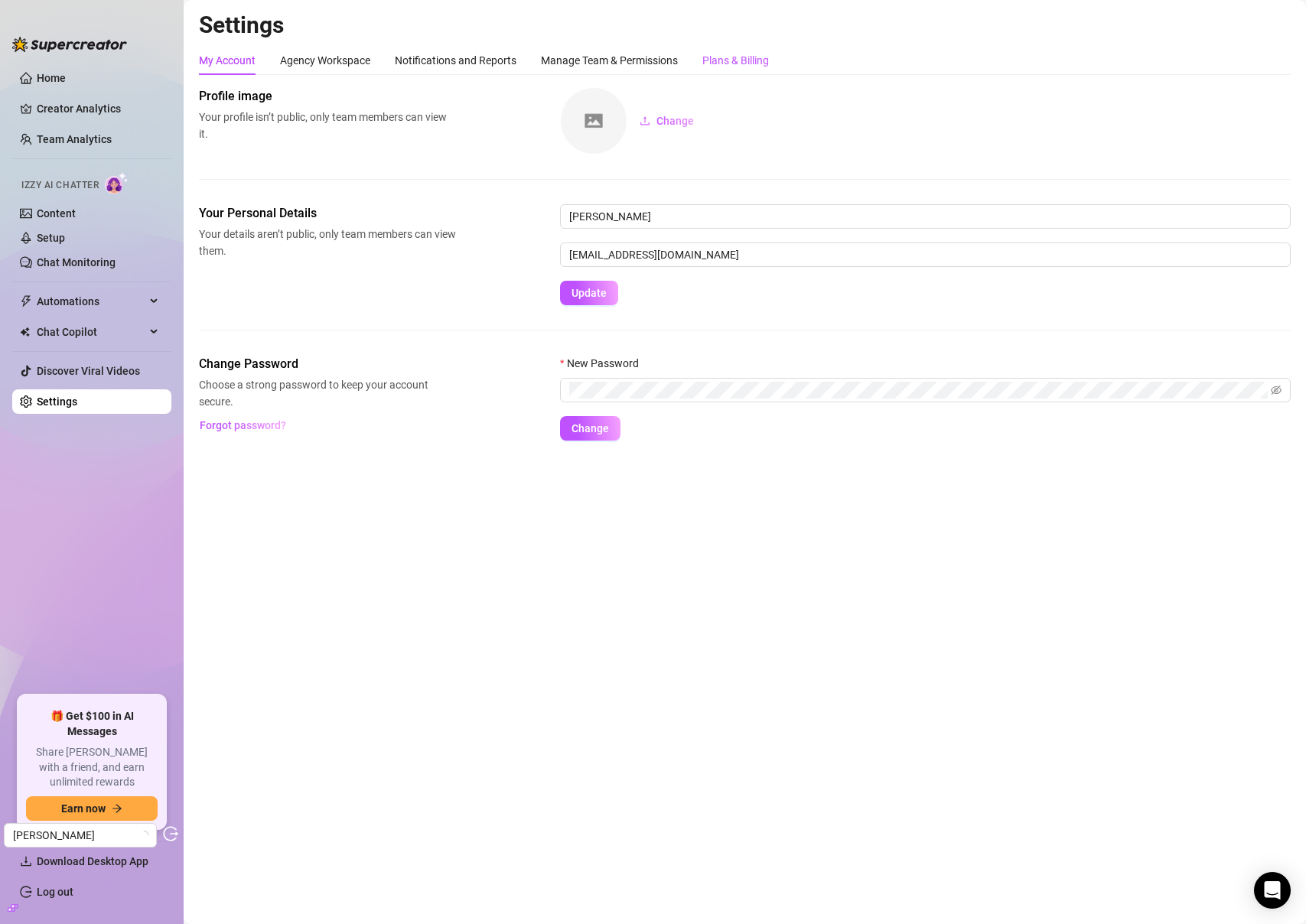
click at [732, 65] on div "Plans & Billing" at bounding box center [735, 60] width 66 height 17
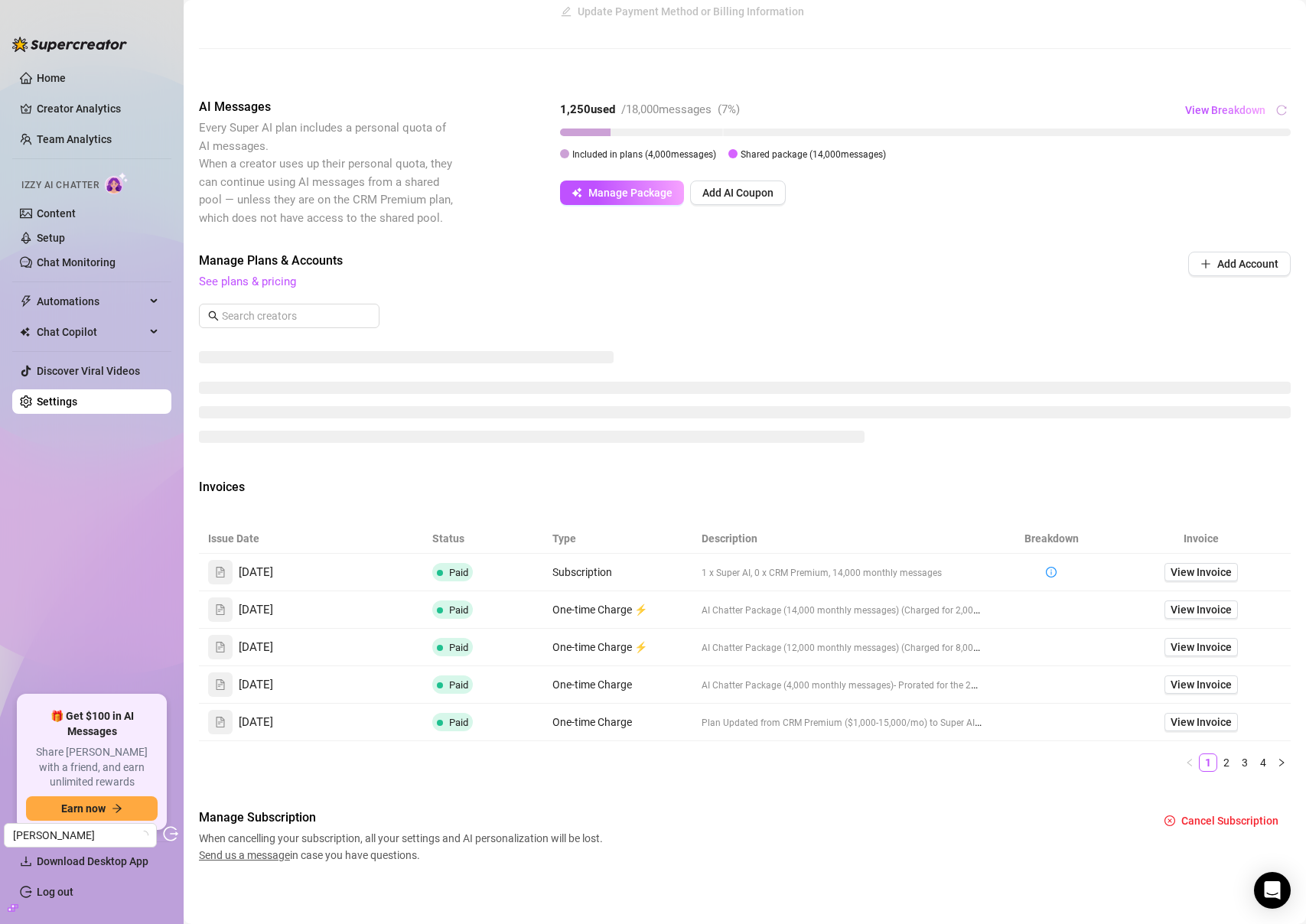
scroll to position [187, 0]
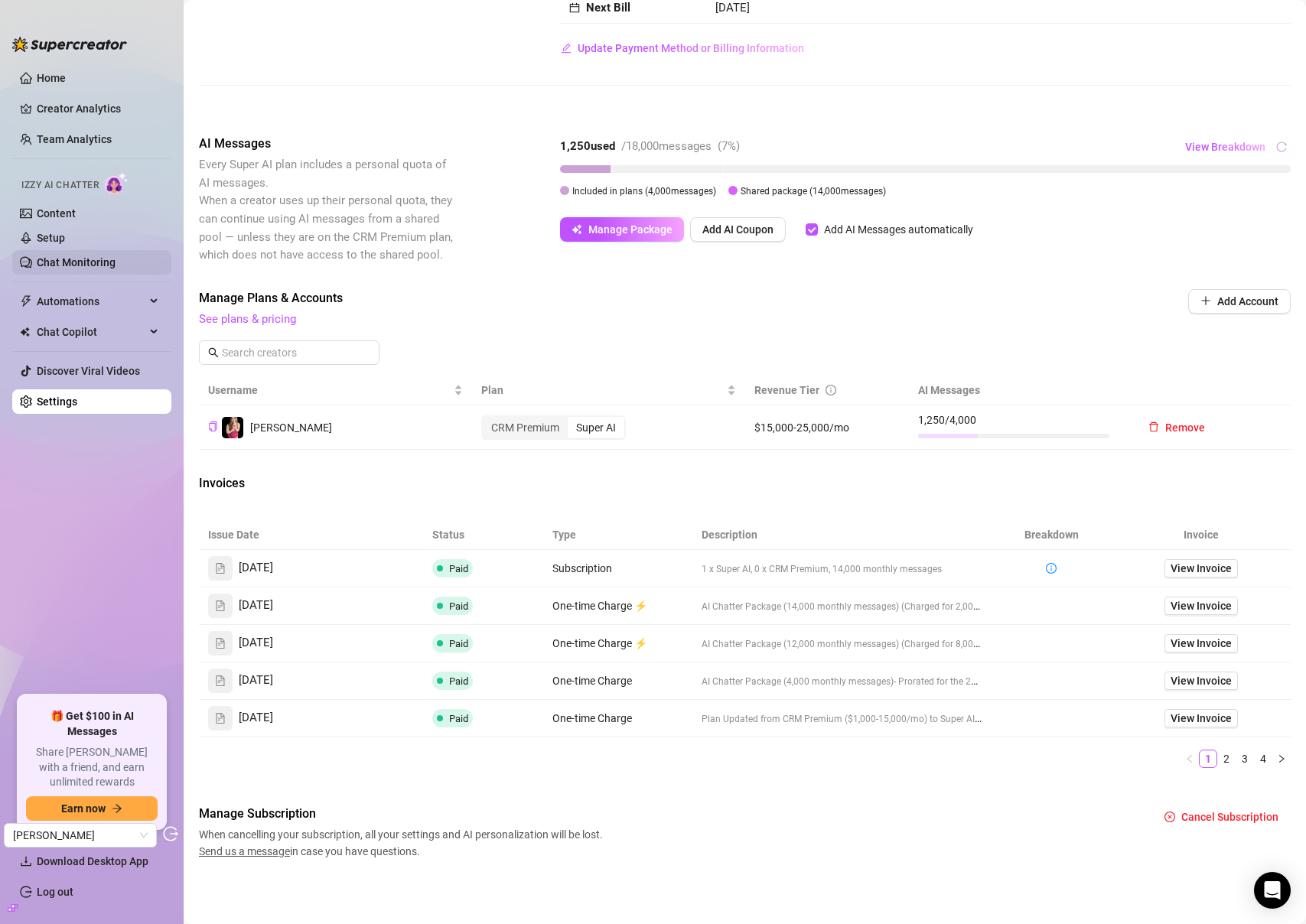
click at [98, 264] on link "Chat Monitoring" at bounding box center [76, 263] width 79 height 12
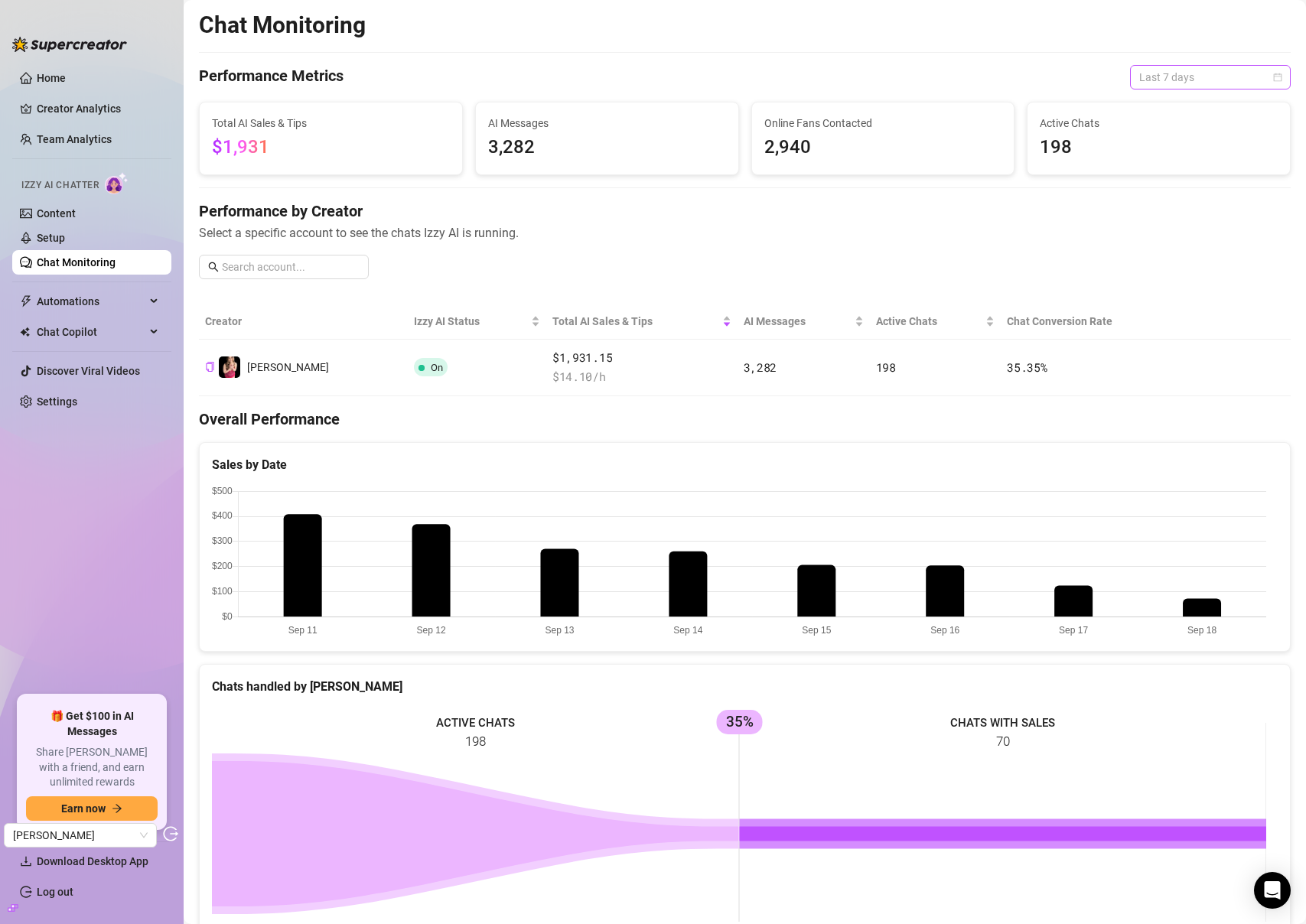
click at [1183, 71] on span "Last 7 days" at bounding box center [1210, 77] width 142 height 23
click at [1177, 157] on div "Last 30 days" at bounding box center [1199, 157] width 136 height 17
click at [65, 400] on link "Settings" at bounding box center [57, 401] width 41 height 12
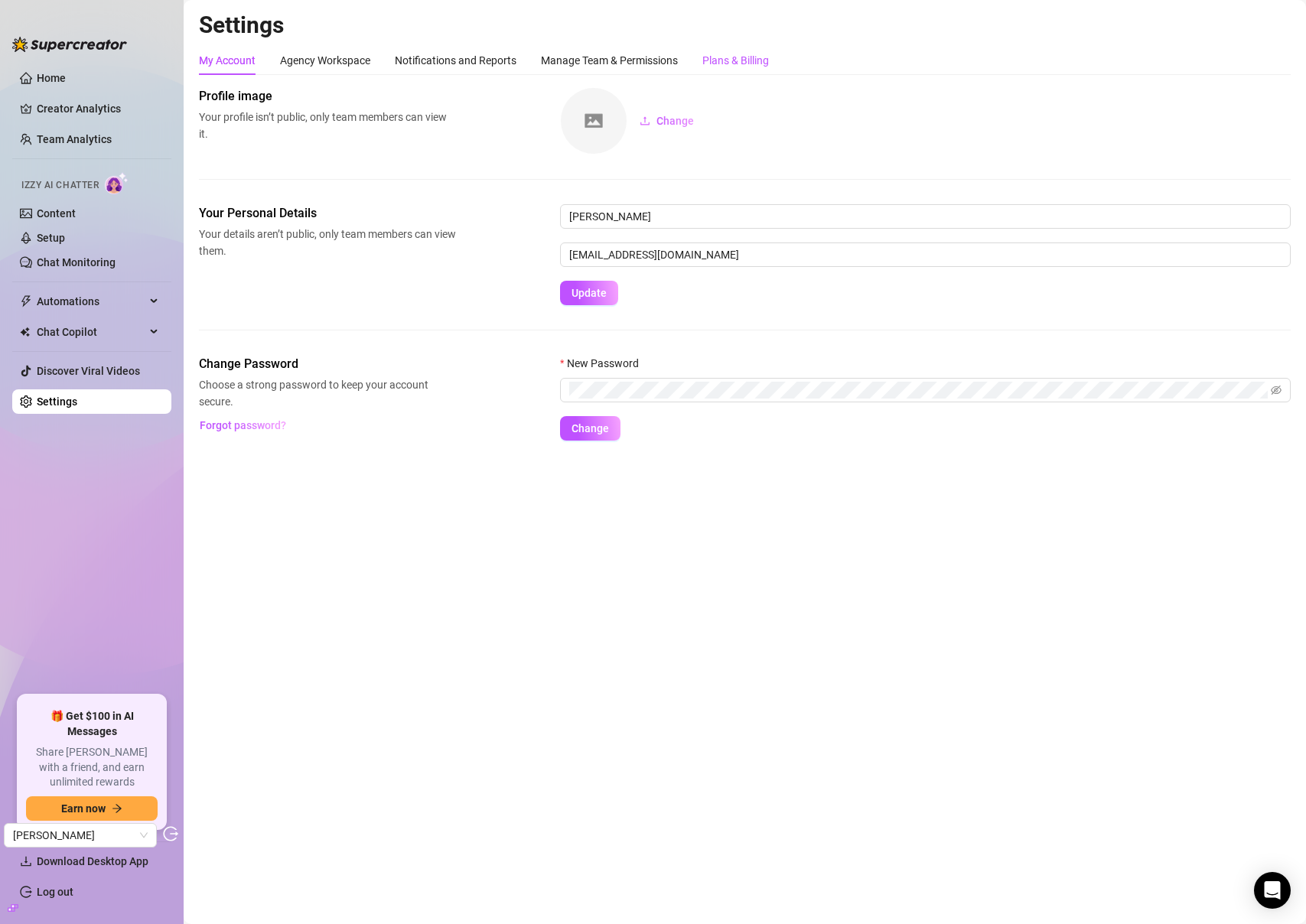
click at [735, 54] on div "Plans & Billing" at bounding box center [735, 60] width 66 height 17
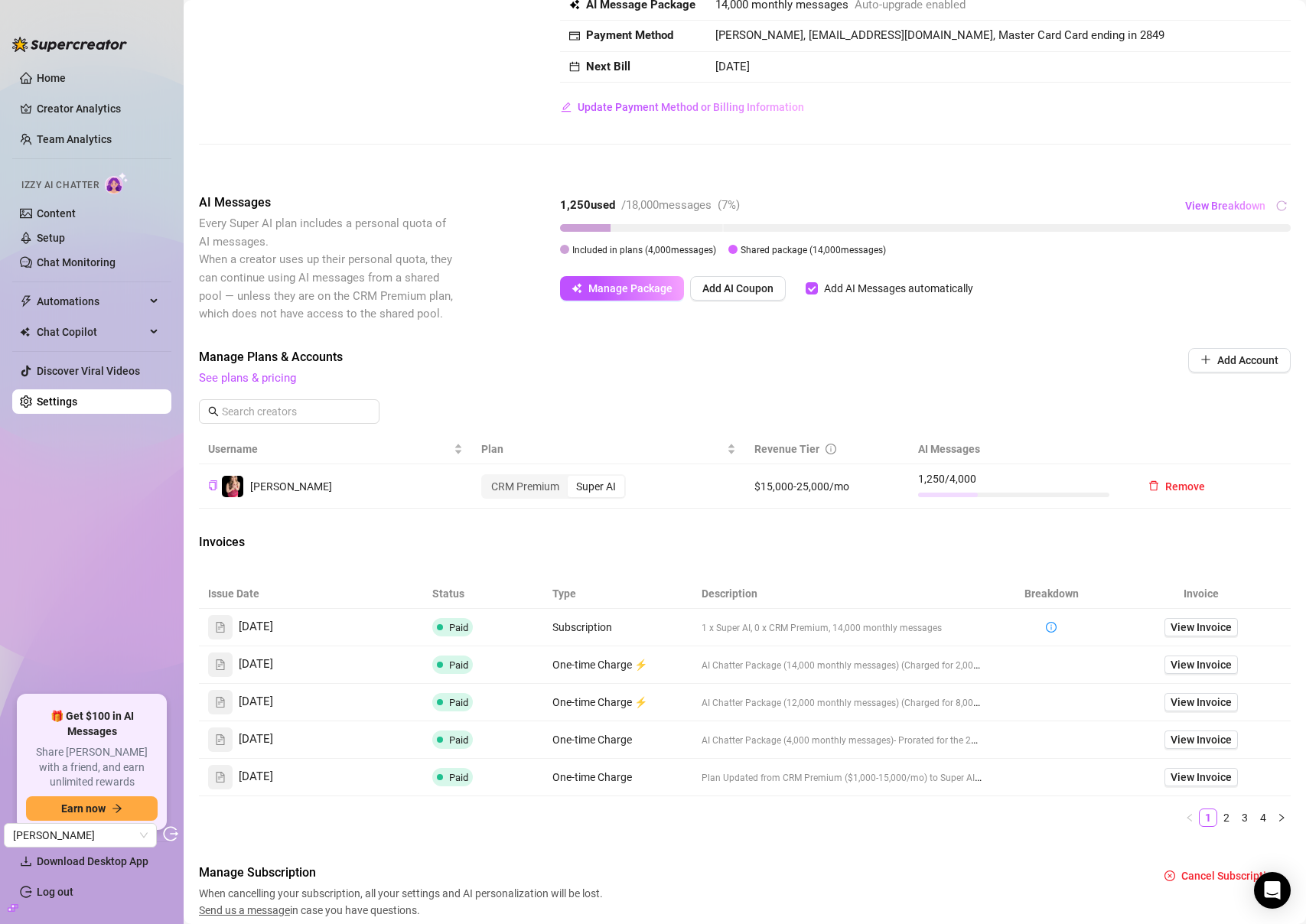
scroll to position [127, 0]
click at [79, 256] on link "Chat Monitoring" at bounding box center [76, 263] width 79 height 12
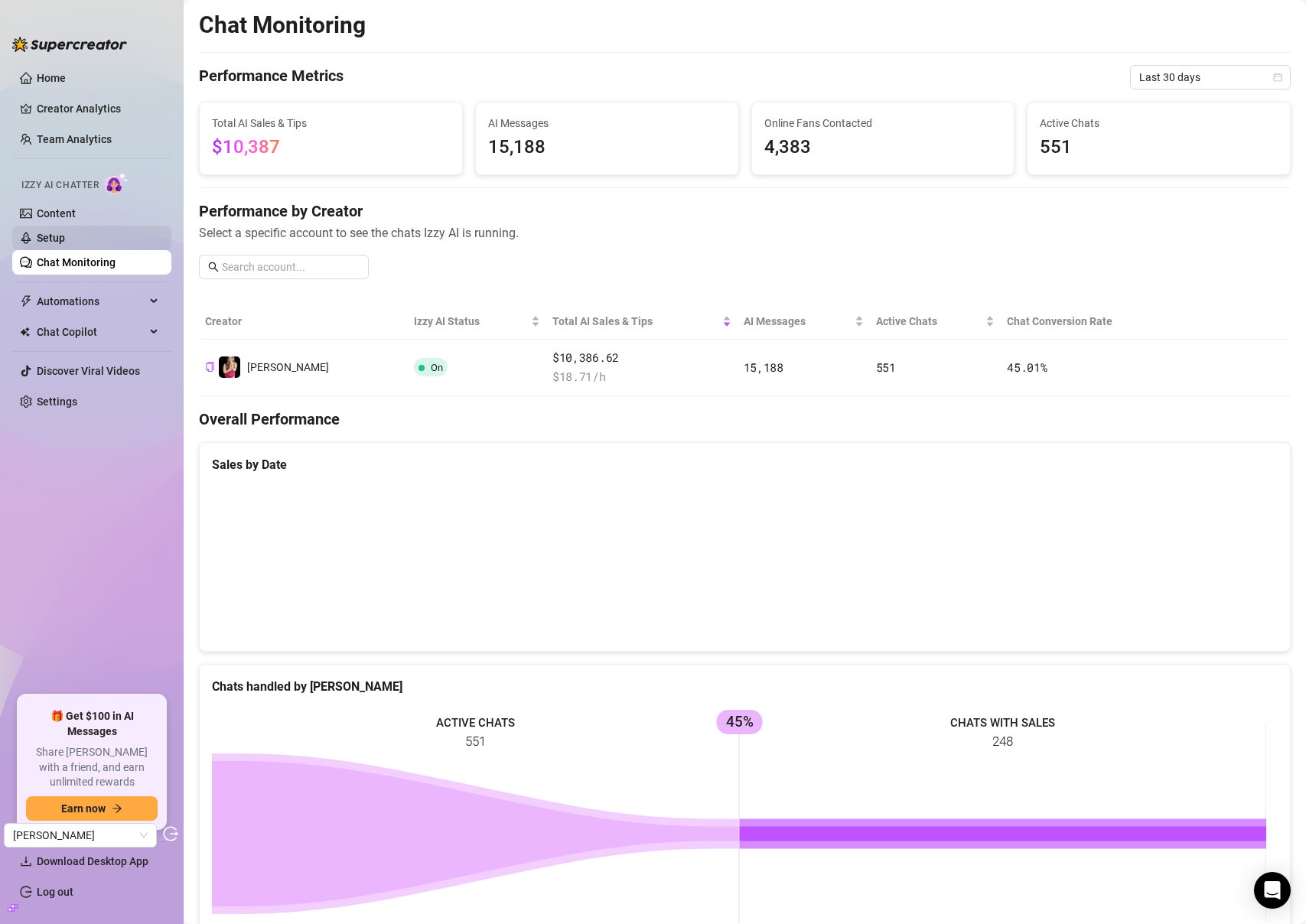
click at [48, 235] on link "Setup" at bounding box center [51, 238] width 28 height 12
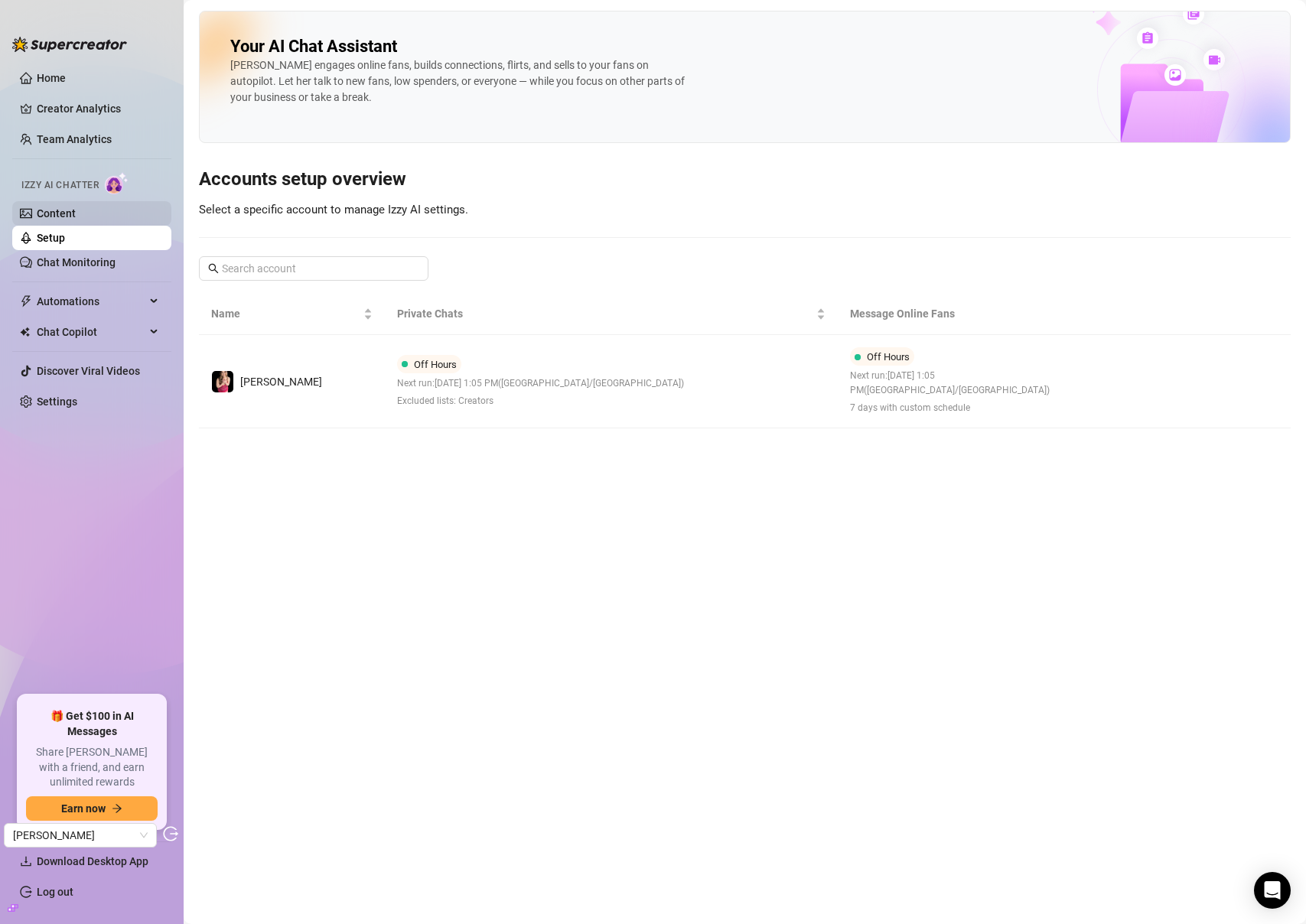
click at [76, 216] on link "Content" at bounding box center [57, 213] width 39 height 12
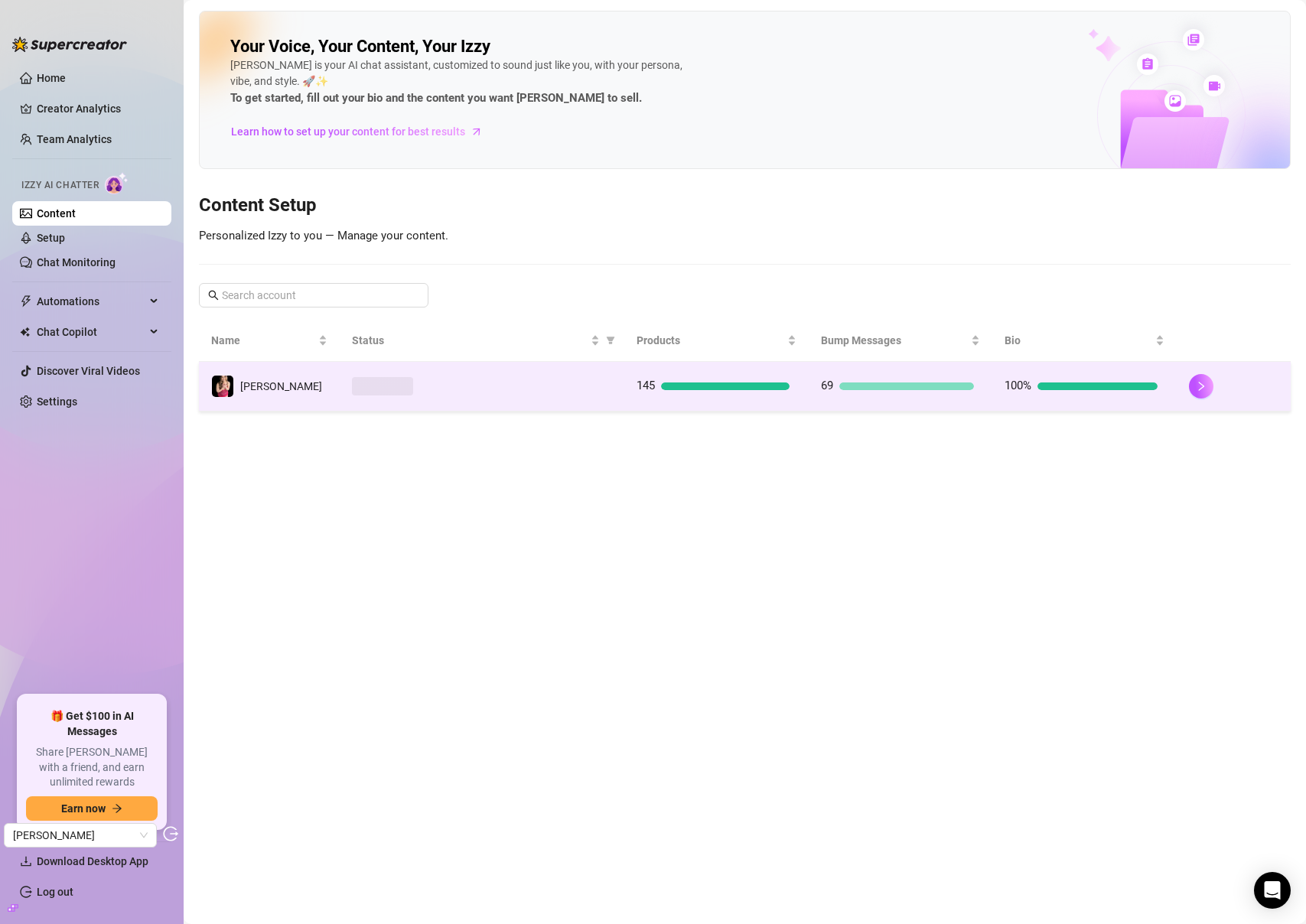
click at [517, 389] on div at bounding box center [482, 386] width 260 height 19
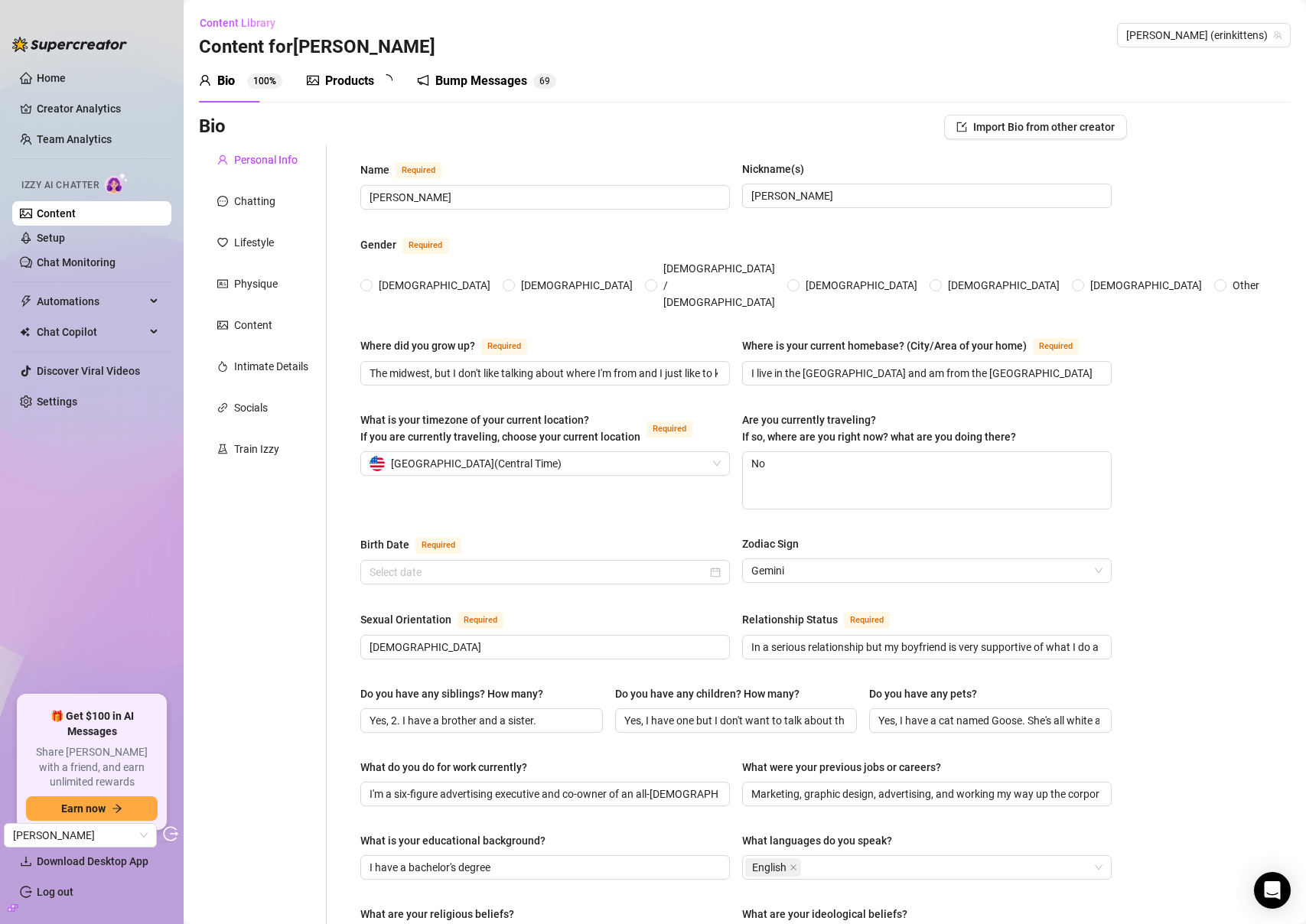
radio input "true"
type input "[DATE]"
click at [340, 80] on div "Products" at bounding box center [349, 80] width 49 height 19
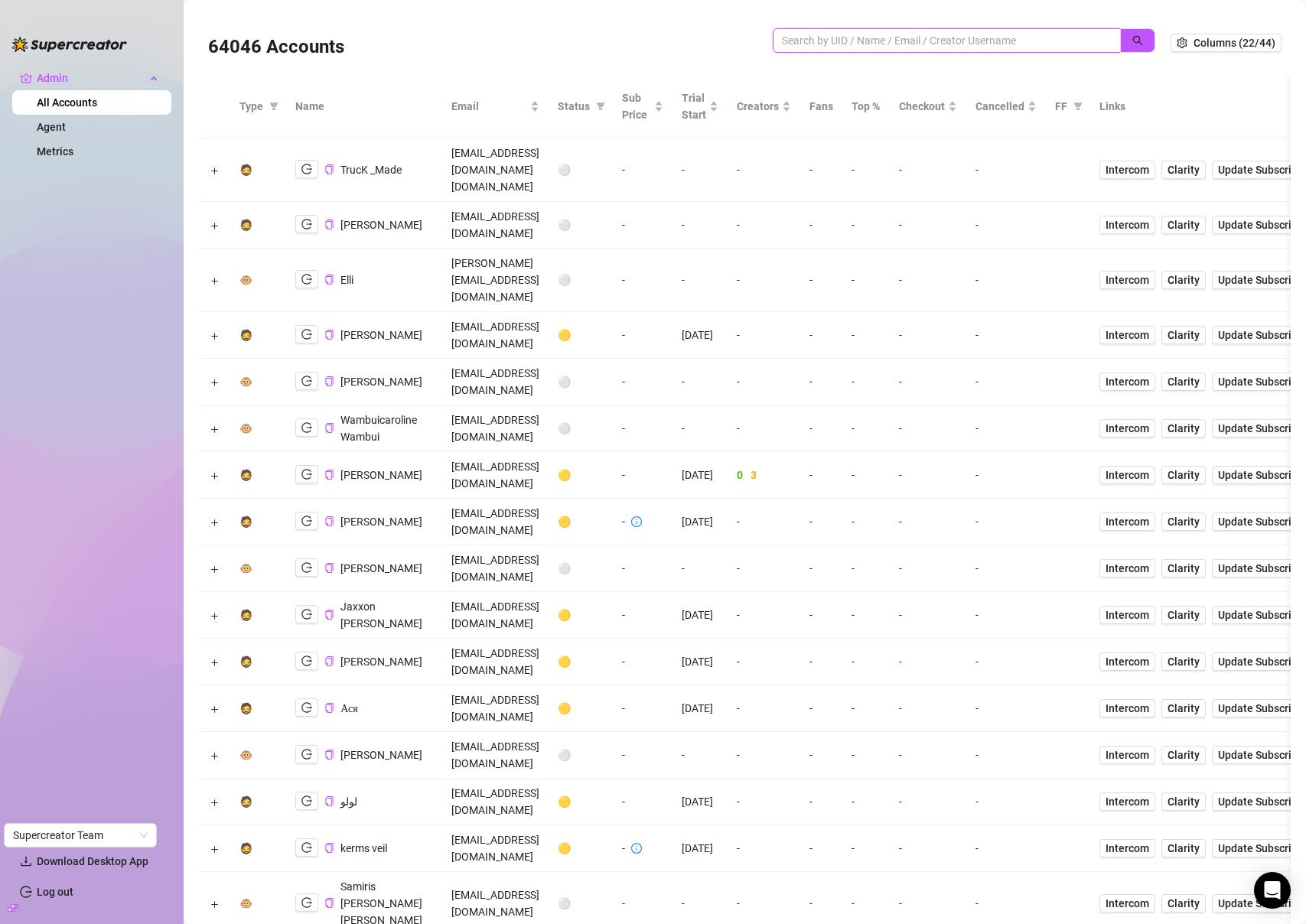
click at [929, 42] on input "search" at bounding box center [940, 40] width 317 height 17
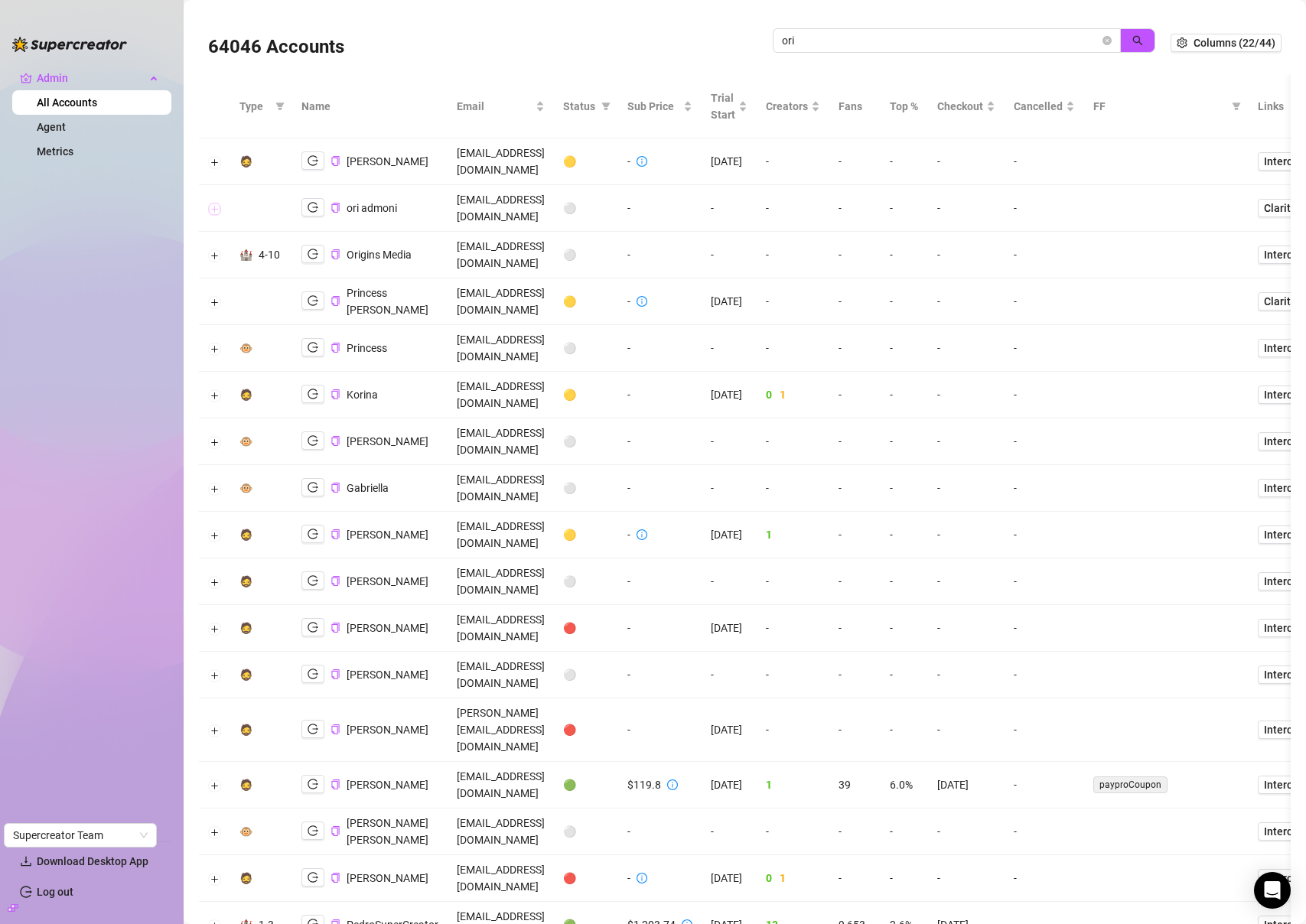
click at [208, 200] on td at bounding box center [214, 208] width 31 height 47
click at [211, 202] on button "Expand row" at bounding box center [215, 209] width 12 height 12
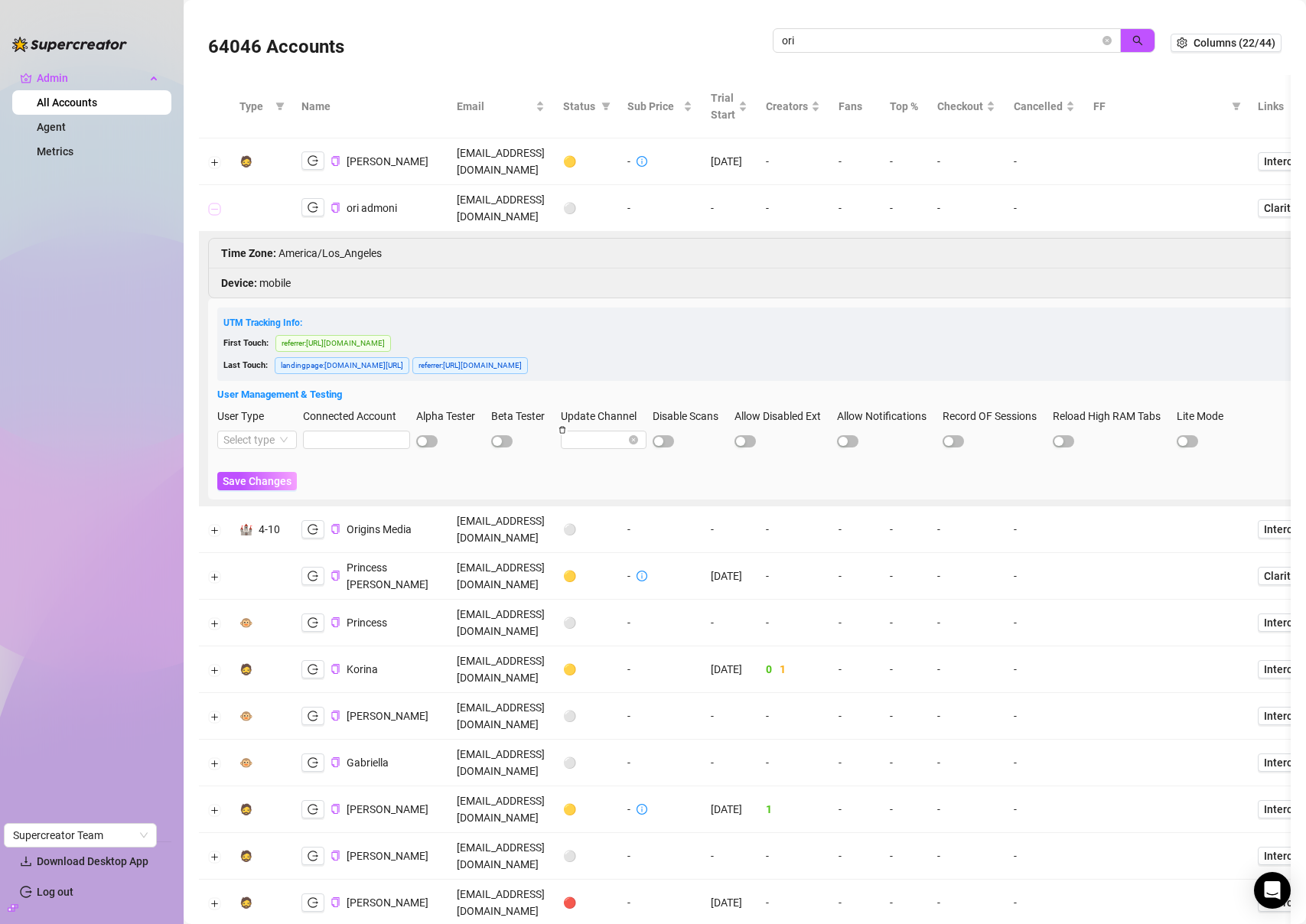
click at [210, 202] on button "Collapse row" at bounding box center [215, 209] width 12 height 12
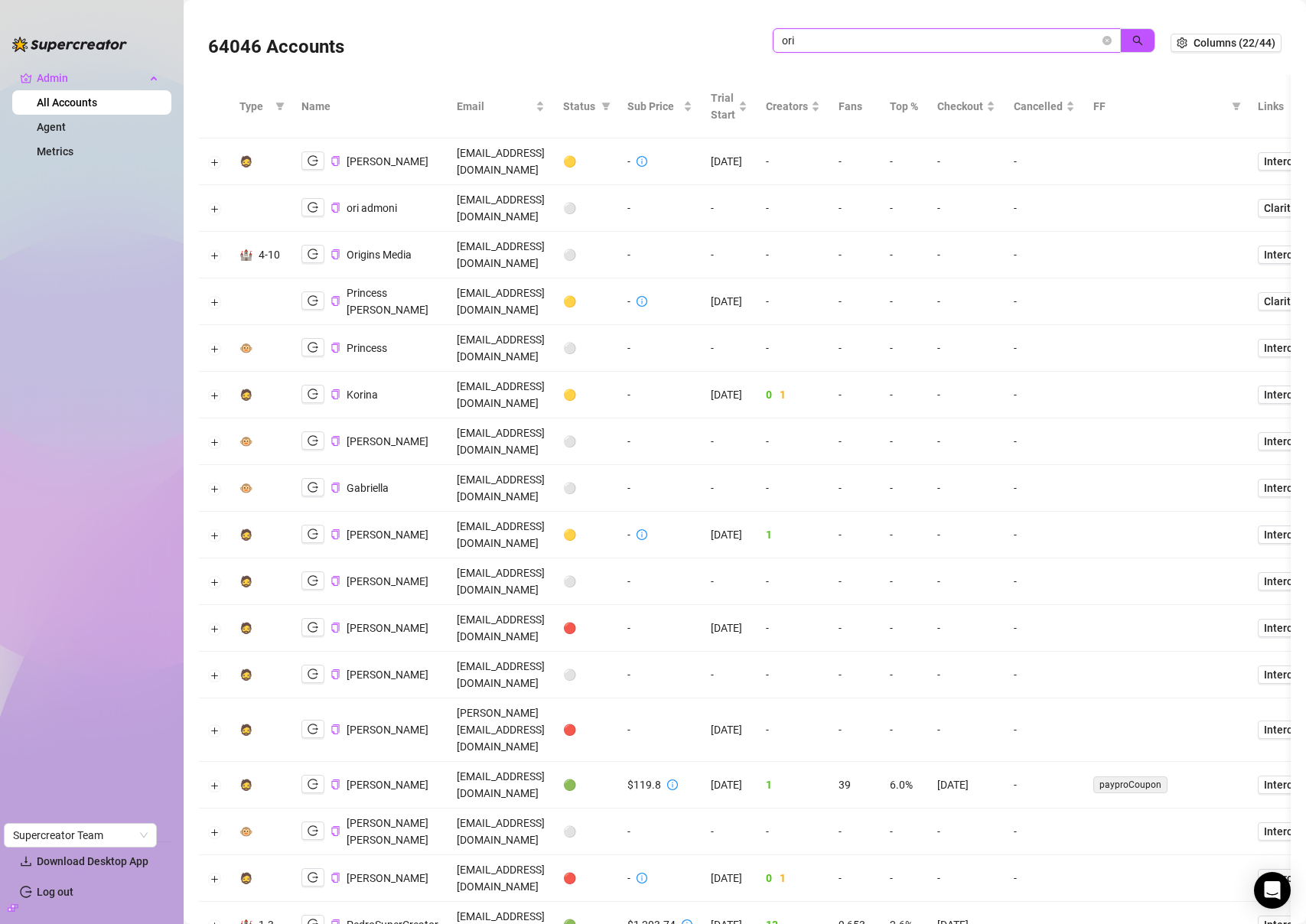
click at [1007, 47] on input "ori" at bounding box center [940, 40] width 317 height 17
type input "as"
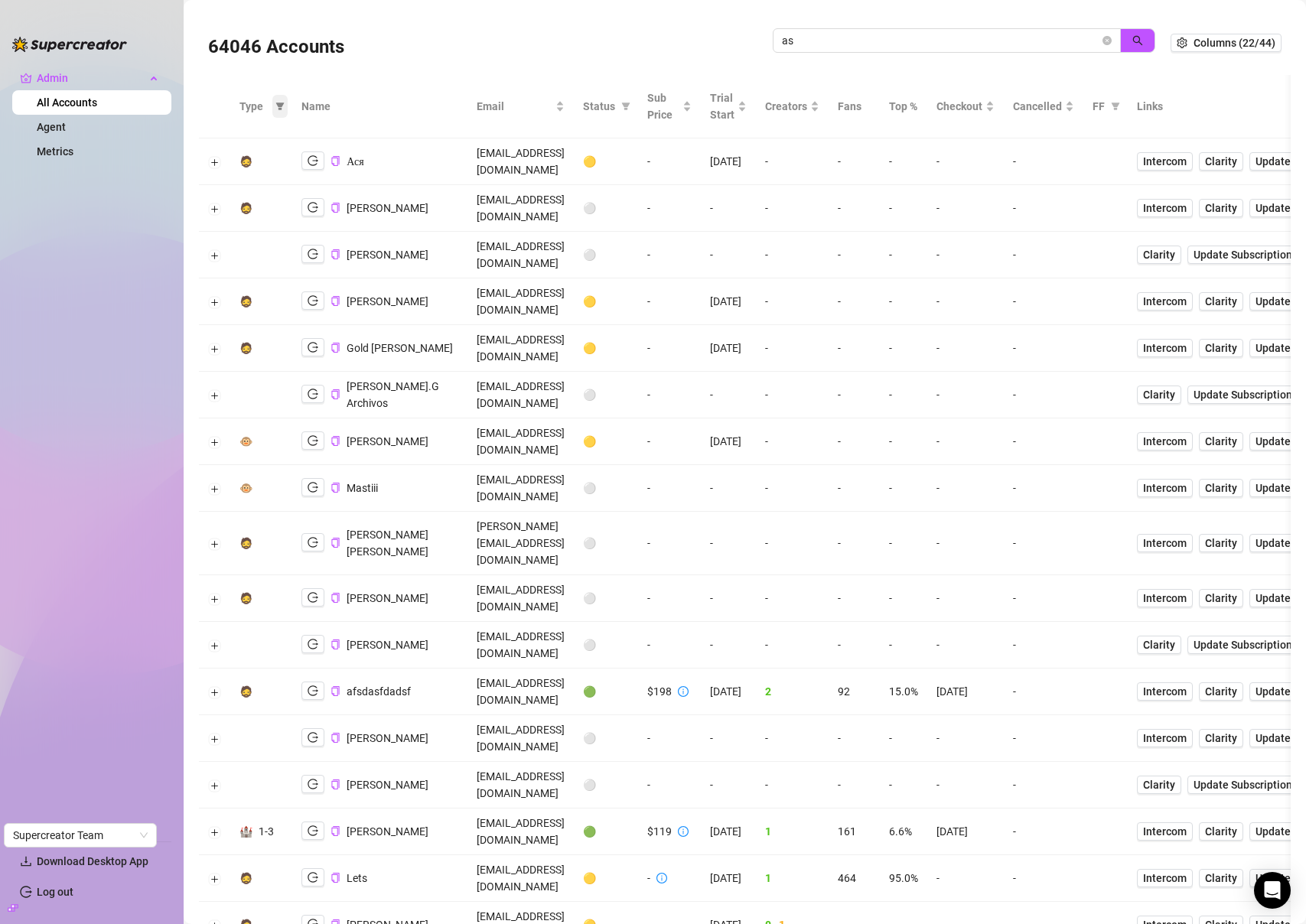
click at [289, 103] on th "Type" at bounding box center [261, 107] width 62 height 64
drag, startPoint x: 283, startPoint y: 104, endPoint x: 282, endPoint y: 117, distance: 13.0
click at [283, 104] on icon "filter" at bounding box center [279, 106] width 9 height 9
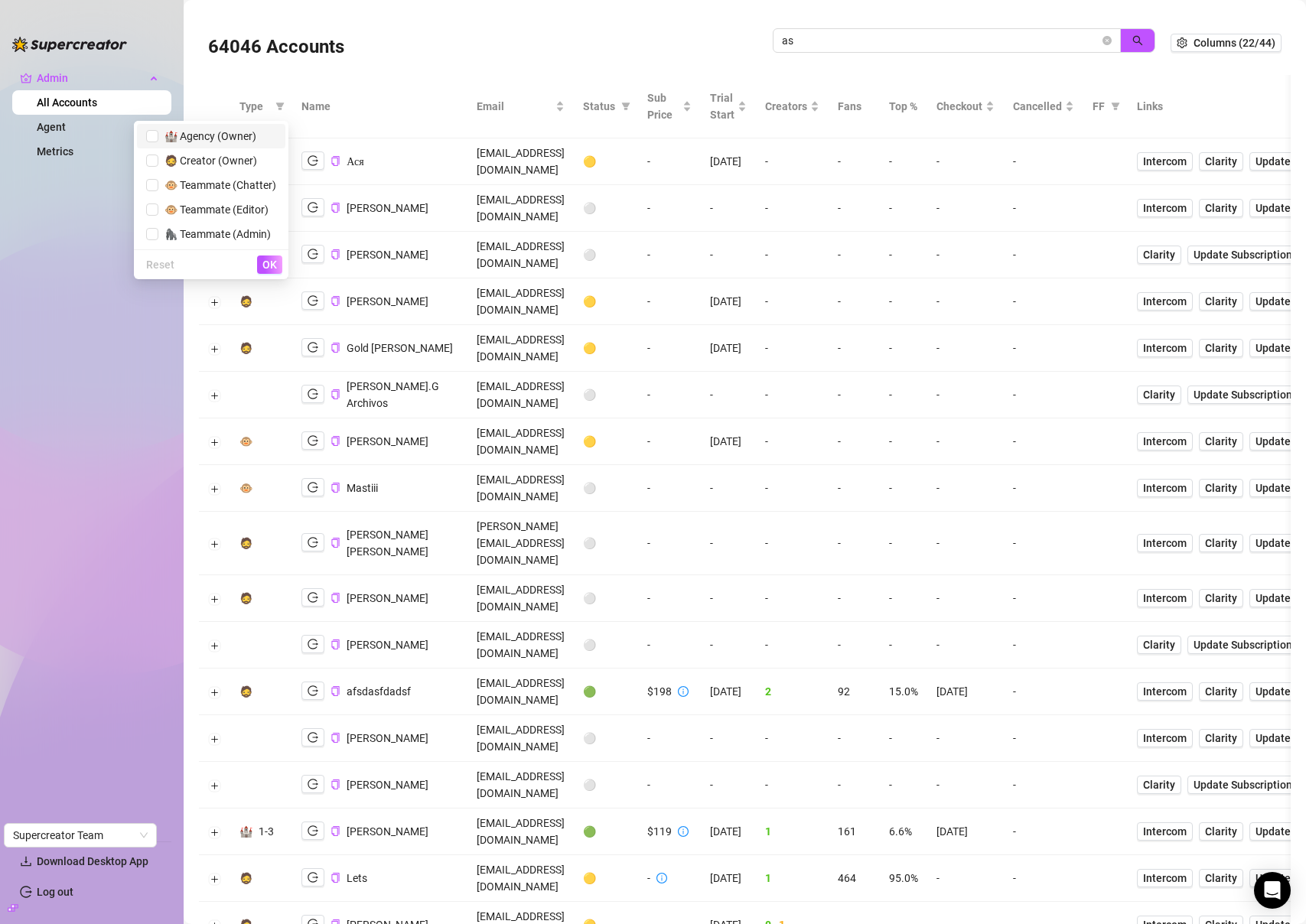
click at [210, 134] on span "🏰 Agency (Owner)" at bounding box center [207, 136] width 98 height 12
checkbox input "true"
click at [267, 261] on span "OK" at bounding box center [270, 264] width 14 height 12
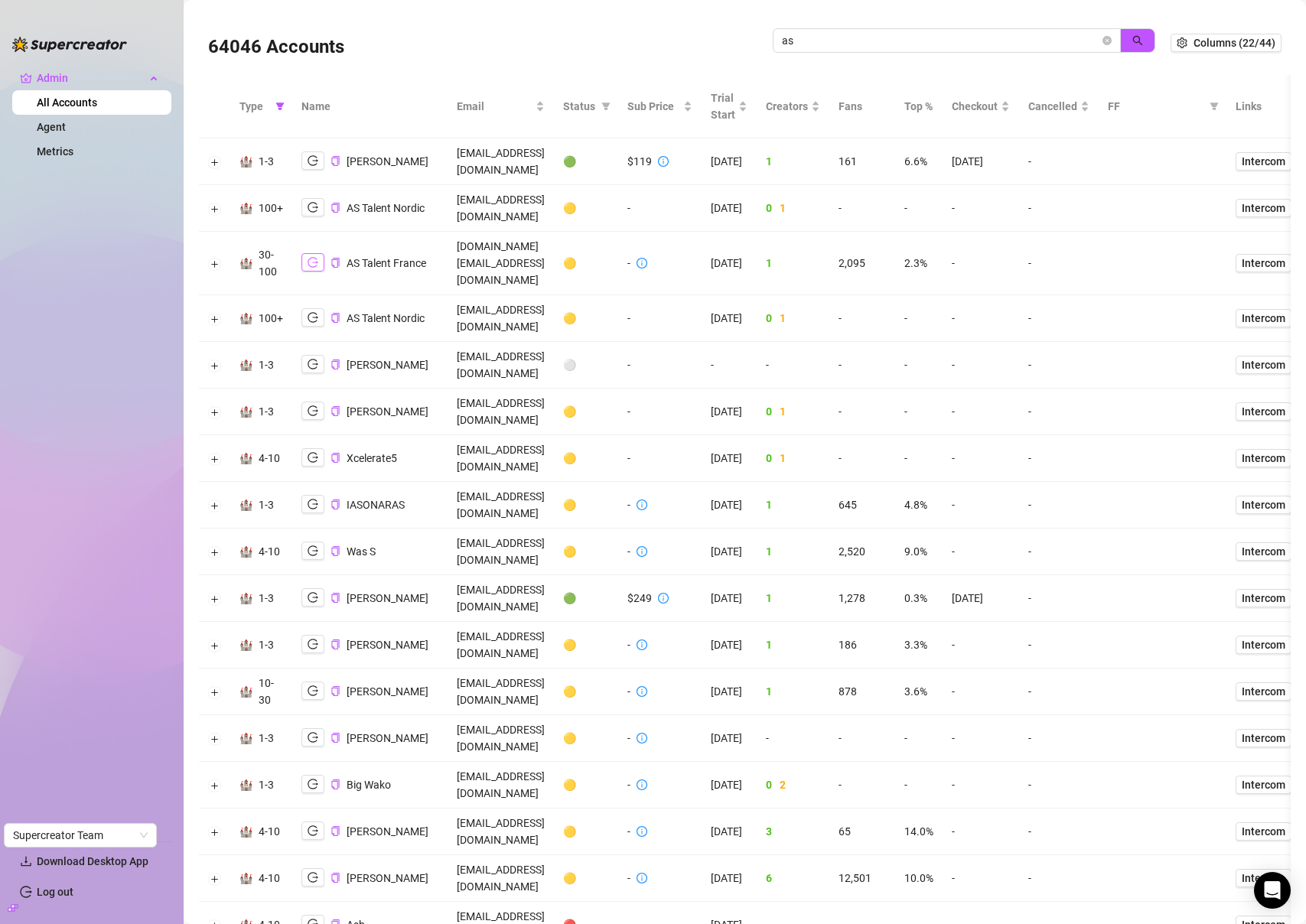
click at [315, 257] on icon "logout" at bounding box center [313, 263] width 11 height 11
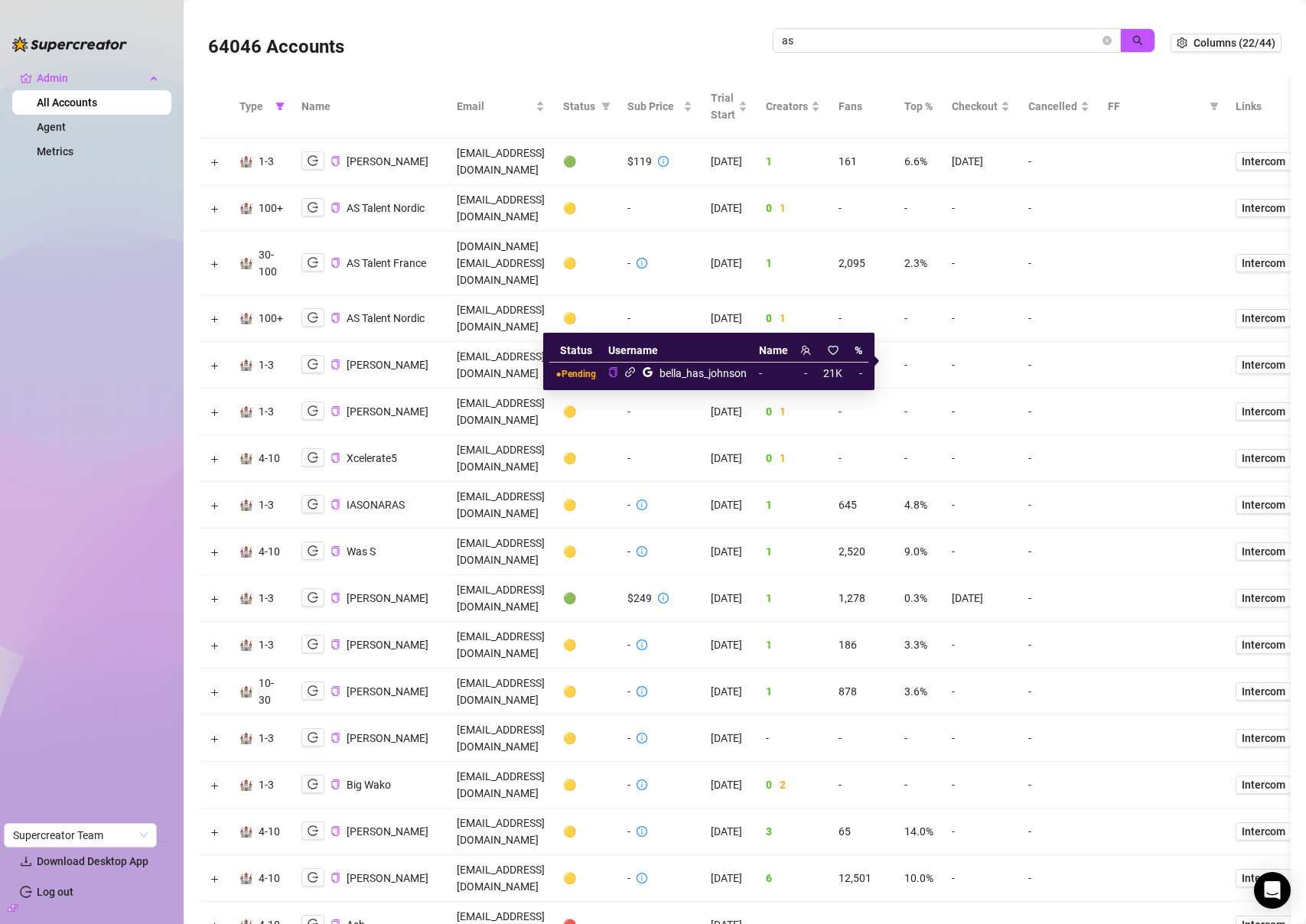
click at [632, 367] on icon "link" at bounding box center [630, 371] width 10 height 10
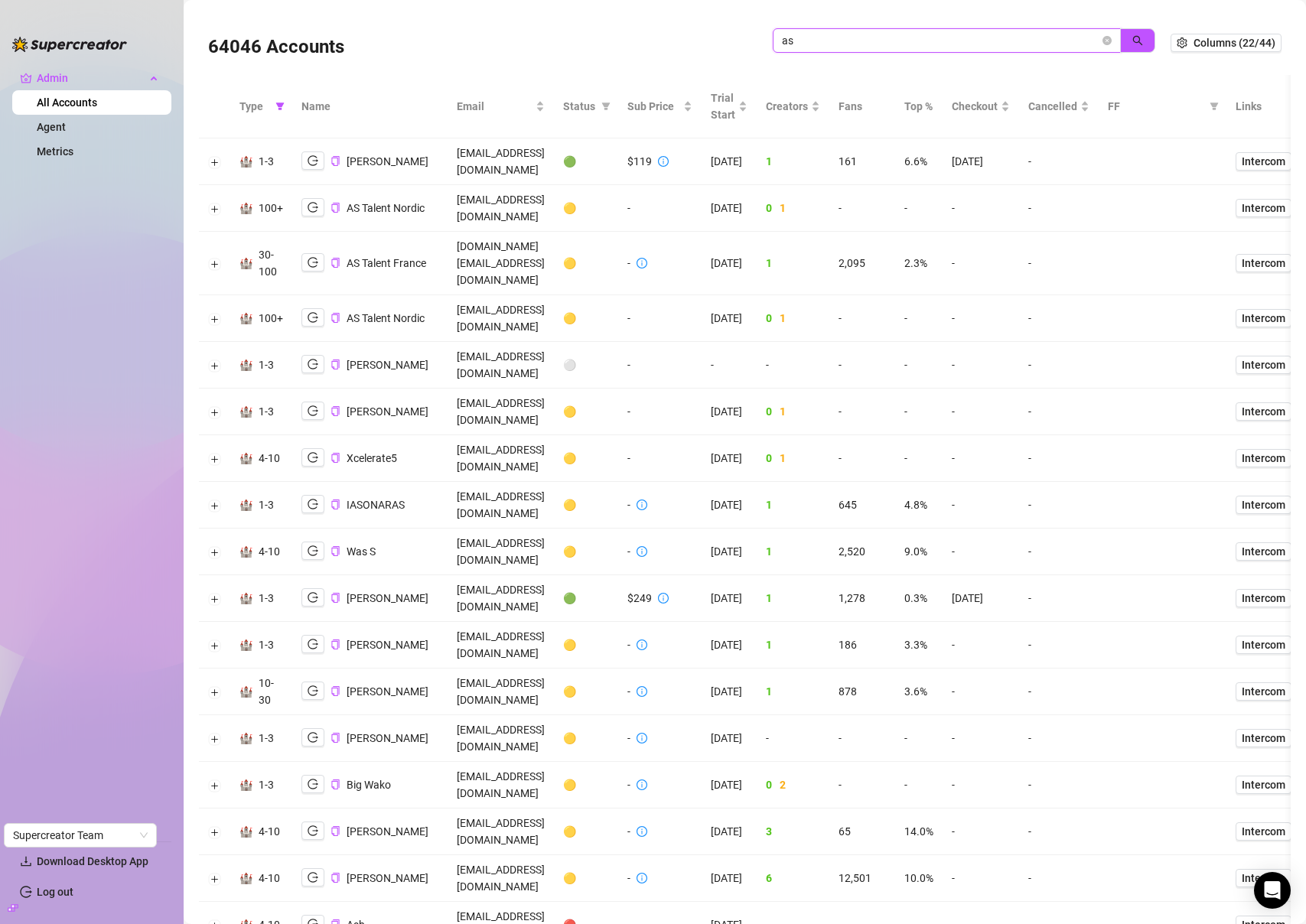
click at [1019, 42] on input "as" at bounding box center [940, 40] width 317 height 17
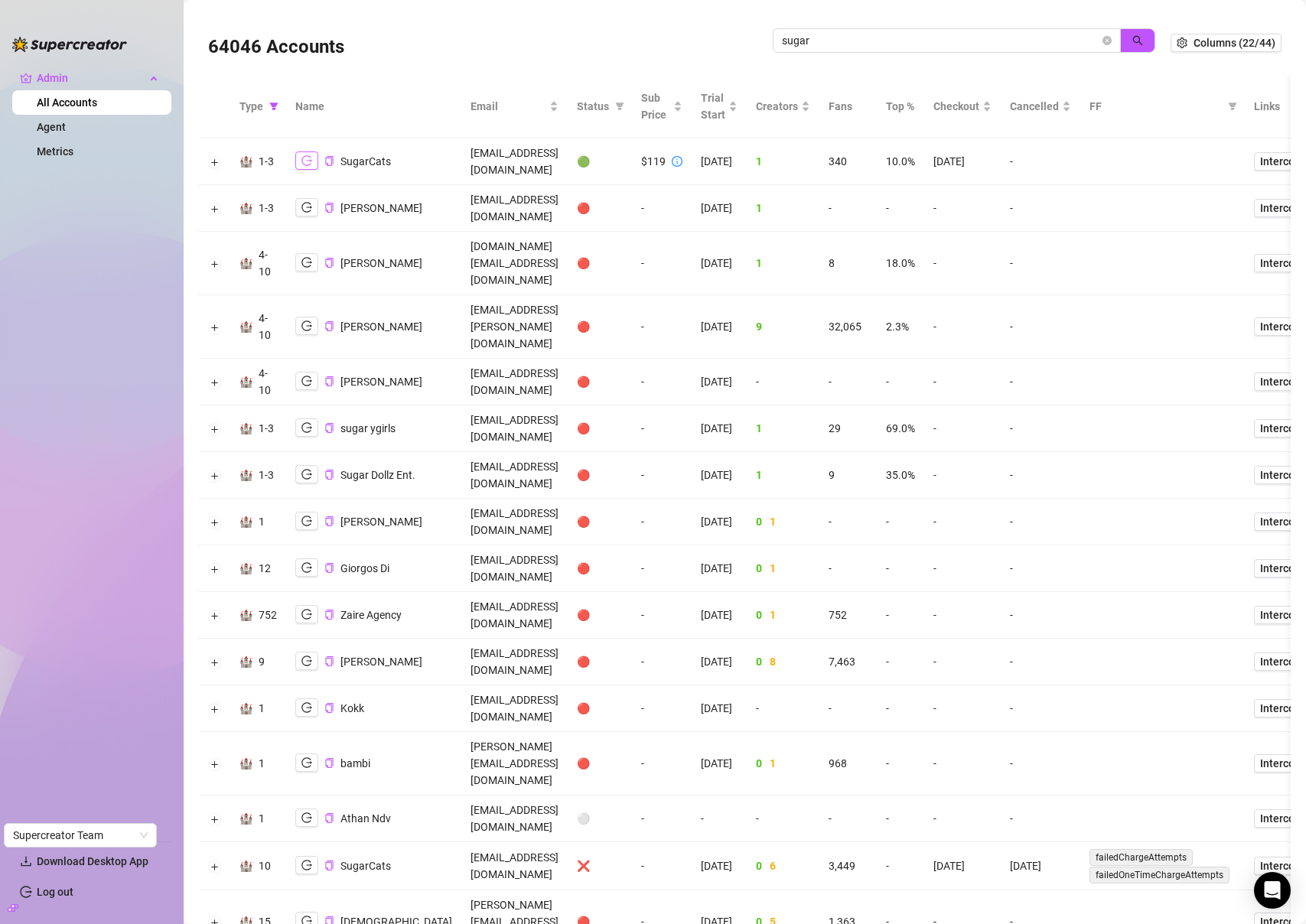
click at [312, 154] on button "button" at bounding box center [307, 160] width 23 height 19
click at [1024, 36] on input "sugar" at bounding box center [940, 40] width 317 height 17
paste input "careon.contact@gmail.com"
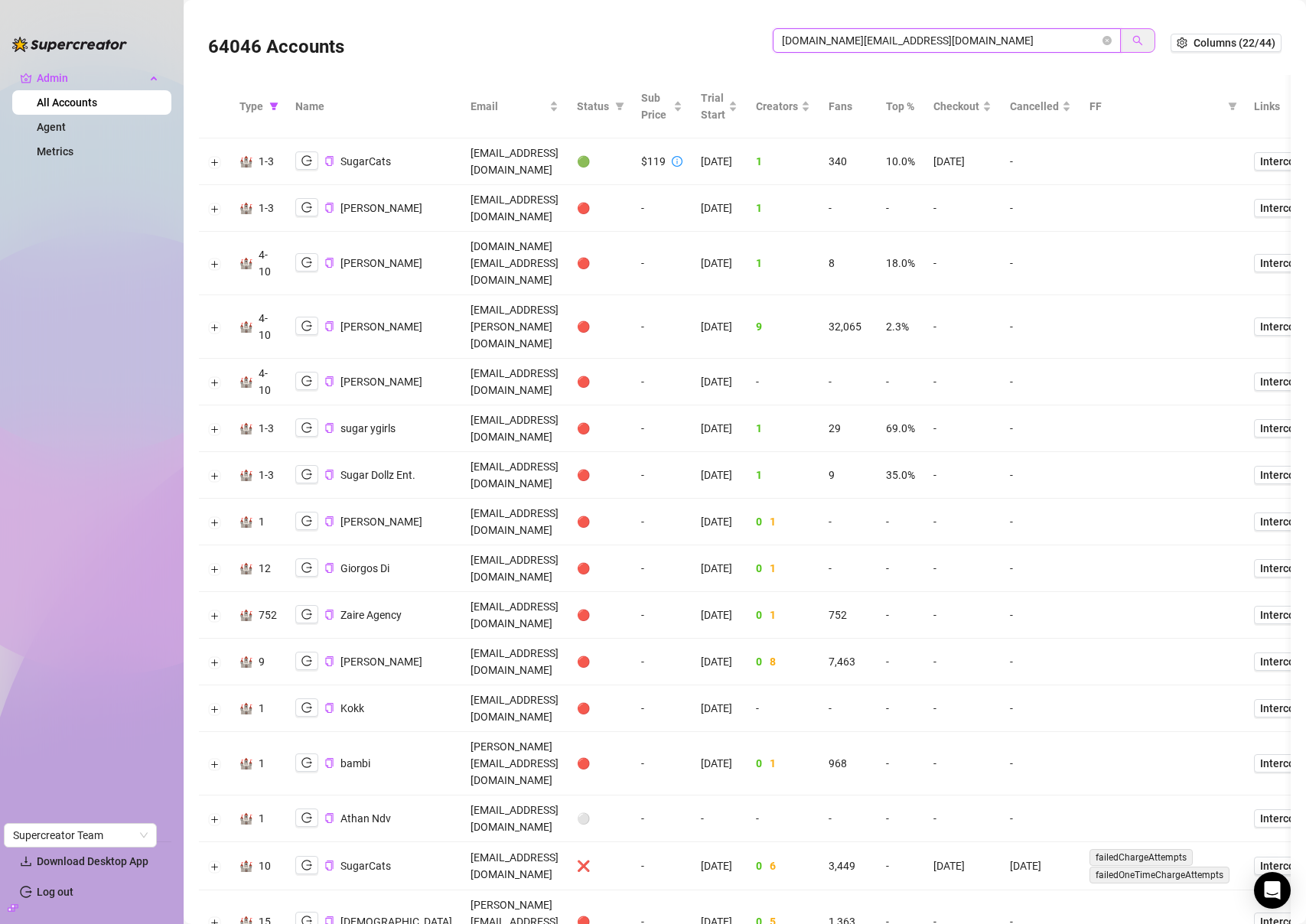
click at [1133, 41] on icon "search" at bounding box center [1137, 41] width 10 height 10
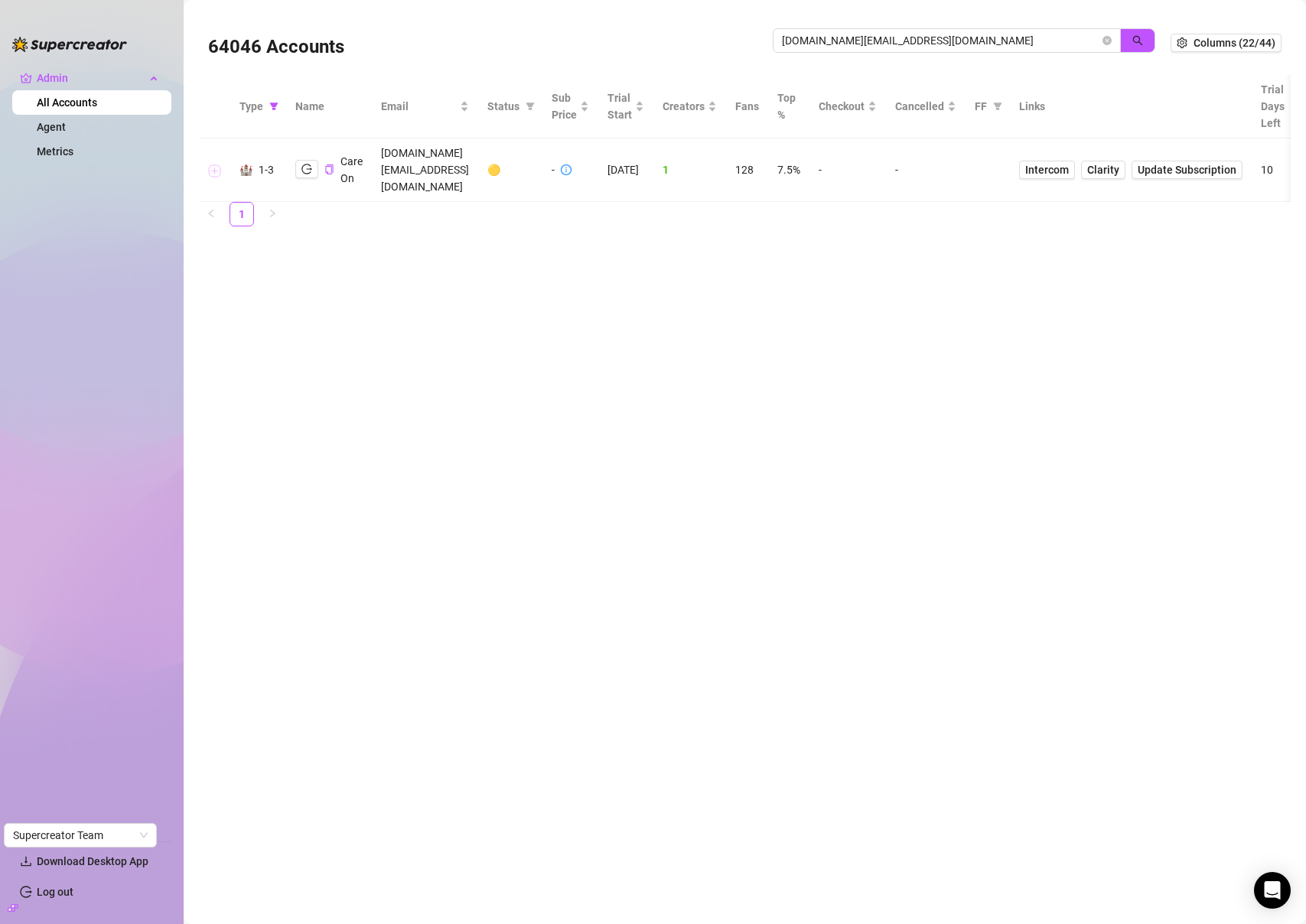
click at [209, 164] on button "Expand row" at bounding box center [215, 171] width 12 height 12
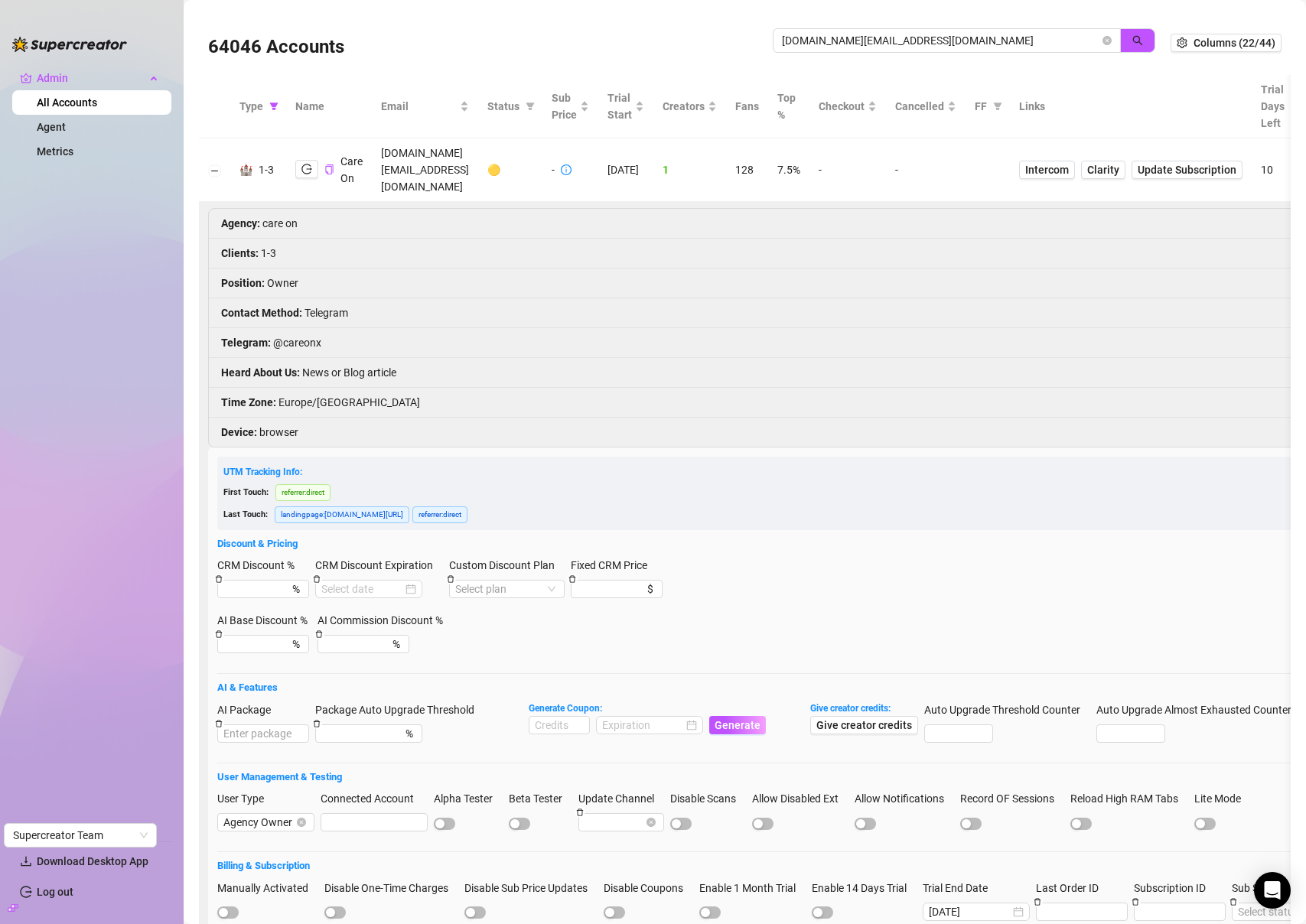
click at [308, 328] on li "Telegram : @careonx" at bounding box center [1007, 343] width 1597 height 30
copy li "careonx"
click at [321, 358] on li "Heard About Us : News or Blog article" at bounding box center [1007, 373] width 1597 height 30
click at [306, 164] on icon "logout" at bounding box center [307, 169] width 11 height 11
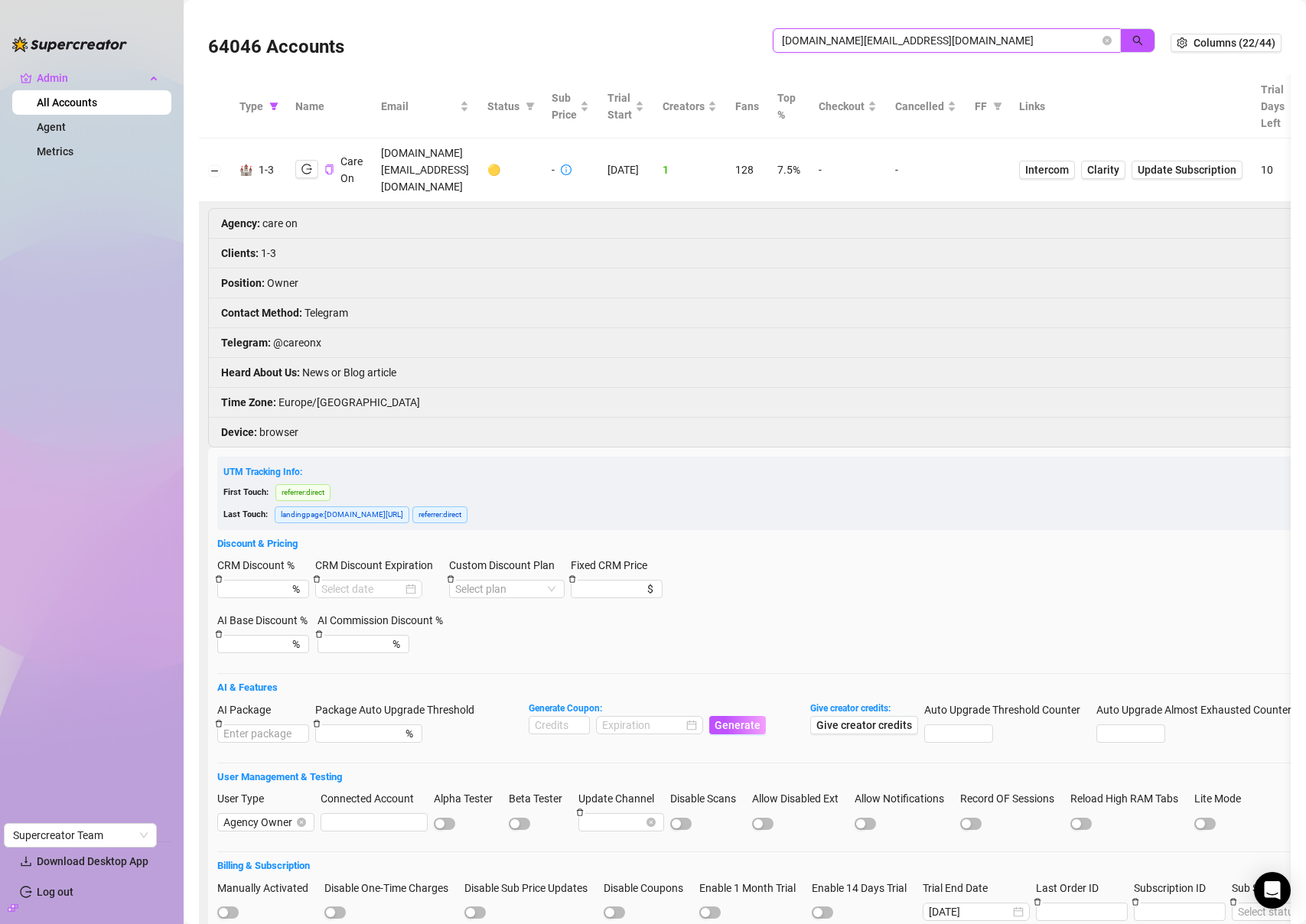
click at [974, 41] on input "careon.contact@gmail.com" at bounding box center [940, 40] width 317 height 17
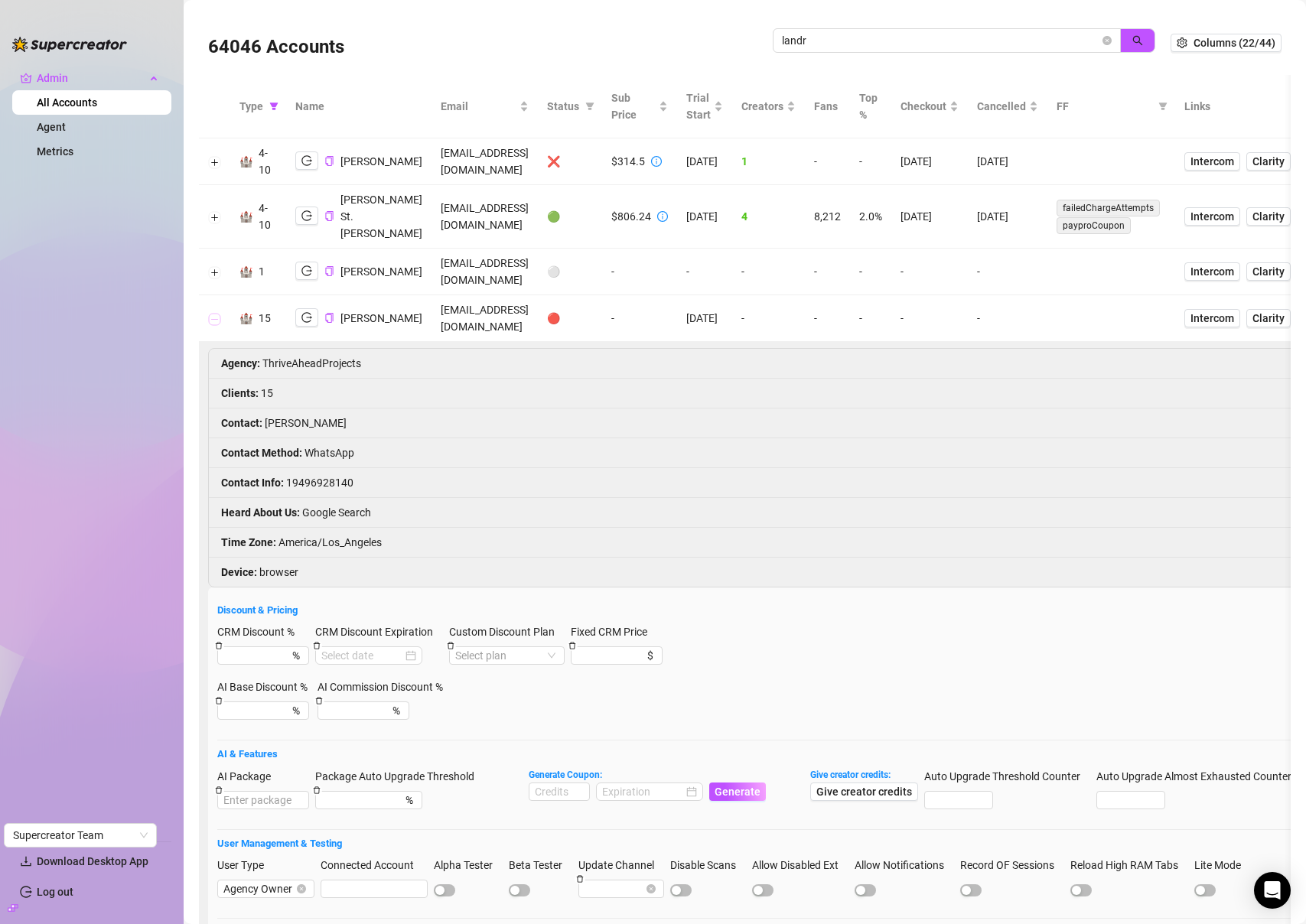
click at [216, 313] on button "Collapse row" at bounding box center [215, 319] width 12 height 12
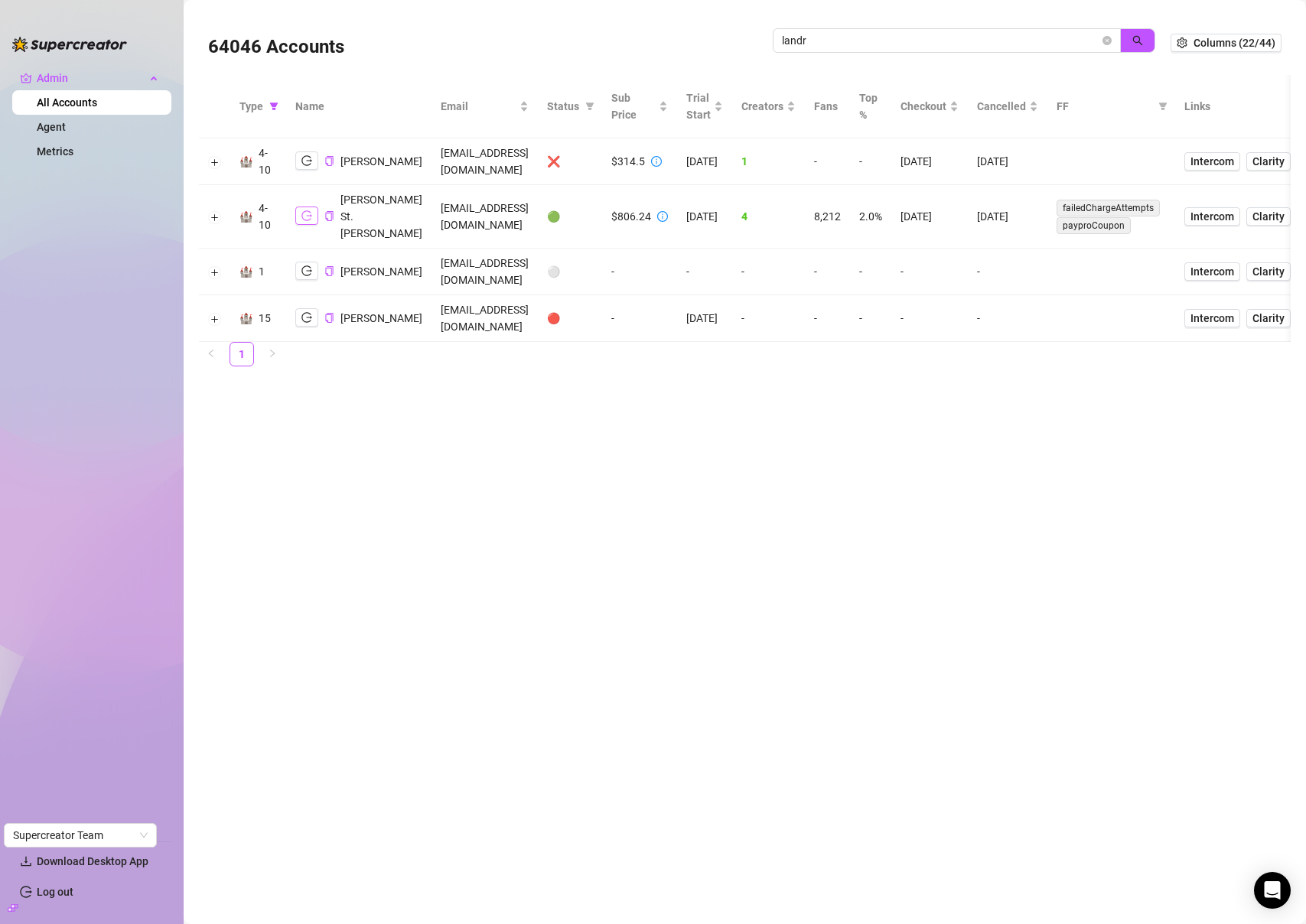
click at [302, 211] on icon "logout" at bounding box center [307, 216] width 11 height 10
click at [988, 39] on input "landr" at bounding box center [940, 40] width 317 height 17
paste input "careonx"
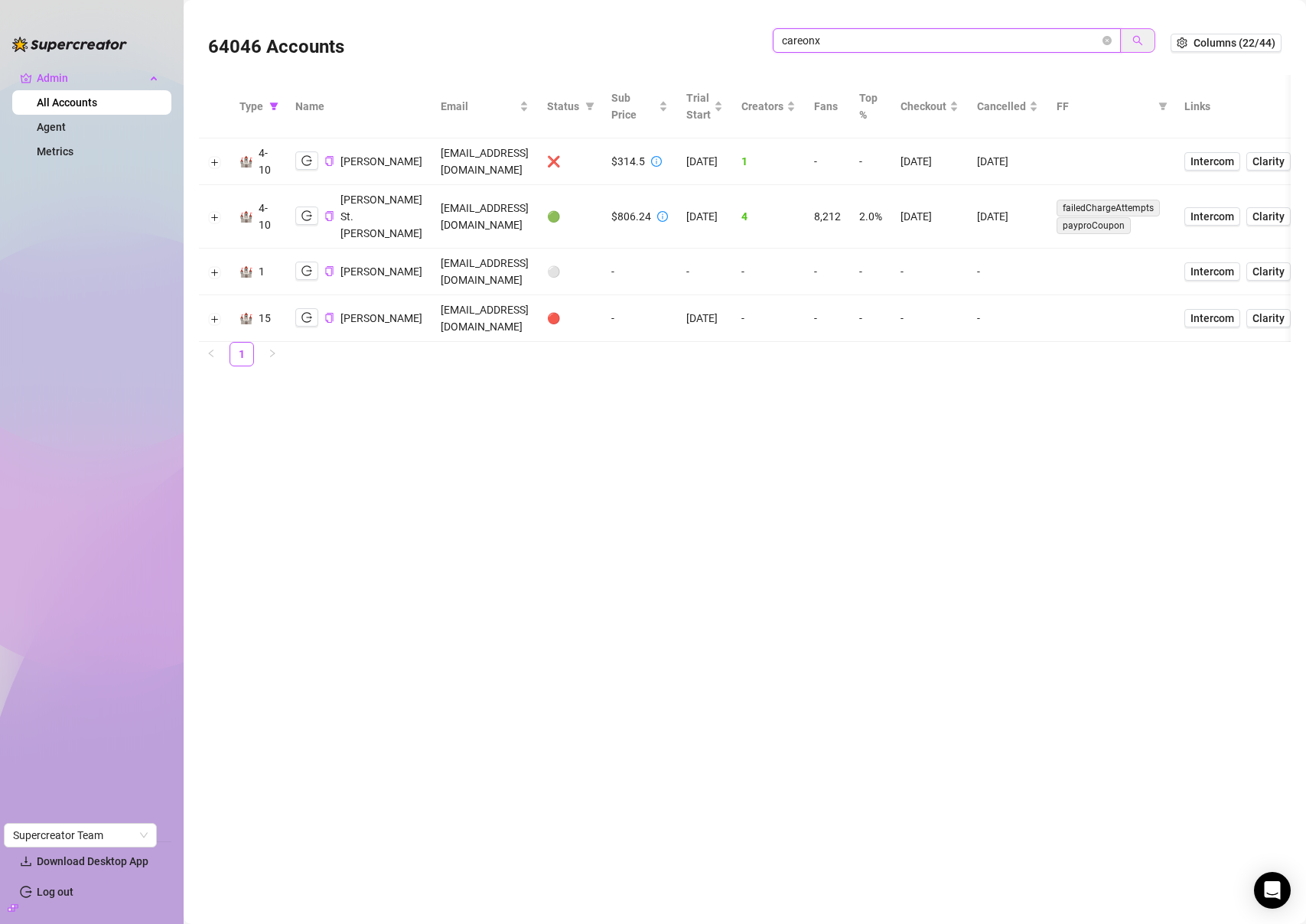
click at [1132, 42] on icon "search" at bounding box center [1137, 41] width 11 height 11
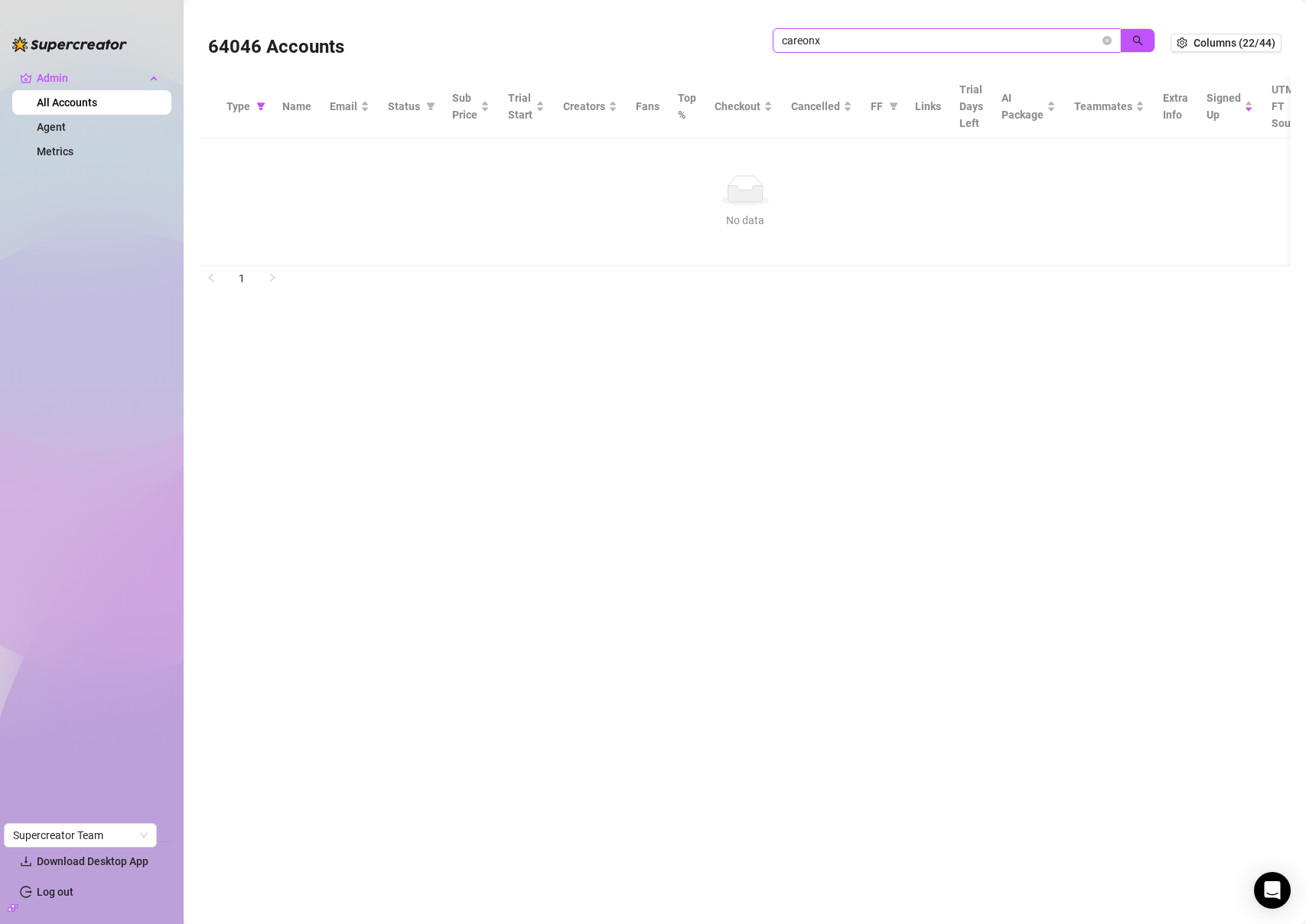
click at [942, 39] on input "careonx" at bounding box center [940, 40] width 317 height 17
click at [942, 38] on input "careonx" at bounding box center [940, 40] width 317 height 17
paste input "careon.contact@gmail.com"
click at [997, 37] on input "careonxcareon.contact@gmail.com" at bounding box center [940, 40] width 317 height 17
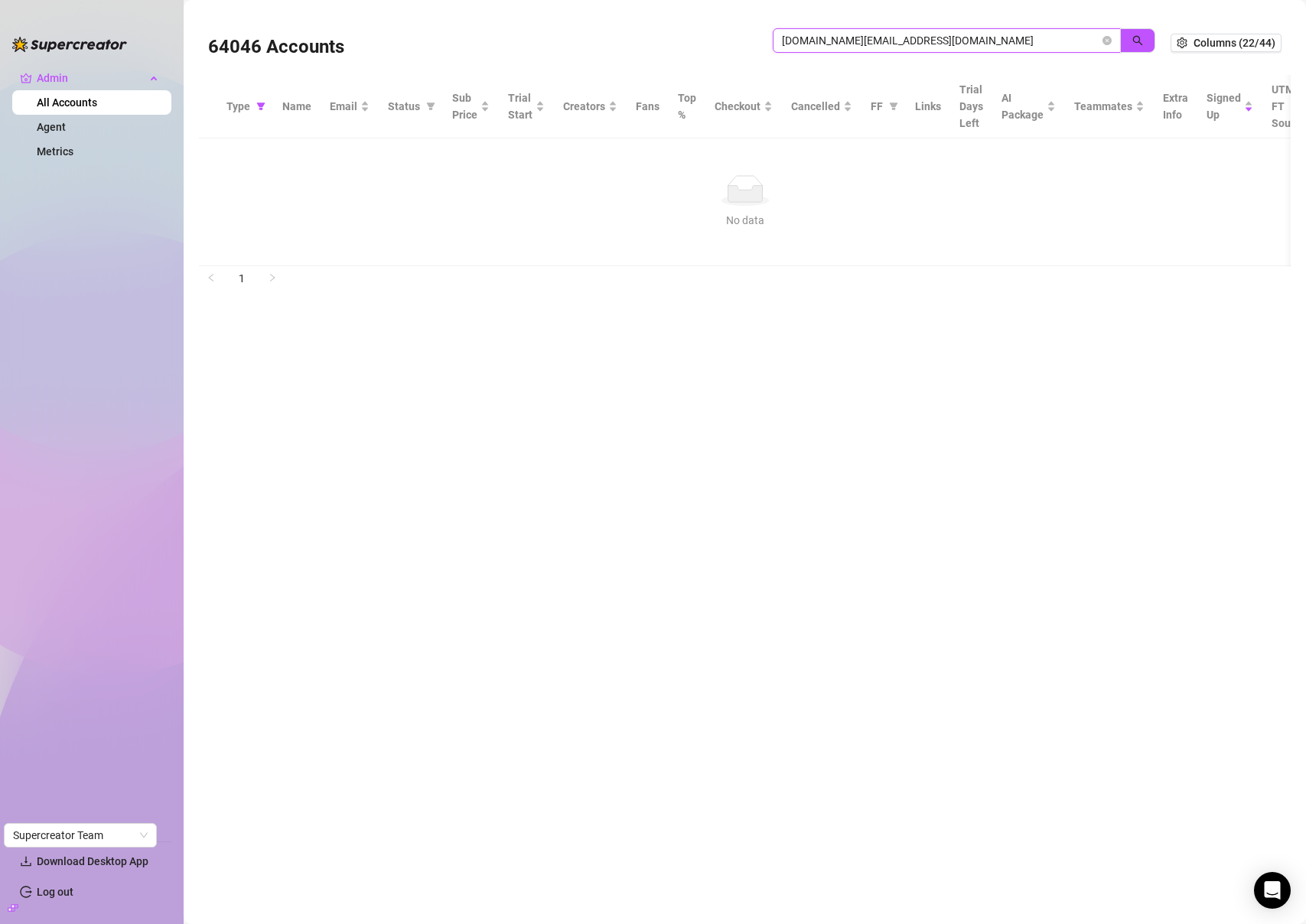
click at [997, 37] on input "careonxcareon.contact@gmail.com" at bounding box center [940, 40] width 317 height 17
paste input "search"
click at [1135, 35] on icon "search" at bounding box center [1137, 41] width 11 height 11
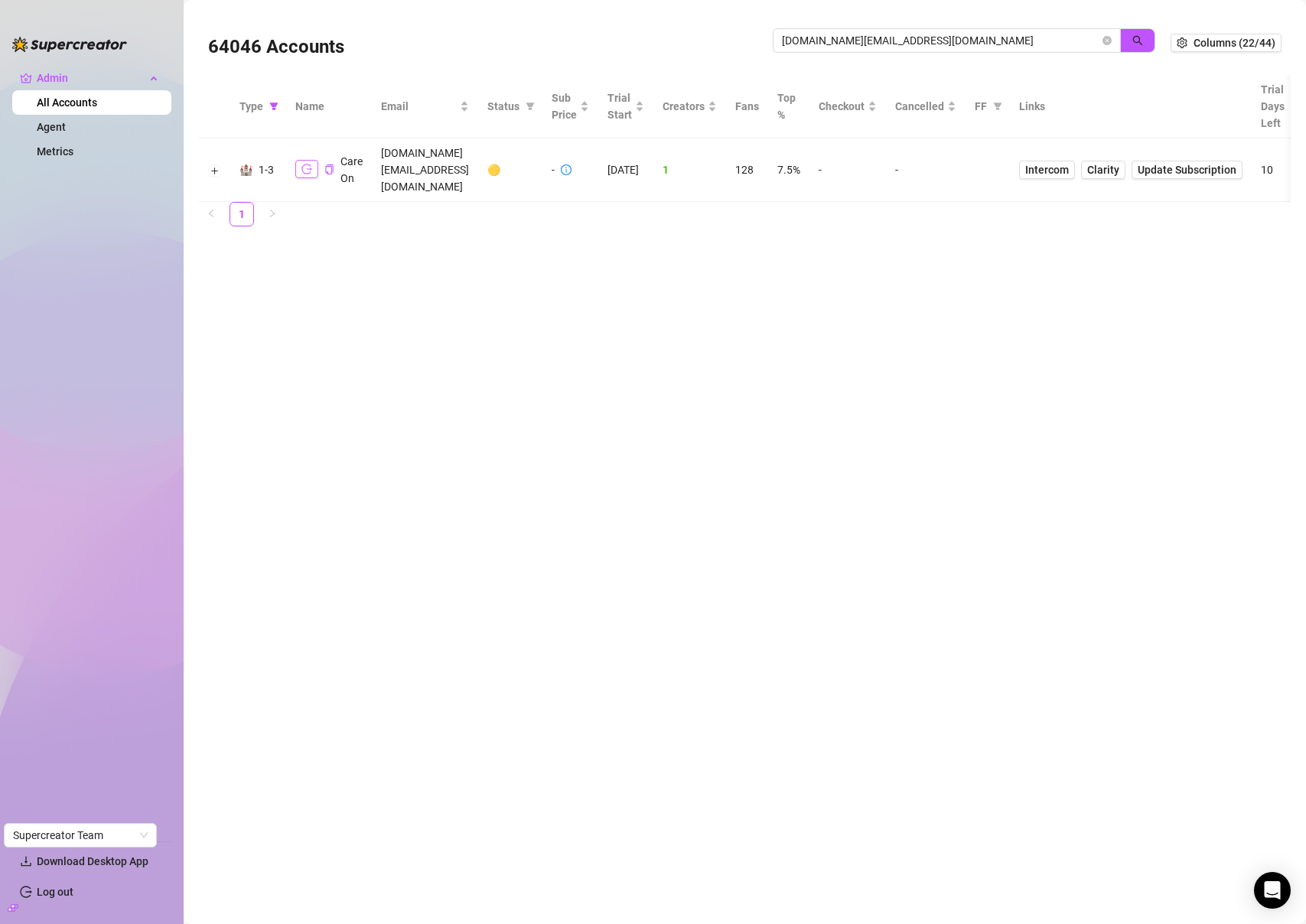
click at [305, 164] on icon "logout" at bounding box center [307, 169] width 11 height 11
click at [967, 39] on input "careon.contact@gmail.com" at bounding box center [940, 40] width 317 height 17
type input "adva"
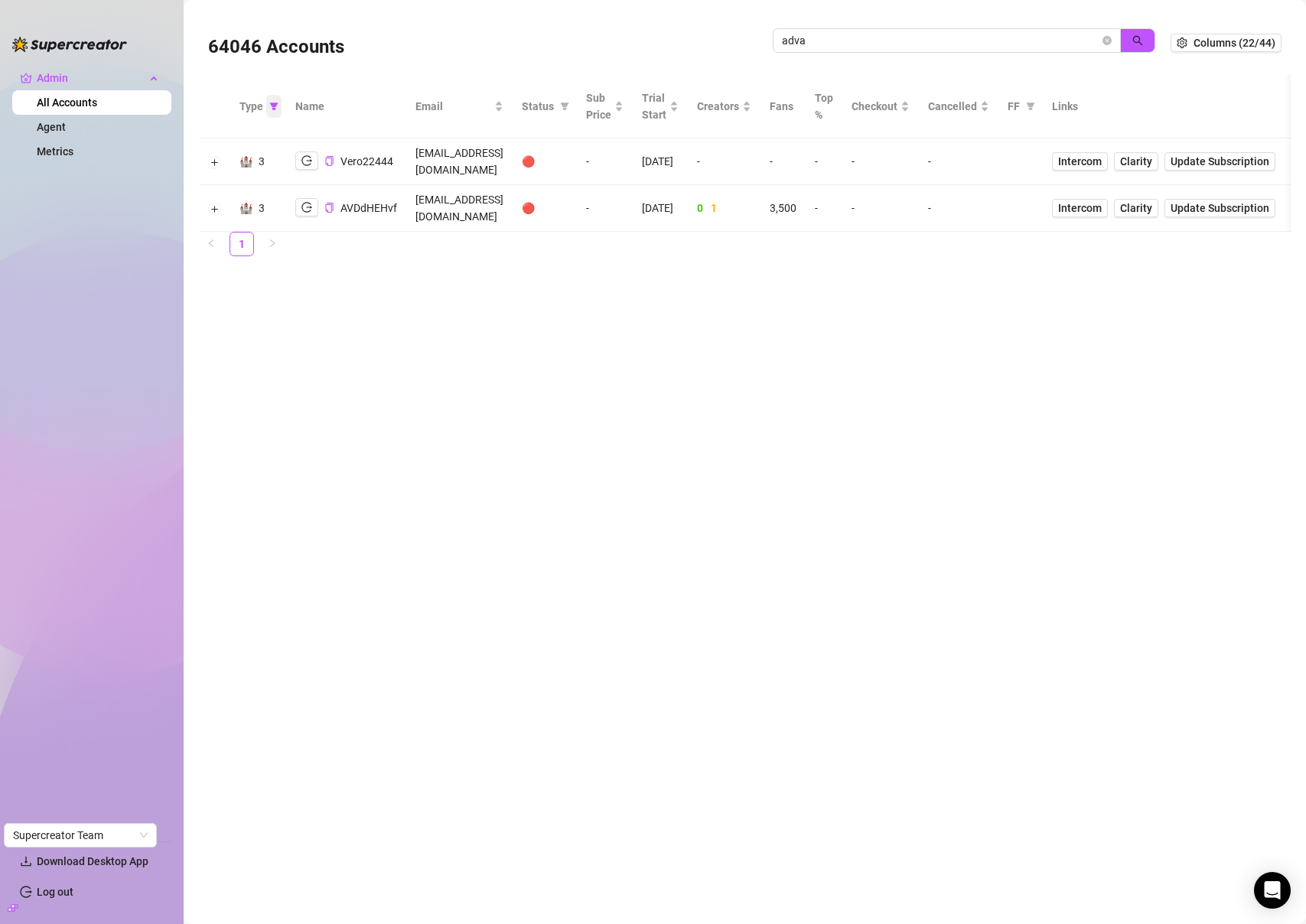
click at [267, 104] on span at bounding box center [273, 106] width 15 height 23
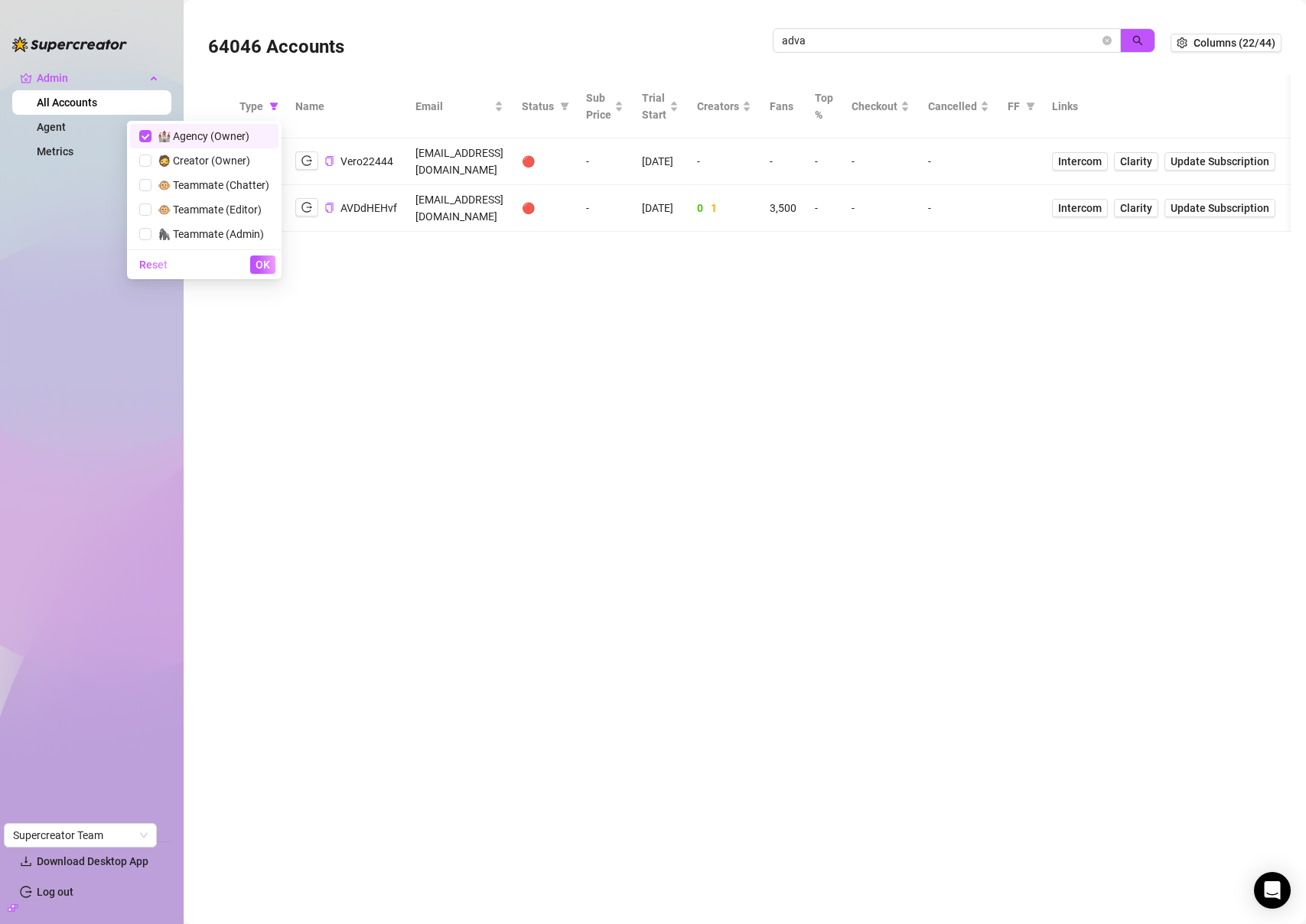
click at [207, 142] on span "🏰 Agency (Owner)" at bounding box center [203, 135] width 130 height 17
checkbox input "false"
click at [263, 270] on span "OK" at bounding box center [263, 264] width 14 height 12
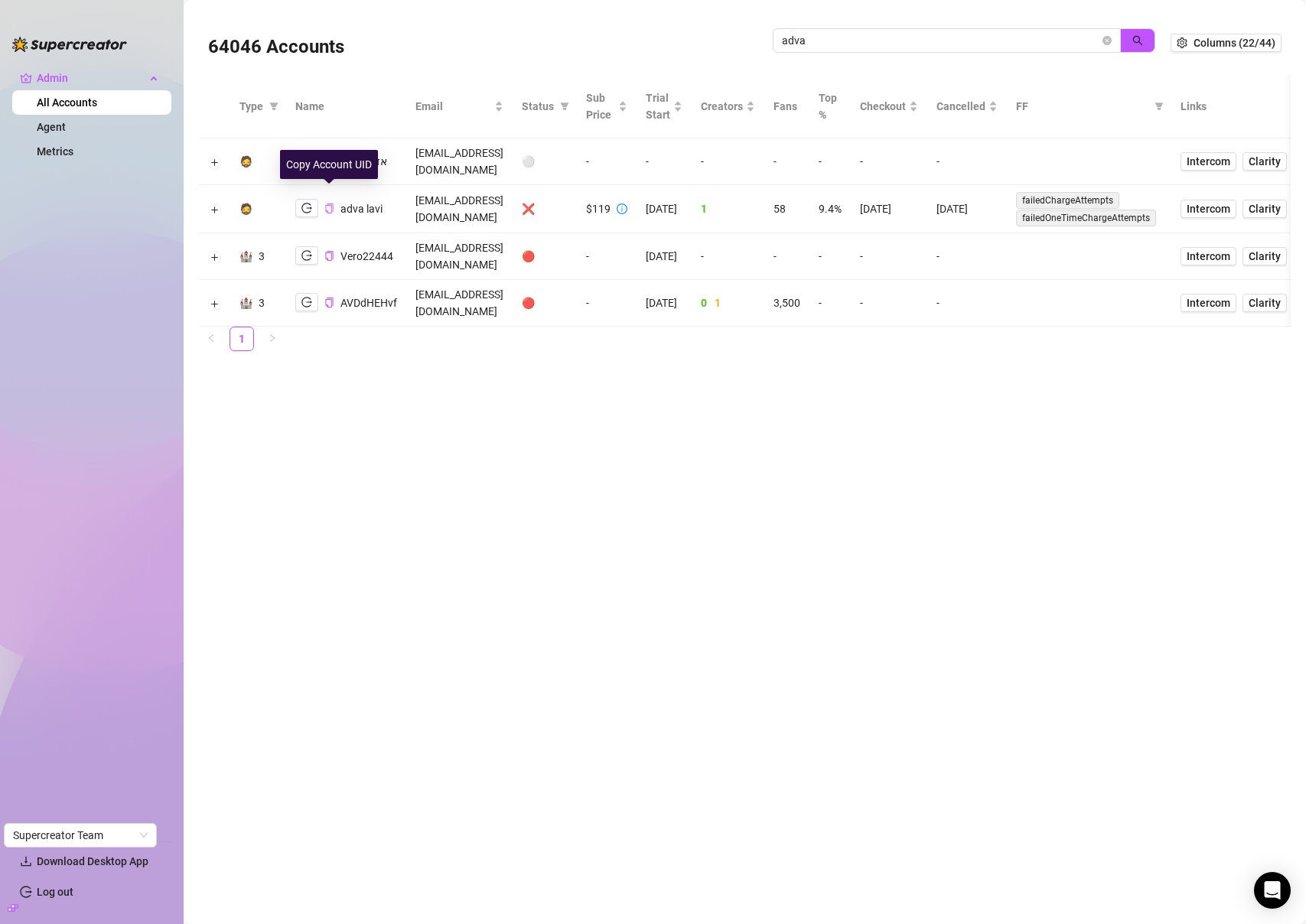
click at [329, 203] on icon "copy" at bounding box center [329, 208] width 10 height 10
click at [1108, 37] on icon "close-circle" at bounding box center [1107, 41] width 9 height 9
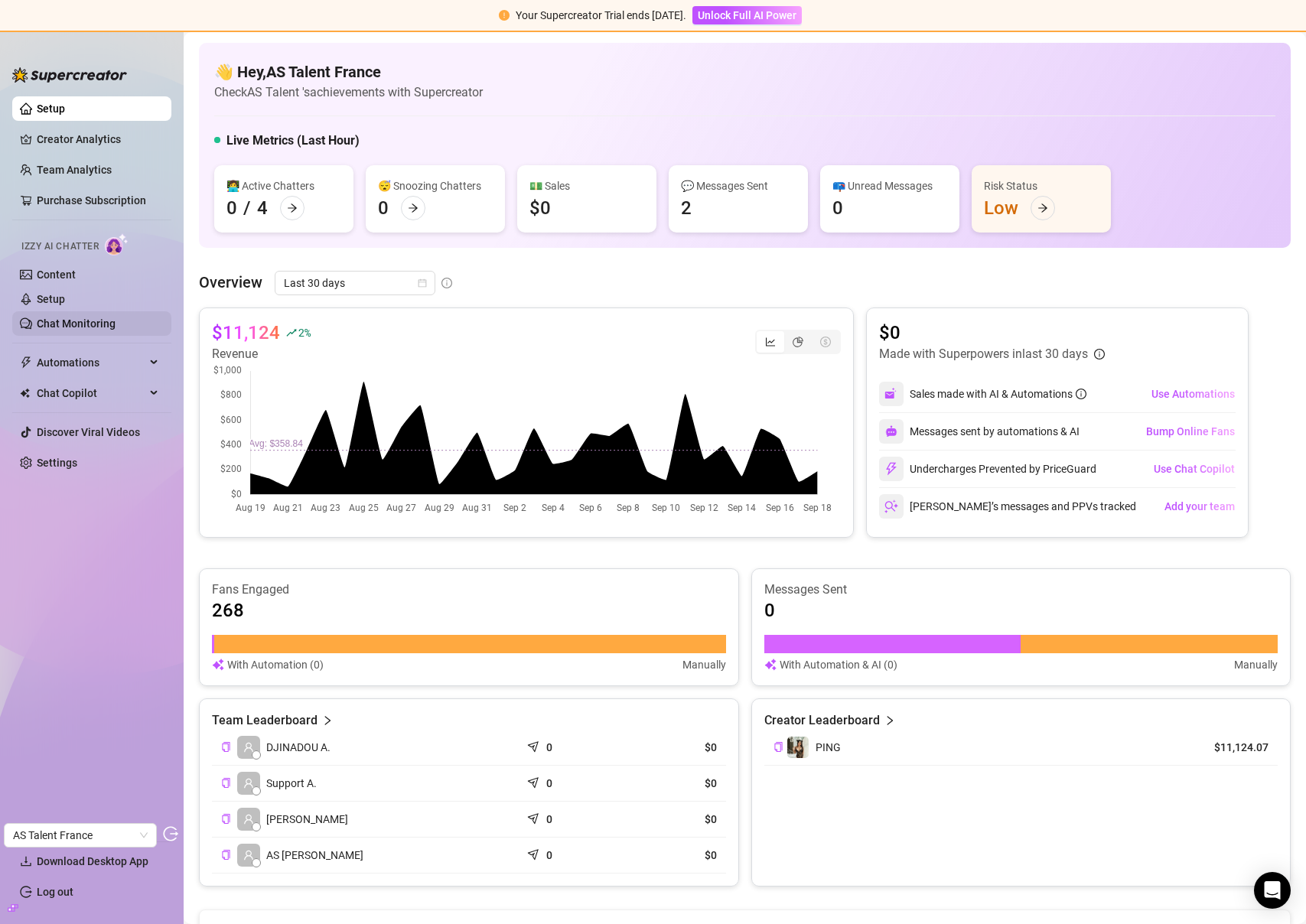
click at [70, 321] on link "Chat Monitoring" at bounding box center [76, 324] width 79 height 12
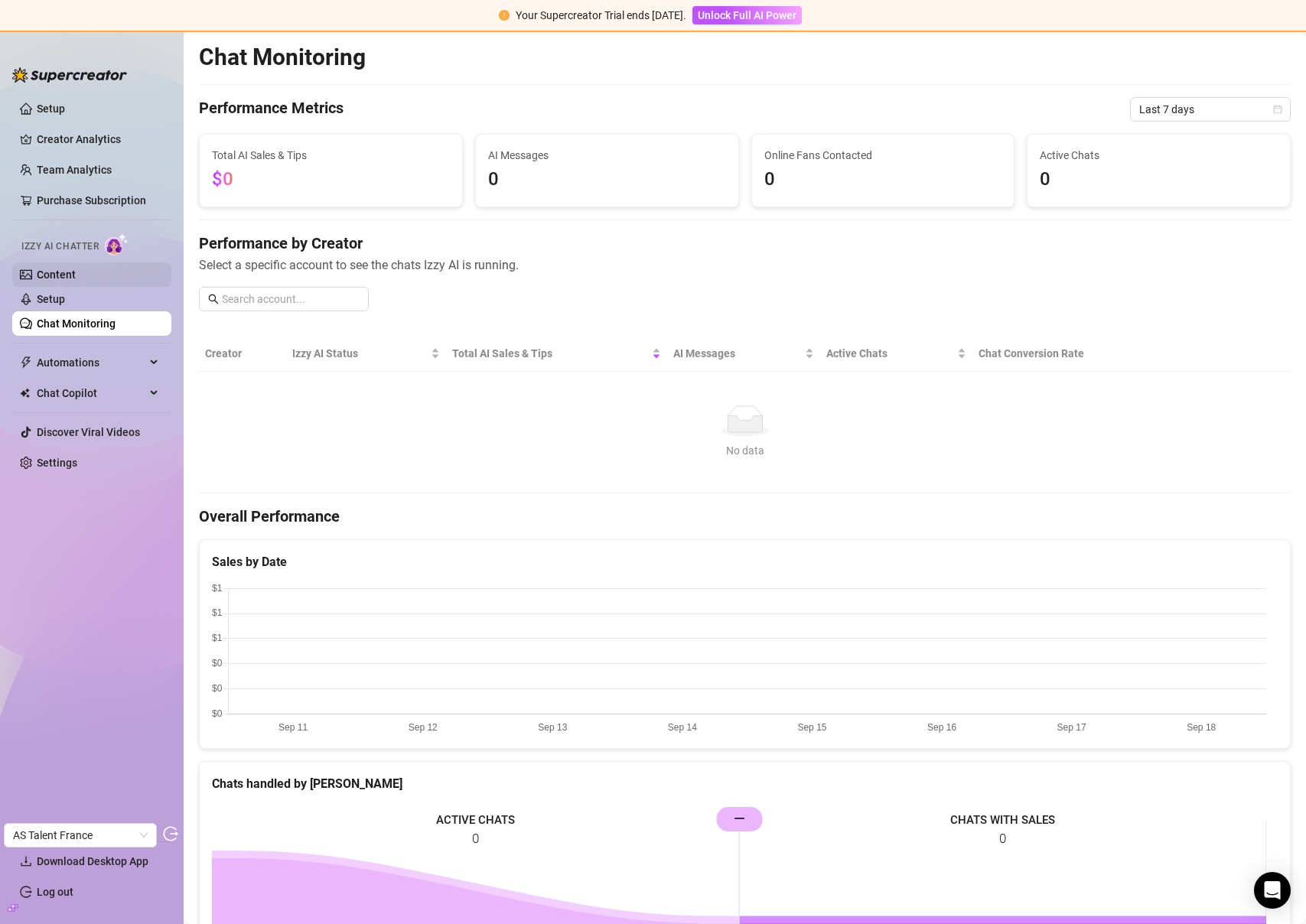
click at [66, 269] on link "Content" at bounding box center [57, 275] width 39 height 12
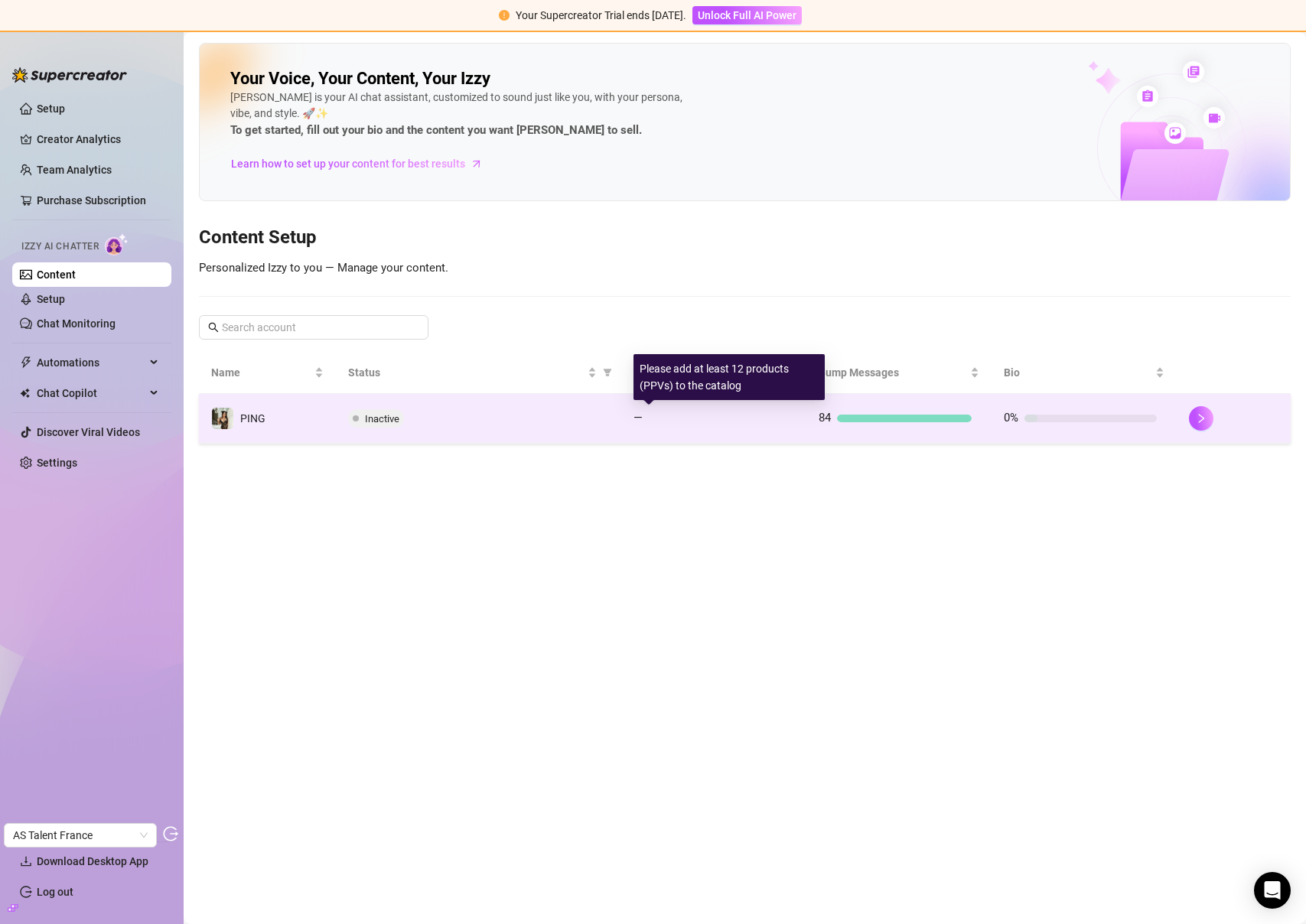
click at [695, 424] on div "—" at bounding box center [709, 418] width 153 height 19
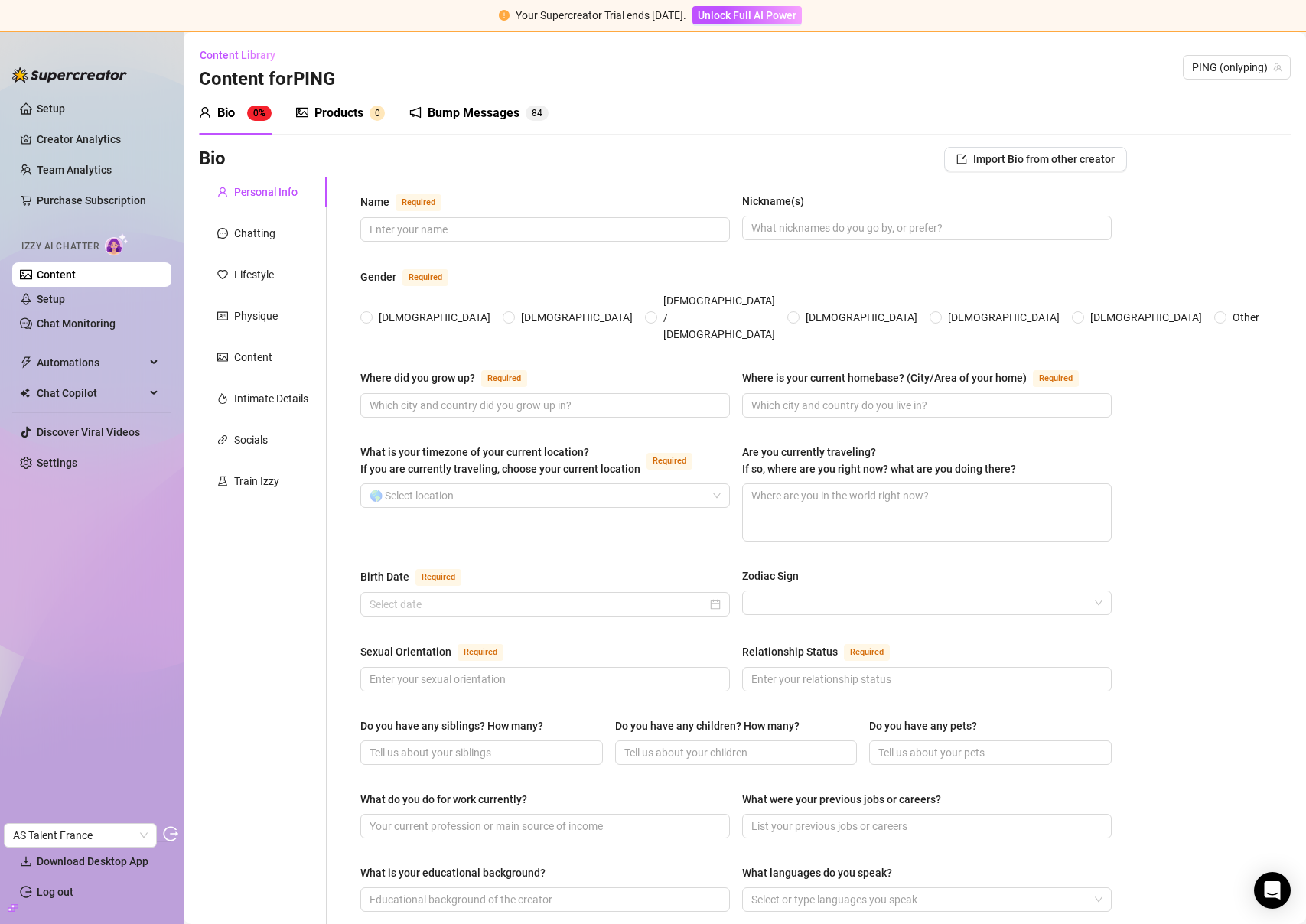
click at [441, 108] on div "Bump Messages" at bounding box center [474, 113] width 92 height 19
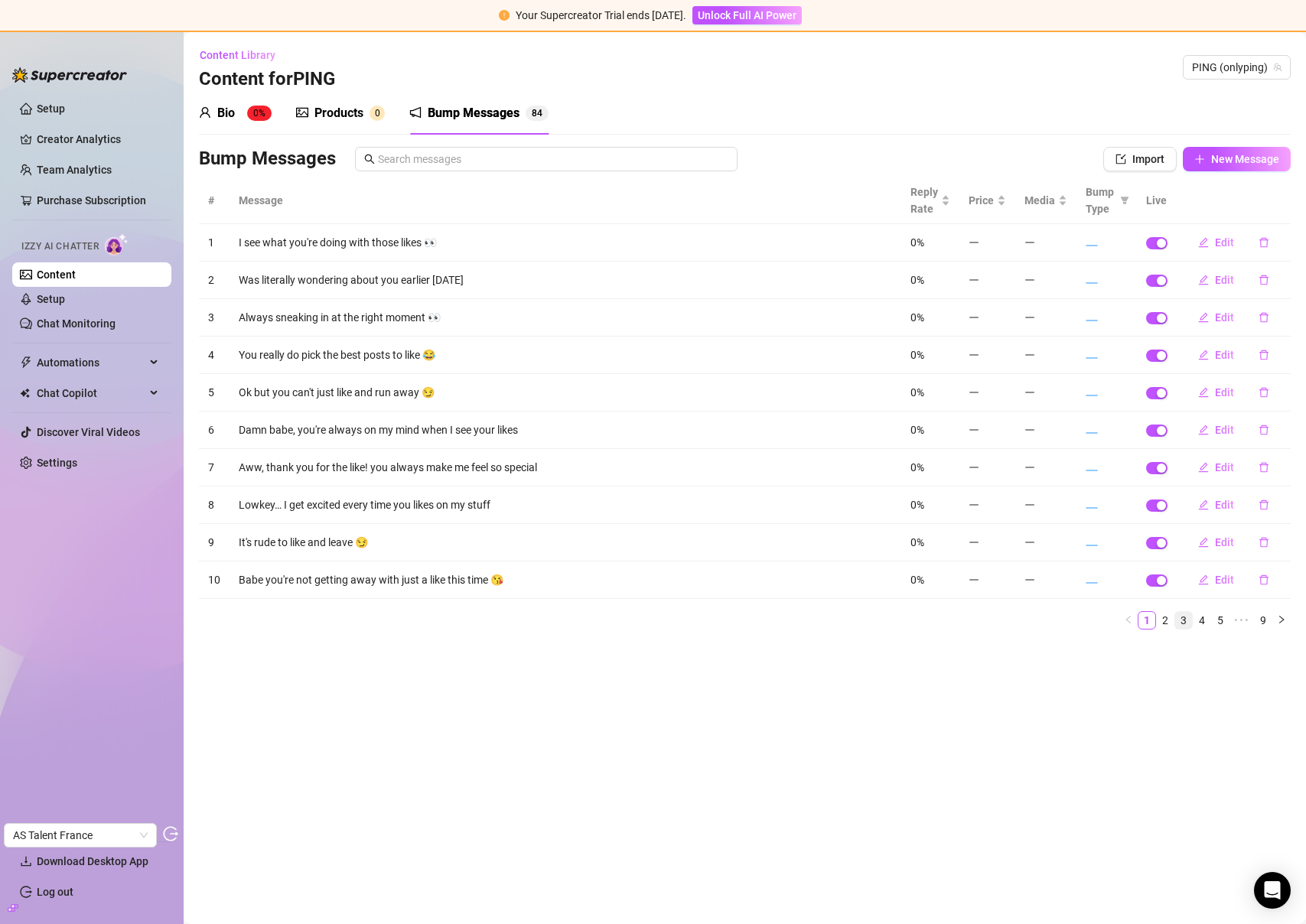
click at [1178, 617] on link "3" at bounding box center [1183, 620] width 17 height 17
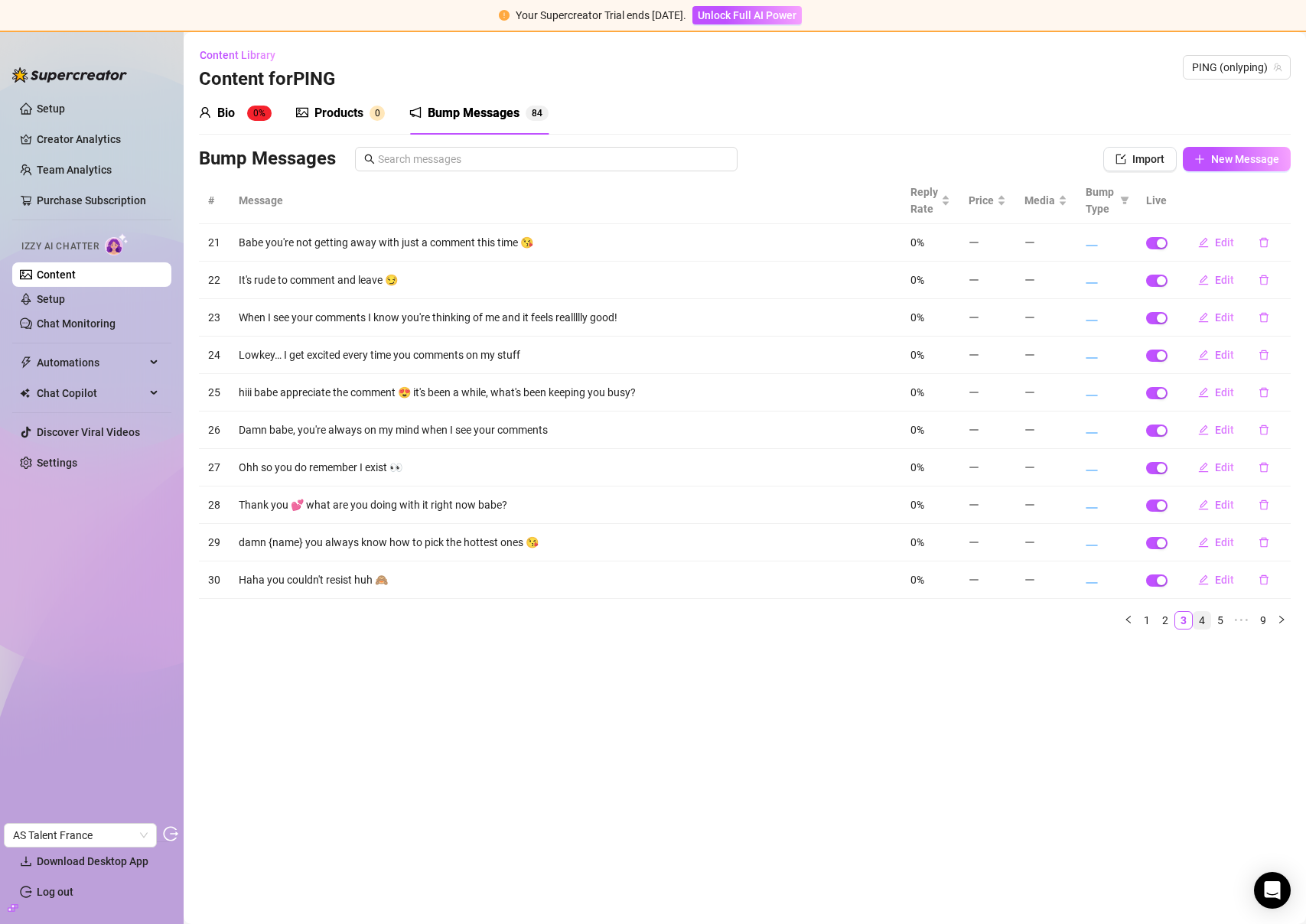
click at [1204, 621] on link "4" at bounding box center [1202, 620] width 17 height 17
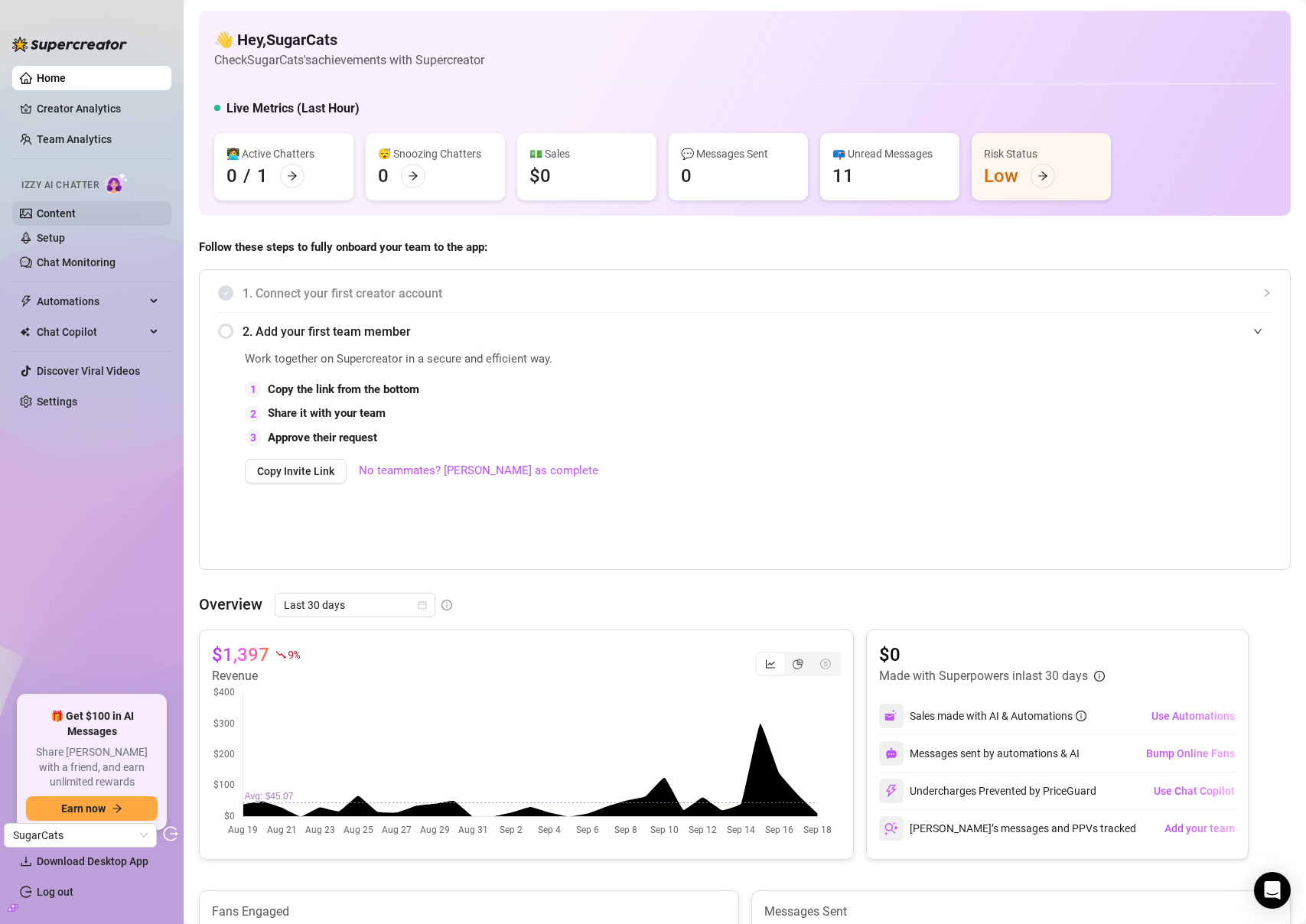
click at [39, 207] on link "Content" at bounding box center [57, 213] width 39 height 12
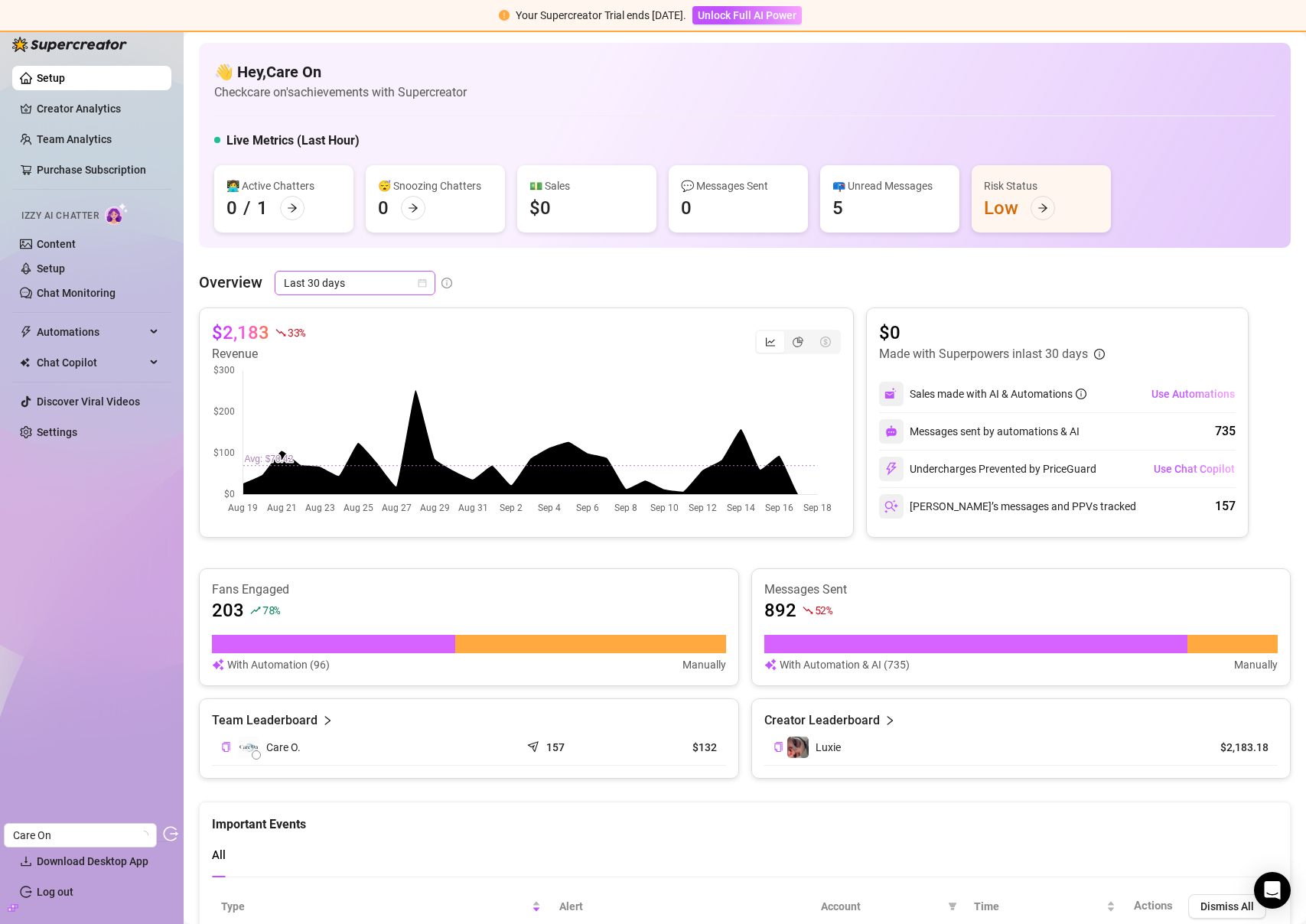
click at [343, 282] on span "Last 30 days" at bounding box center [355, 283] width 142 height 23
click at [352, 391] on div "Last 90 days" at bounding box center [355, 386] width 136 height 17
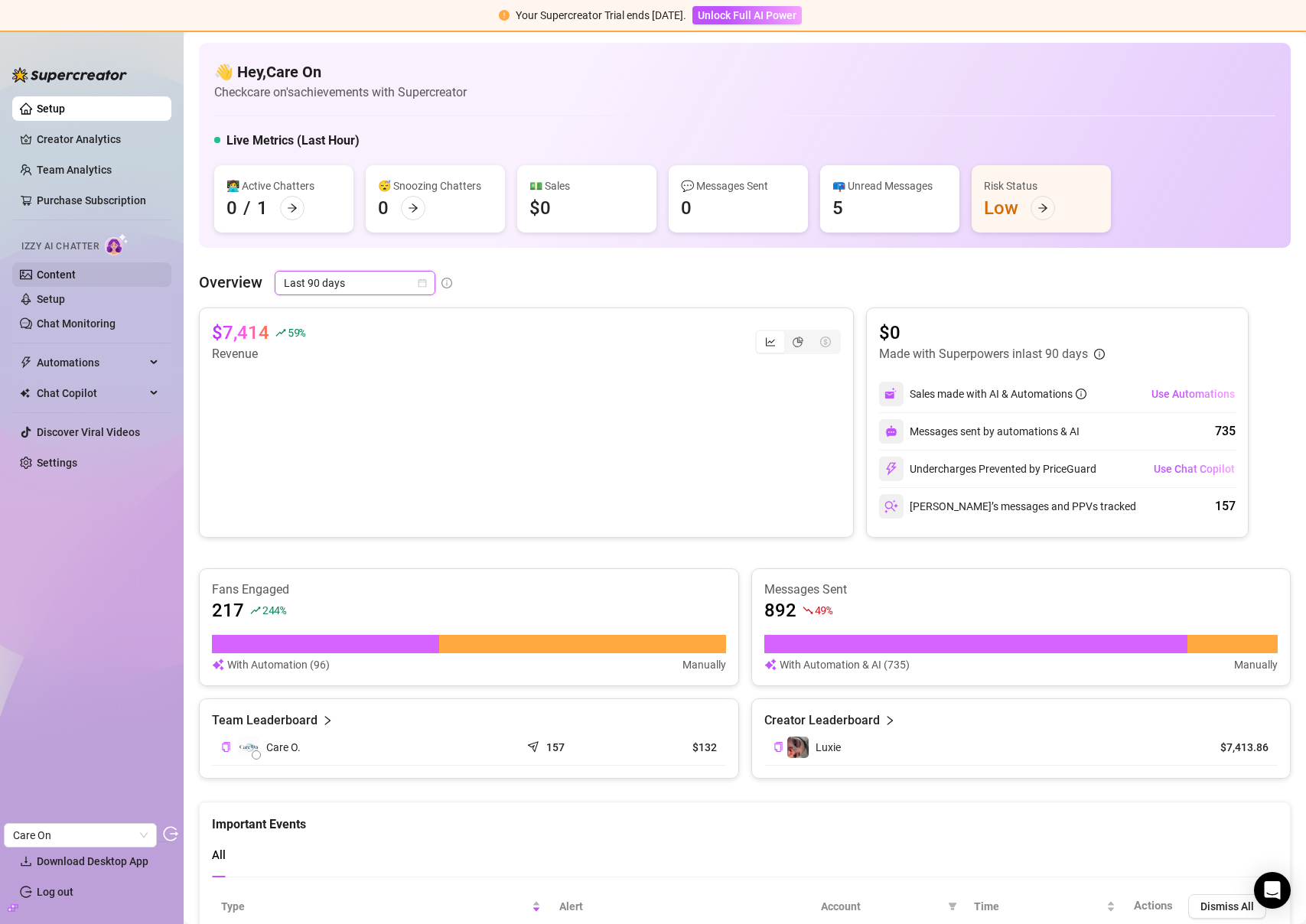
click at [59, 273] on link "Content" at bounding box center [57, 275] width 39 height 12
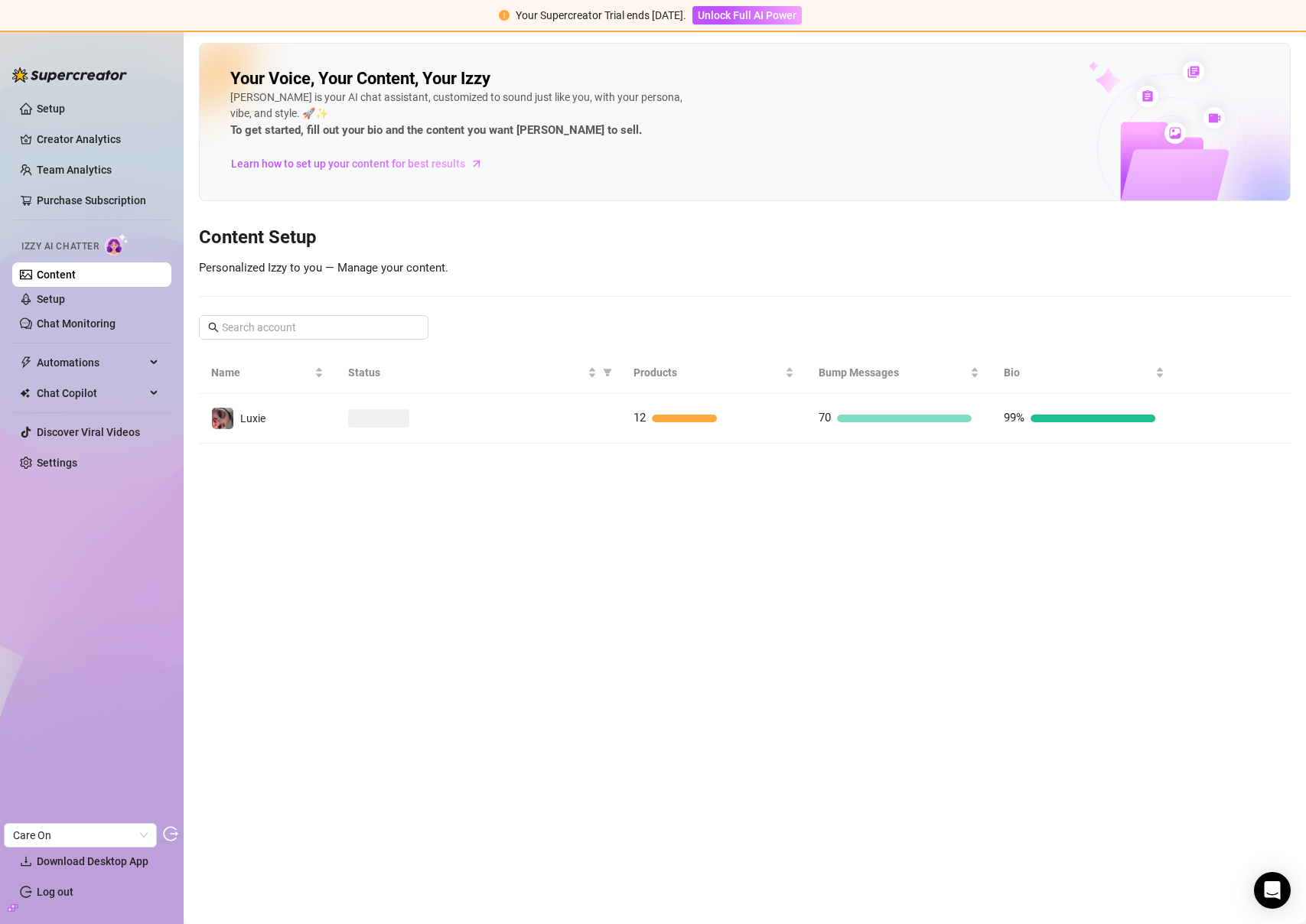
click at [443, 424] on div at bounding box center [478, 418] width 261 height 19
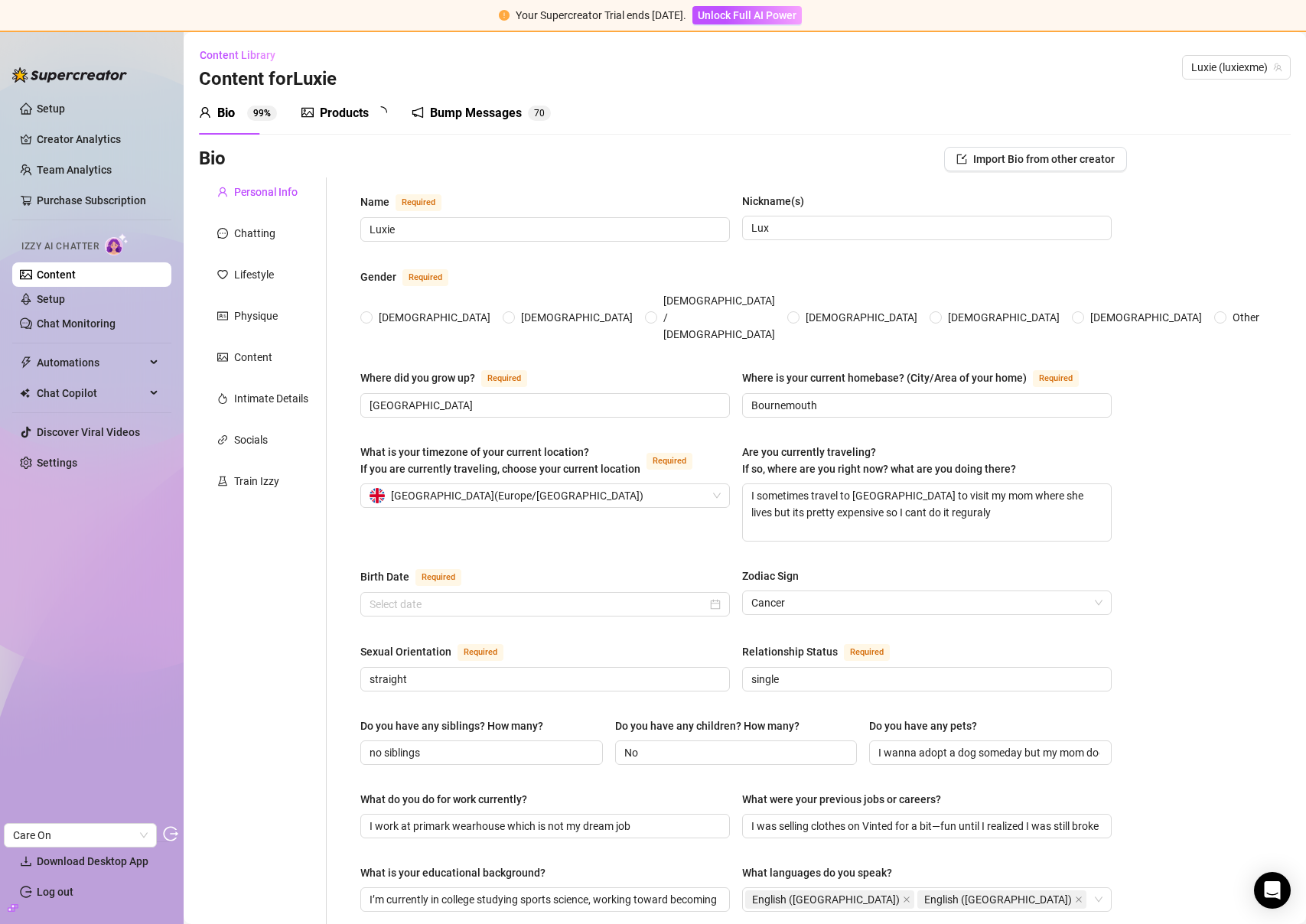
radio input "true"
type input "[DATE]"
click at [352, 106] on div "Products" at bounding box center [344, 113] width 49 height 19
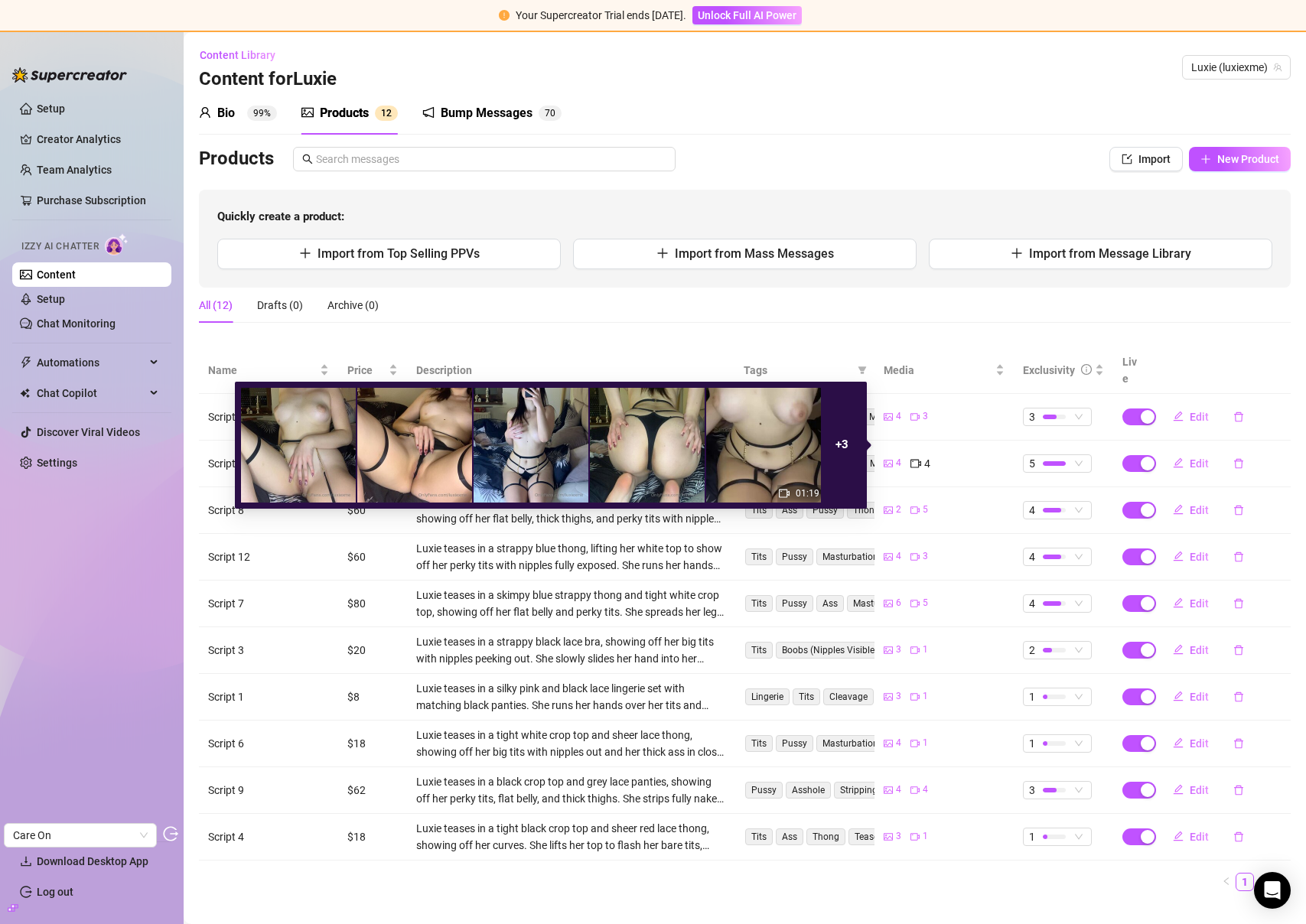
scroll to position [9, 0]
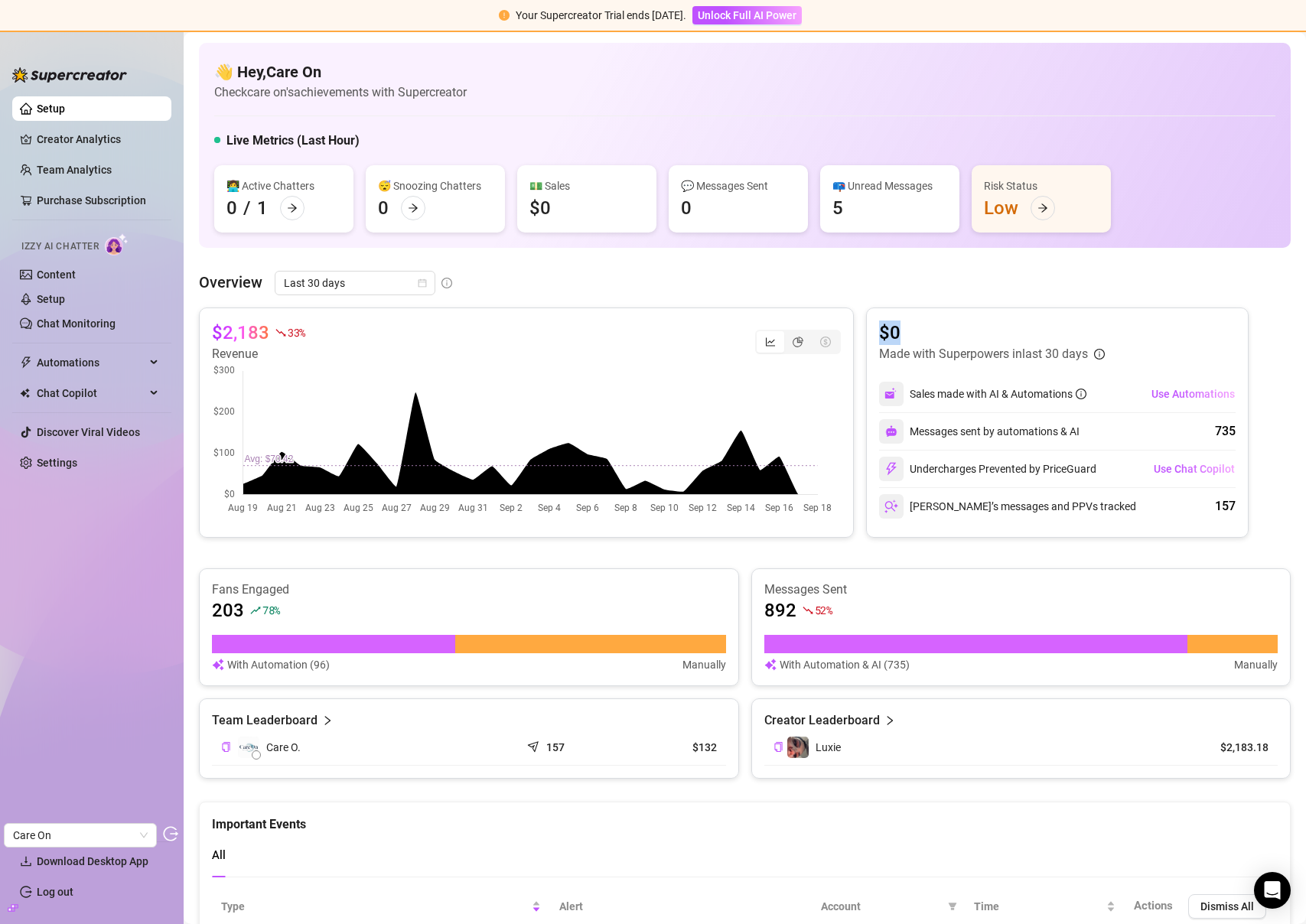
drag, startPoint x: 876, startPoint y: 331, endPoint x: 899, endPoint y: 331, distance: 23.0
click at [899, 331] on article "$0" at bounding box center [991, 333] width 225 height 25
click at [892, 330] on article "$0" at bounding box center [991, 333] width 225 height 25
drag, startPoint x: 881, startPoint y: 332, endPoint x: 891, endPoint y: 332, distance: 10.0
click at [891, 332] on article "$0" at bounding box center [991, 333] width 225 height 25
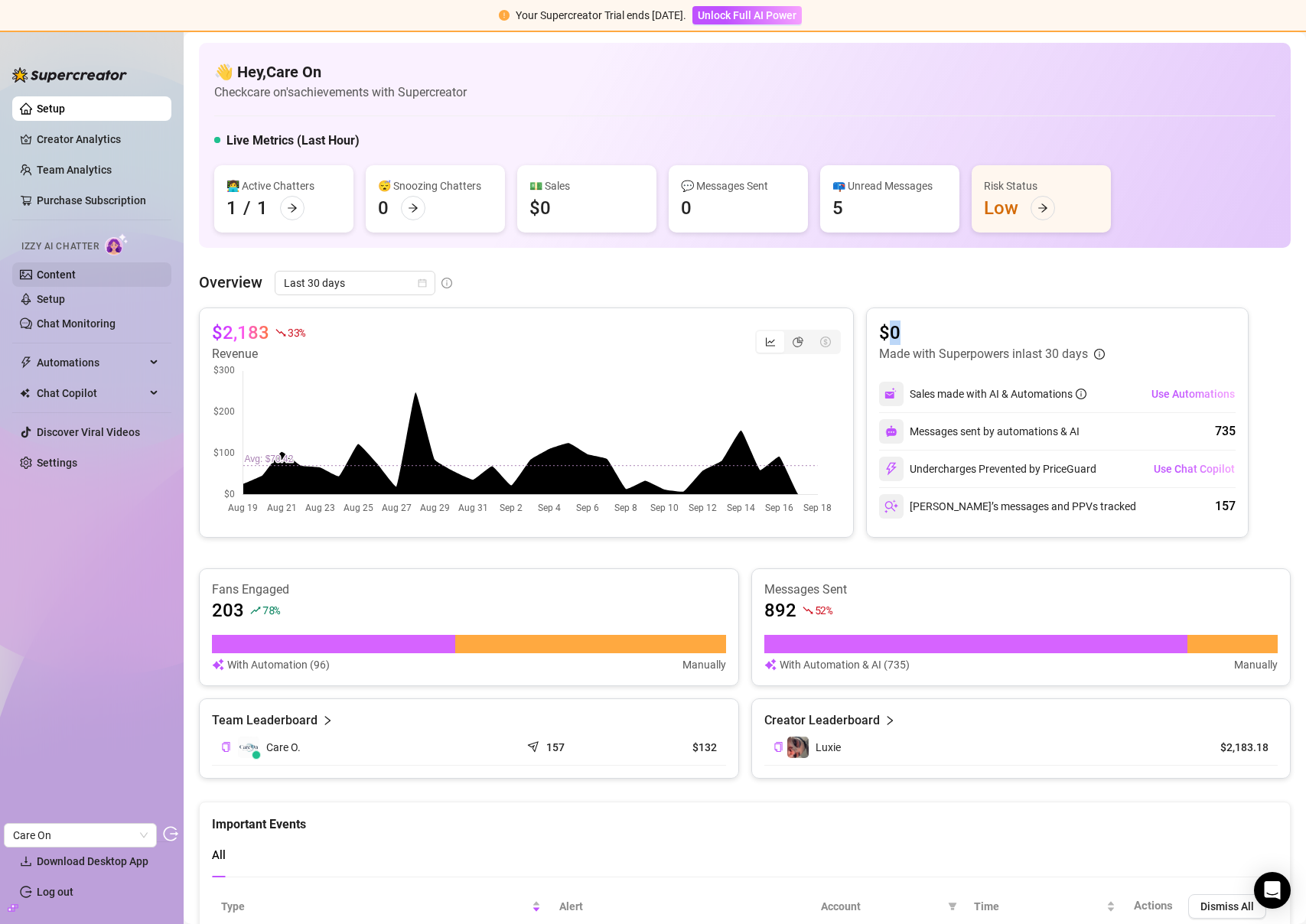
click at [65, 270] on link "Content" at bounding box center [57, 275] width 39 height 12
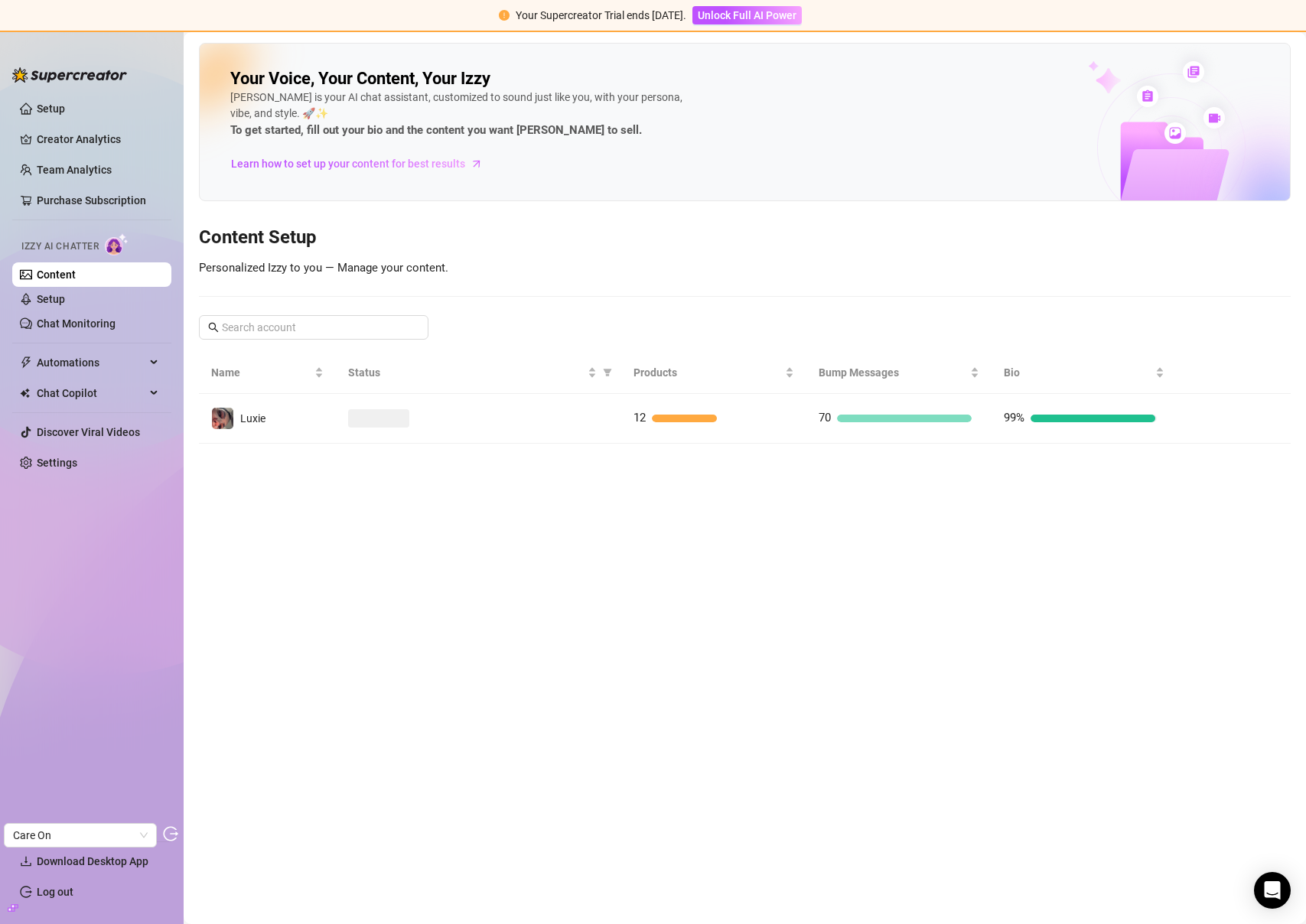
drag, startPoint x: 536, startPoint y: 413, endPoint x: 632, endPoint y: 387, distance: 99.5
click at [536, 413] on div at bounding box center [478, 418] width 261 height 19
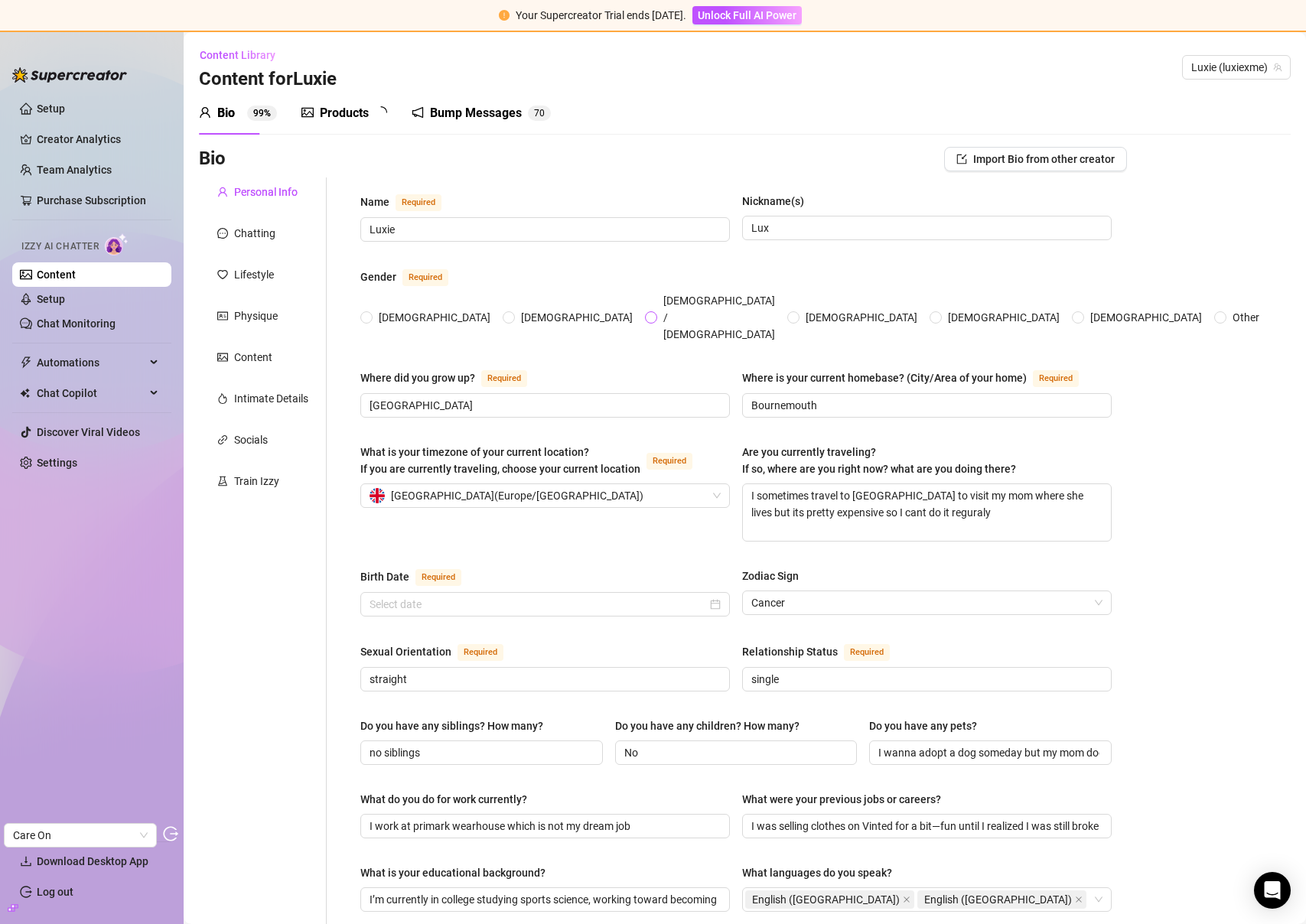
radio input "true"
type input "February 4th, 2007"
click at [331, 122] on div "Products" at bounding box center [344, 113] width 49 height 19
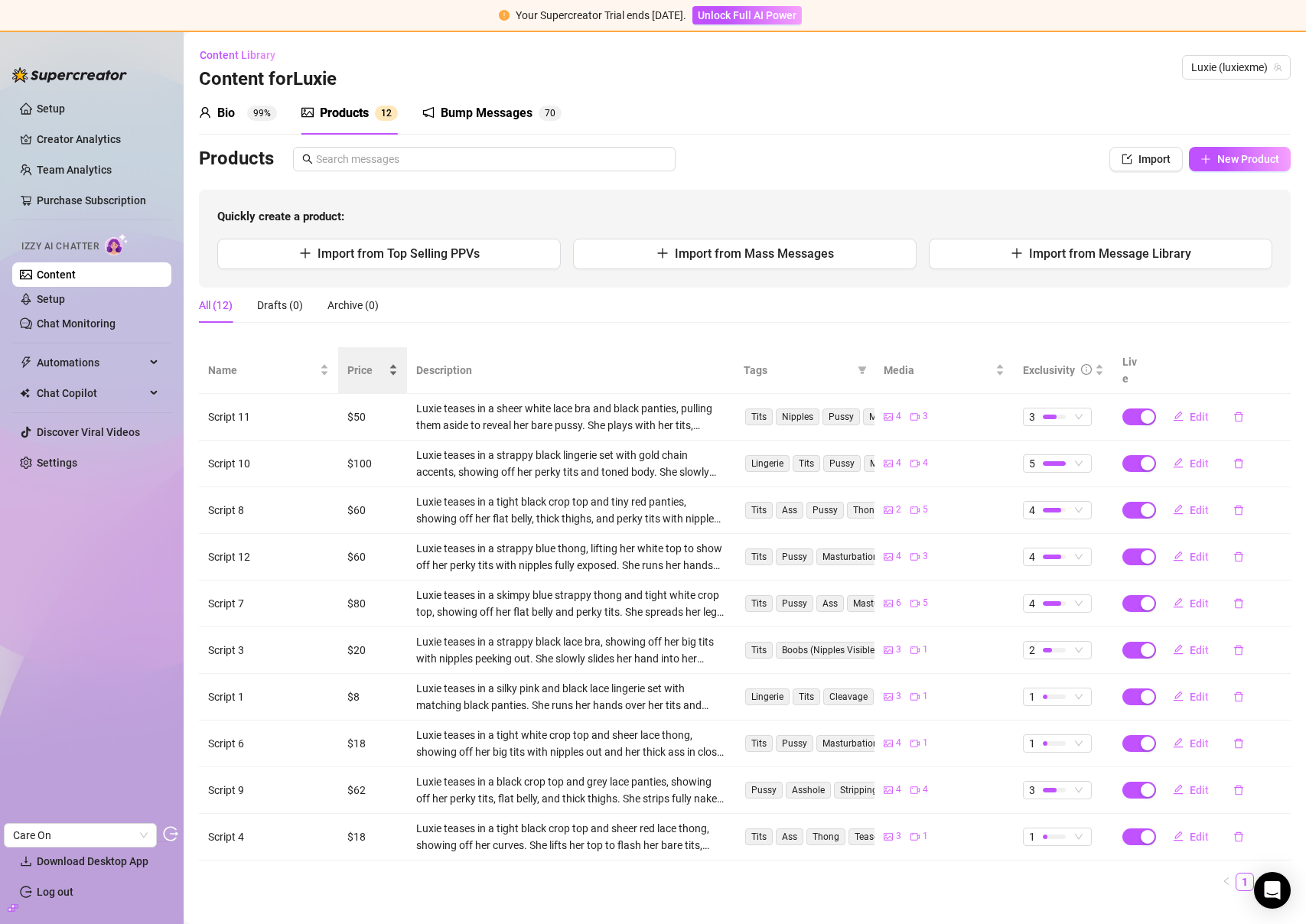
click at [359, 363] on span "Price" at bounding box center [366, 370] width 38 height 17
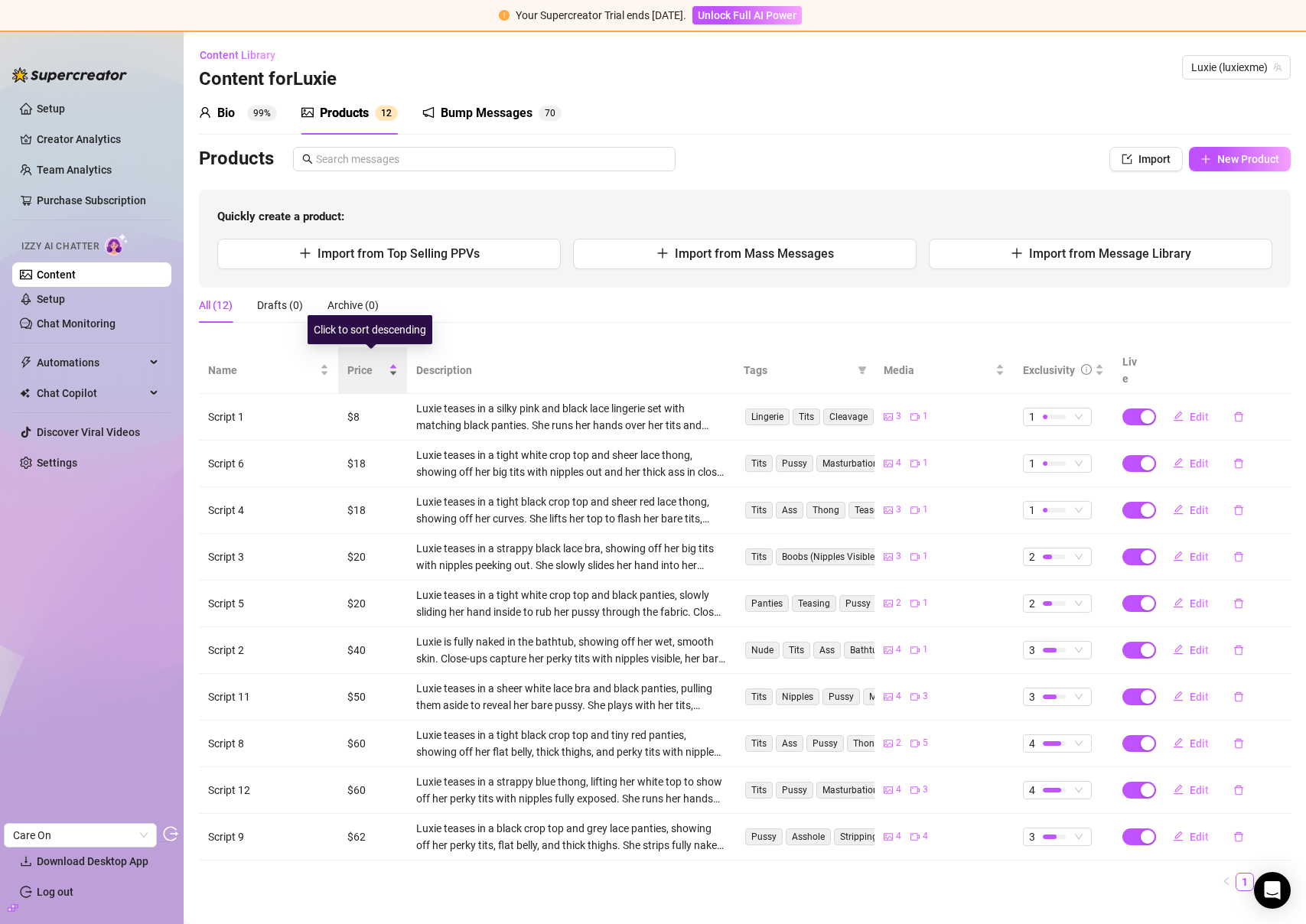
click at [363, 362] on span "Price" at bounding box center [366, 370] width 38 height 17
